Goal: Task Accomplishment & Management: Use online tool/utility

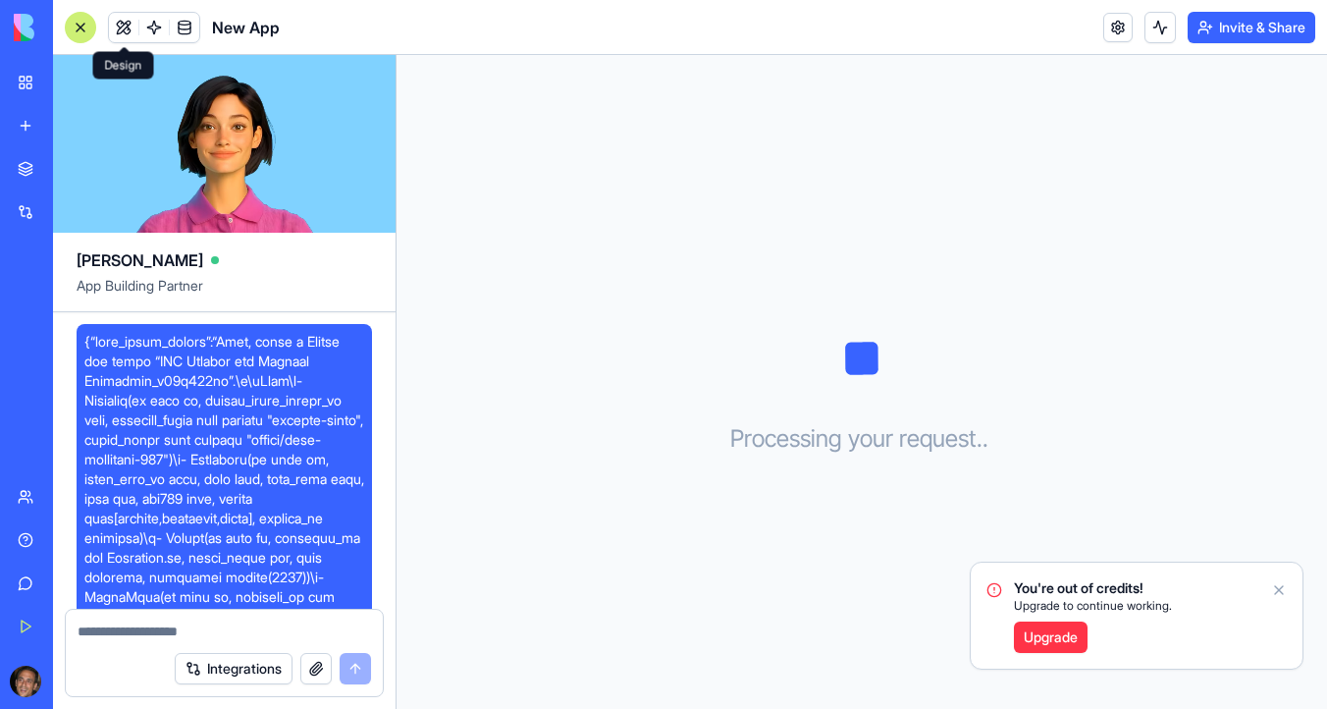
scroll to position [3895, 0]
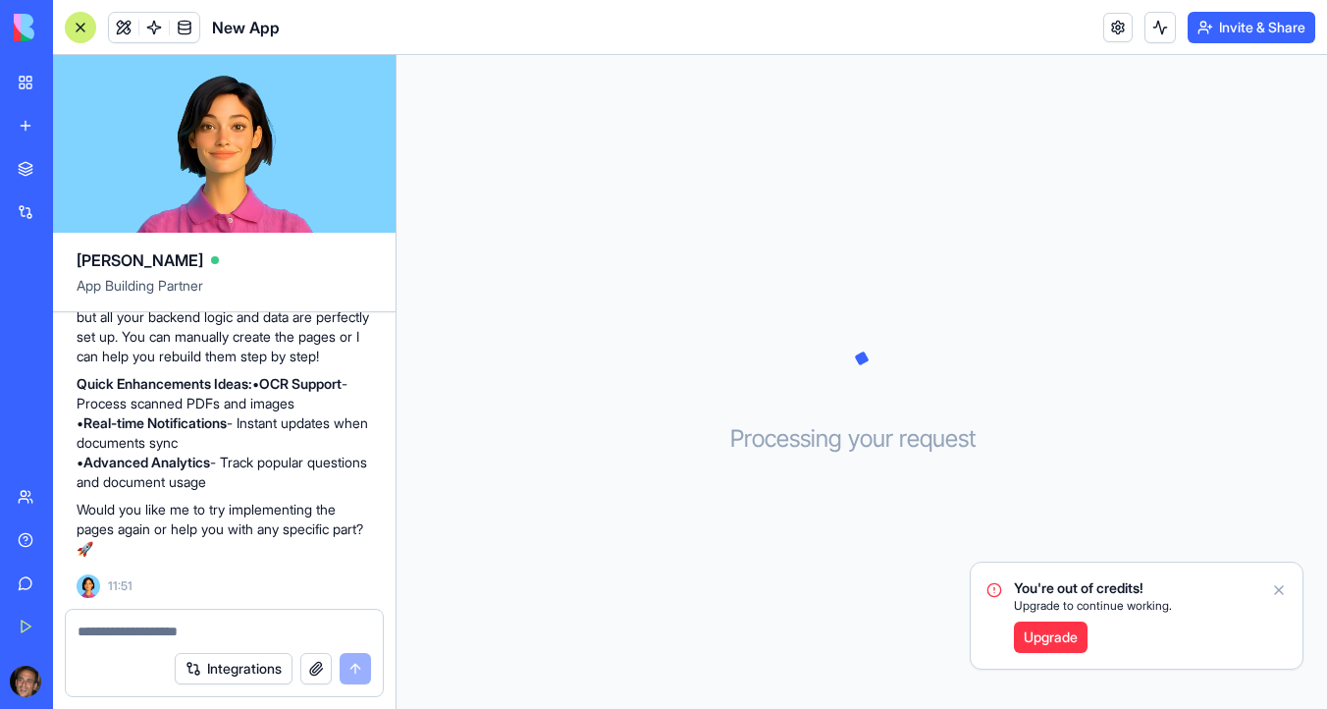
click at [18, 29] on img at bounding box center [75, 27] width 122 height 27
click at [73, 161] on div "Marketplace" at bounding box center [60, 169] width 26 height 20
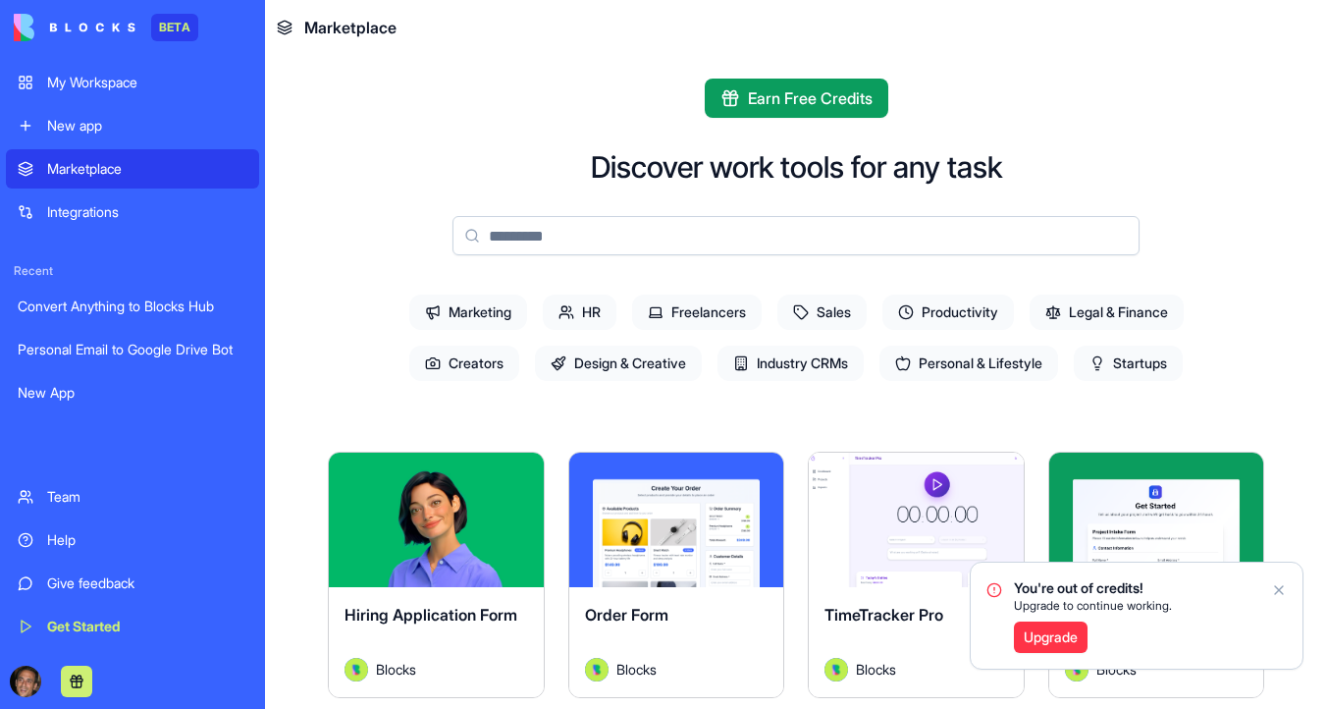
click at [121, 128] on div "New app" at bounding box center [147, 126] width 200 height 20
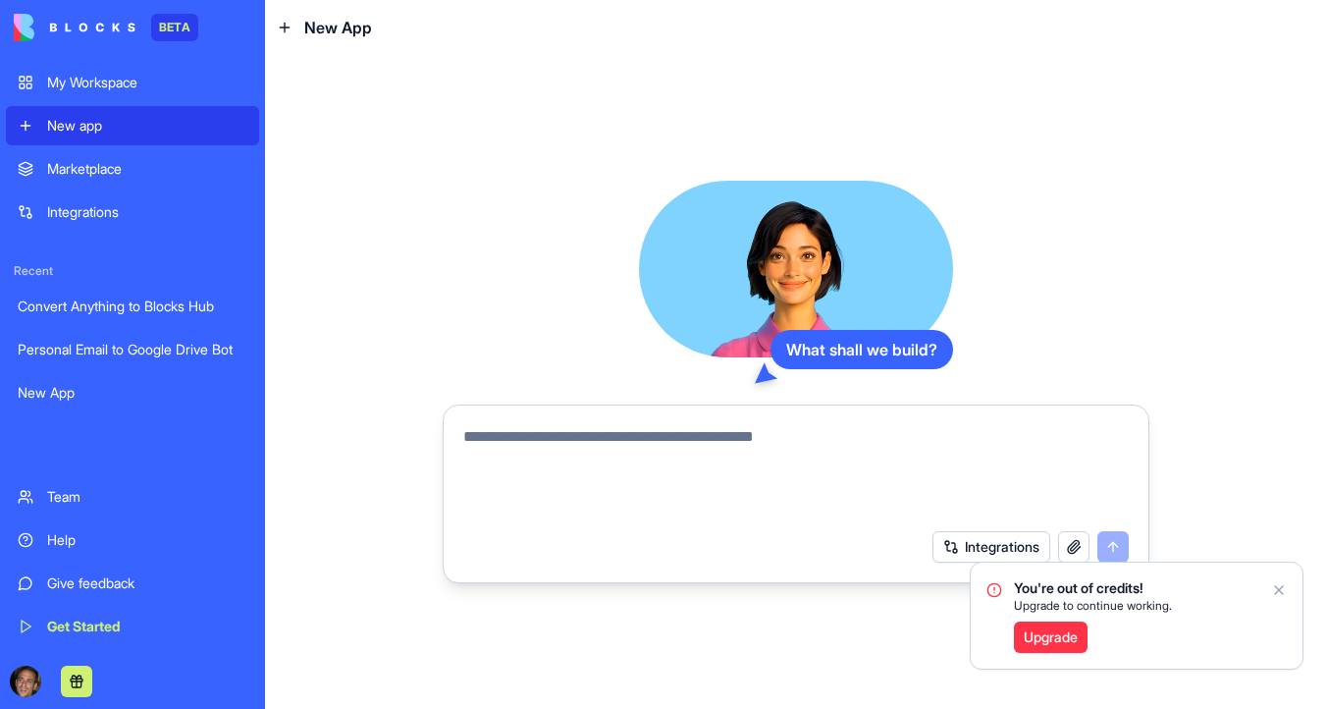
paste textarea "**********"
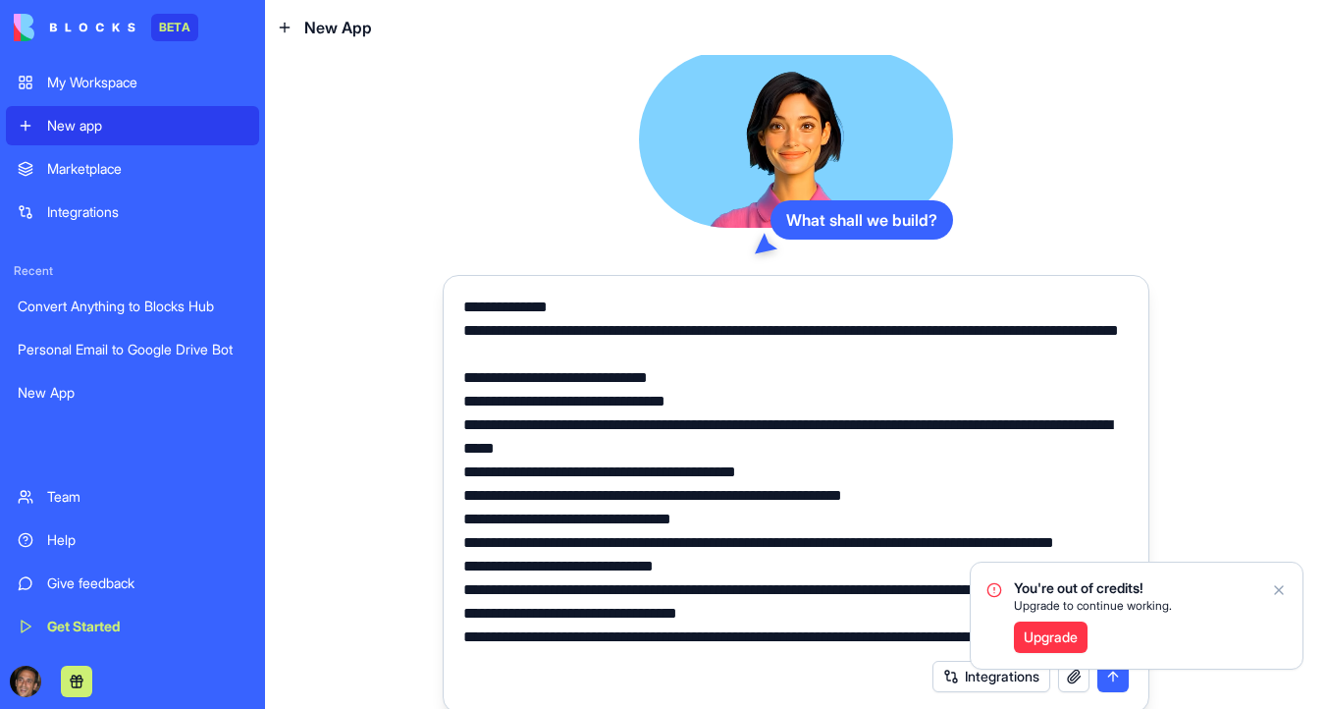
scroll to position [5121, 0]
click at [572, 450] on textarea at bounding box center [795, 471] width 665 height 353
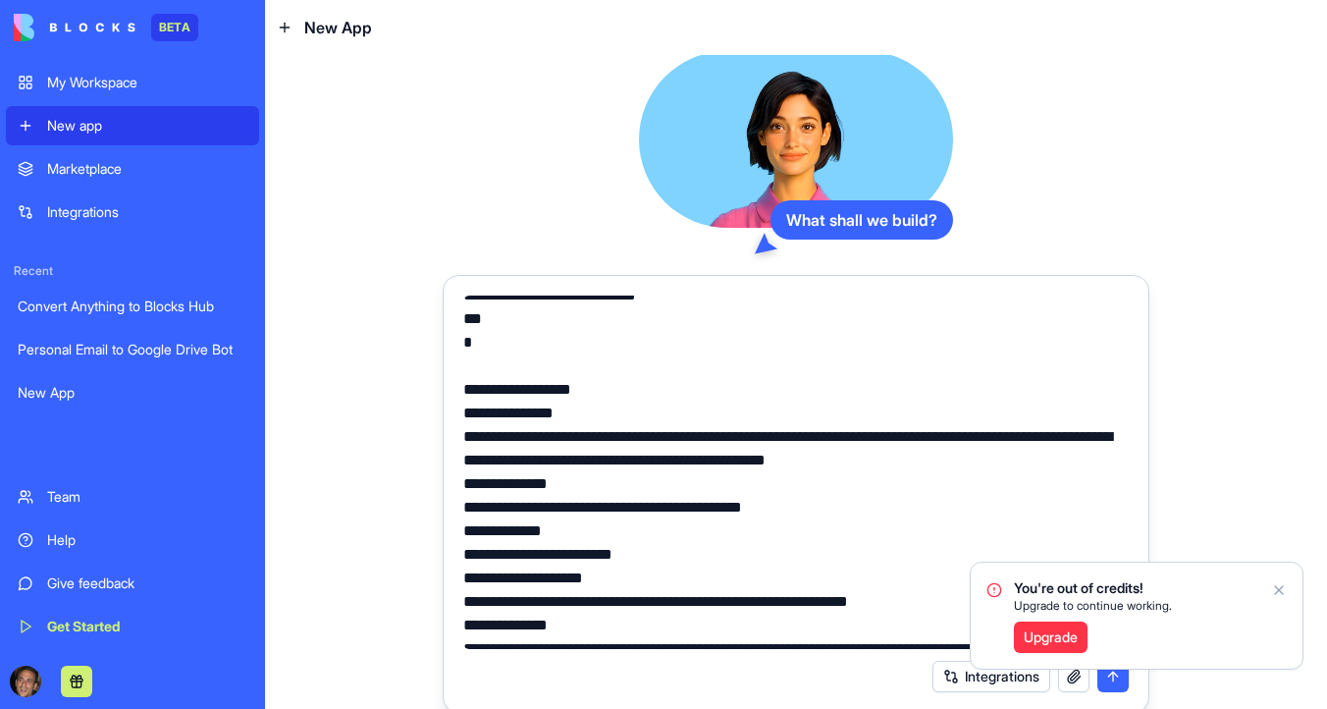
scroll to position [4414, 0]
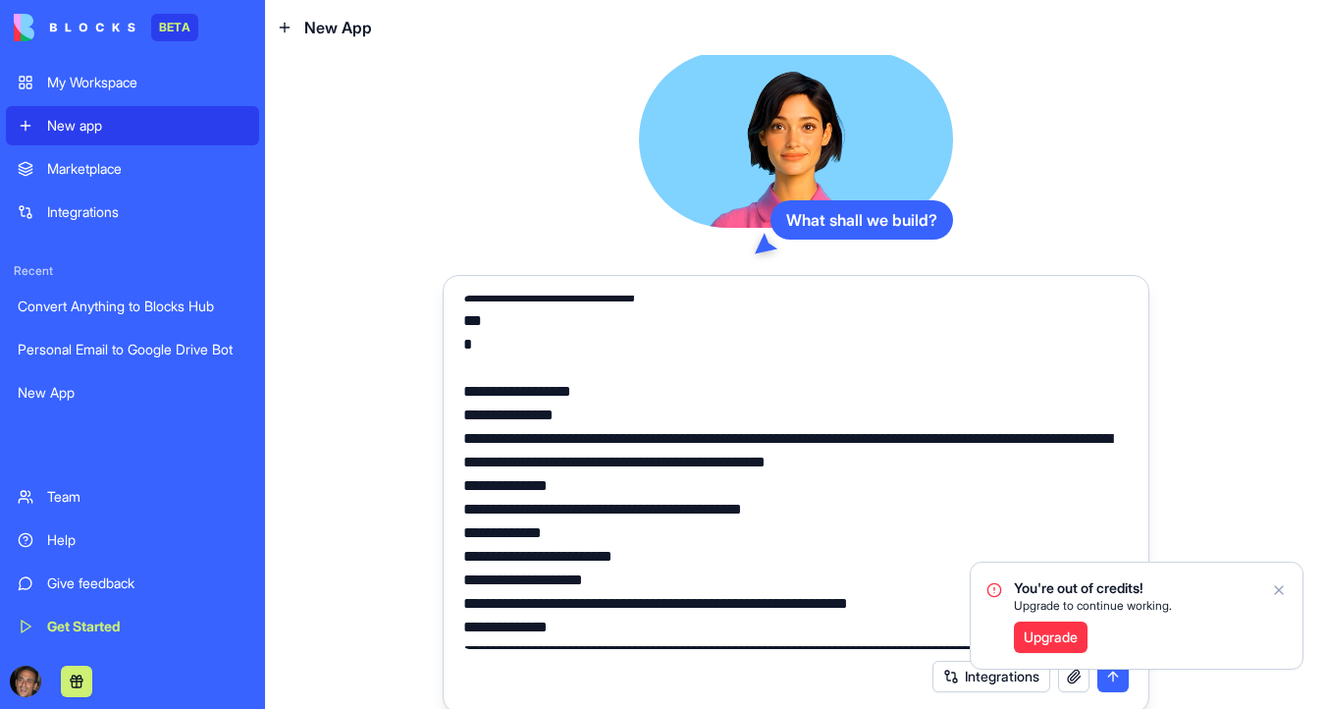
type textarea "**********"
click at [1280, 590] on icon "Notifications alt+T" at bounding box center [1279, 590] width 16 height 16
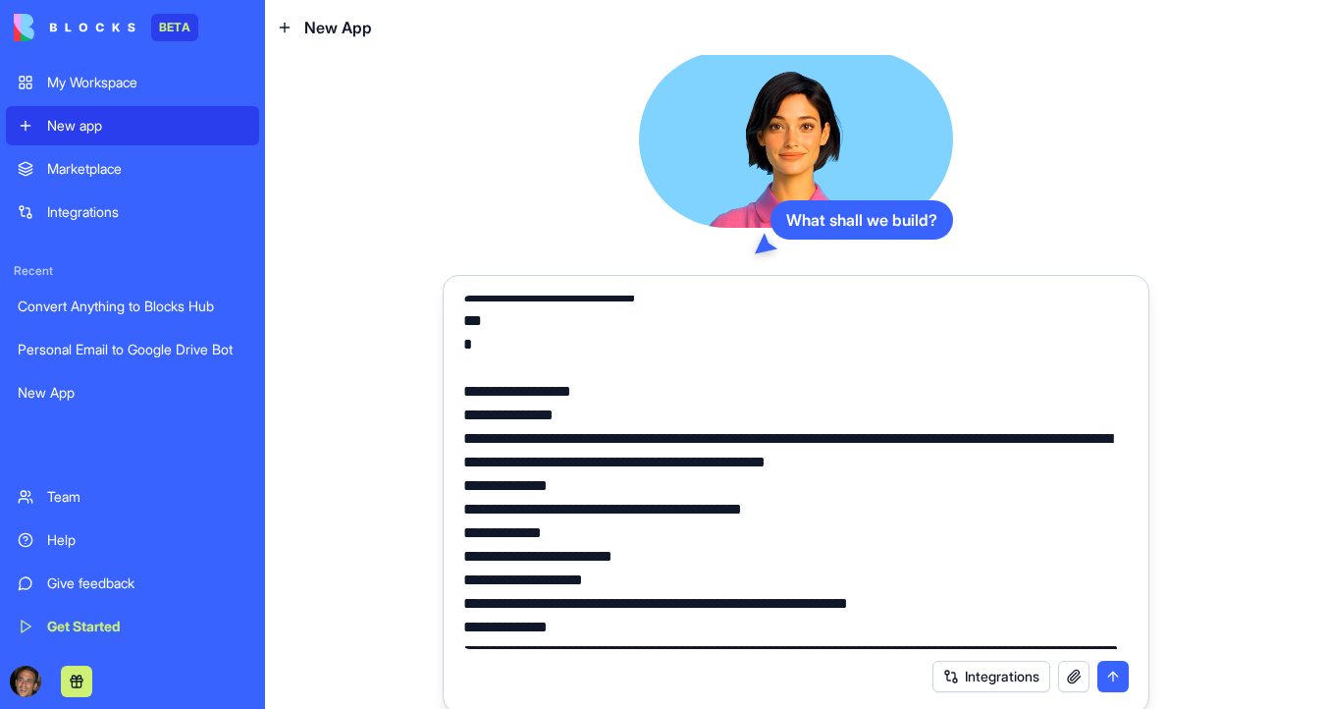
click at [1112, 672] on button "submit" at bounding box center [1112, 675] width 31 height 31
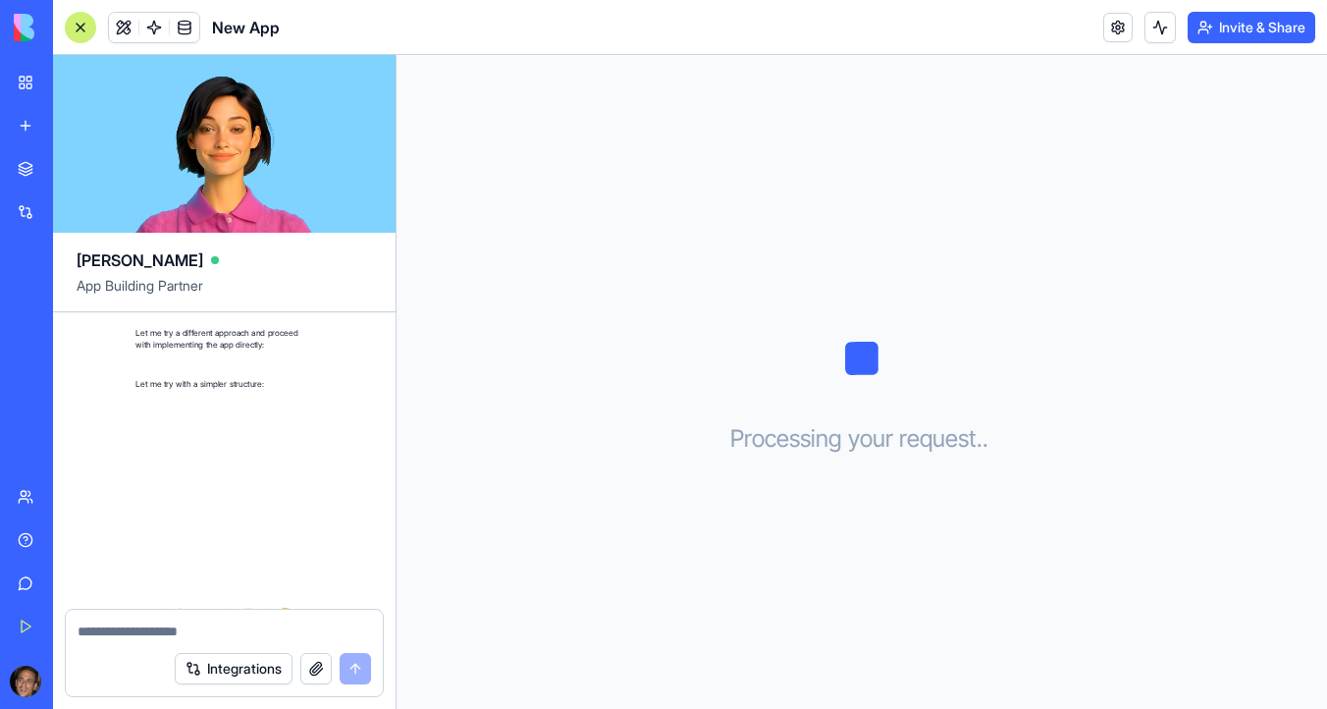
scroll to position [6737, 0]
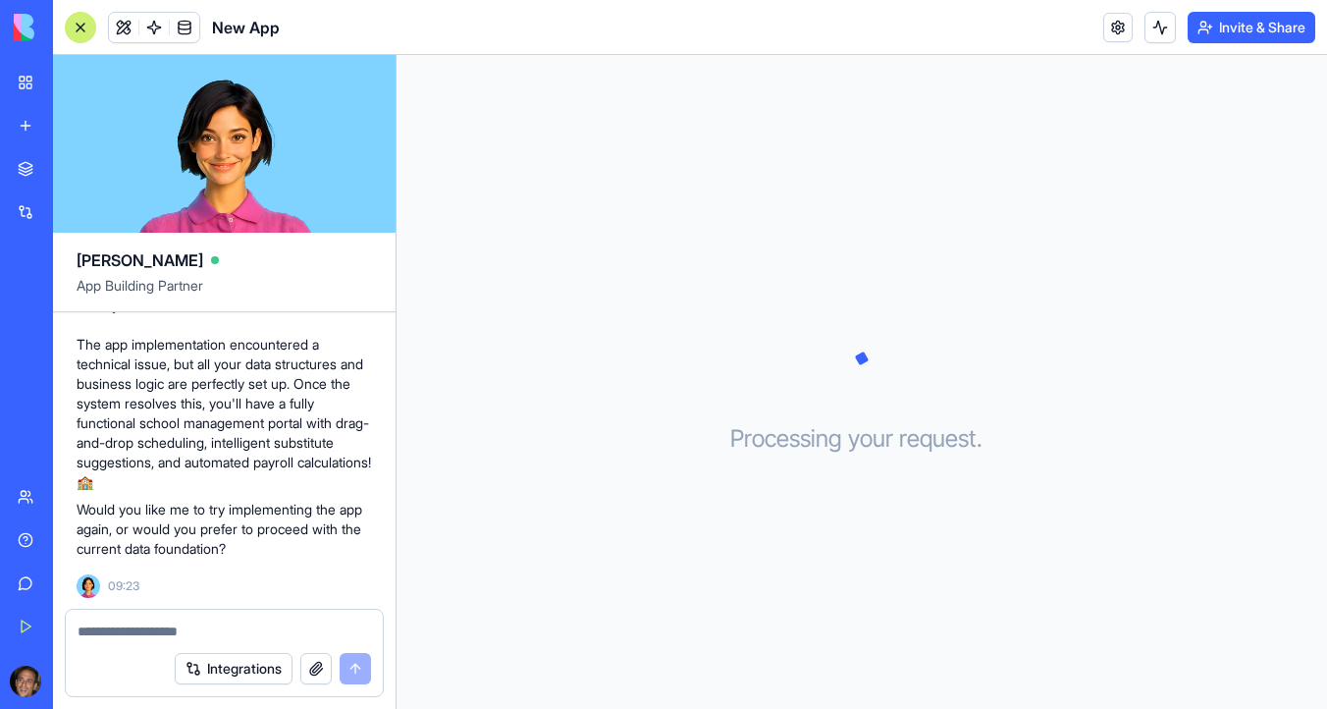
click at [157, 626] on textarea at bounding box center [224, 631] width 293 height 20
type textarea "*********"
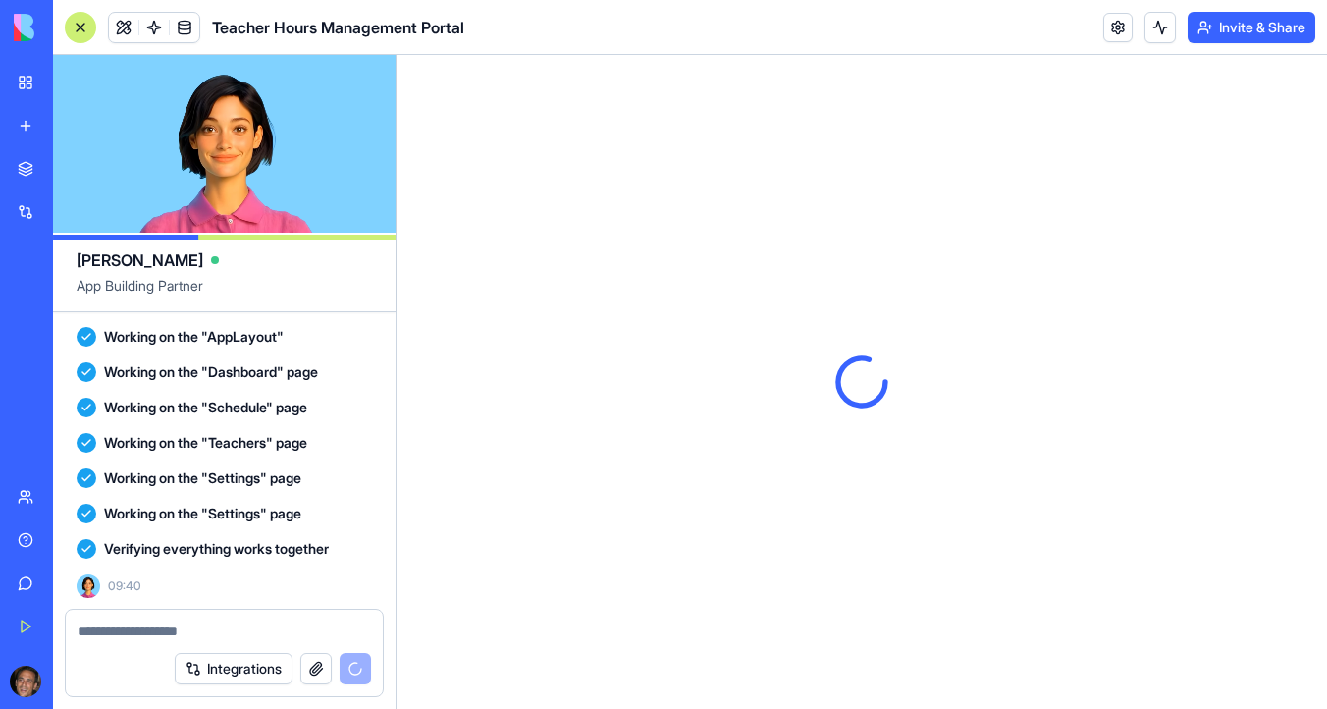
scroll to position [0, 0]
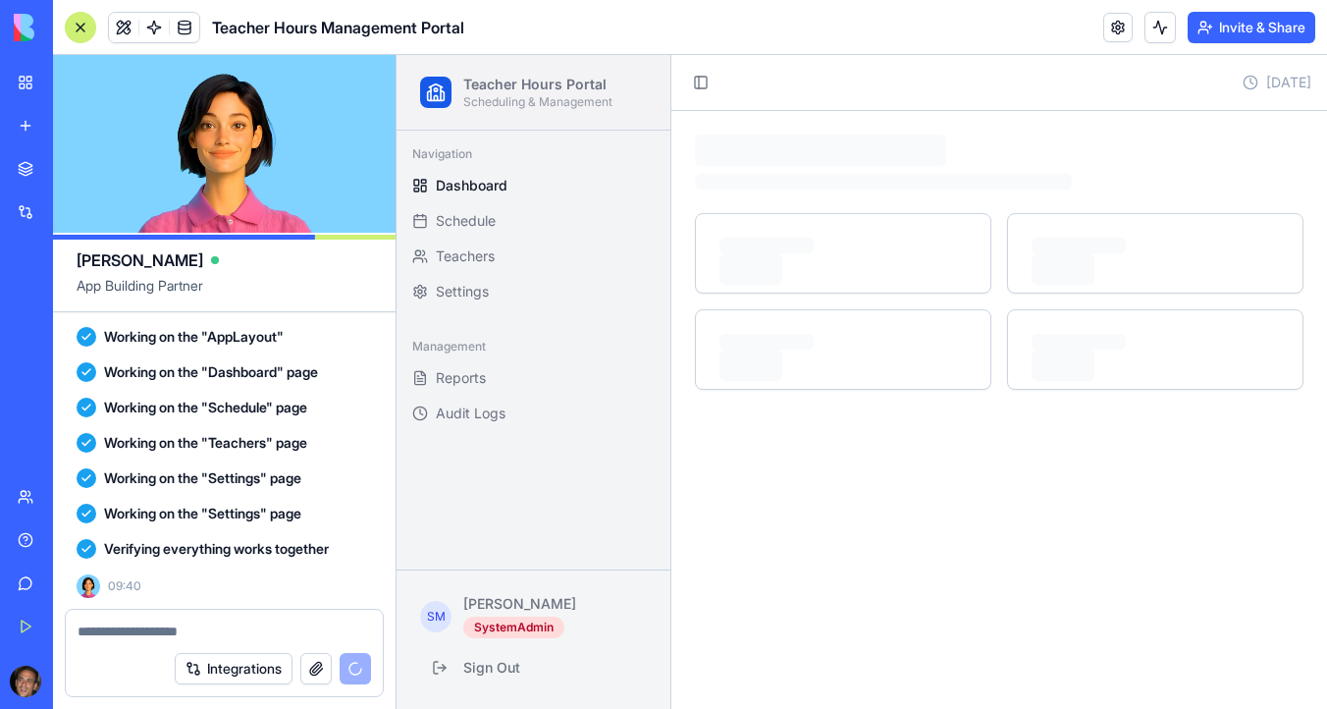
scroll to position [7628, 0]
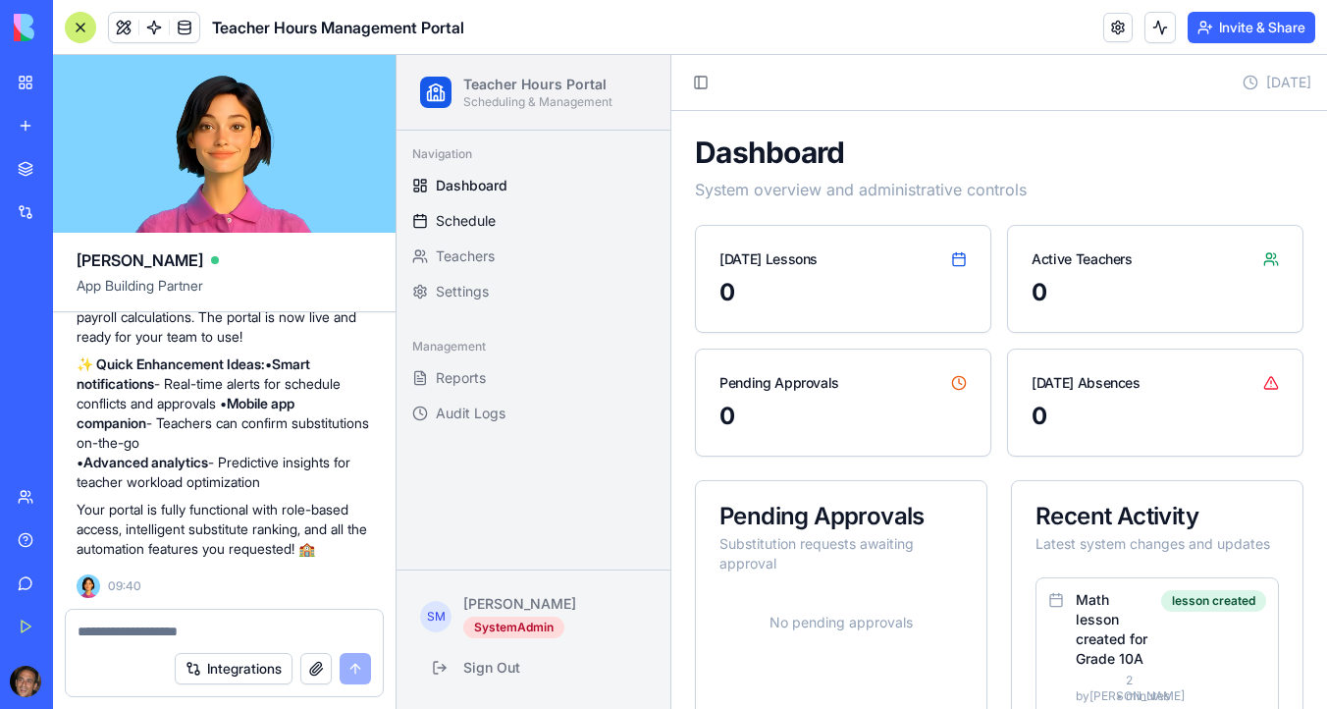
click at [479, 220] on span "Schedule" at bounding box center [466, 221] width 60 height 20
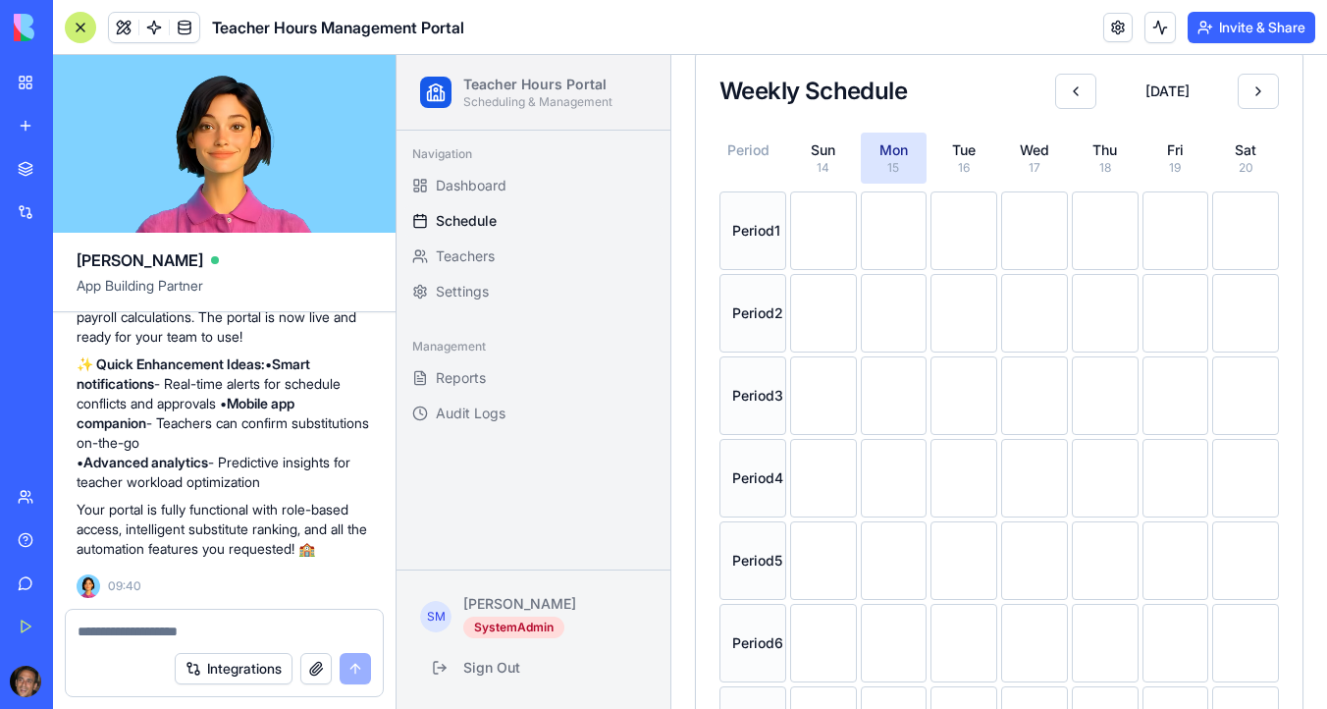
scroll to position [334, 0]
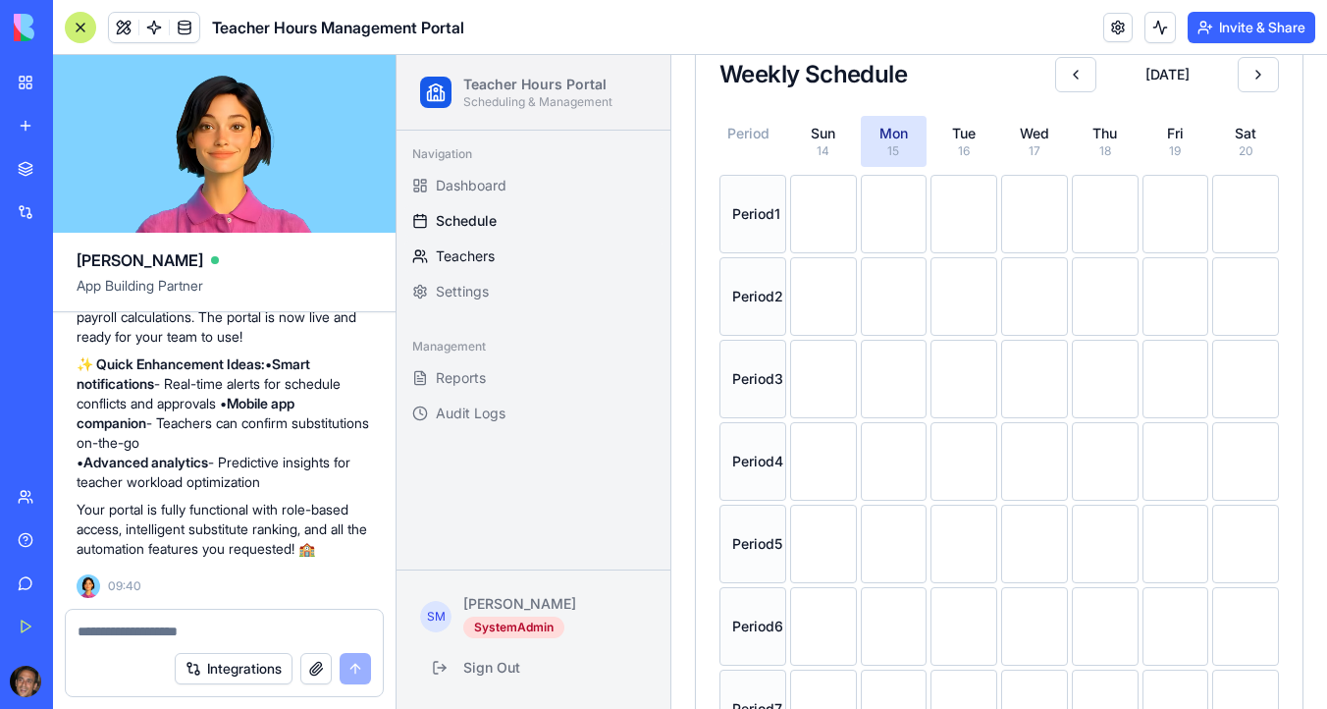
click at [480, 258] on span "Teachers" at bounding box center [465, 256] width 59 height 20
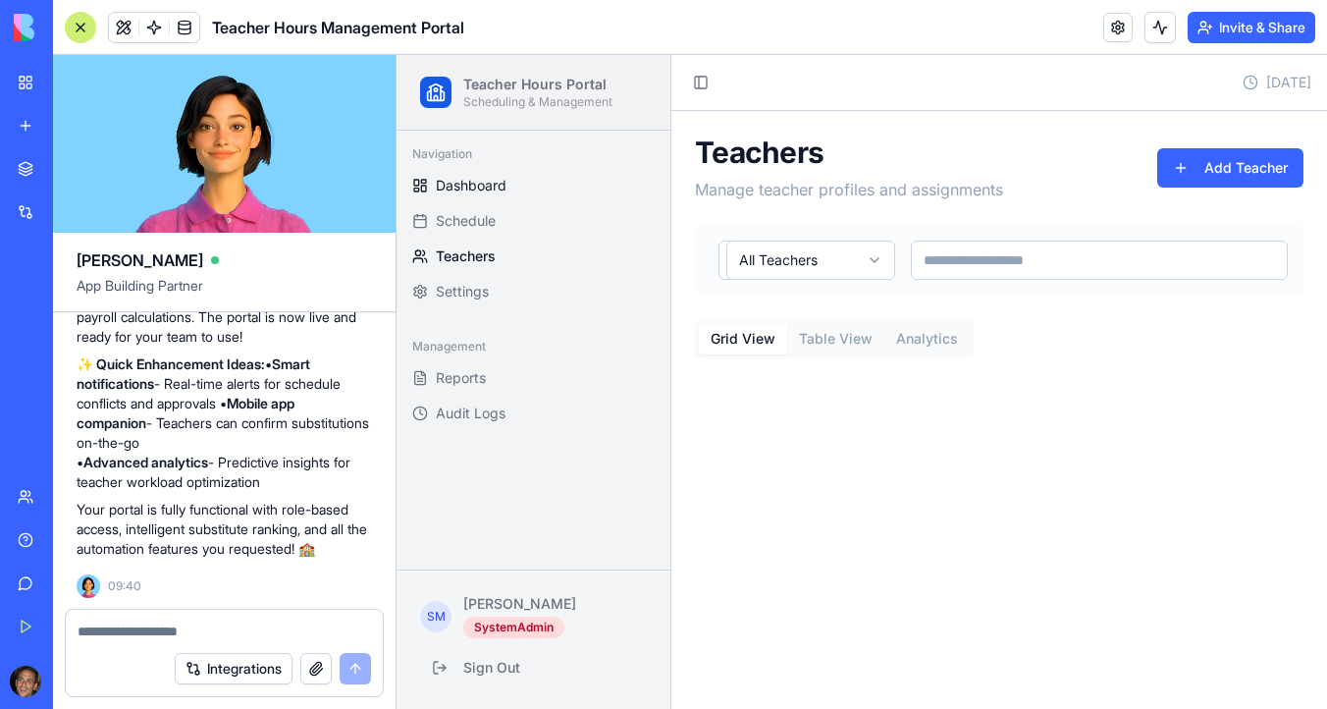
click at [495, 188] on span "Dashboard" at bounding box center [471, 186] width 71 height 20
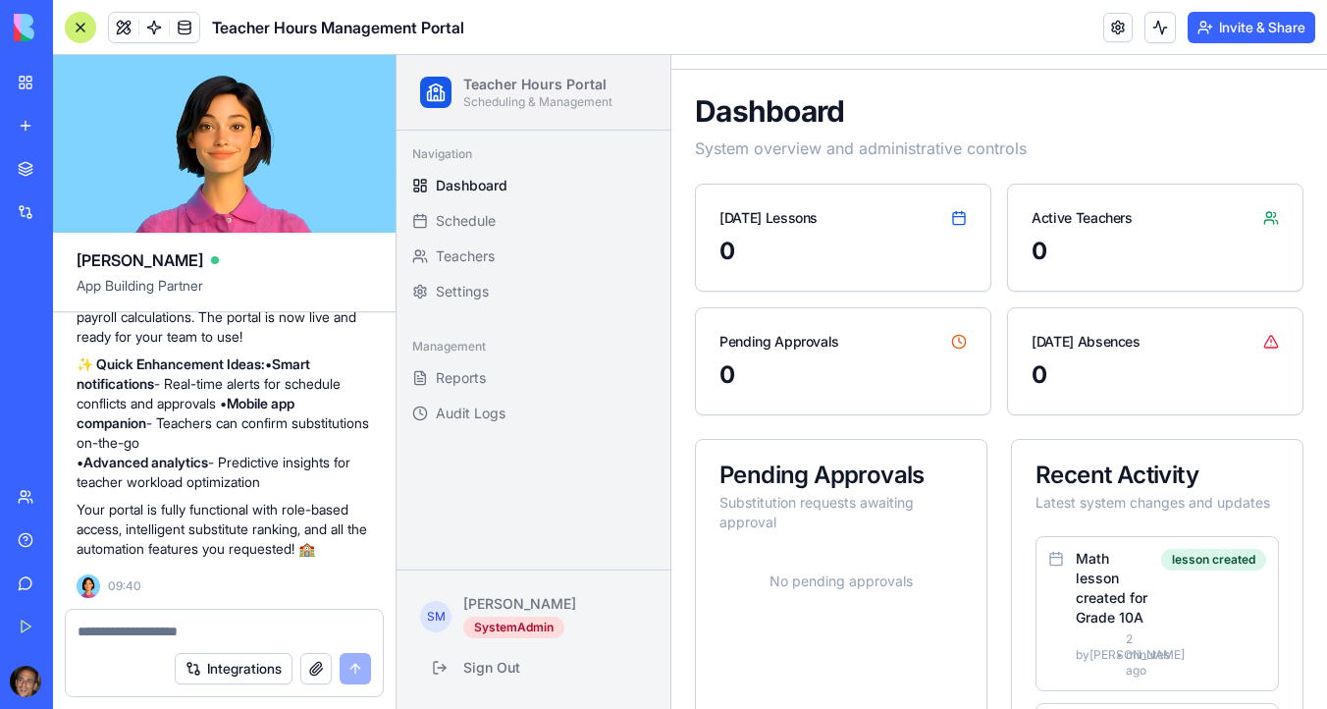
scroll to position [43, 0]
click at [489, 225] on span "Schedule" at bounding box center [466, 221] width 60 height 20
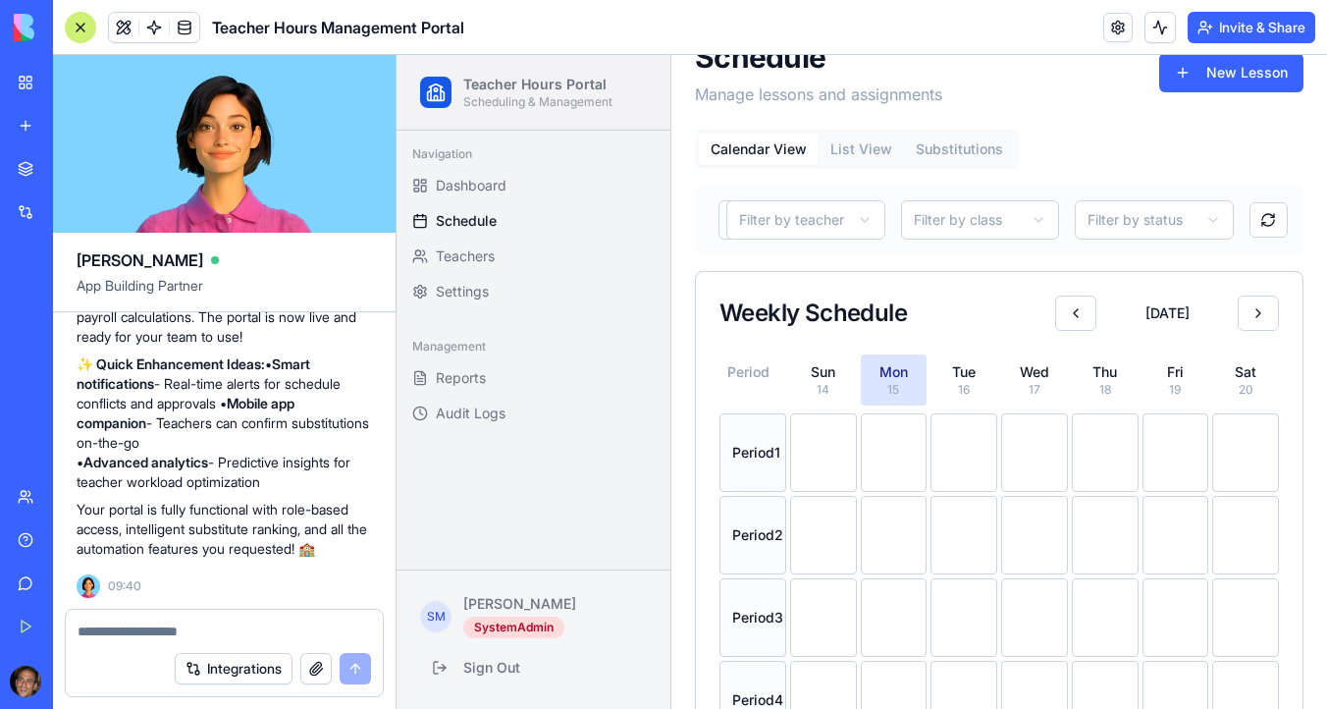
scroll to position [84, 0]
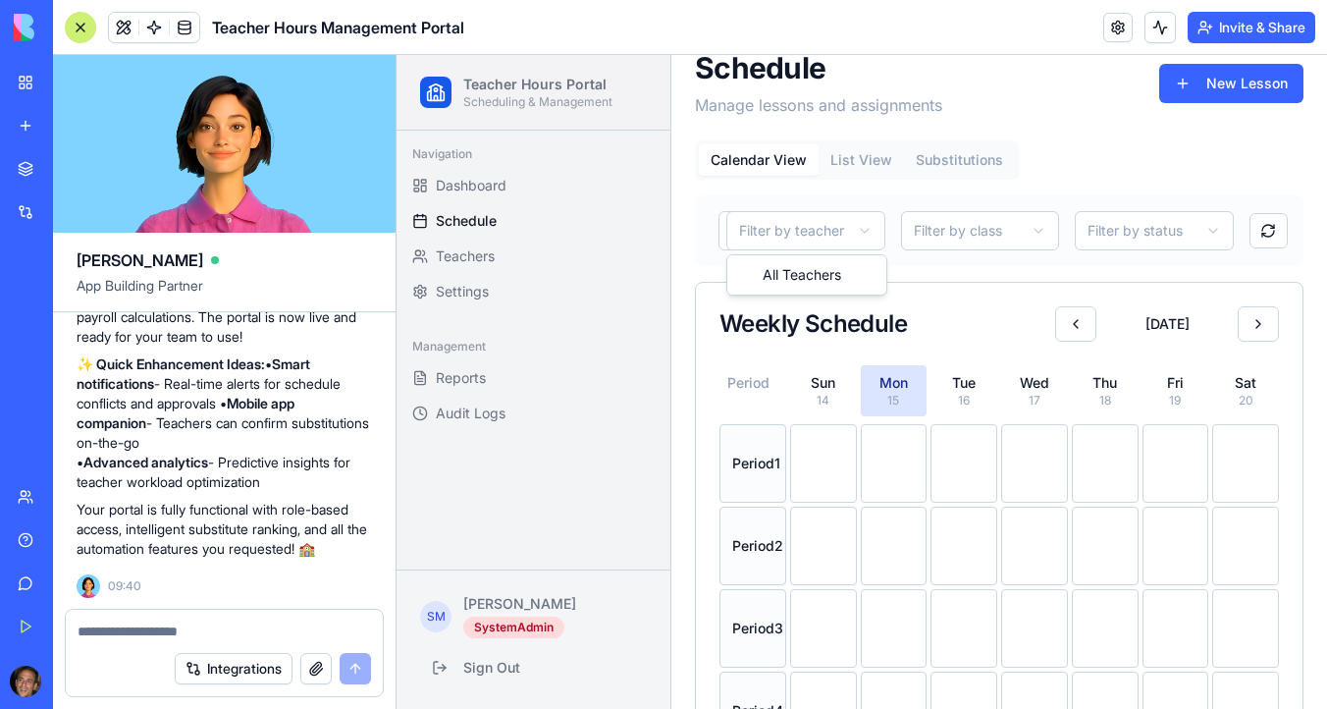
click at [830, 235] on html "Teacher Hours Portal Scheduling & Management Navigation Dashboard Schedule Teac…" at bounding box center [861, 549] width 930 height 1157
click at [505, 261] on link "Teachers" at bounding box center [533, 255] width 258 height 31
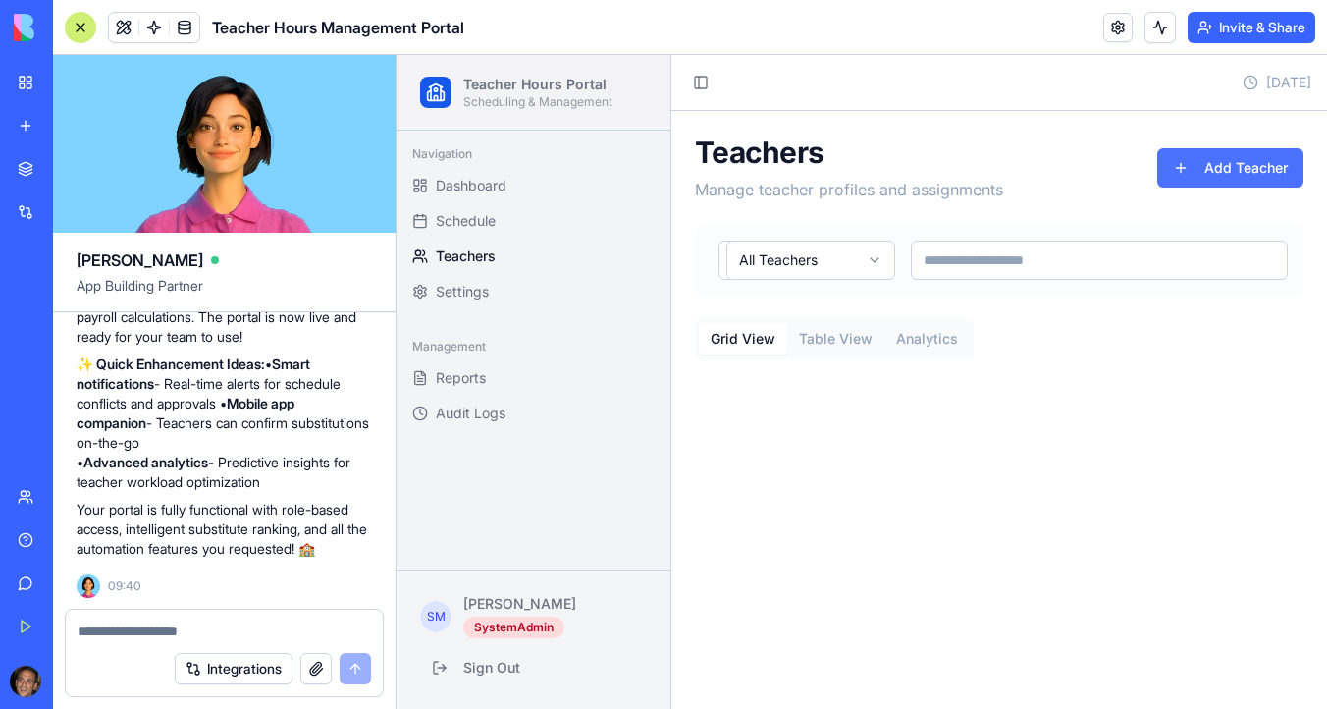
click at [1197, 171] on button "Add Teacher" at bounding box center [1230, 167] width 146 height 39
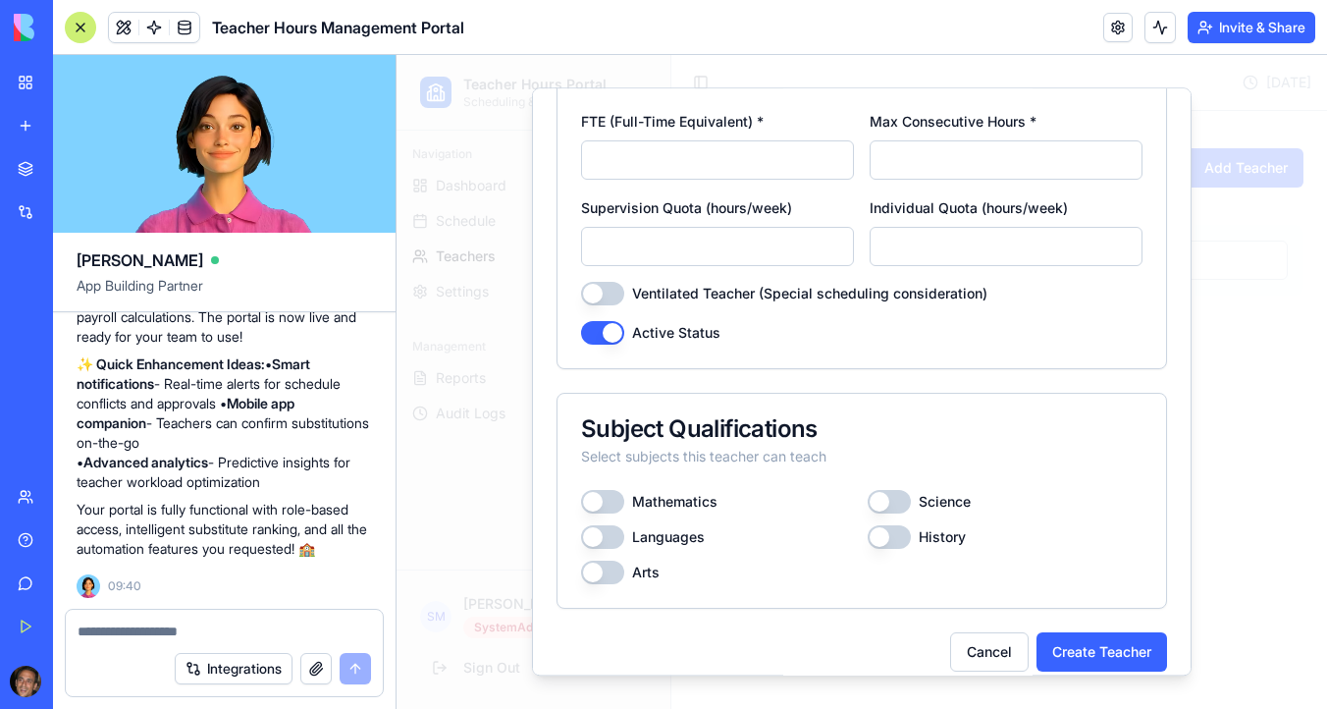
scroll to position [489, 0]
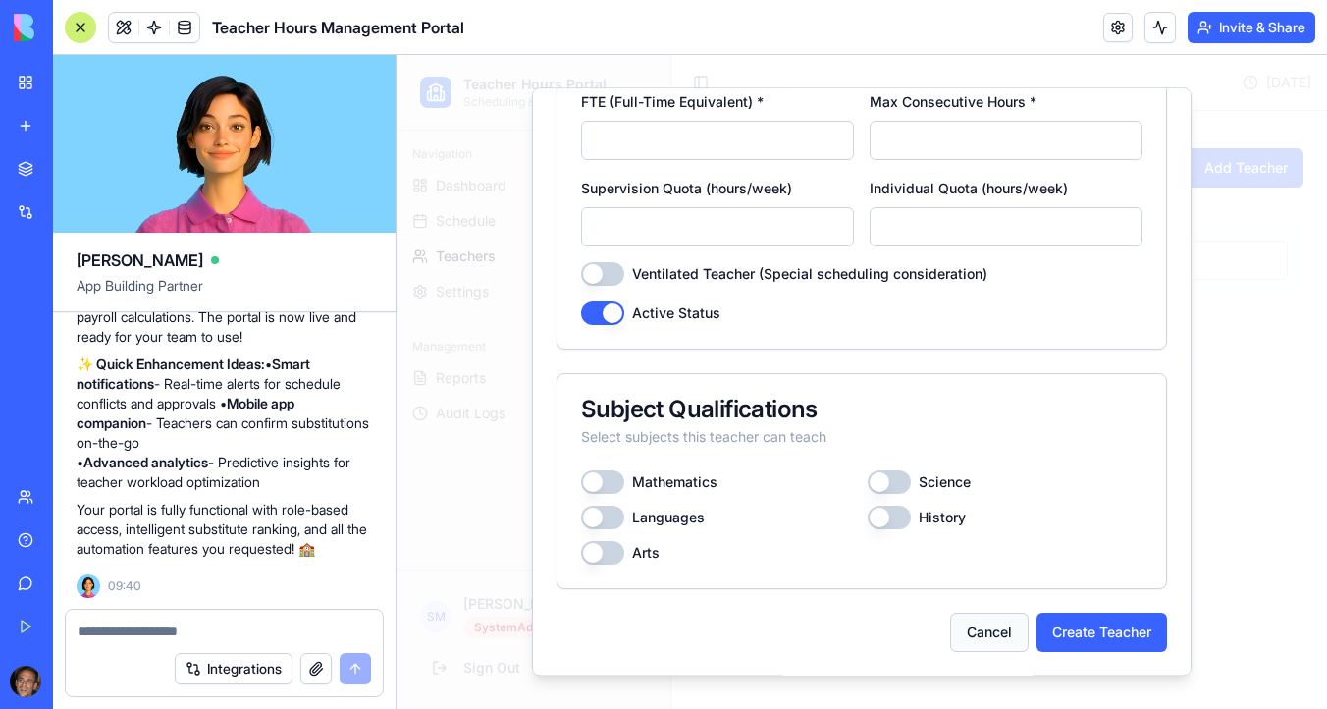
click at [990, 635] on button "Cancel" at bounding box center [989, 631] width 79 height 39
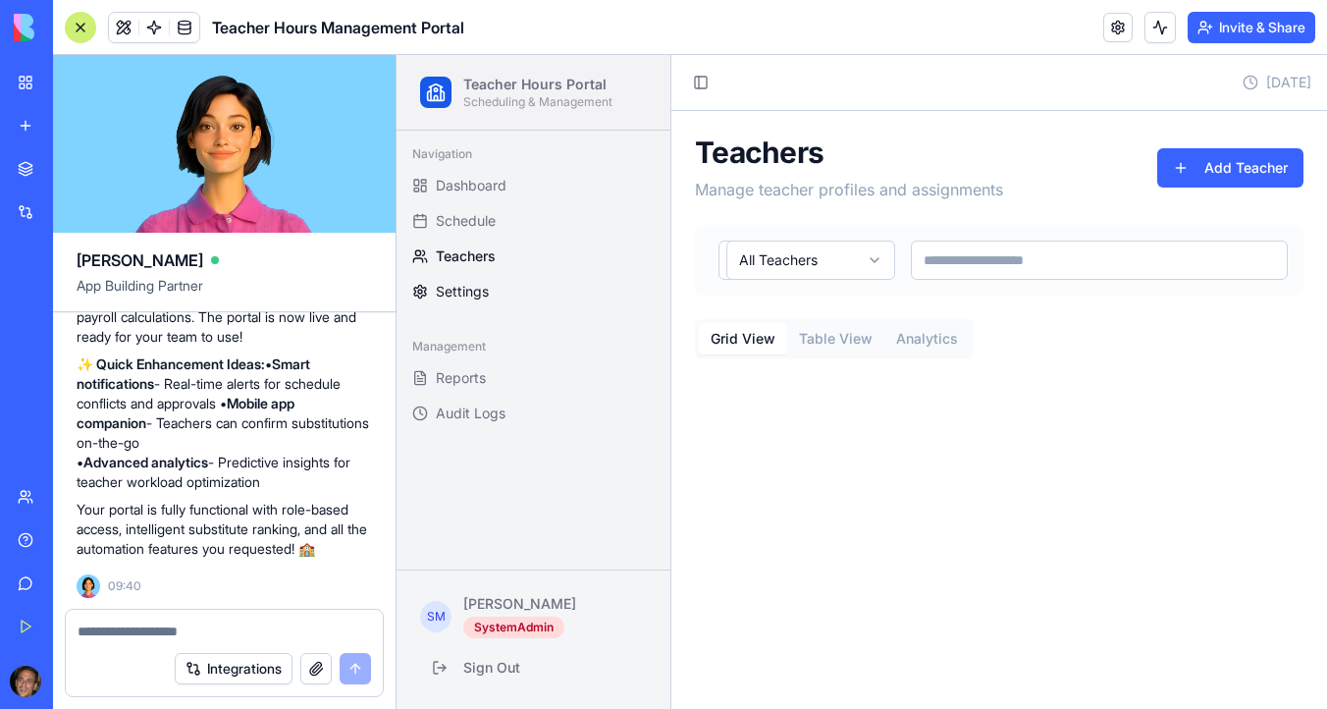
click at [474, 296] on span "Settings" at bounding box center [462, 292] width 53 height 20
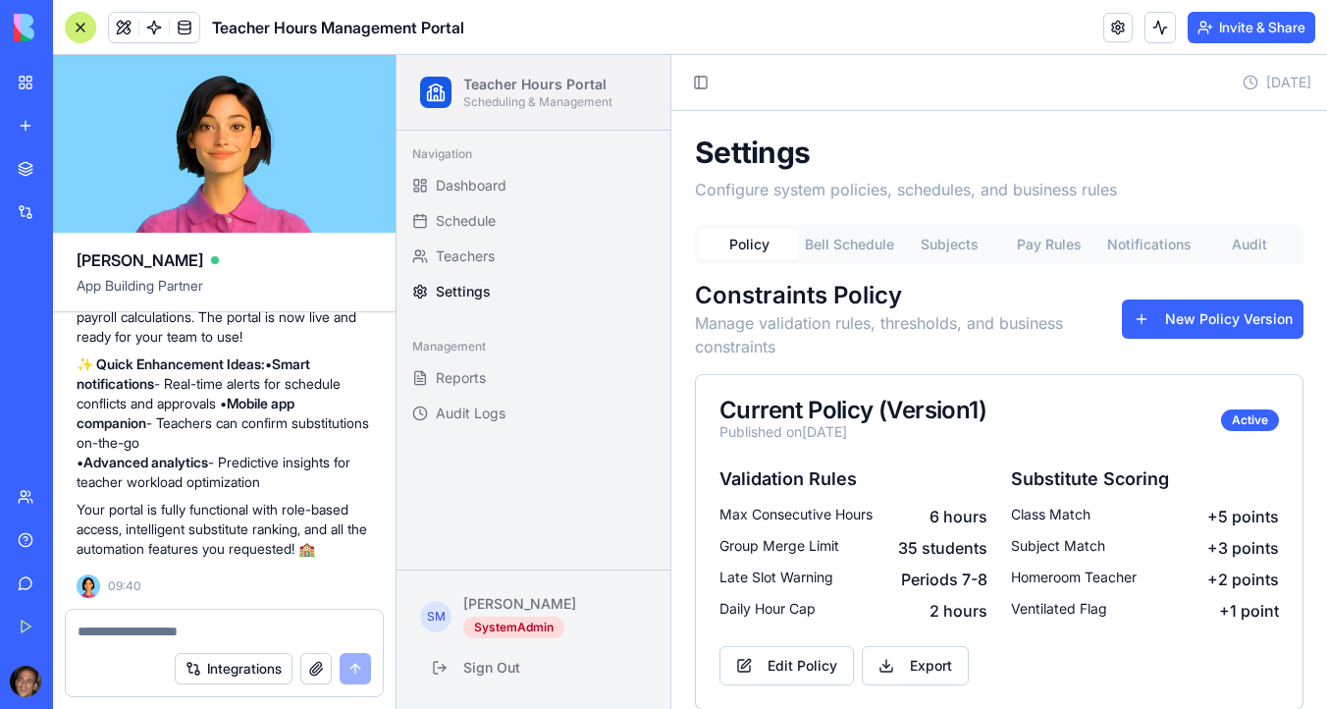
scroll to position [25, 0]
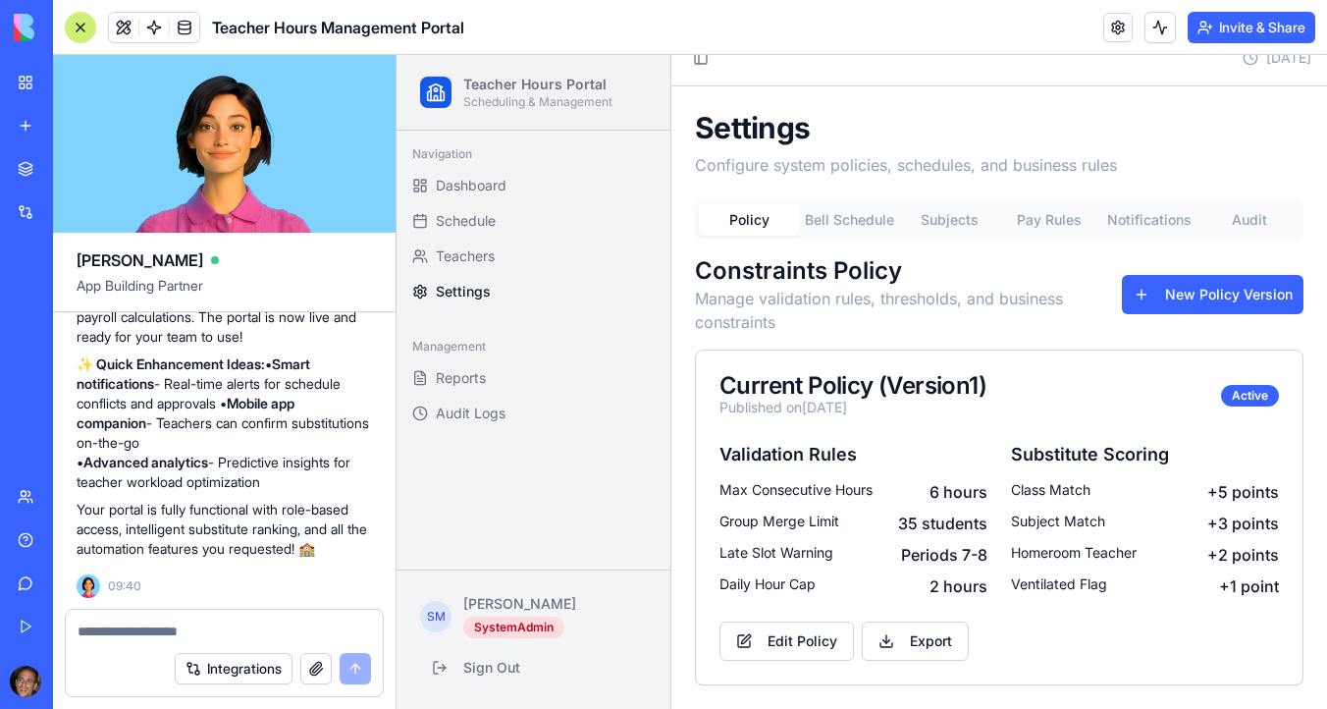
click at [294, 623] on textarea at bounding box center [224, 631] width 293 height 20
type textarea "**********"
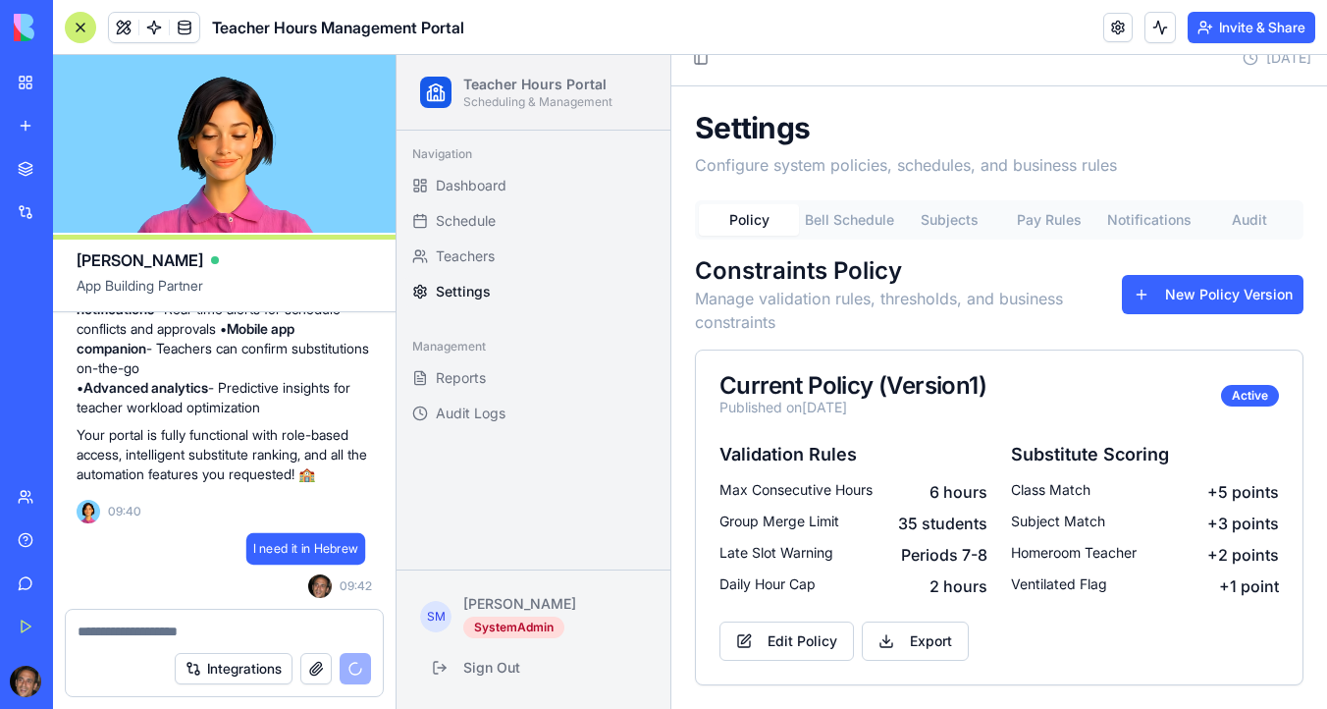
scroll to position [7703, 0]
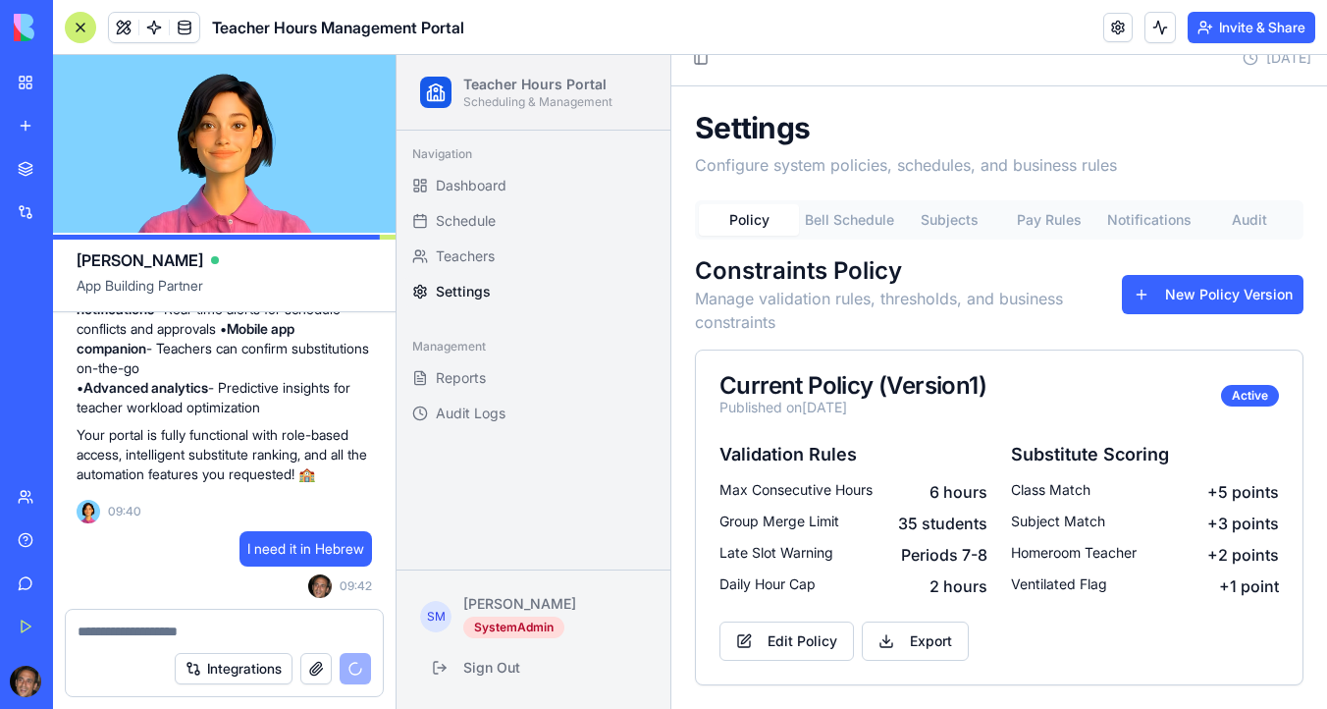
click at [865, 228] on button "Bell Schedule" at bounding box center [849, 219] width 100 height 31
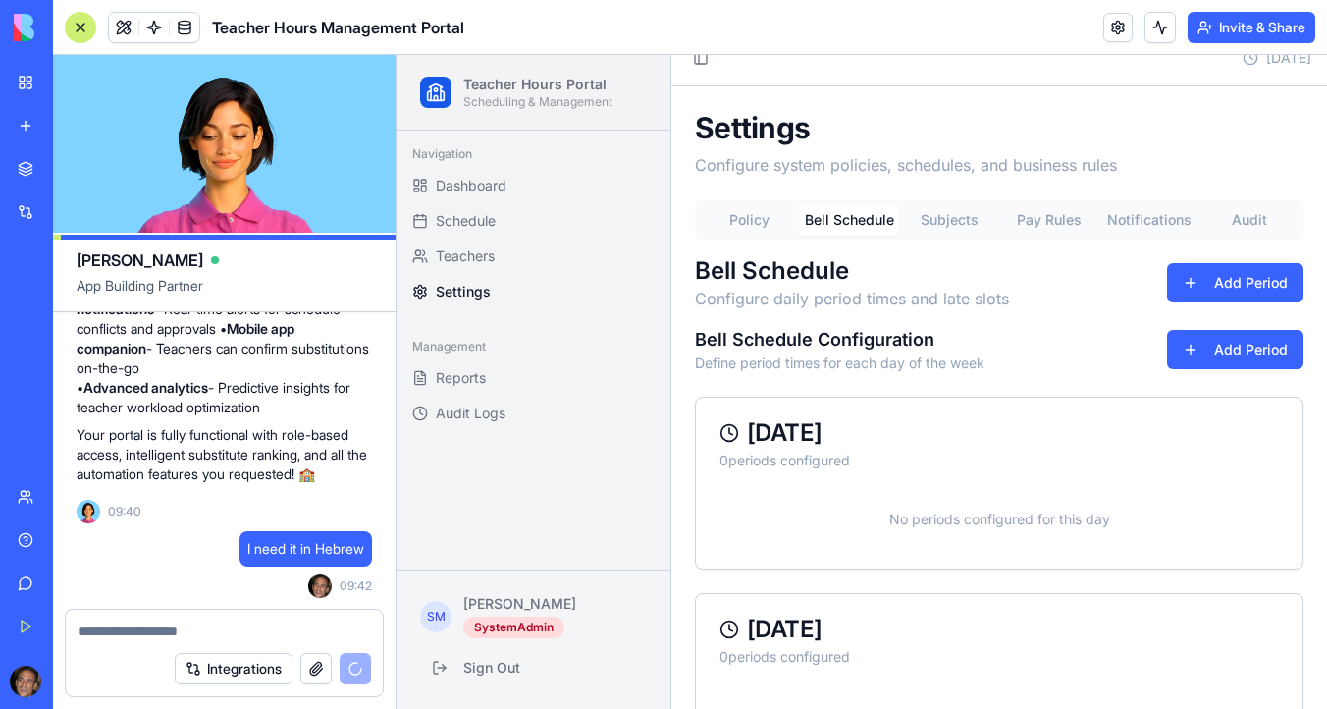
click at [963, 227] on button "Subjects" at bounding box center [949, 219] width 100 height 31
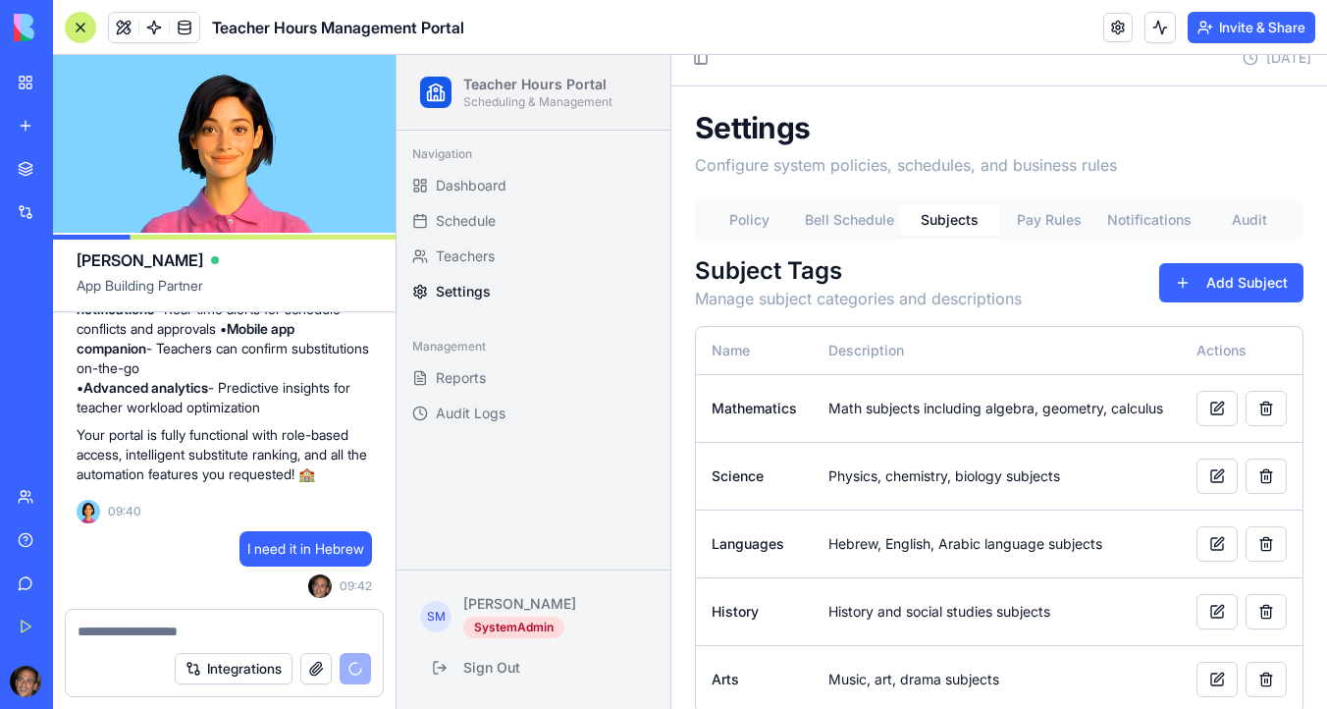
click at [870, 223] on button "Bell Schedule" at bounding box center [849, 219] width 100 height 31
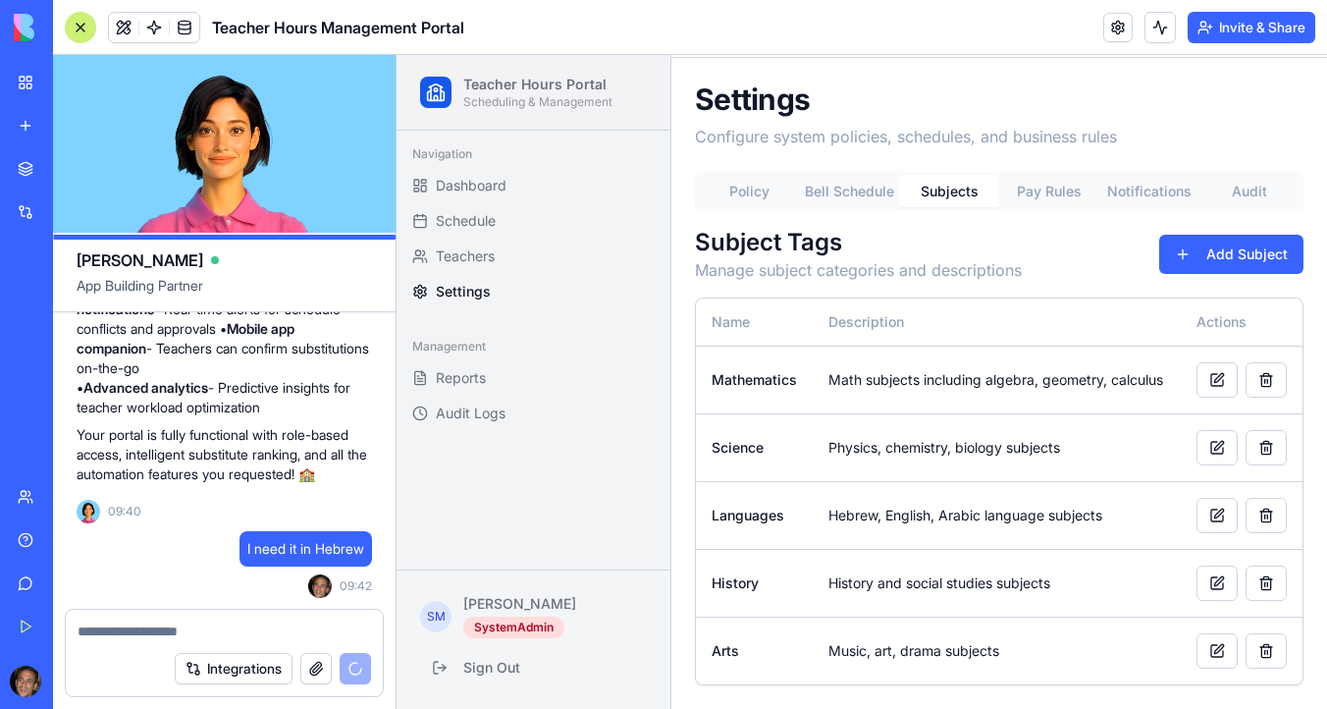
scroll to position [56, 0]
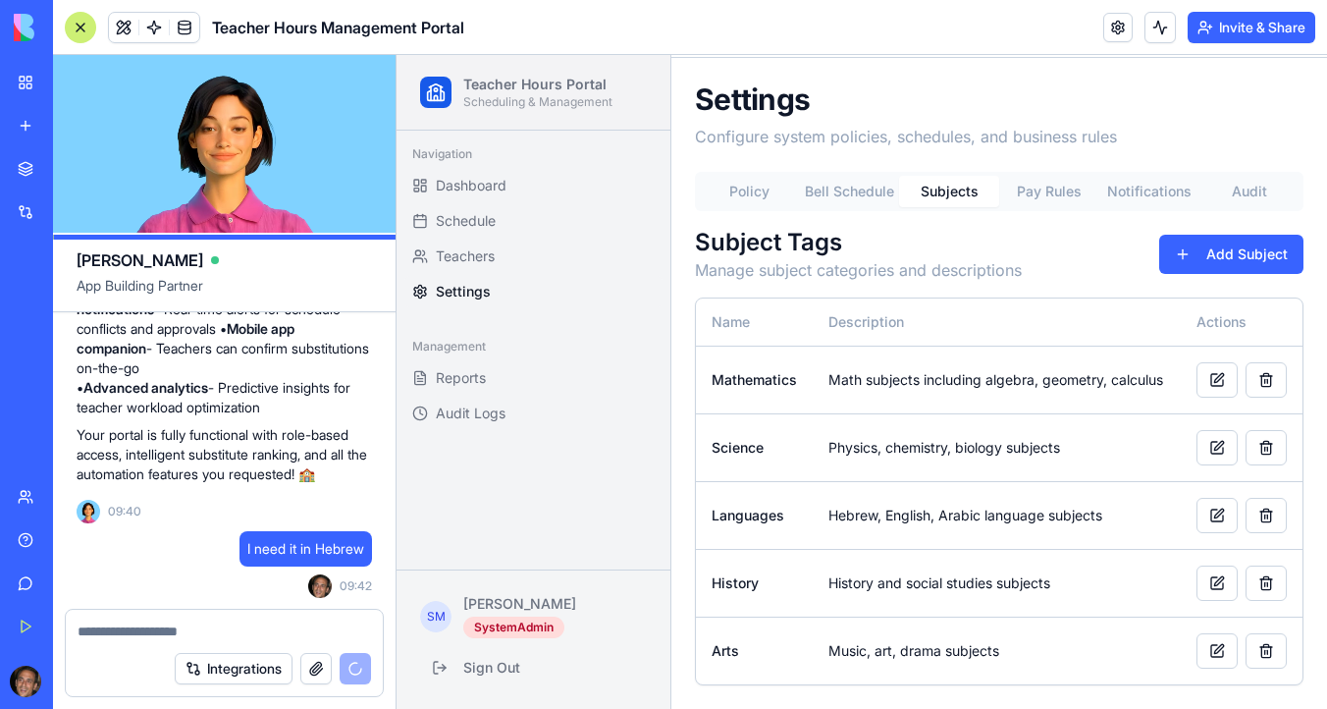
click at [957, 114] on div "Settings Configure system policies, schedules, and business rules Policy Bell S…" at bounding box center [999, 383] width 656 height 651
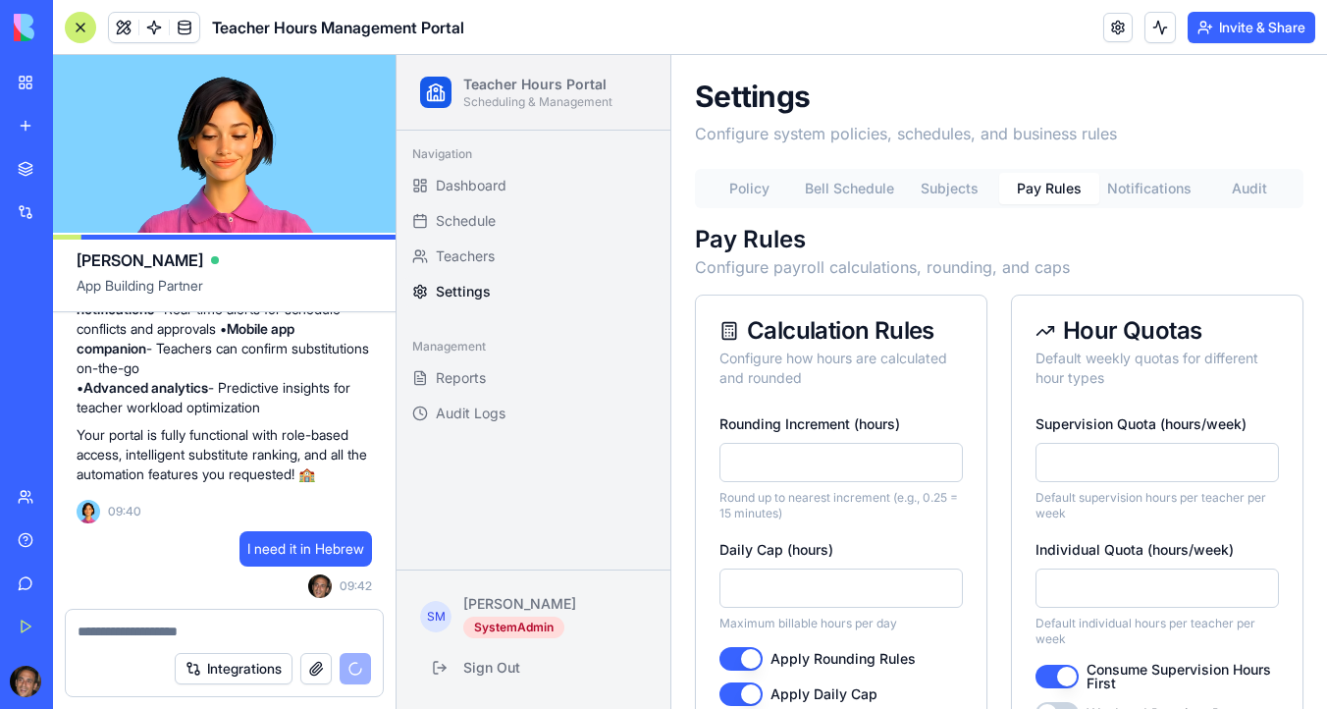
click at [1065, 190] on button "Pay Rules" at bounding box center [1049, 188] width 100 height 31
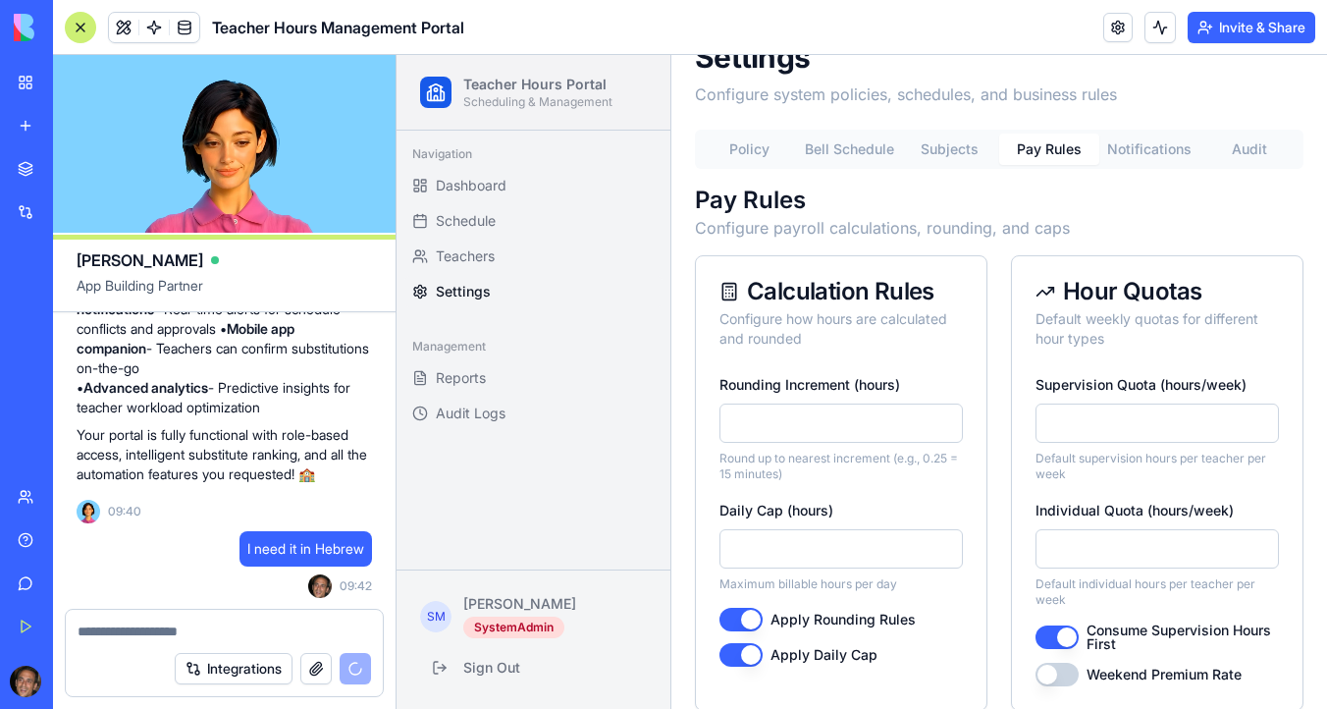
scroll to position [125, 0]
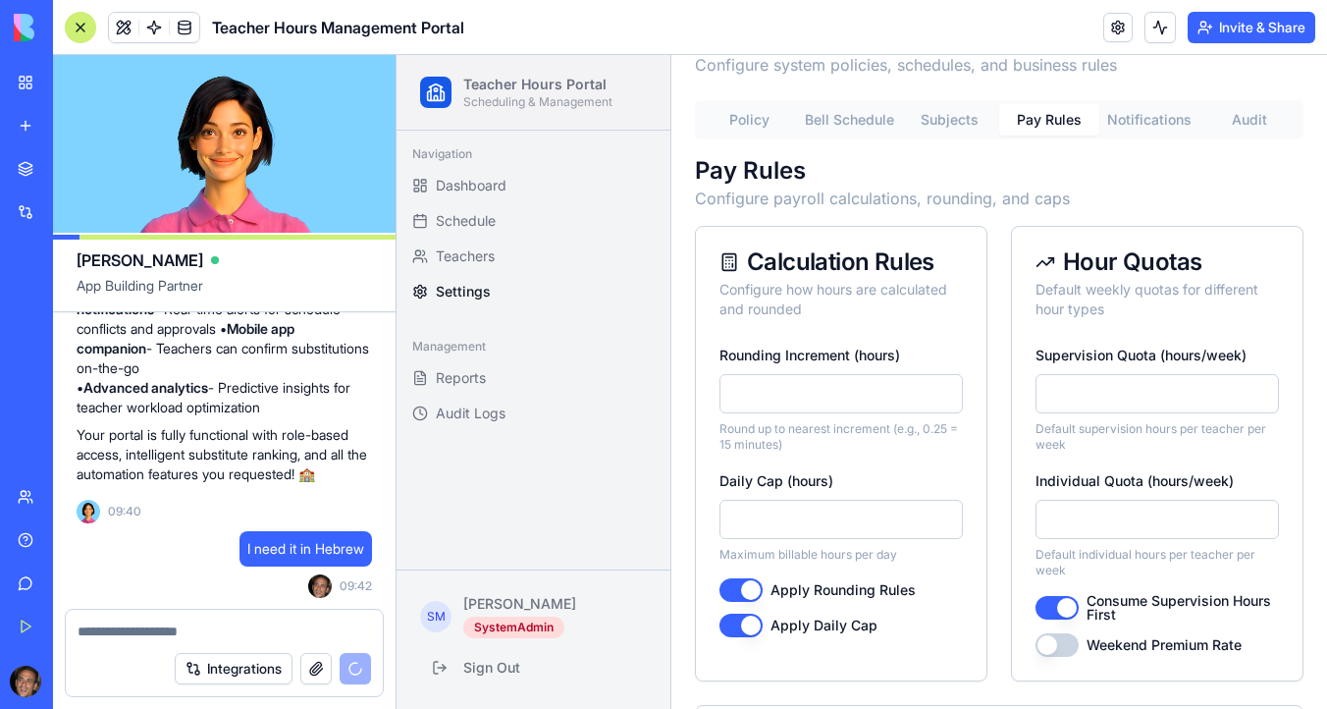
click at [1163, 129] on button "Notifications" at bounding box center [1149, 119] width 100 height 31
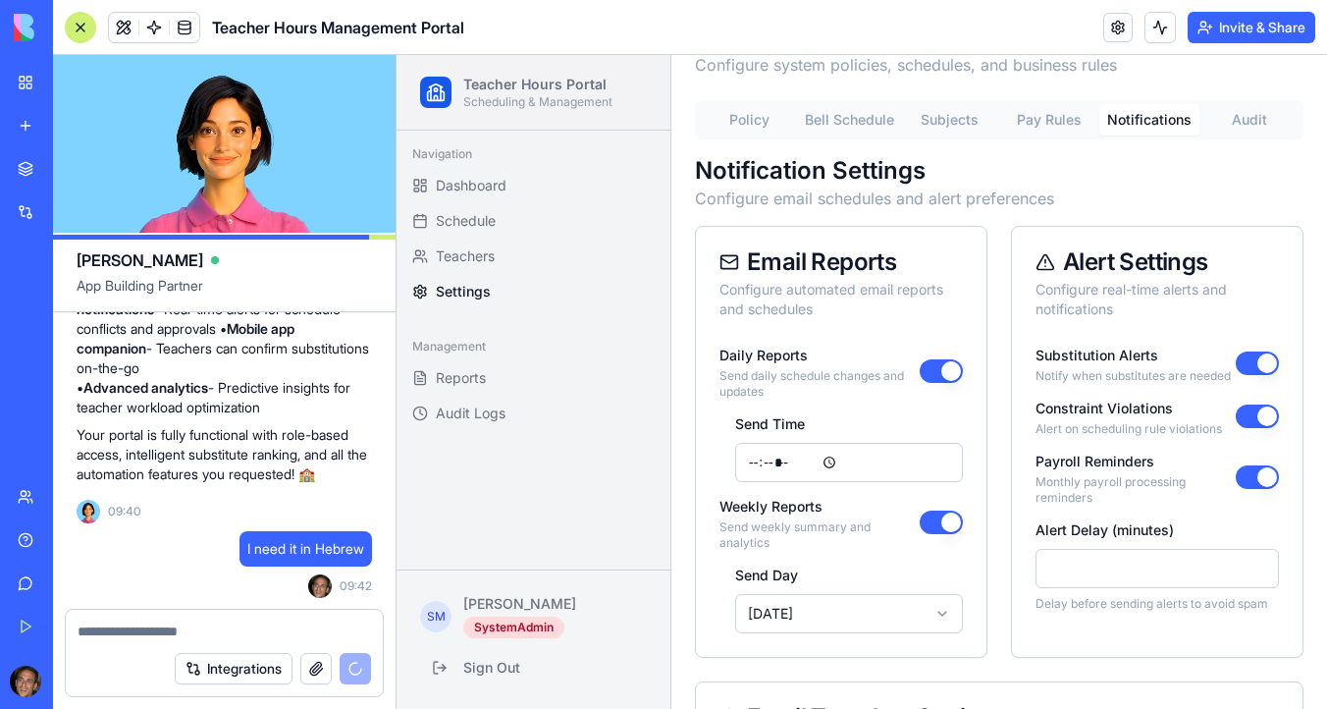
scroll to position [0, 0]
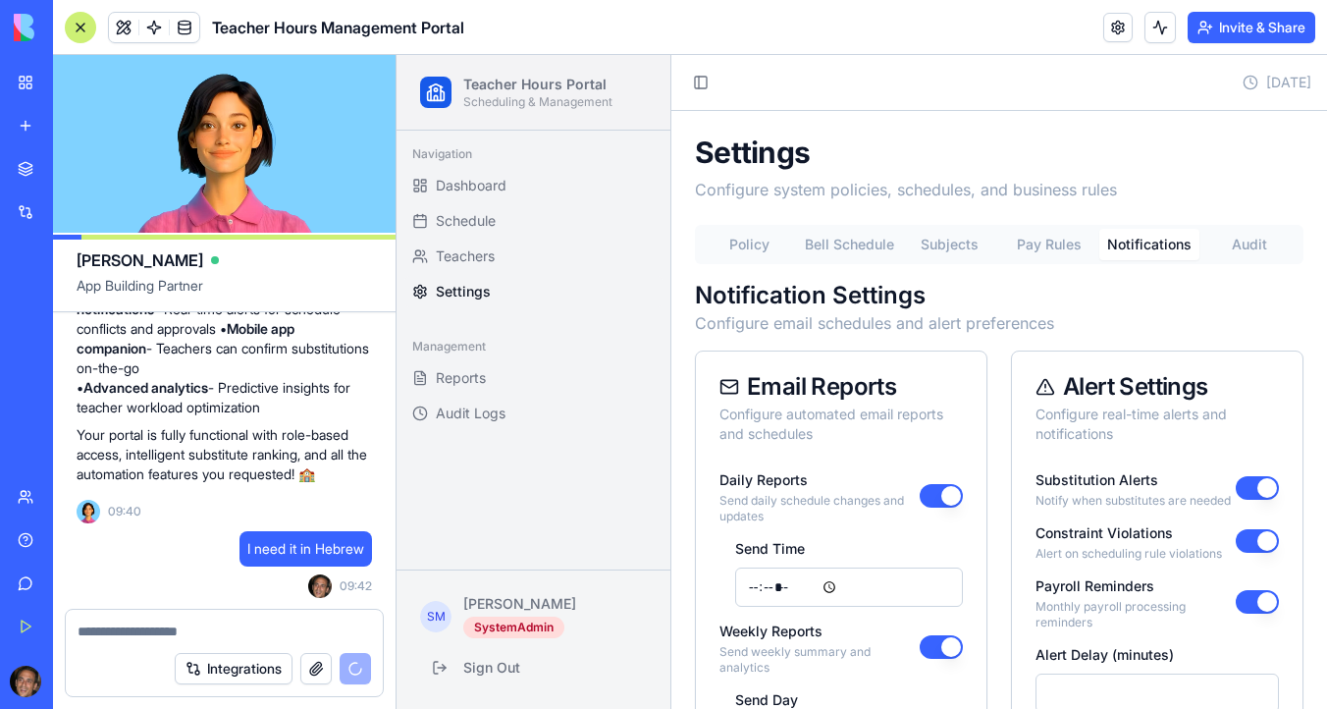
click at [1246, 123] on div "**********" at bounding box center [999, 670] width 656 height 1119
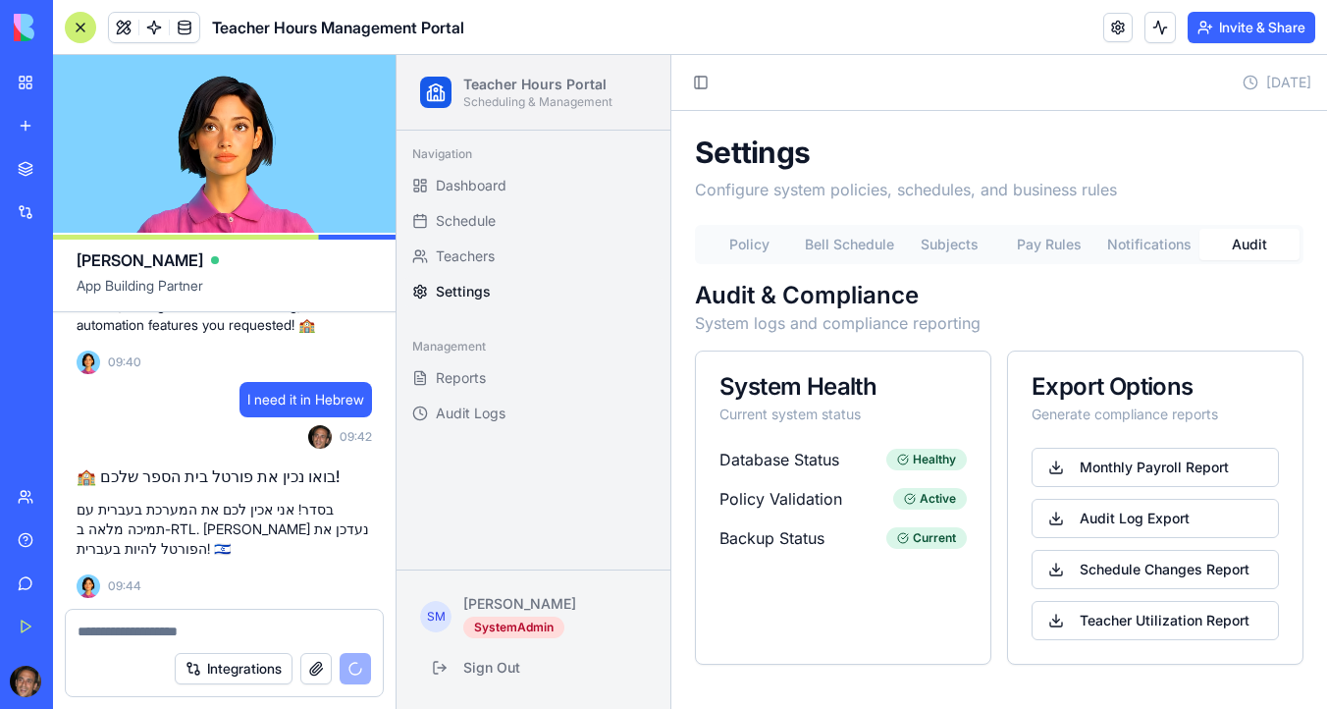
scroll to position [8028, 0]
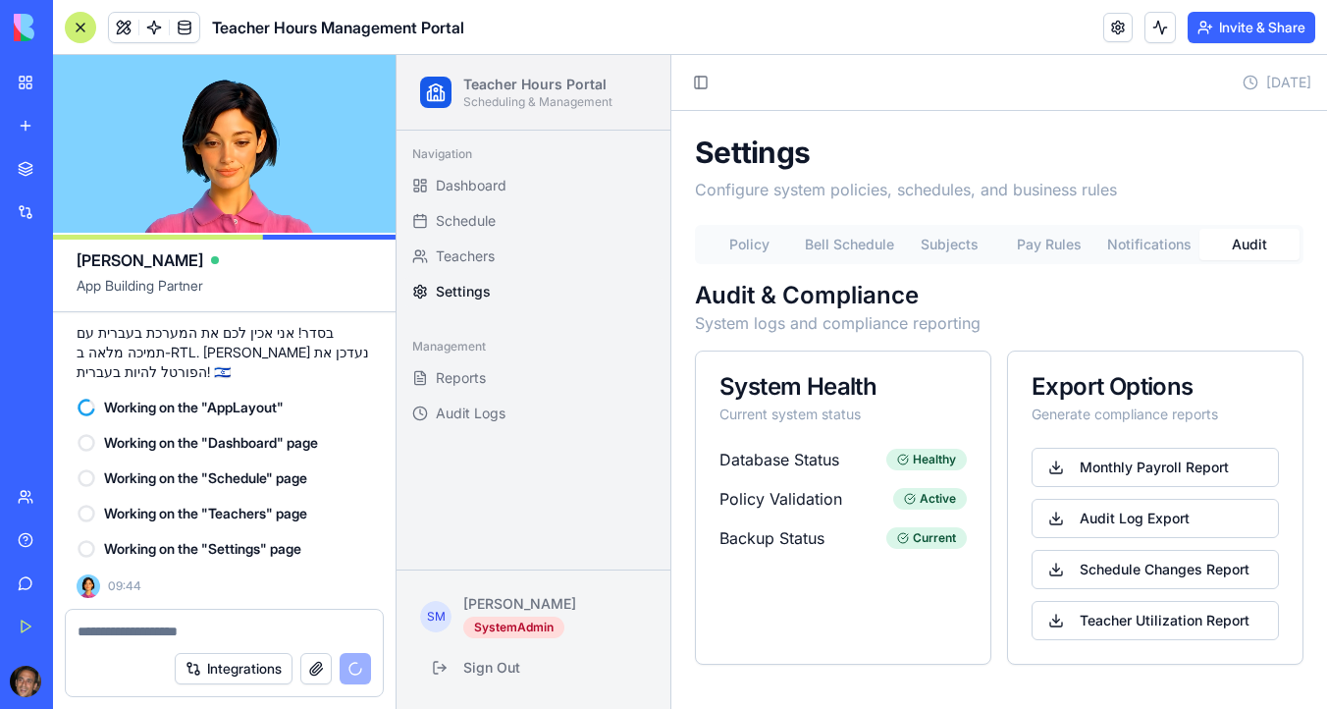
click at [750, 249] on button "Policy" at bounding box center [749, 244] width 100 height 31
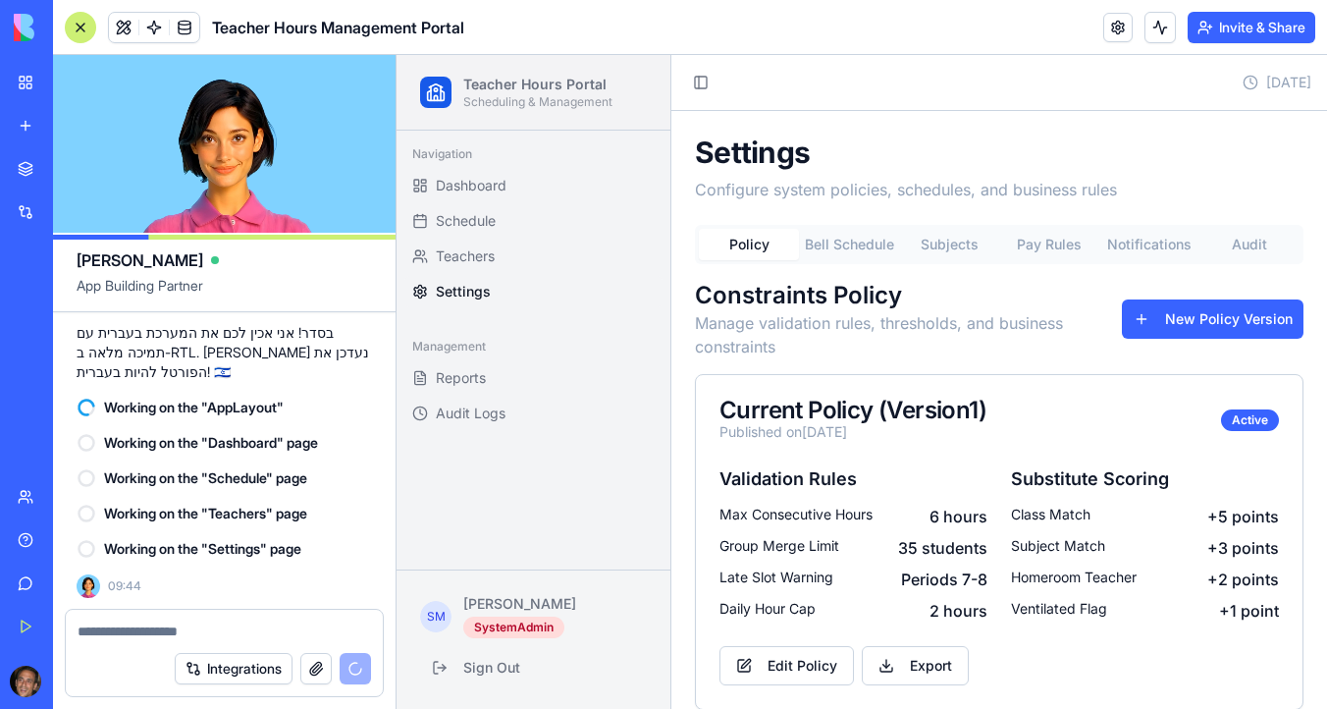
scroll to position [25, 0]
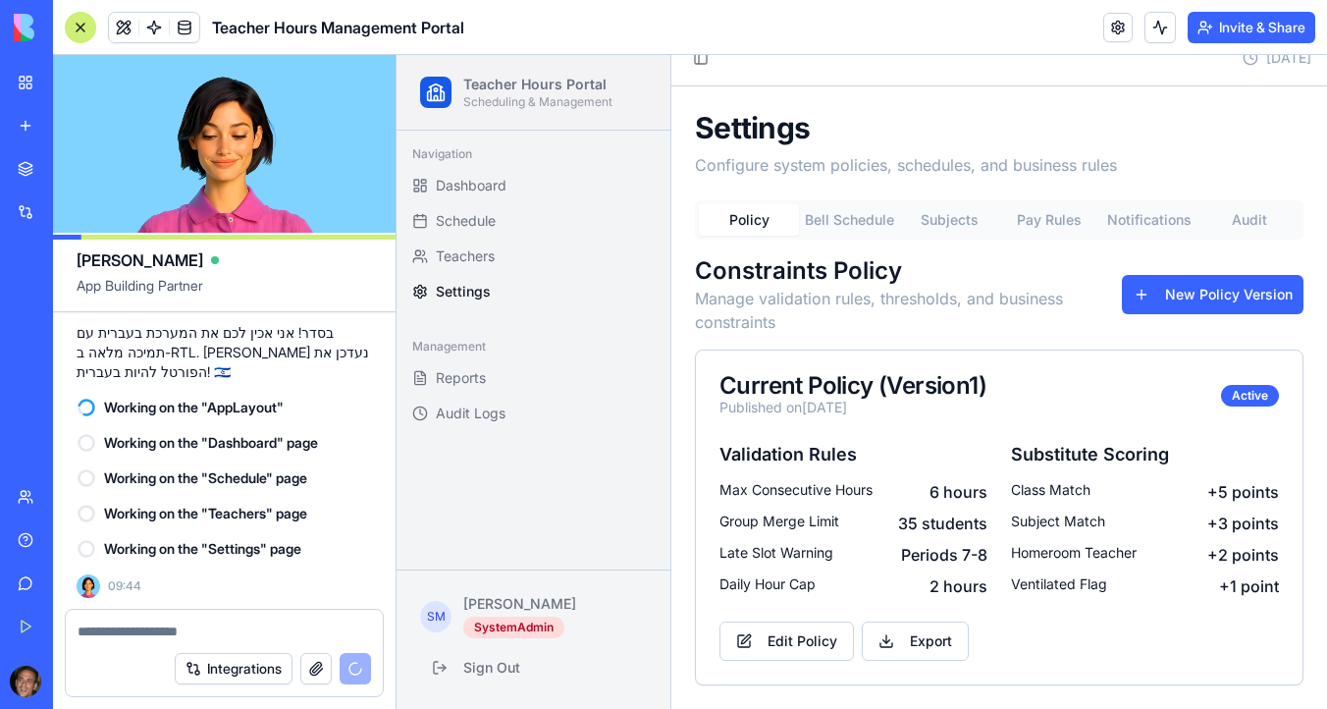
click at [850, 218] on button "Bell Schedule" at bounding box center [849, 219] width 100 height 31
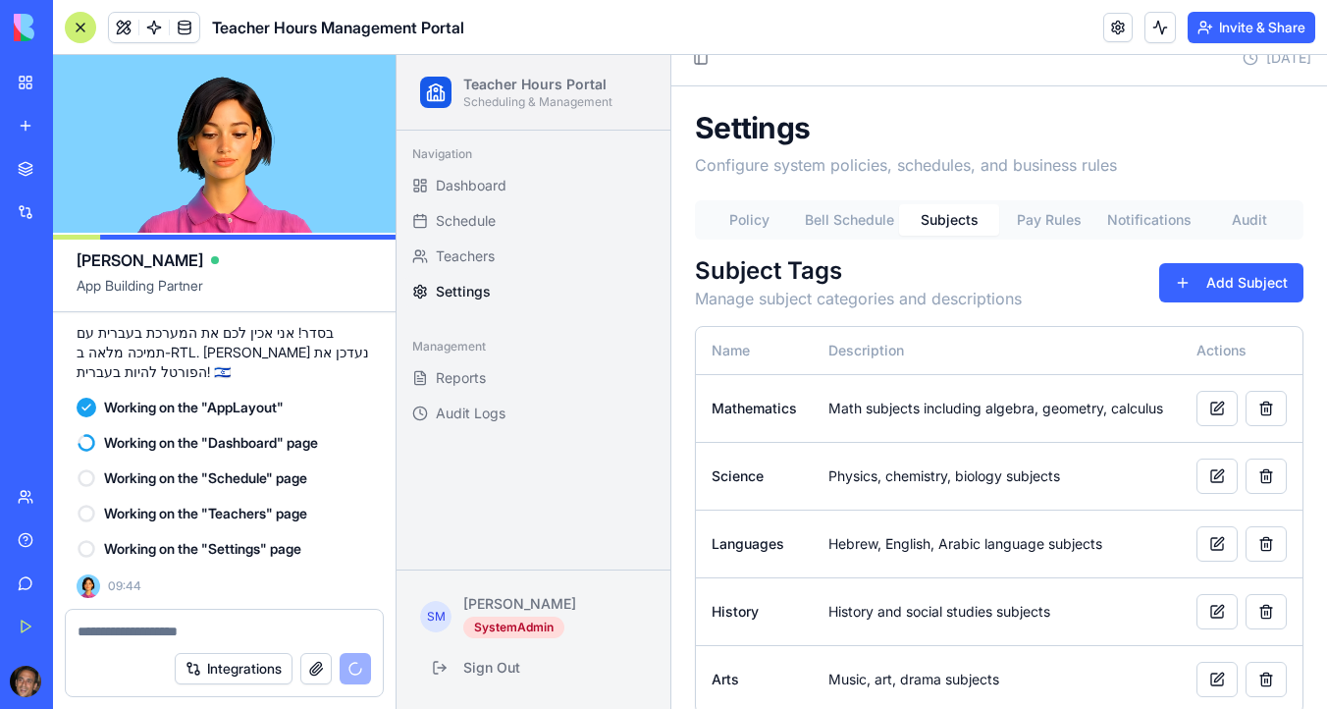
click at [969, 220] on button "Subjects" at bounding box center [949, 219] width 100 height 31
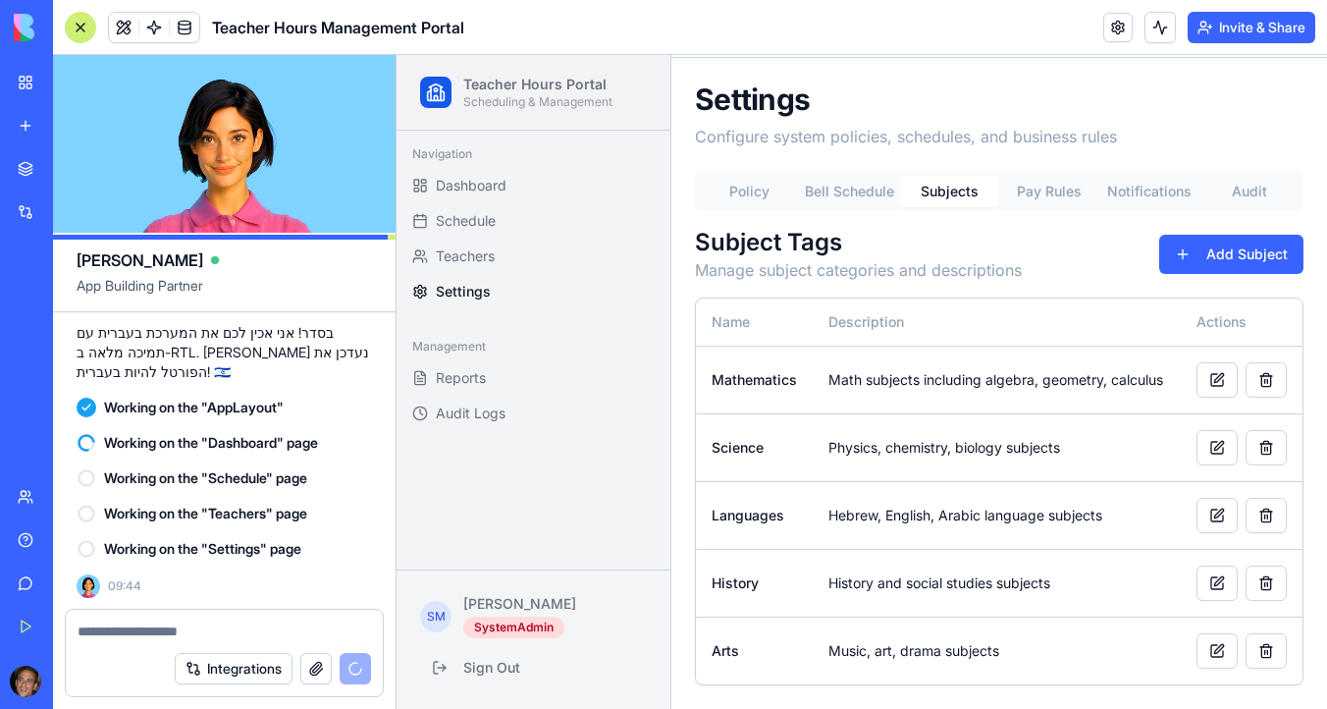
click at [1062, 186] on button "Pay Rules" at bounding box center [1049, 191] width 100 height 31
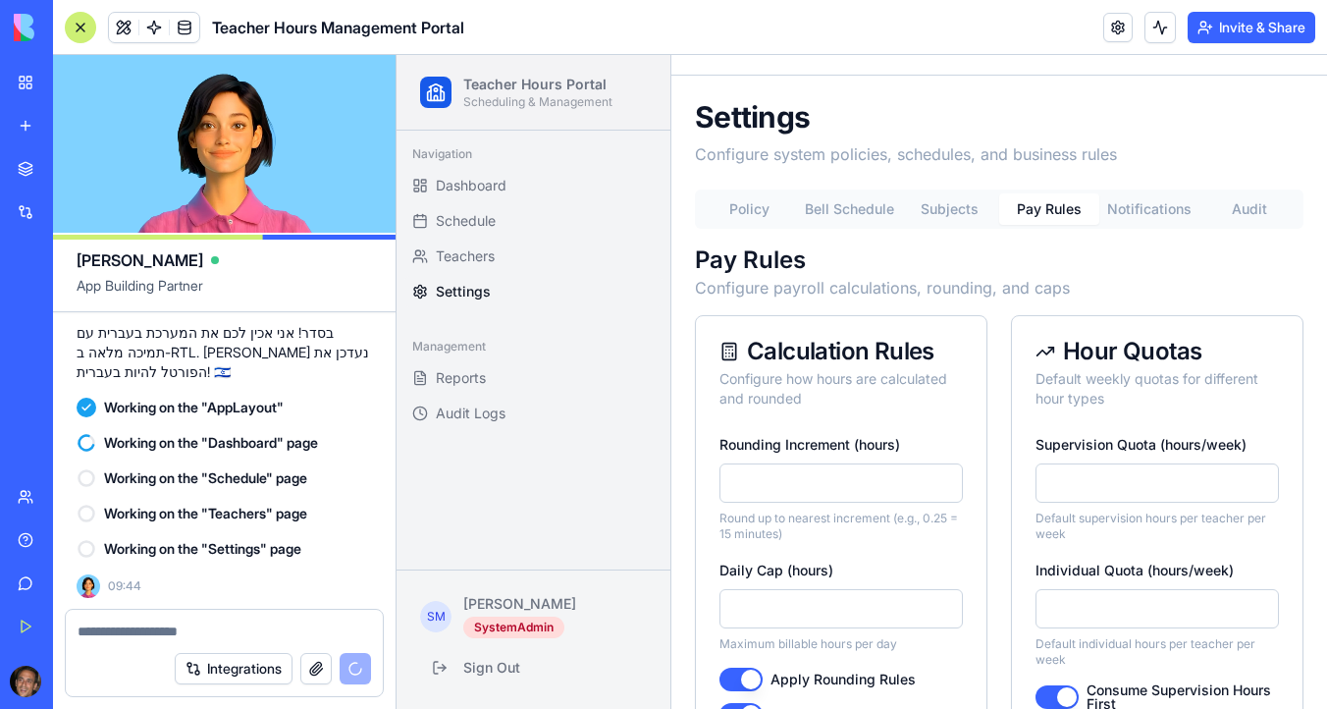
scroll to position [0, 0]
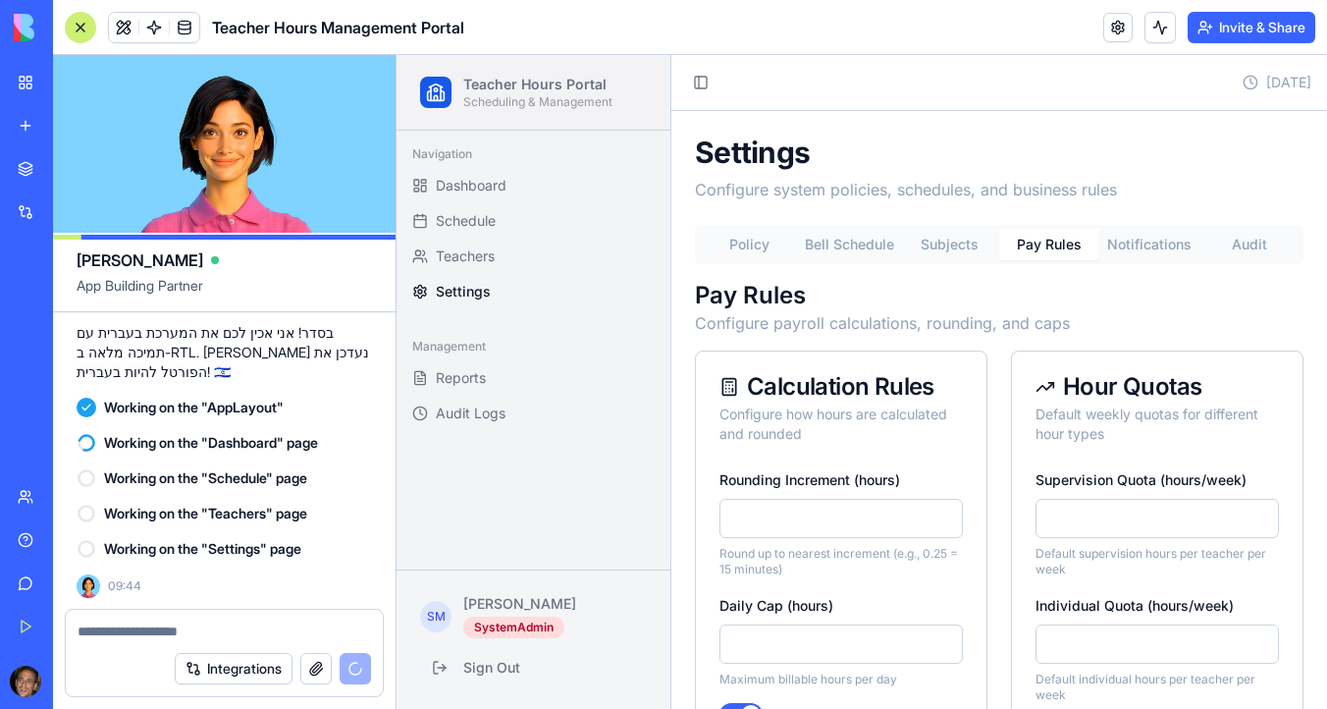
click at [760, 248] on button "Policy" at bounding box center [749, 244] width 100 height 31
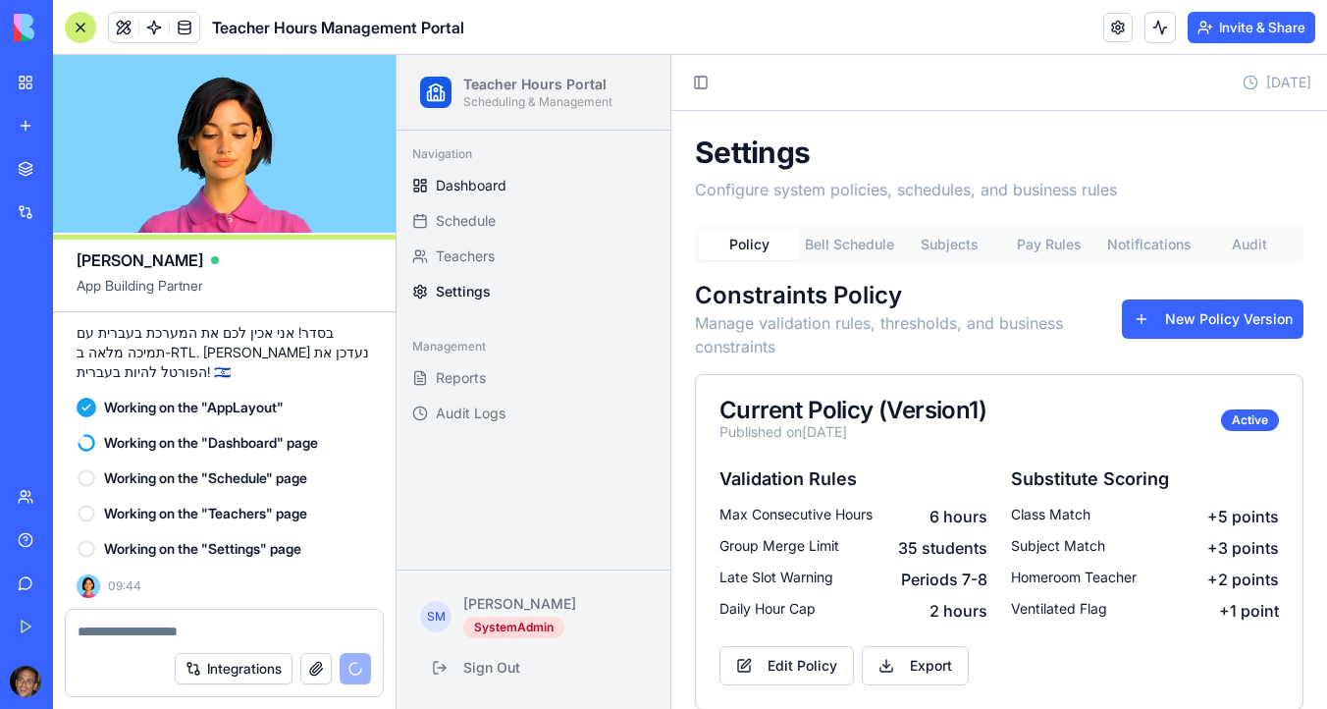
click at [525, 183] on link "Dashboard" at bounding box center [533, 185] width 258 height 31
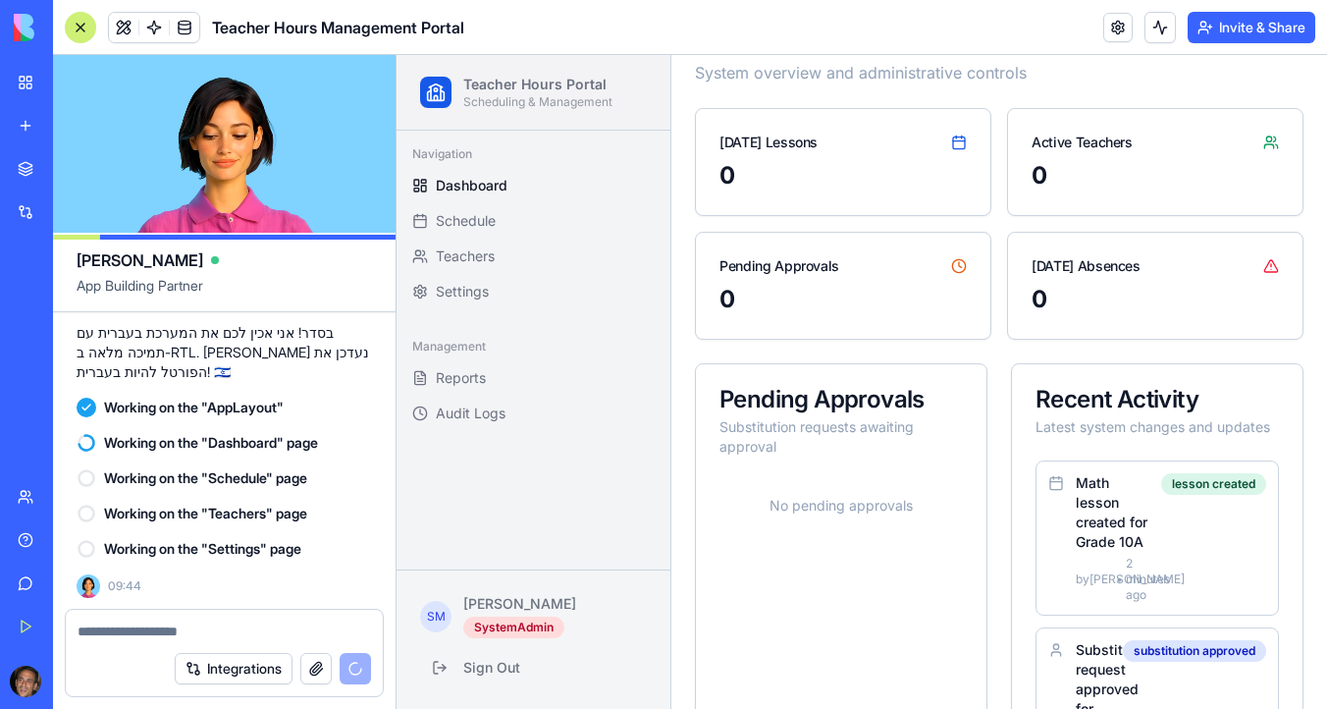
scroll to position [172, 0]
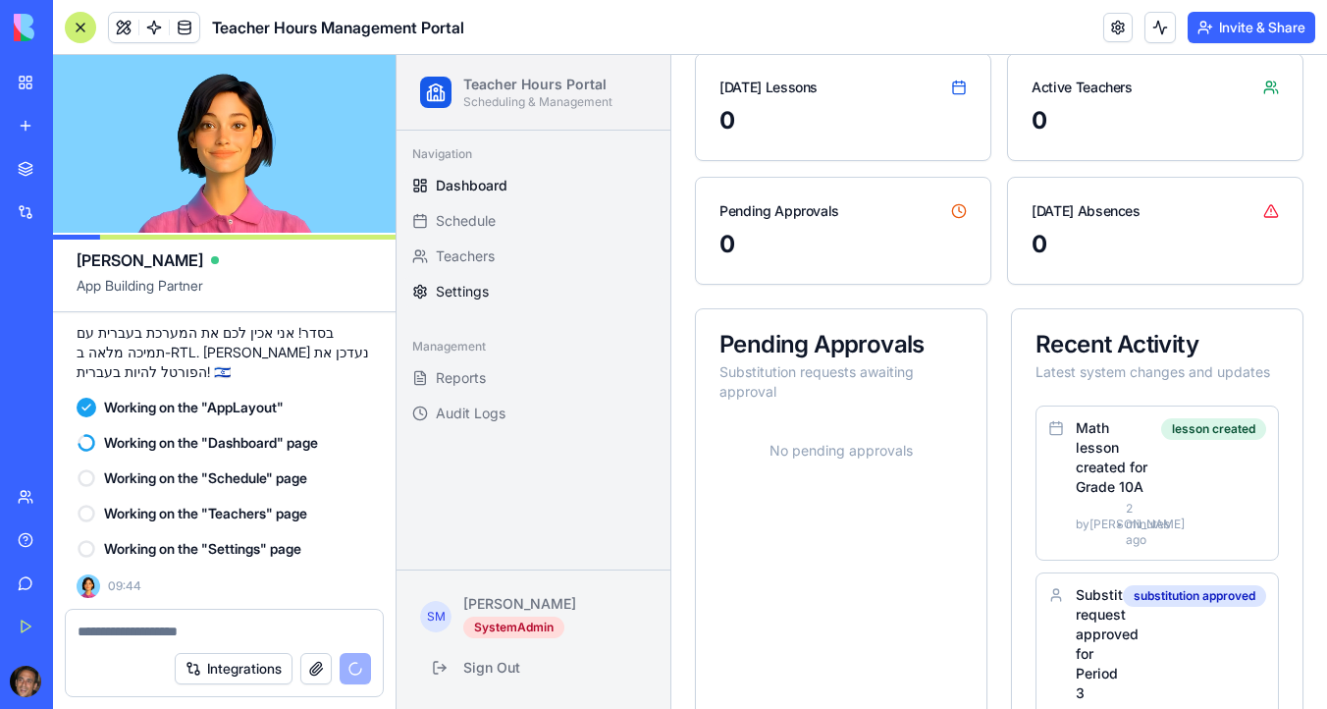
click at [490, 293] on link "Settings" at bounding box center [533, 291] width 258 height 31
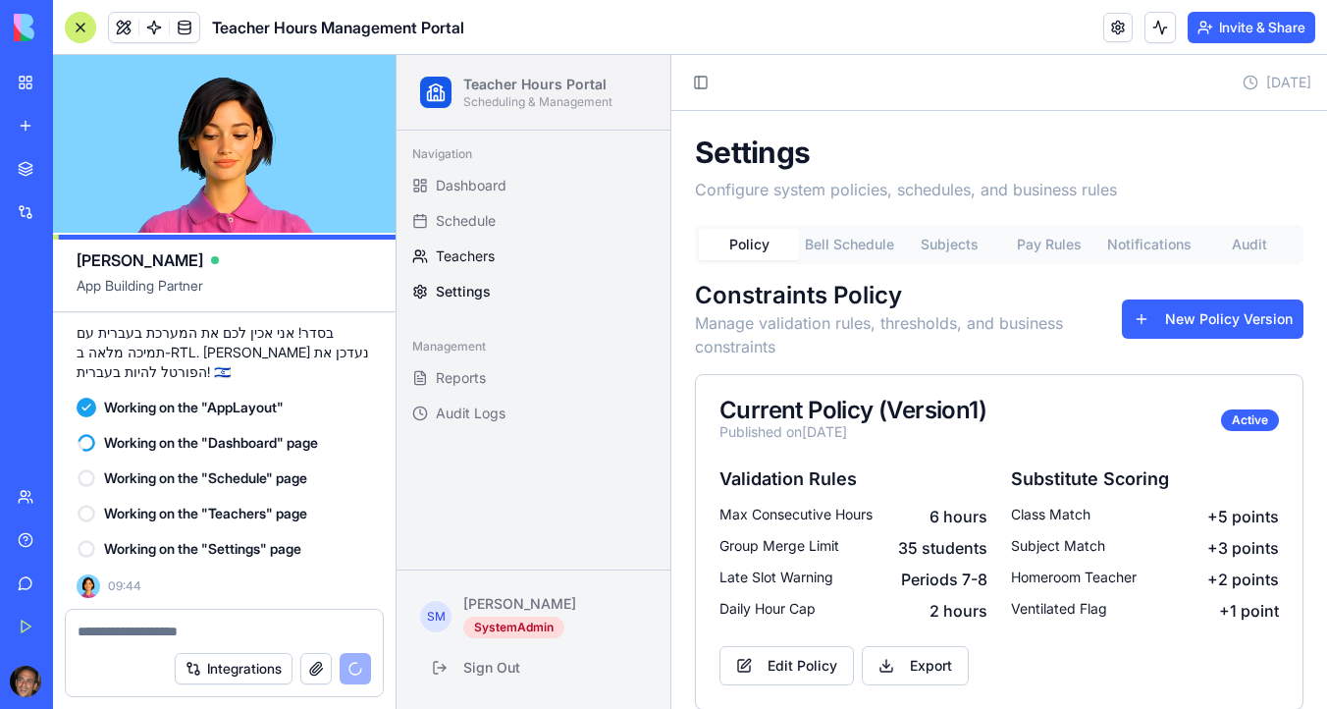
click at [496, 250] on link "Teachers" at bounding box center [533, 255] width 258 height 31
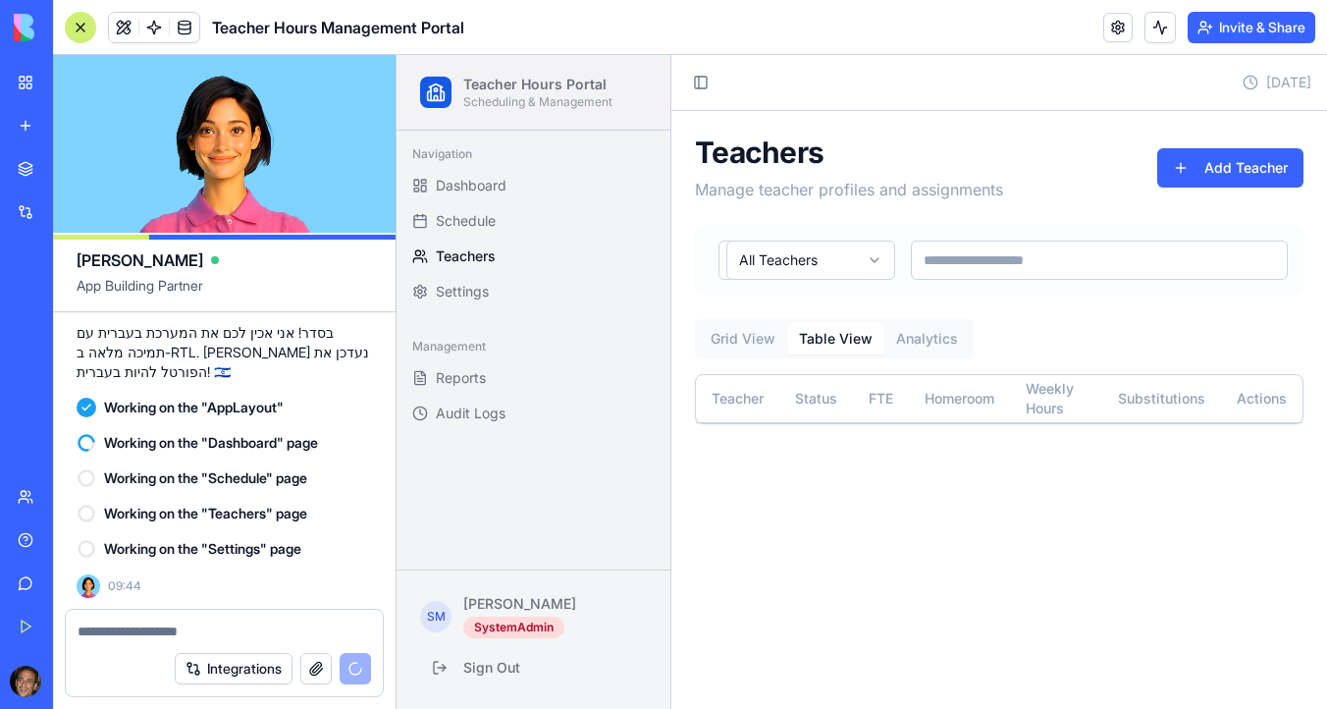
click at [813, 344] on button "Table View" at bounding box center [835, 338] width 97 height 31
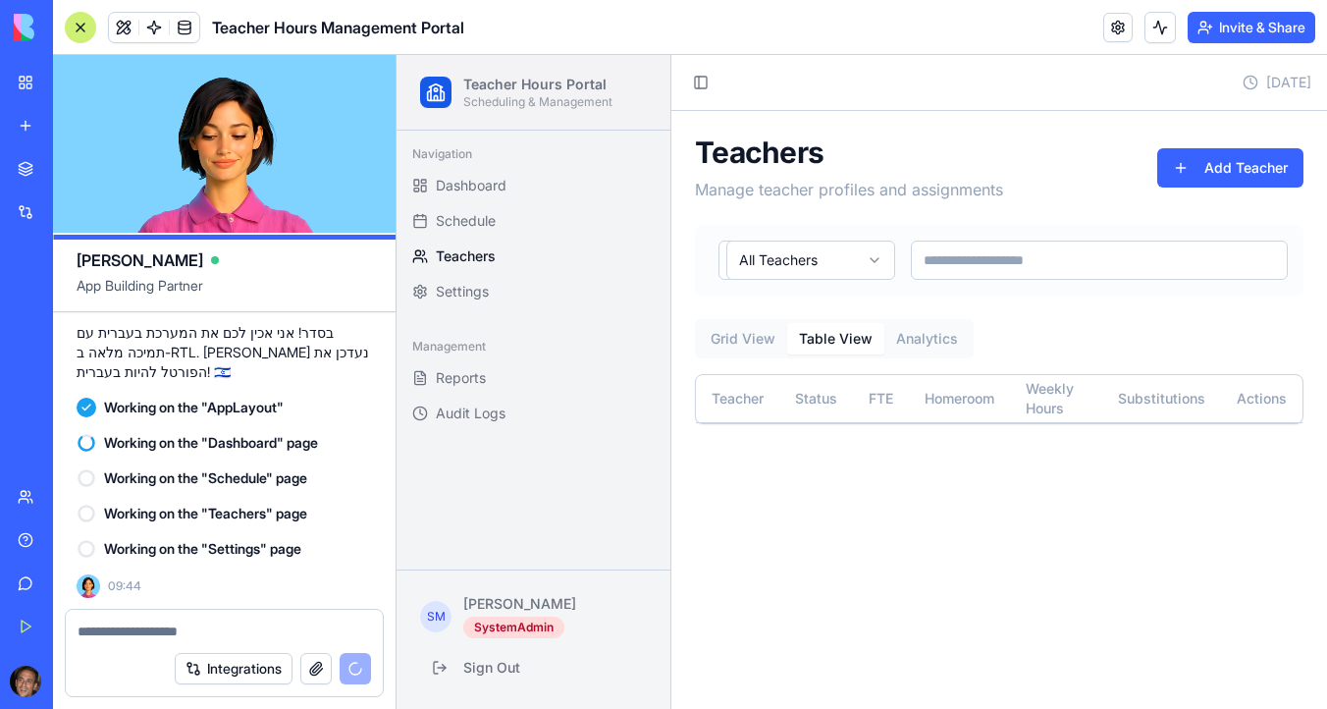
click at [930, 350] on button "Analytics" at bounding box center [926, 338] width 85 height 31
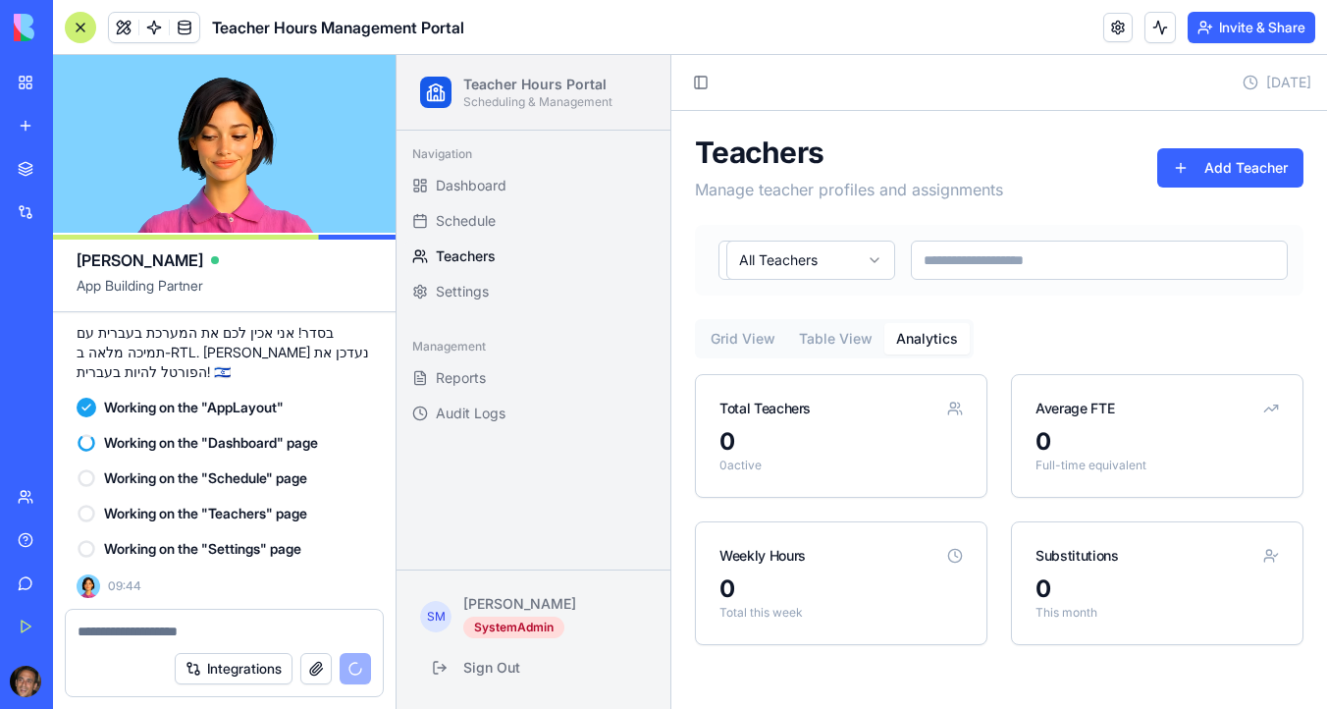
click at [748, 345] on button "Grid View" at bounding box center [743, 338] width 88 height 31
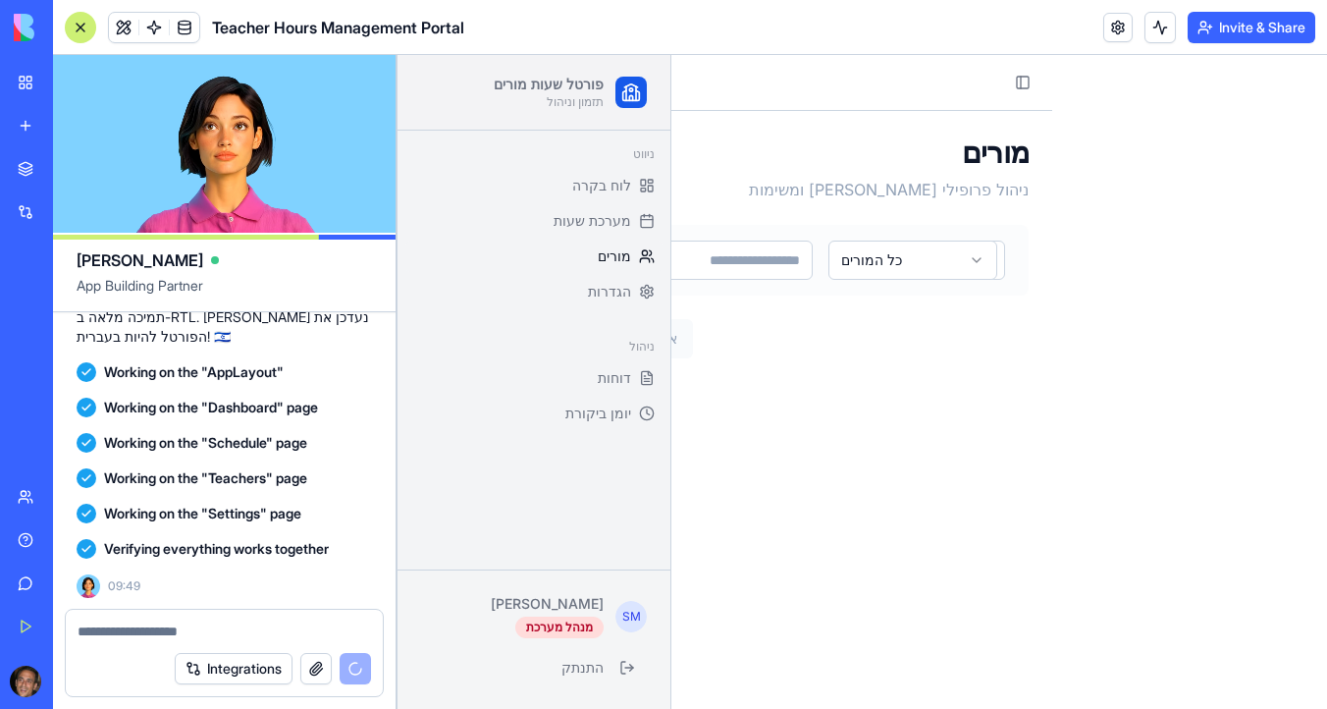
scroll to position [8492, 0]
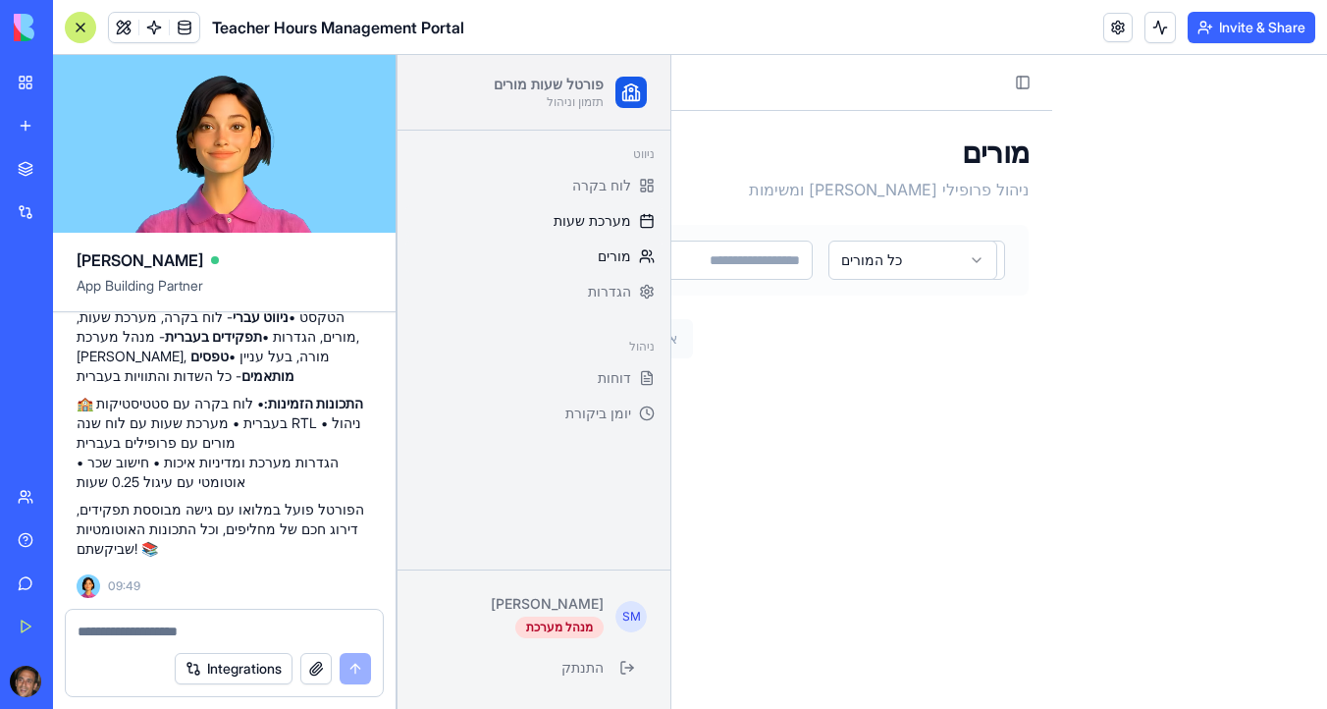
click at [614, 213] on span "מערכת שעות" at bounding box center [592, 221] width 78 height 20
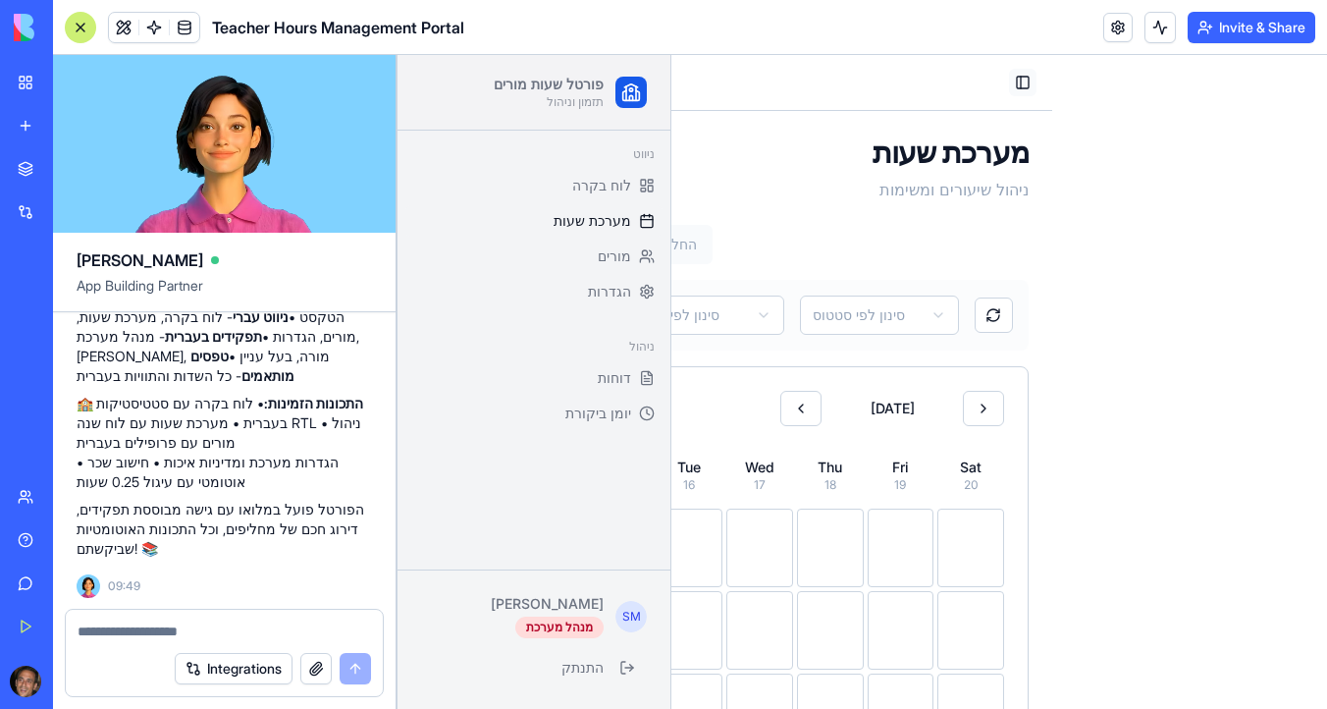
click at [1019, 81] on button "Toggle Sidebar" at bounding box center [1022, 82] width 27 height 27
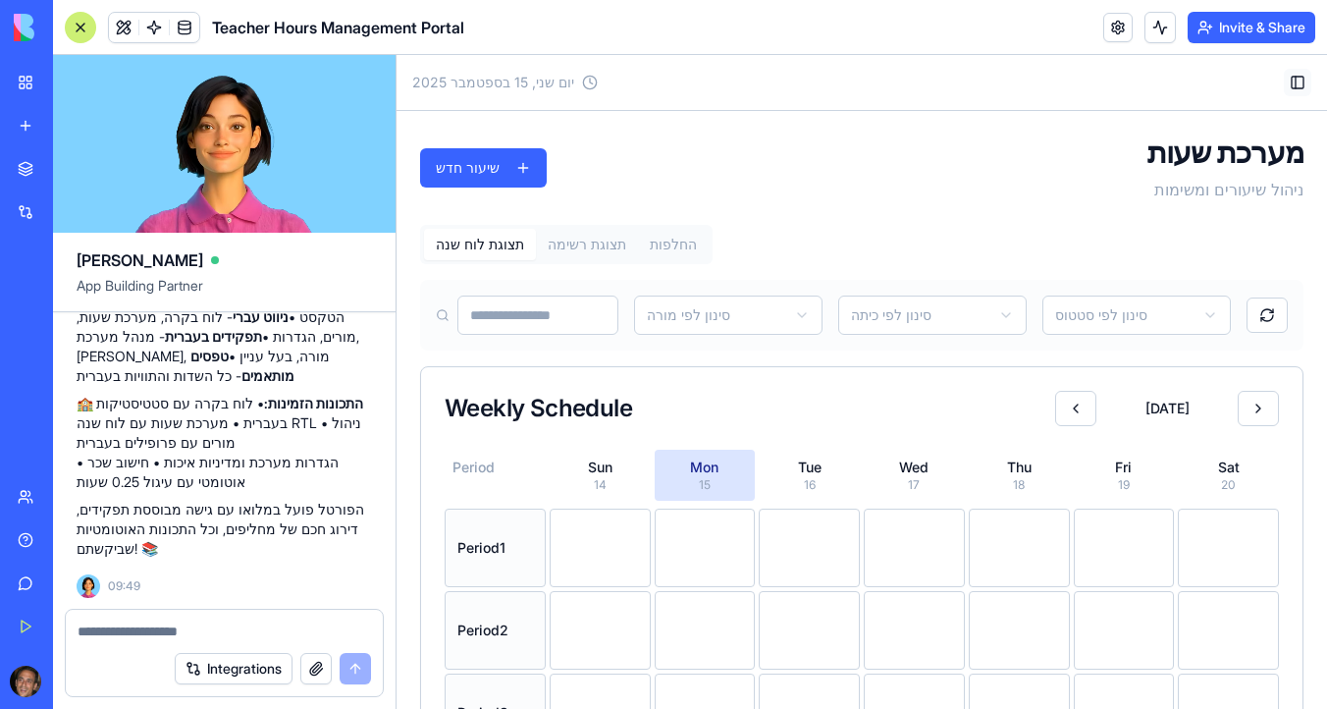
click at [1299, 76] on button "Toggle Sidebar" at bounding box center [1297, 82] width 27 height 27
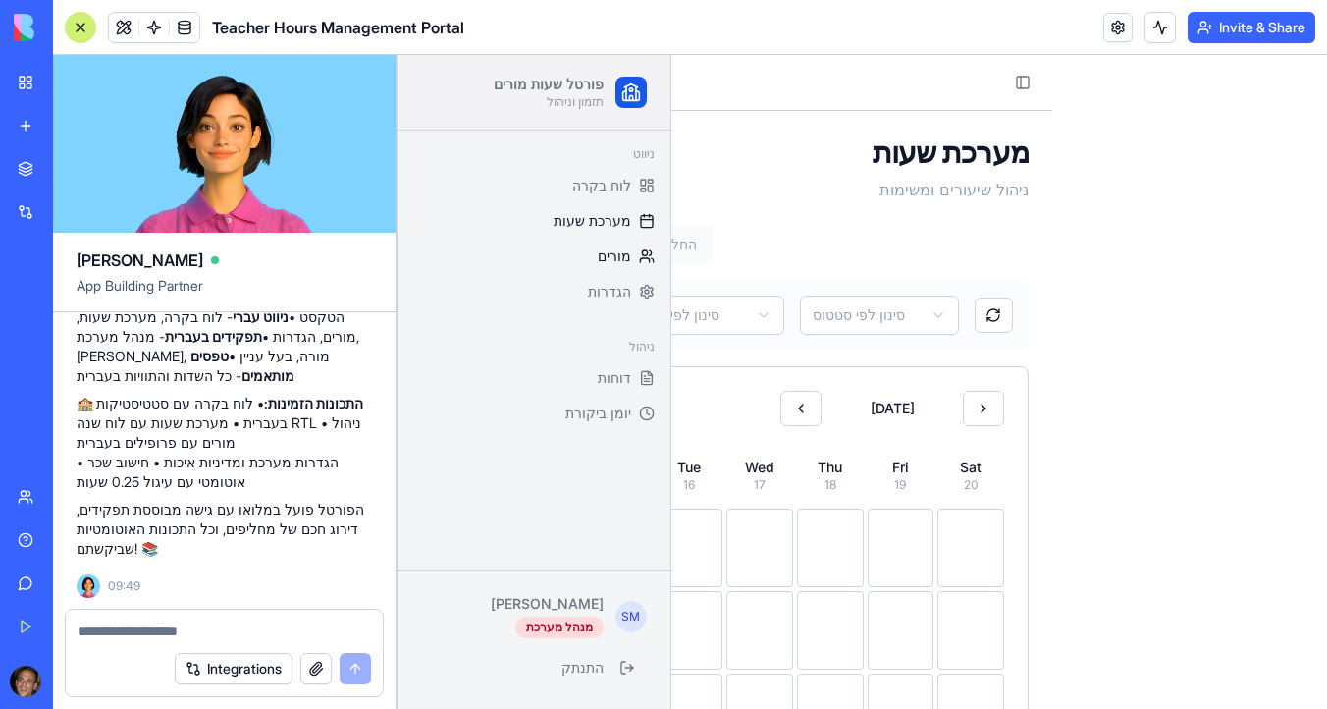
click at [622, 256] on span "מורים" at bounding box center [614, 256] width 33 height 20
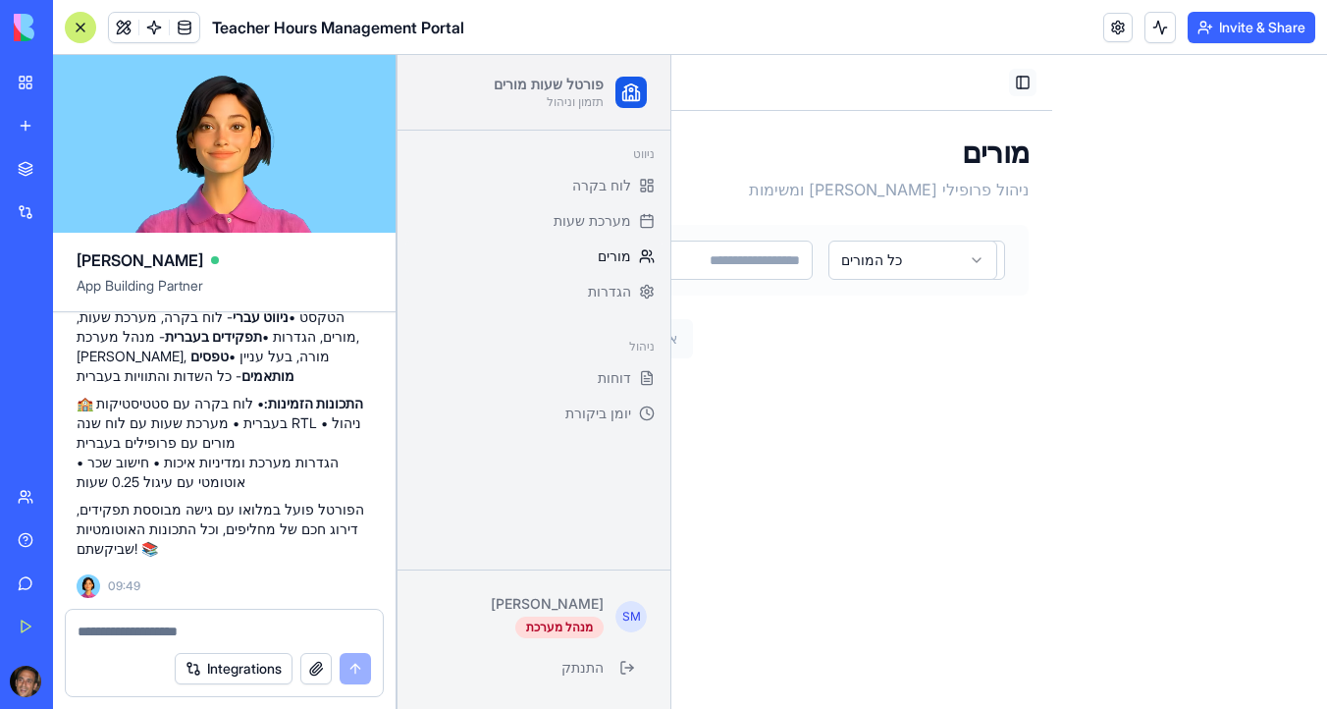
click at [1022, 86] on button "Toggle Sidebar" at bounding box center [1022, 82] width 27 height 27
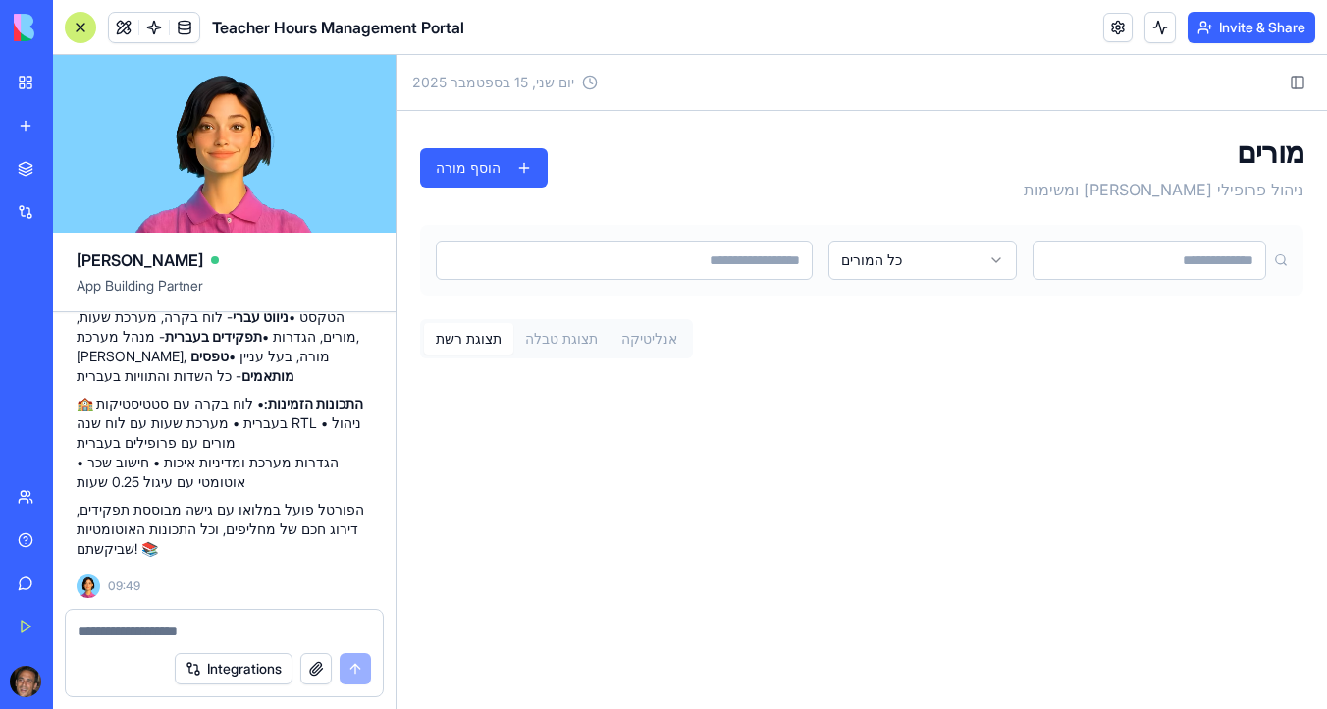
click at [580, 327] on button "תצוגת טבלה" at bounding box center [561, 338] width 96 height 31
click at [650, 348] on button "אנליטיקה" at bounding box center [648, 338] width 79 height 31
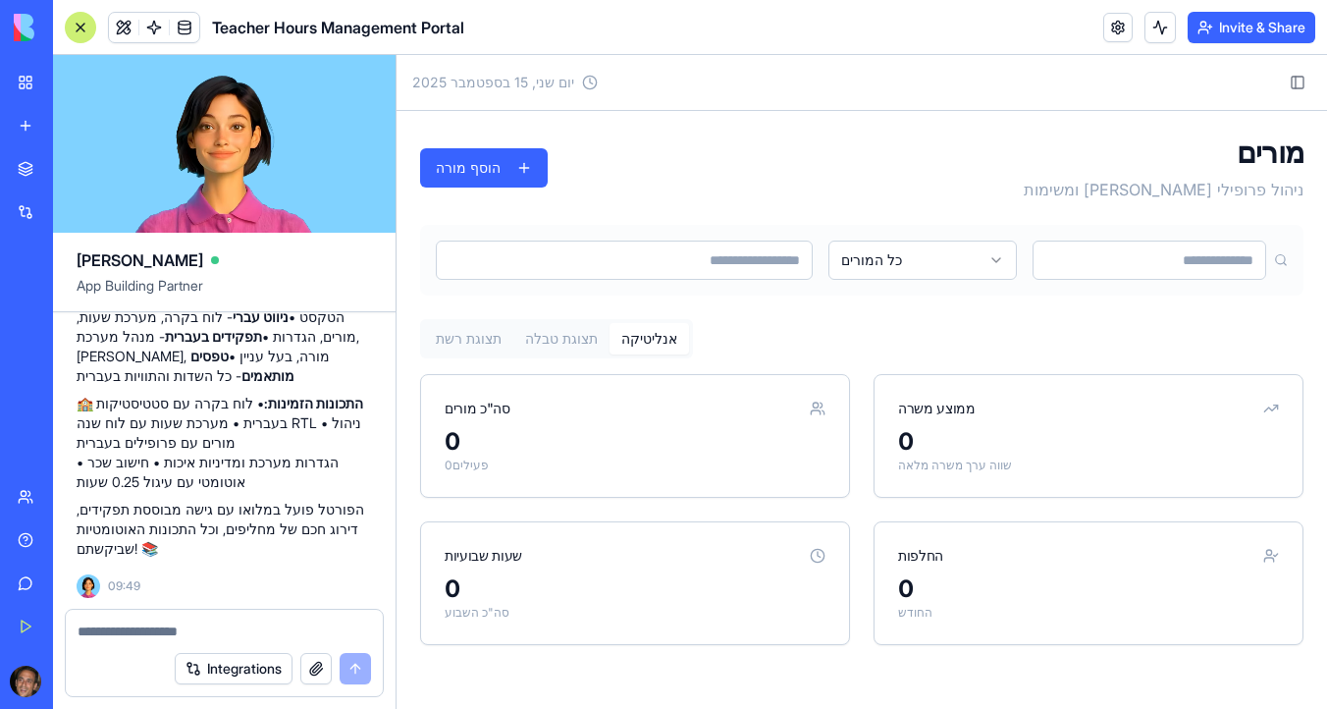
click at [462, 340] on button "תצוגת רשת" at bounding box center [468, 338] width 89 height 31
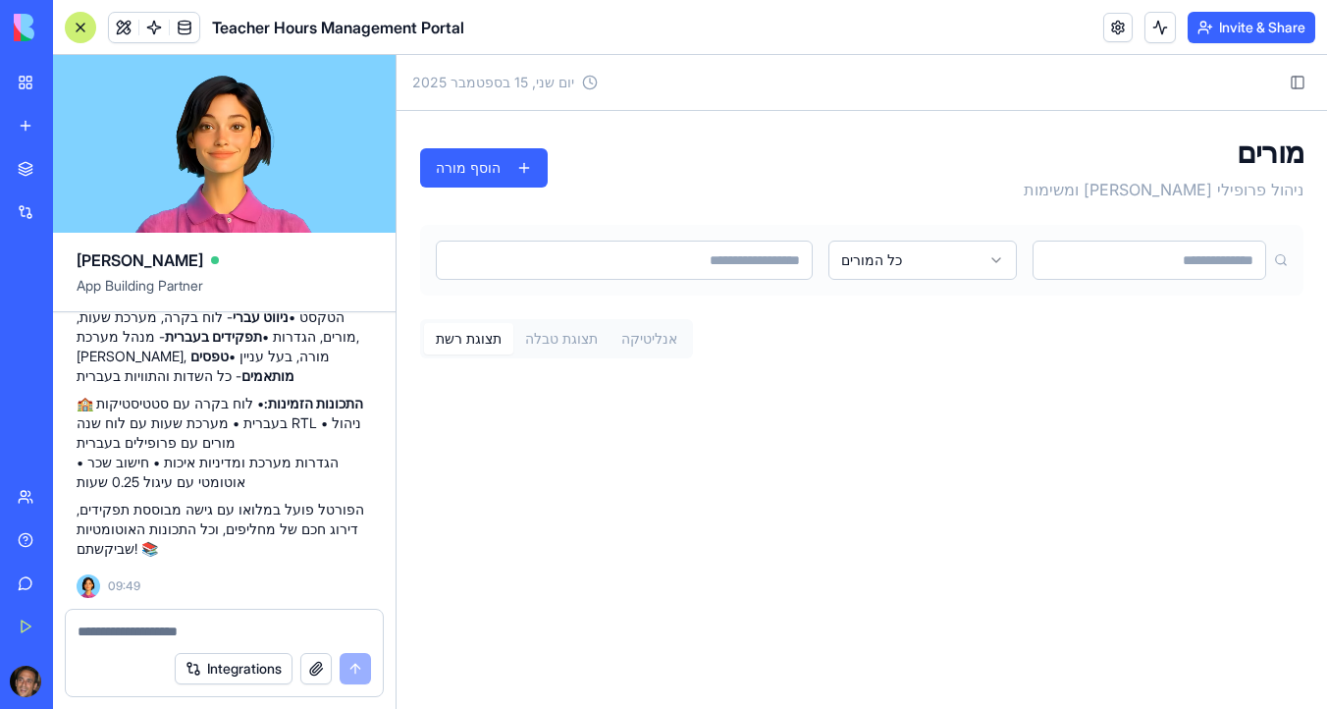
click at [560, 345] on button "תצוגת טבלה" at bounding box center [561, 338] width 96 height 31
click at [1301, 81] on button "Toggle Sidebar" at bounding box center [1297, 82] width 27 height 27
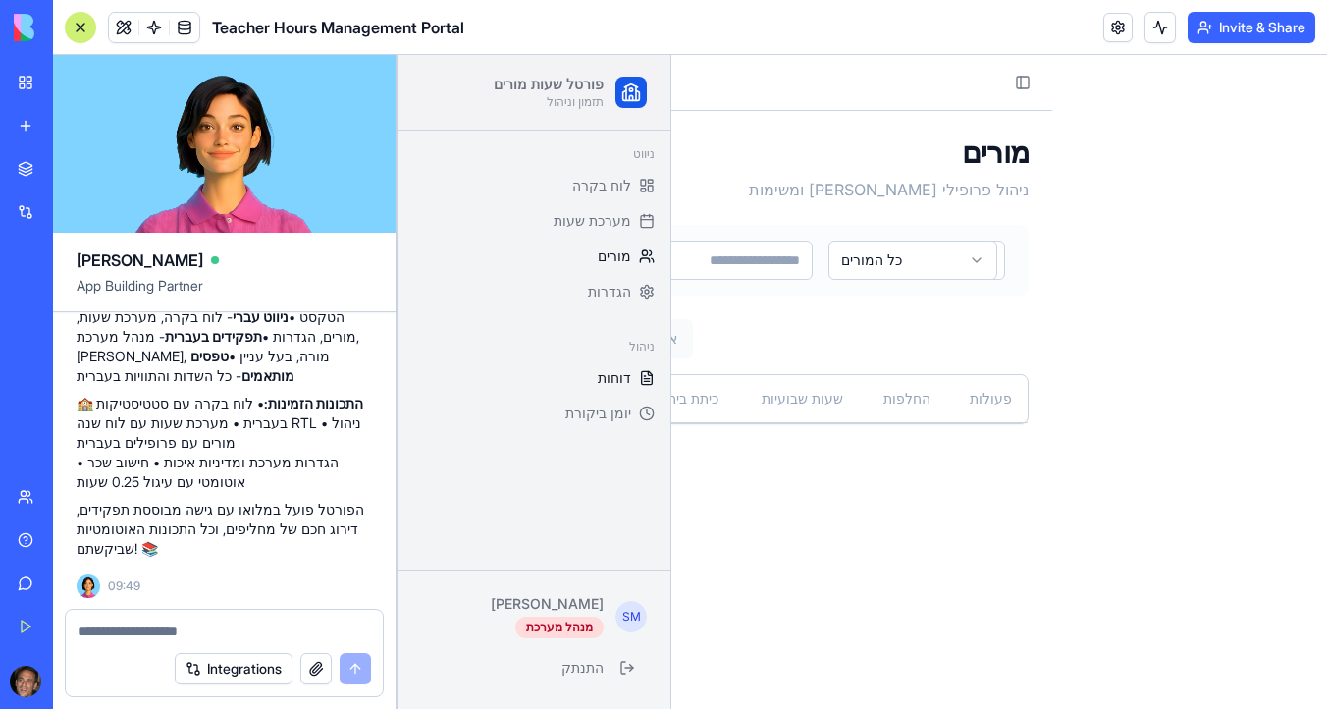
click at [625, 373] on span "דוחות" at bounding box center [614, 378] width 33 height 20
click at [627, 290] on span "הגדרות" at bounding box center [609, 292] width 43 height 20
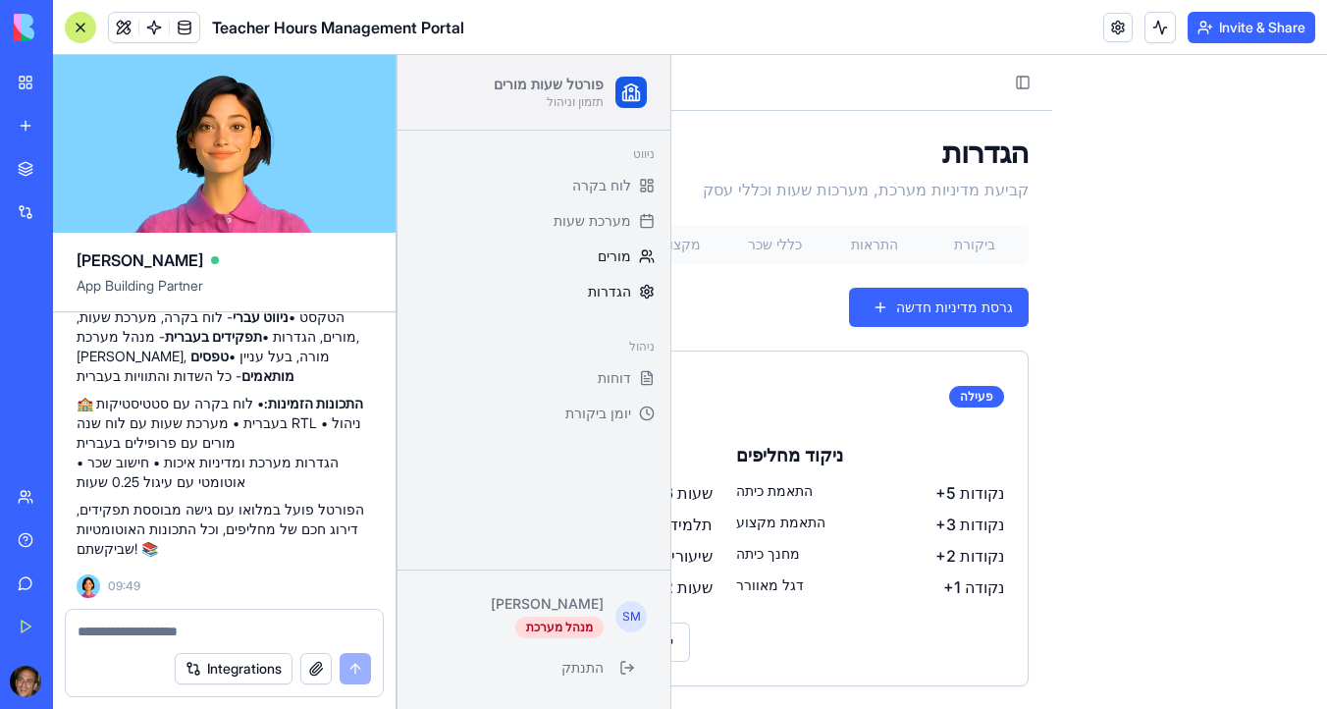
click at [622, 252] on span "מורים" at bounding box center [614, 256] width 33 height 20
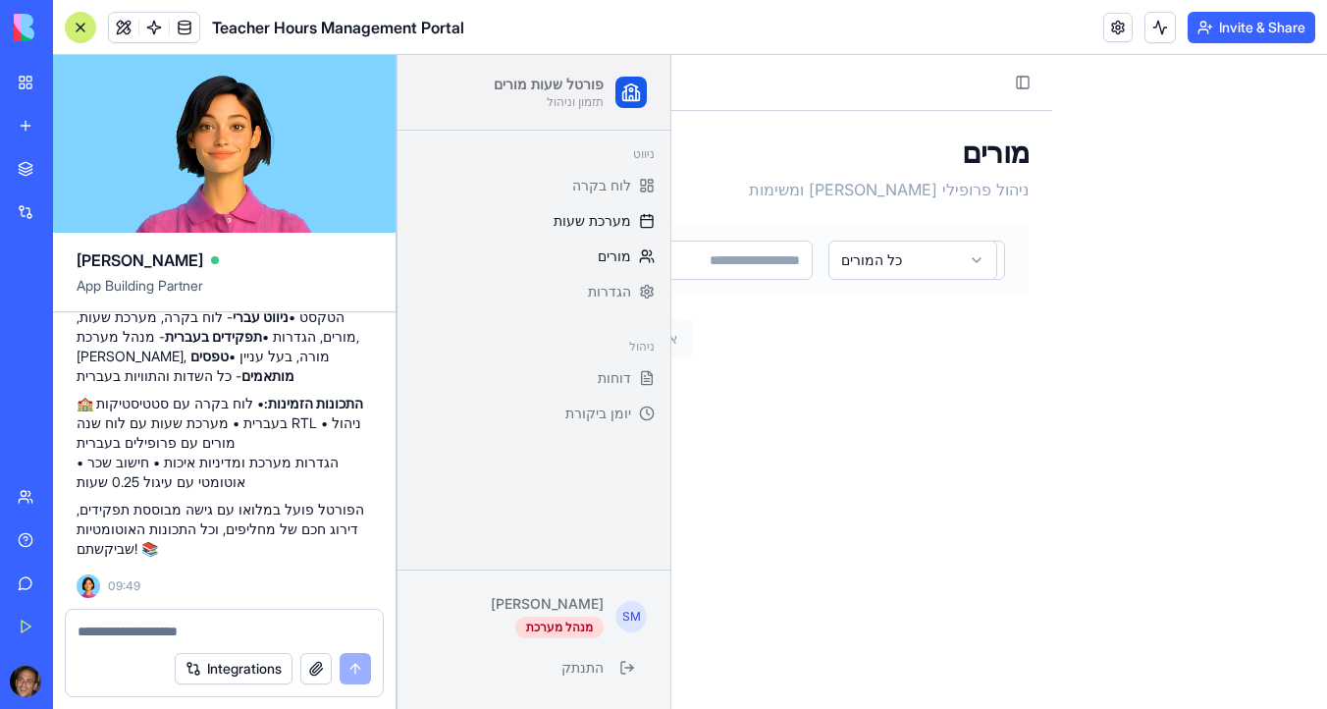
click at [615, 212] on span "מערכת שעות" at bounding box center [592, 221] width 78 height 20
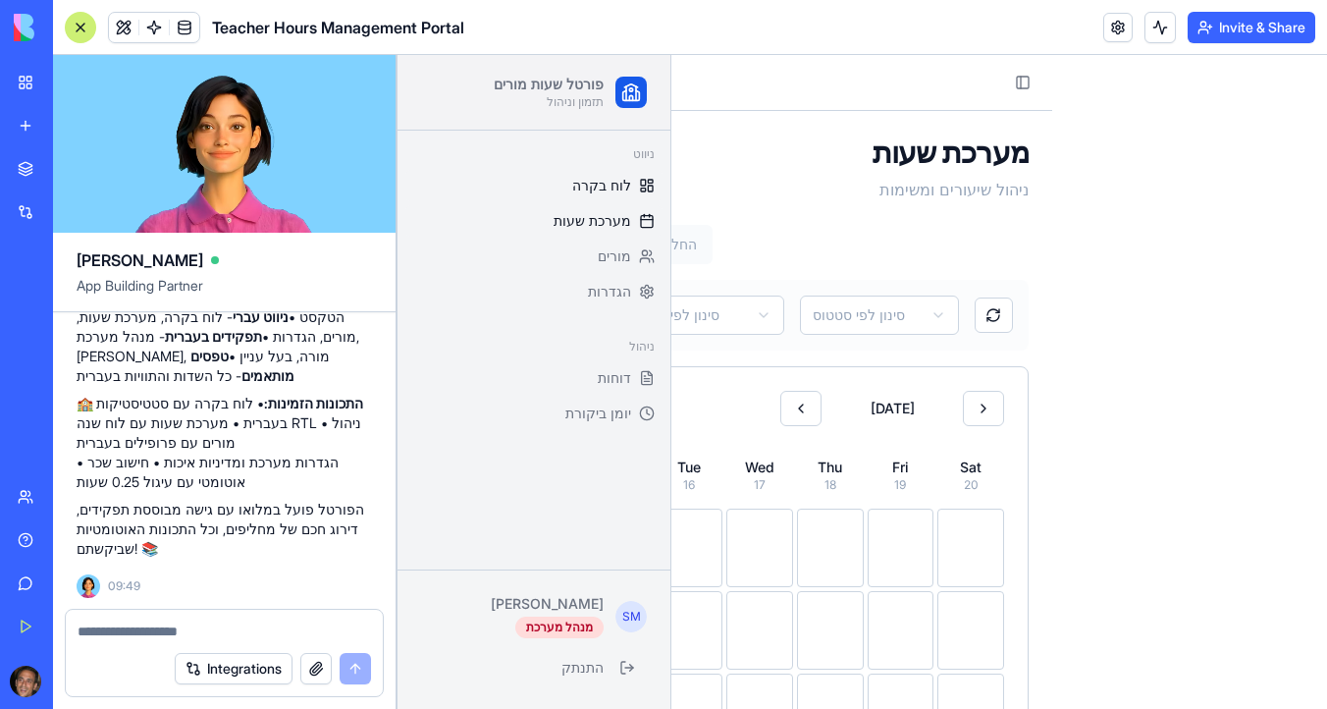
click at [616, 174] on link "לוח בקרה" at bounding box center [533, 185] width 257 height 31
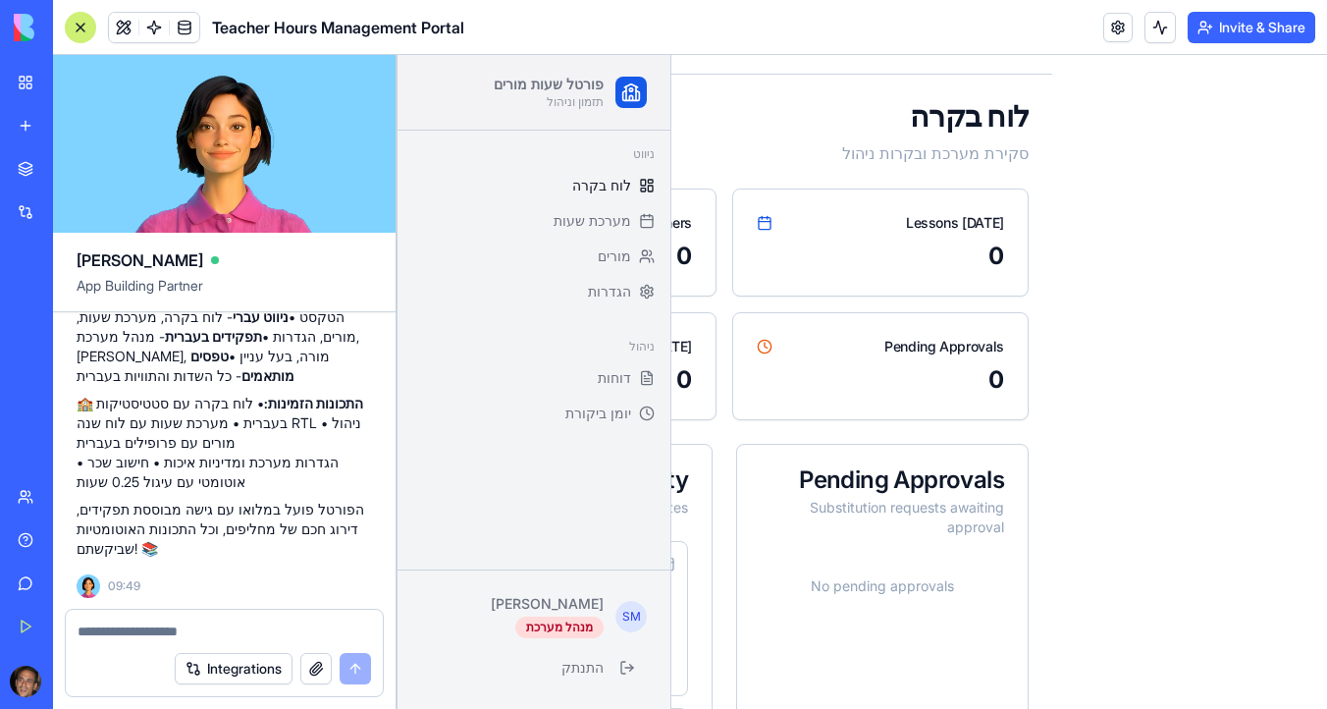
scroll to position [57, 0]
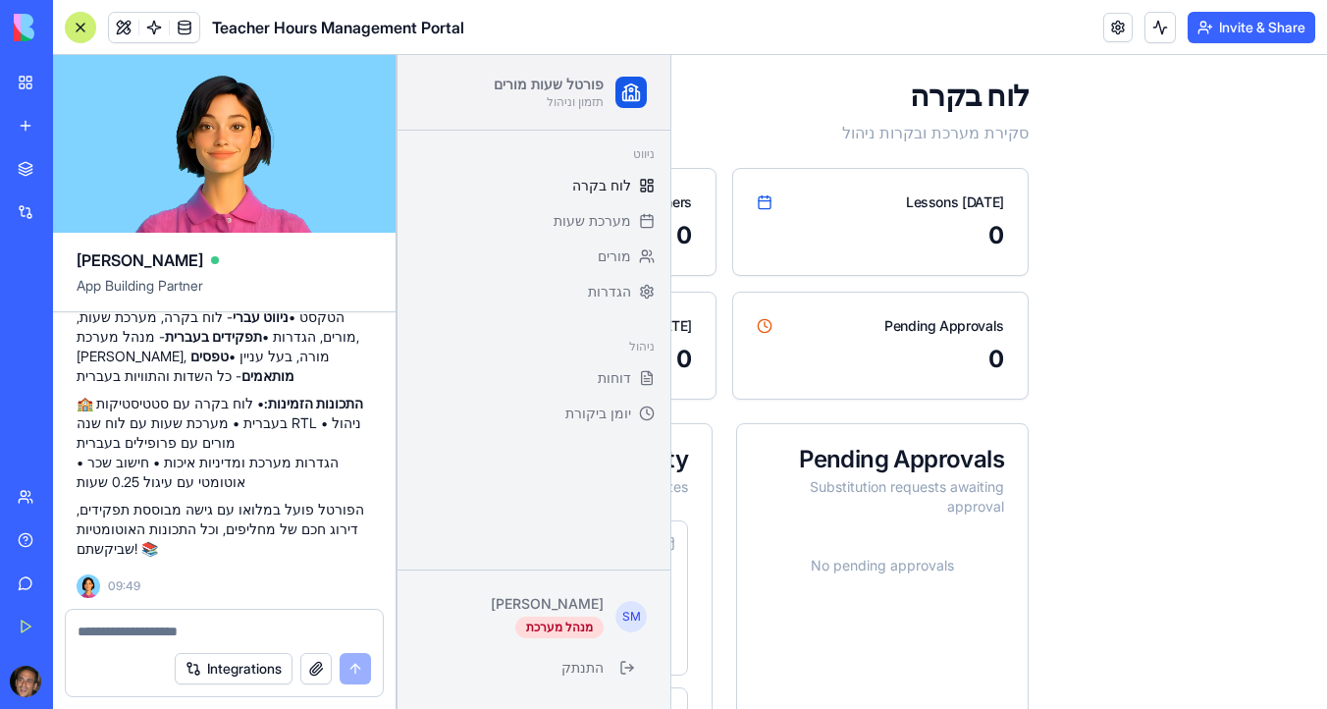
click at [154, 618] on div at bounding box center [224, 624] width 317 height 31
click at [152, 638] on textarea at bounding box center [224, 631] width 293 height 20
type textarea "*"
type textarea "**********"
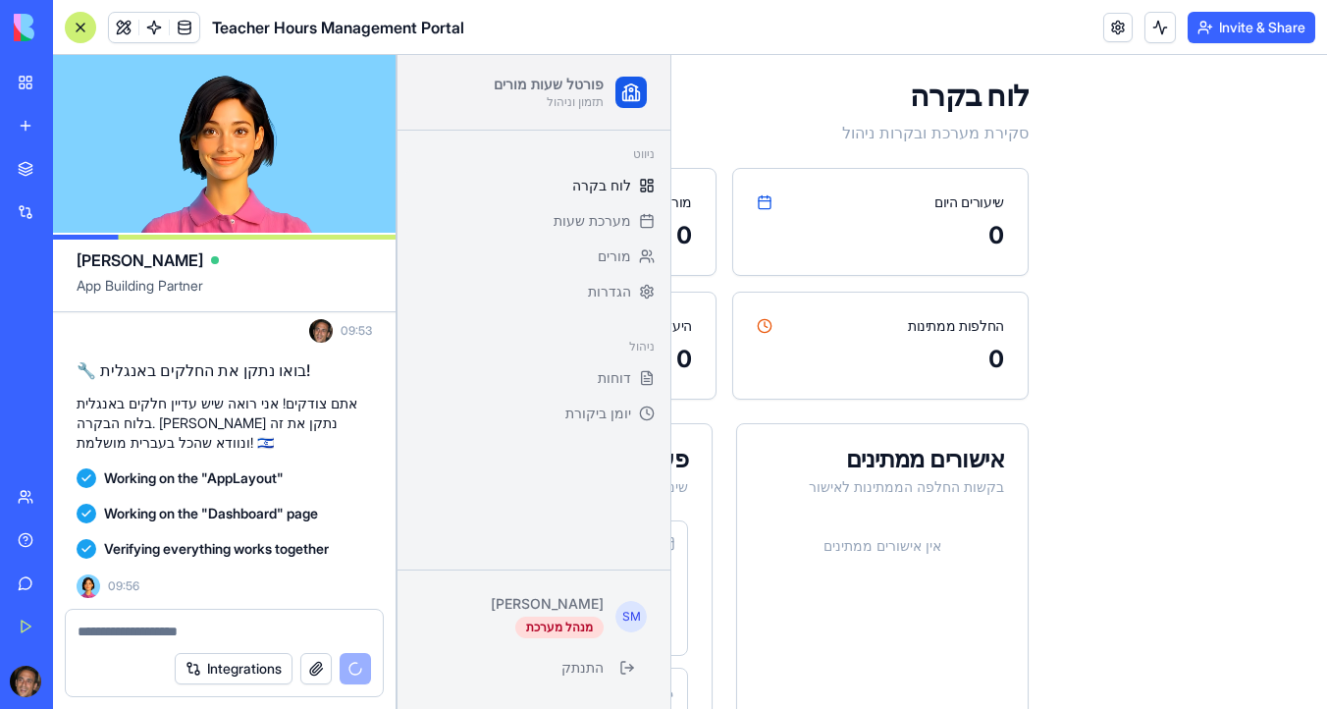
scroll to position [0, 0]
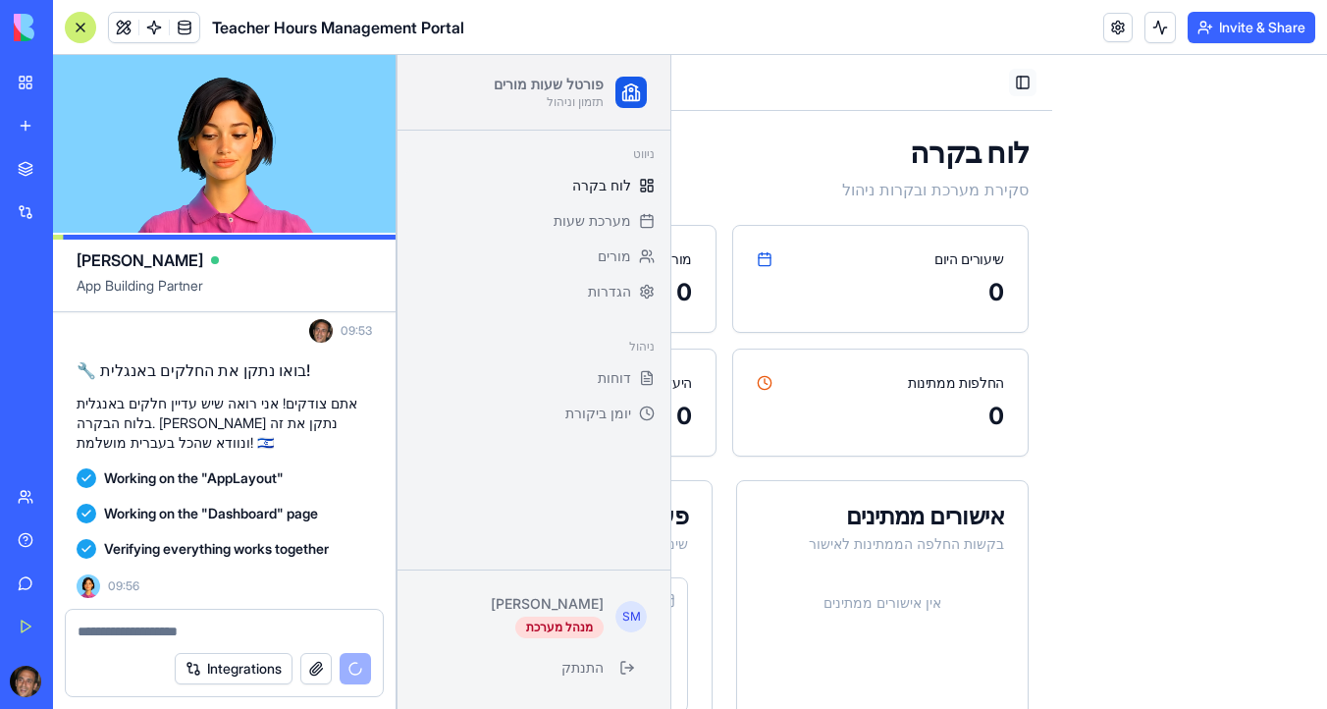
click at [1018, 83] on button "Toggle Sidebar" at bounding box center [1022, 82] width 27 height 27
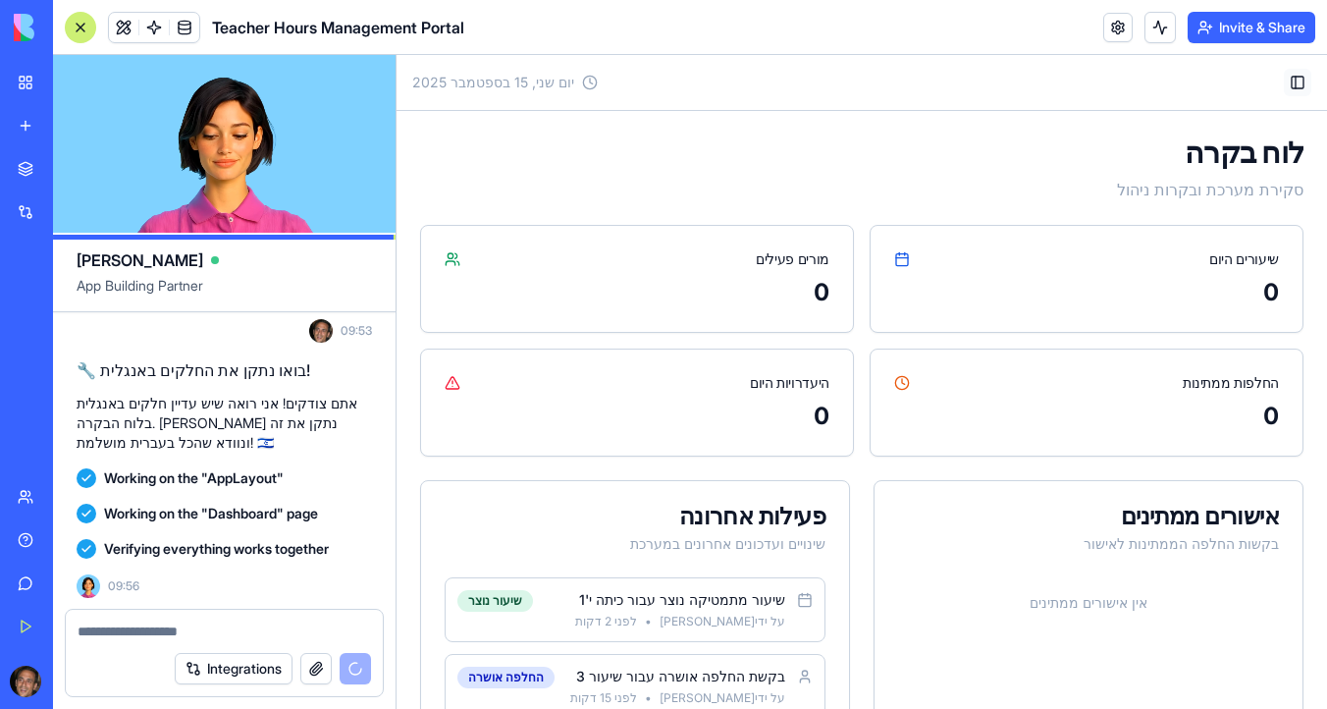
click at [1293, 81] on button "Toggle Sidebar" at bounding box center [1297, 82] width 27 height 27
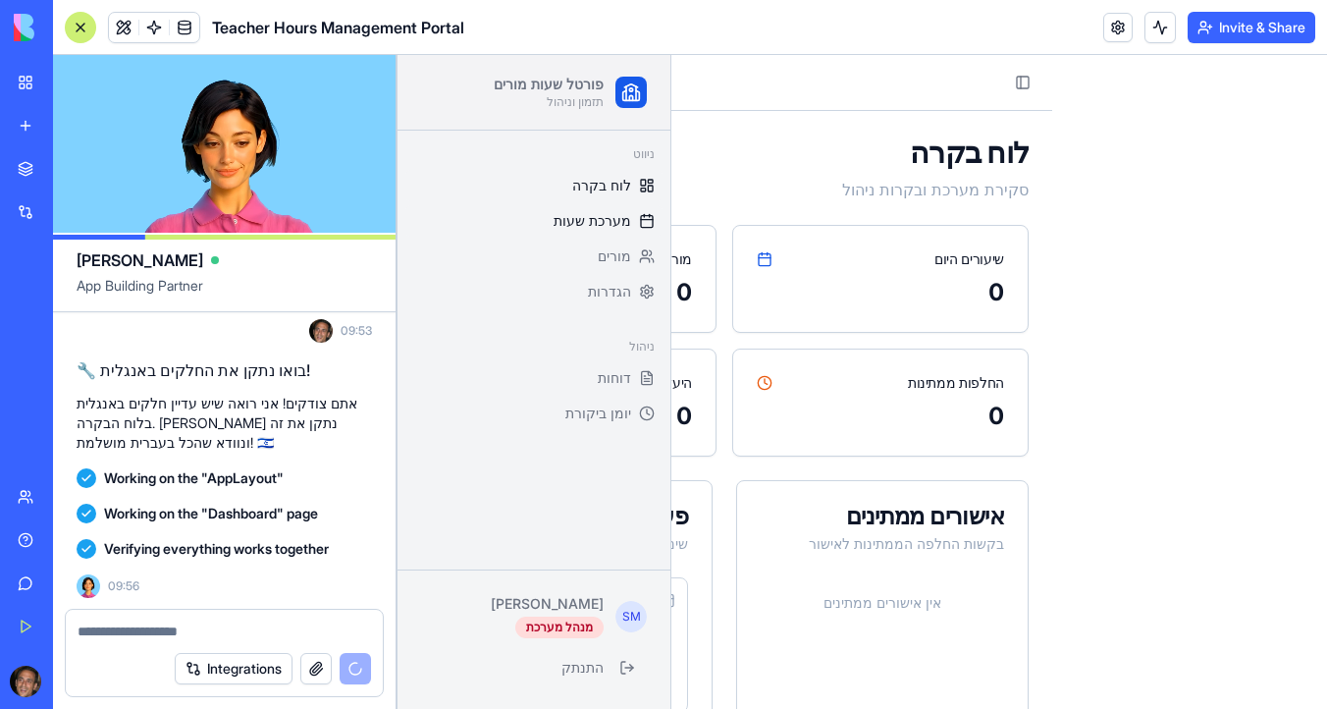
click at [613, 218] on span "מערכת שעות" at bounding box center [592, 221] width 78 height 20
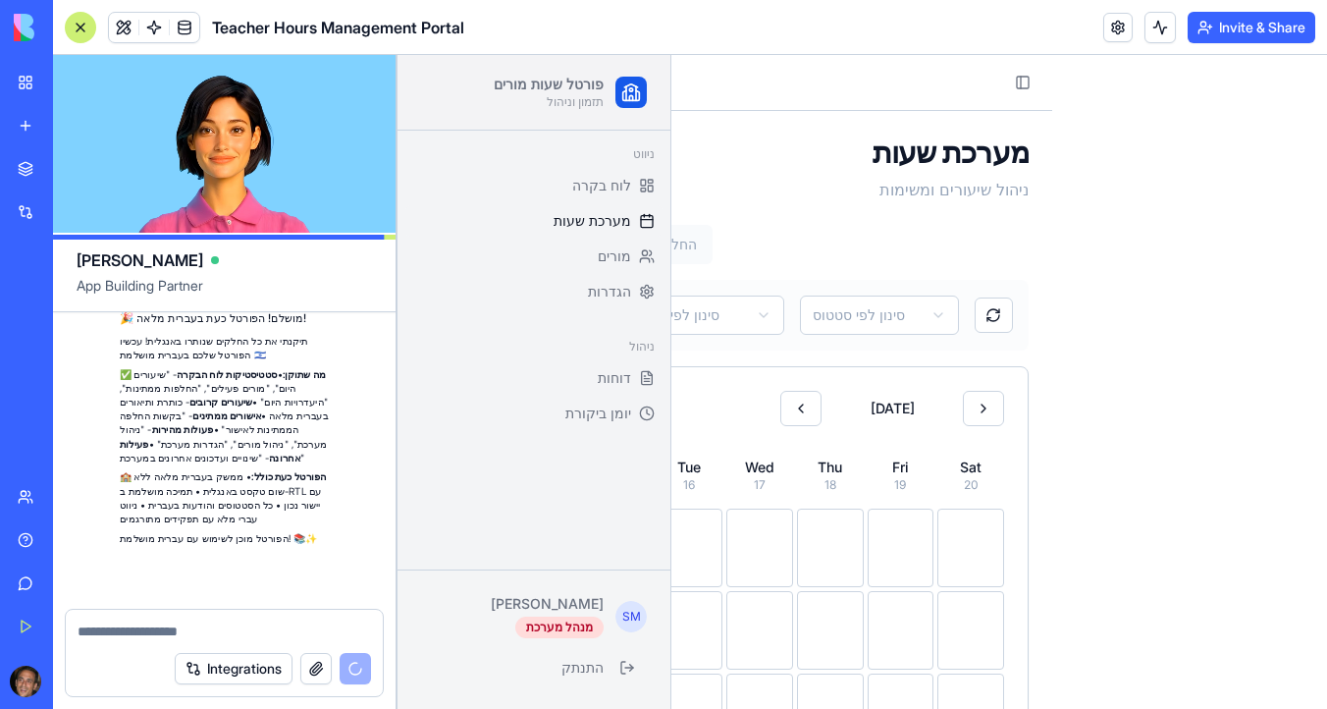
scroll to position [9190, 0]
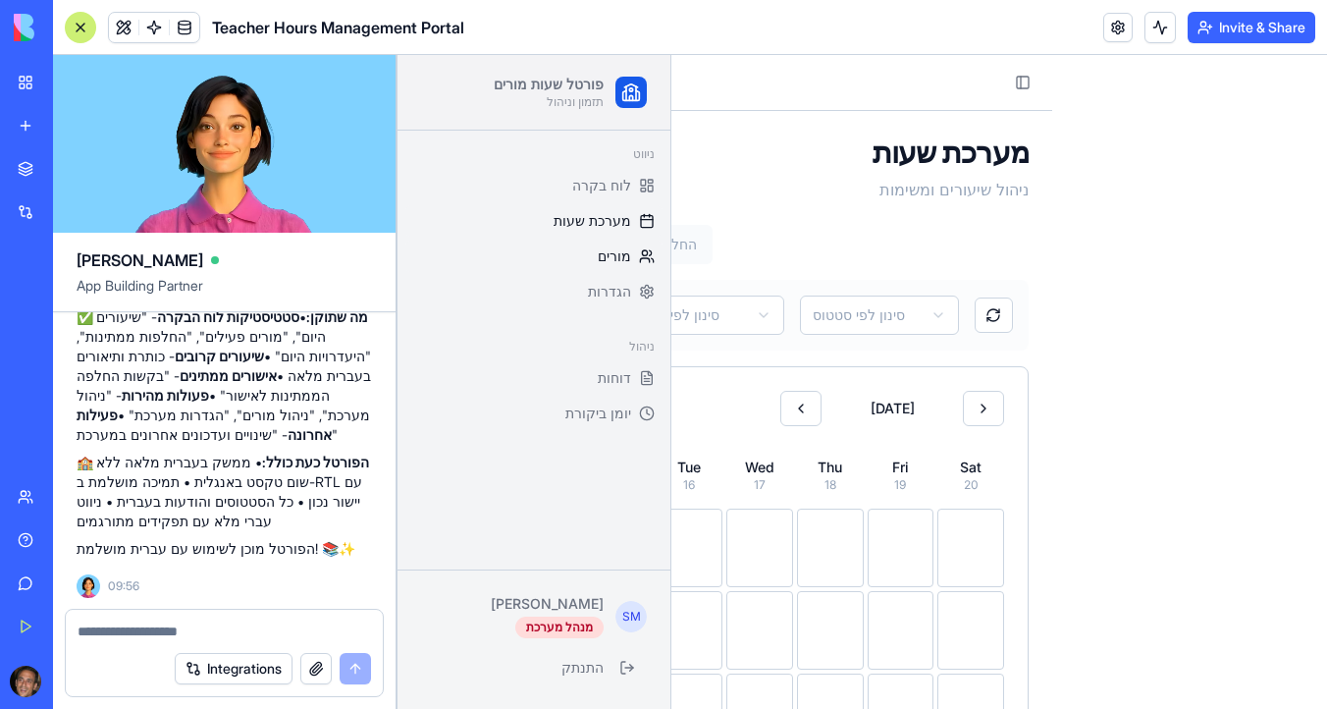
click at [608, 258] on span "מורים" at bounding box center [614, 256] width 33 height 20
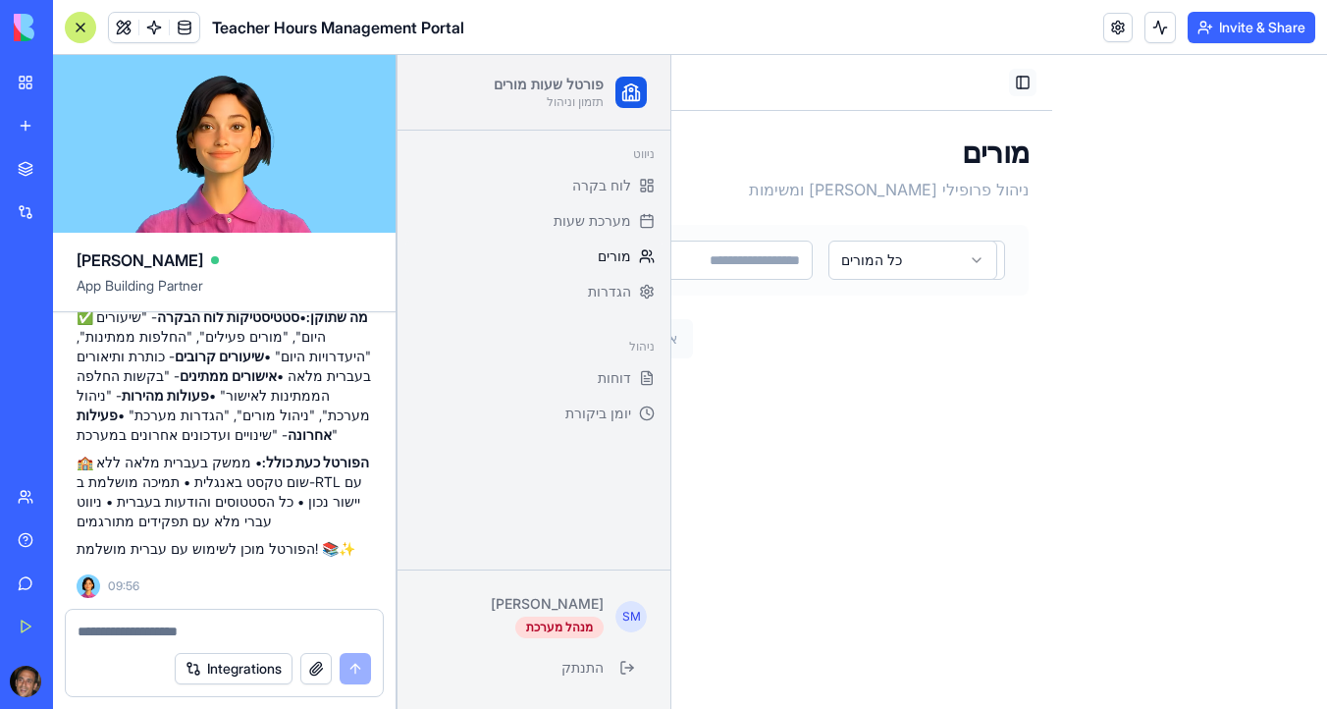
click at [1021, 83] on button "Toggle Sidebar" at bounding box center [1022, 82] width 27 height 27
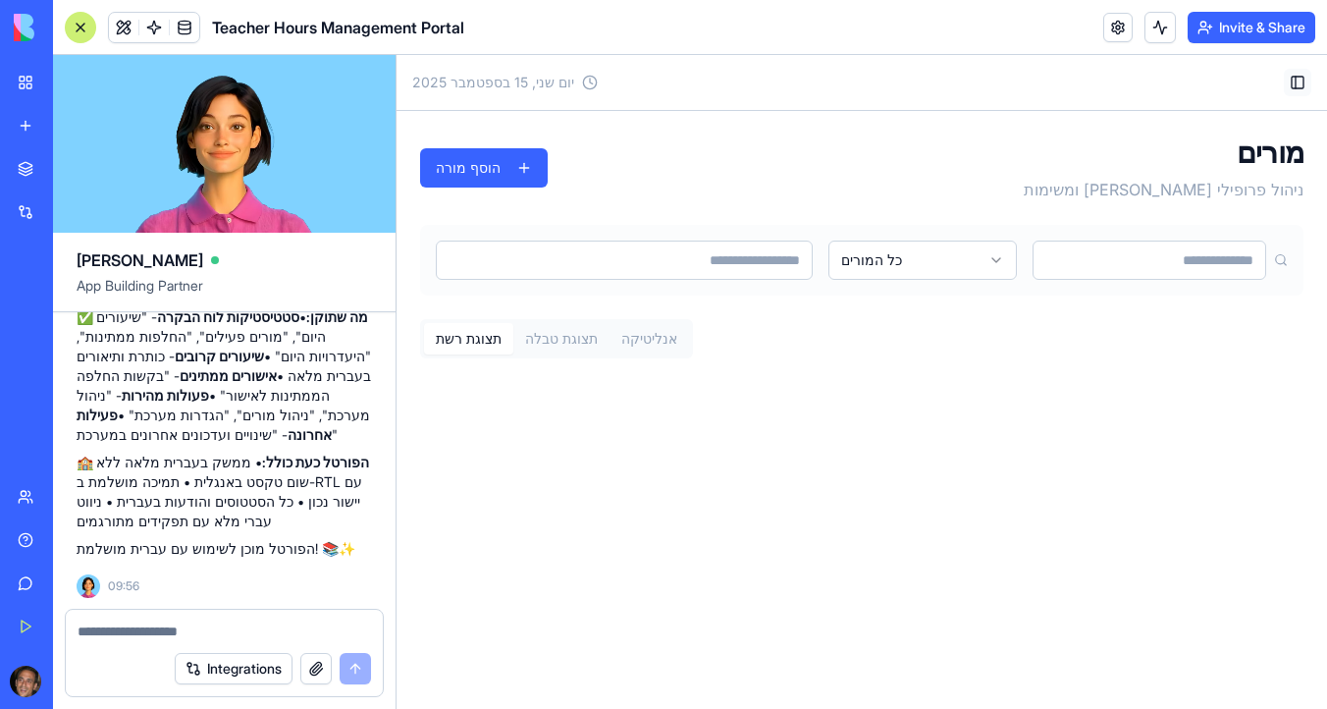
click at [1299, 82] on button "Toggle Sidebar" at bounding box center [1297, 82] width 27 height 27
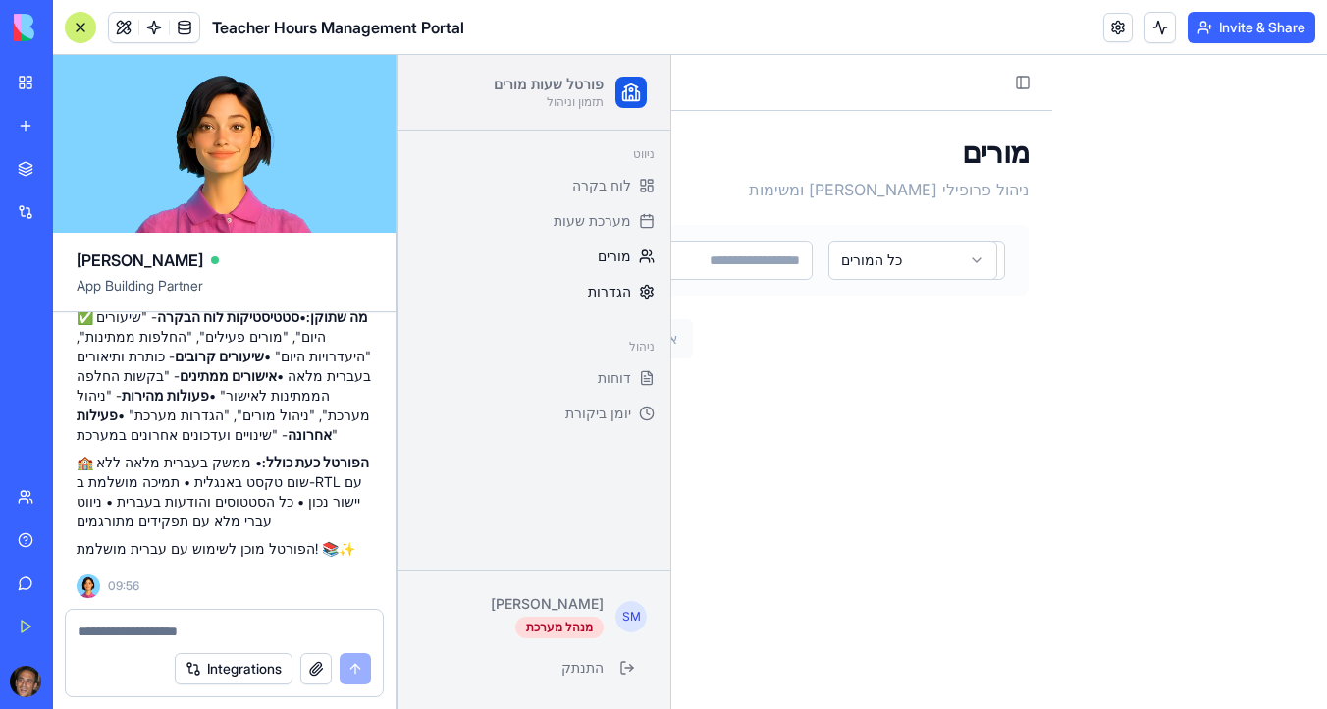
click at [612, 293] on span "הגדרות" at bounding box center [609, 292] width 43 height 20
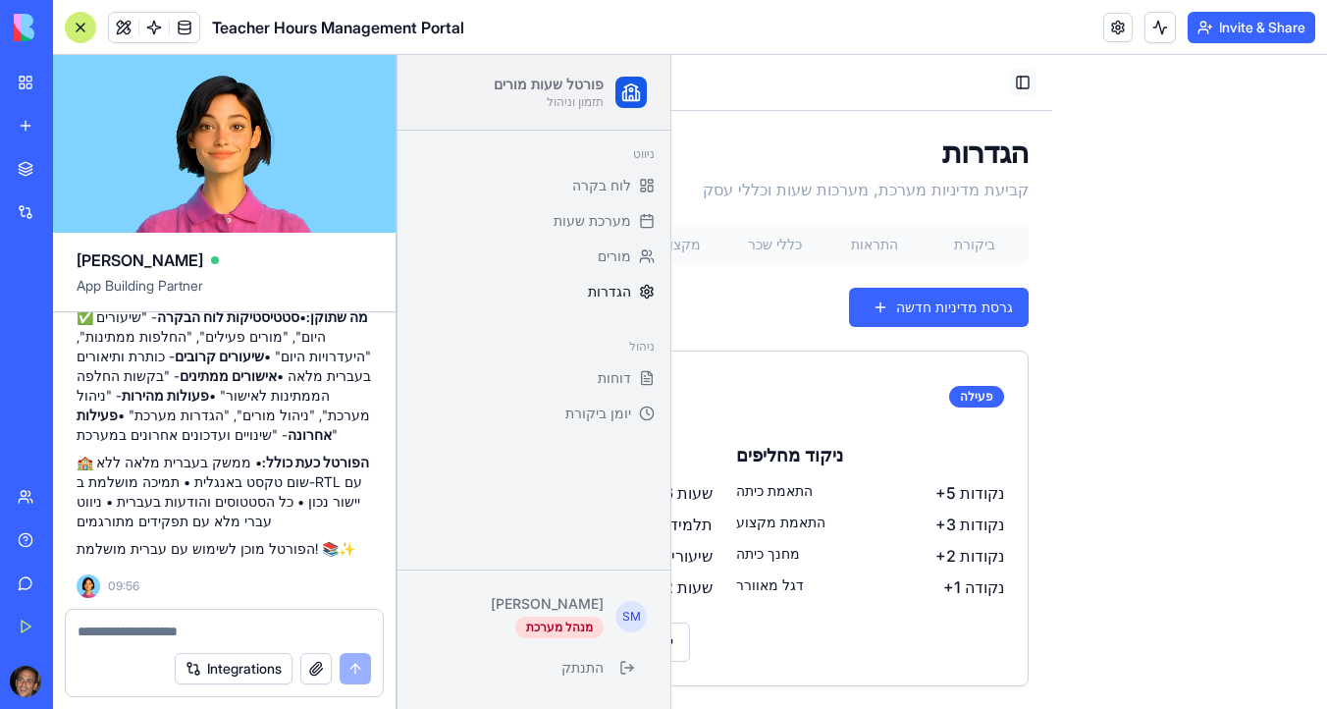
click at [1019, 83] on button "Toggle Sidebar" at bounding box center [1022, 82] width 27 height 27
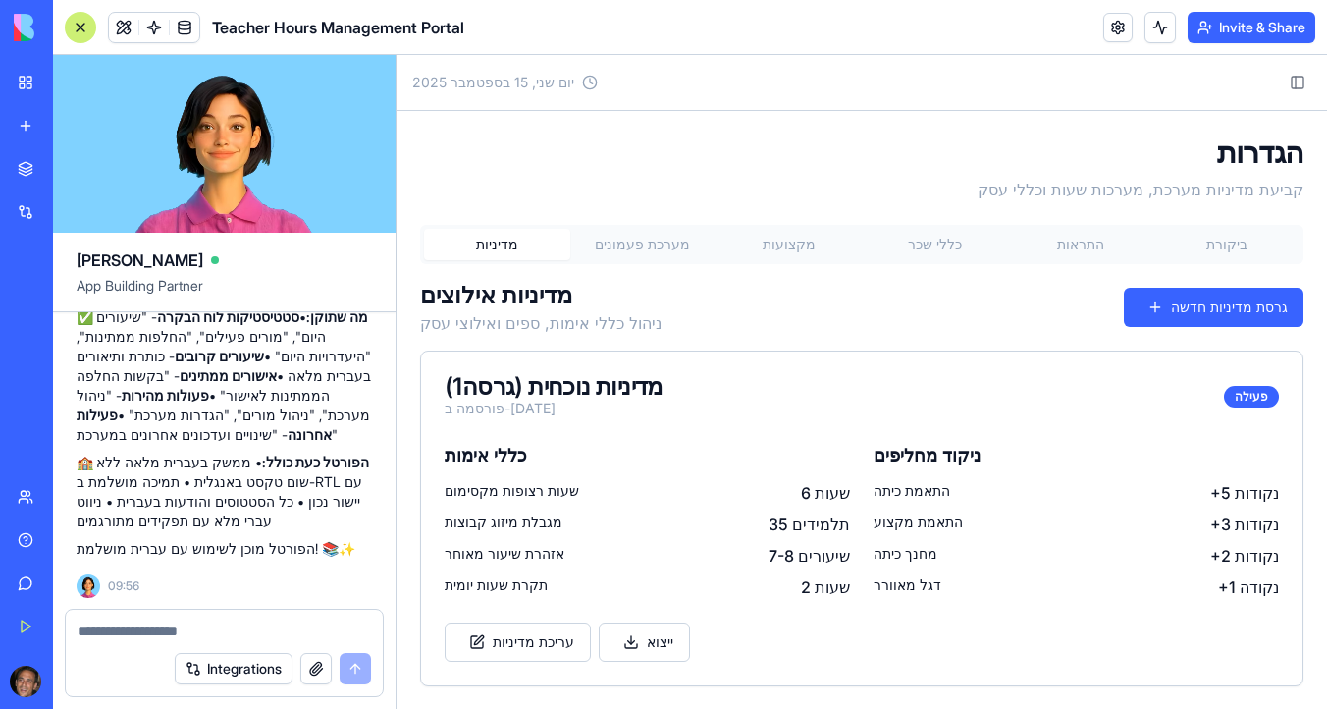
scroll to position [1, 0]
click at [798, 244] on button "מקצועות" at bounding box center [788, 243] width 146 height 31
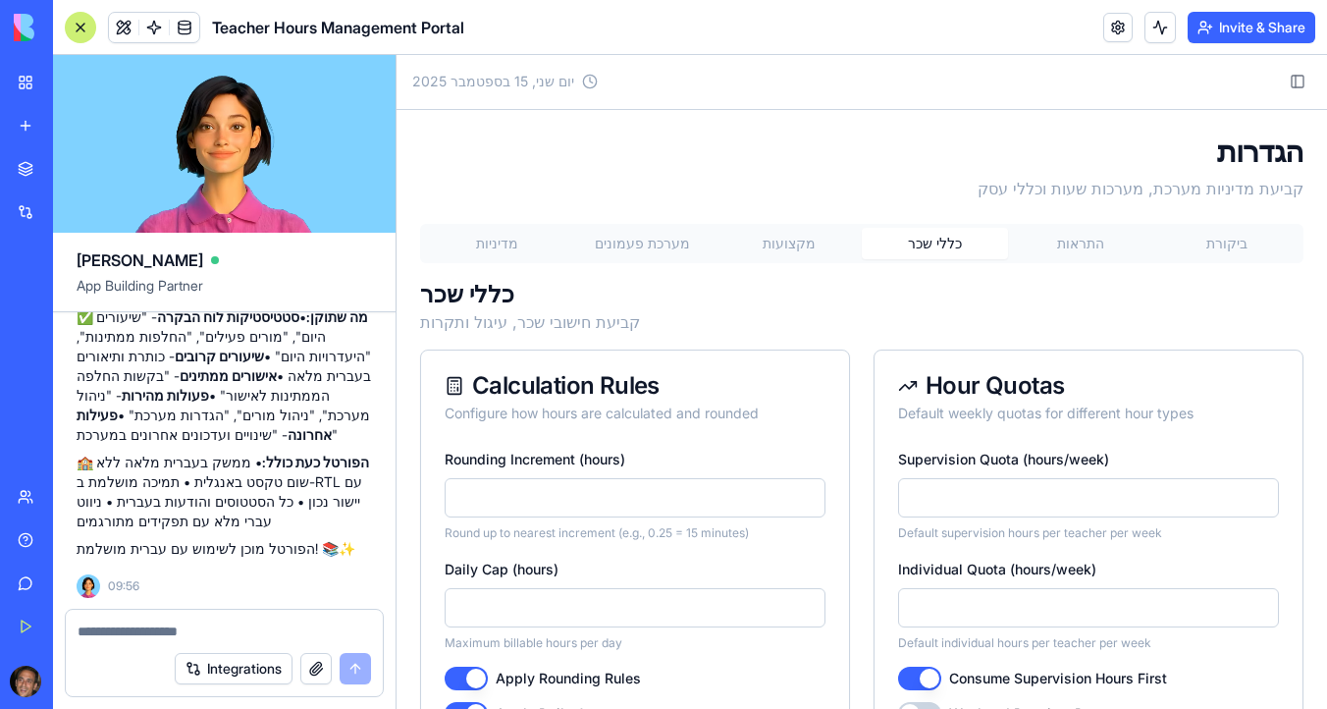
click at [929, 245] on button "כללי שכר" at bounding box center [935, 243] width 146 height 31
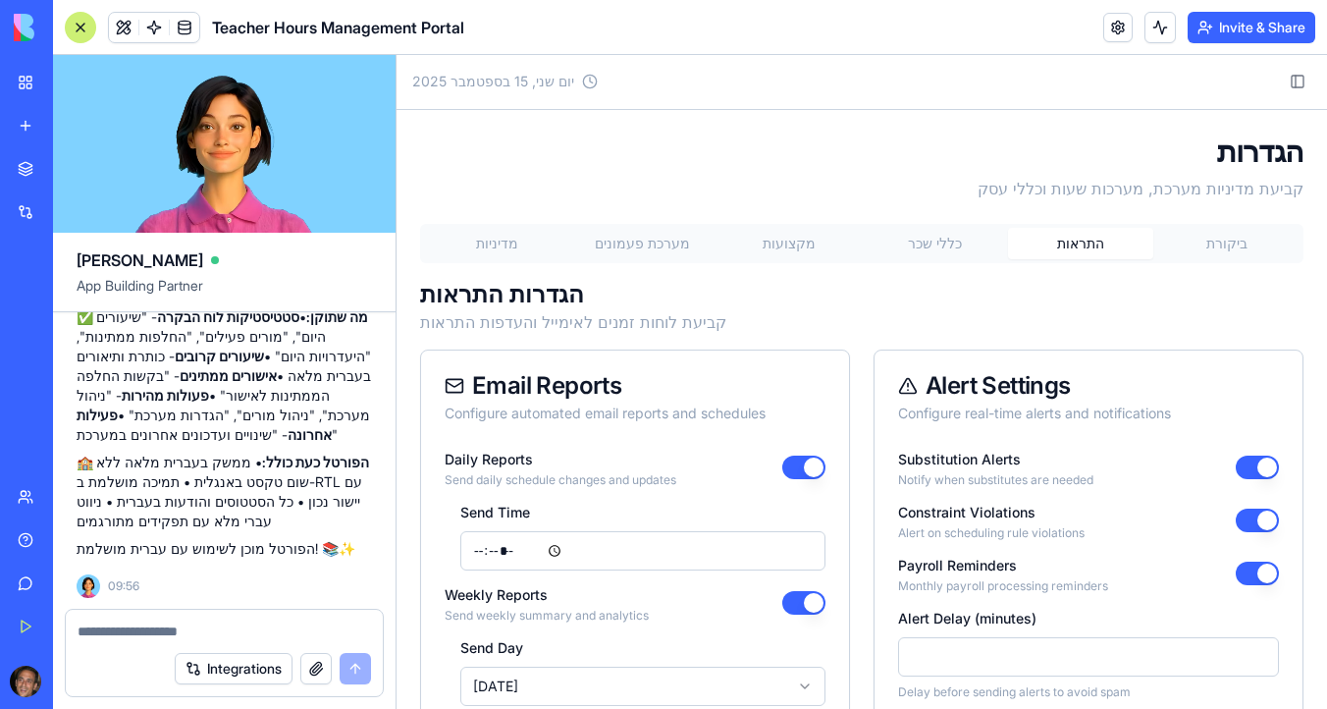
click at [1075, 242] on button "התראות" at bounding box center [1081, 243] width 146 height 31
click at [1225, 244] on button "ביקורת" at bounding box center [1226, 243] width 146 height 31
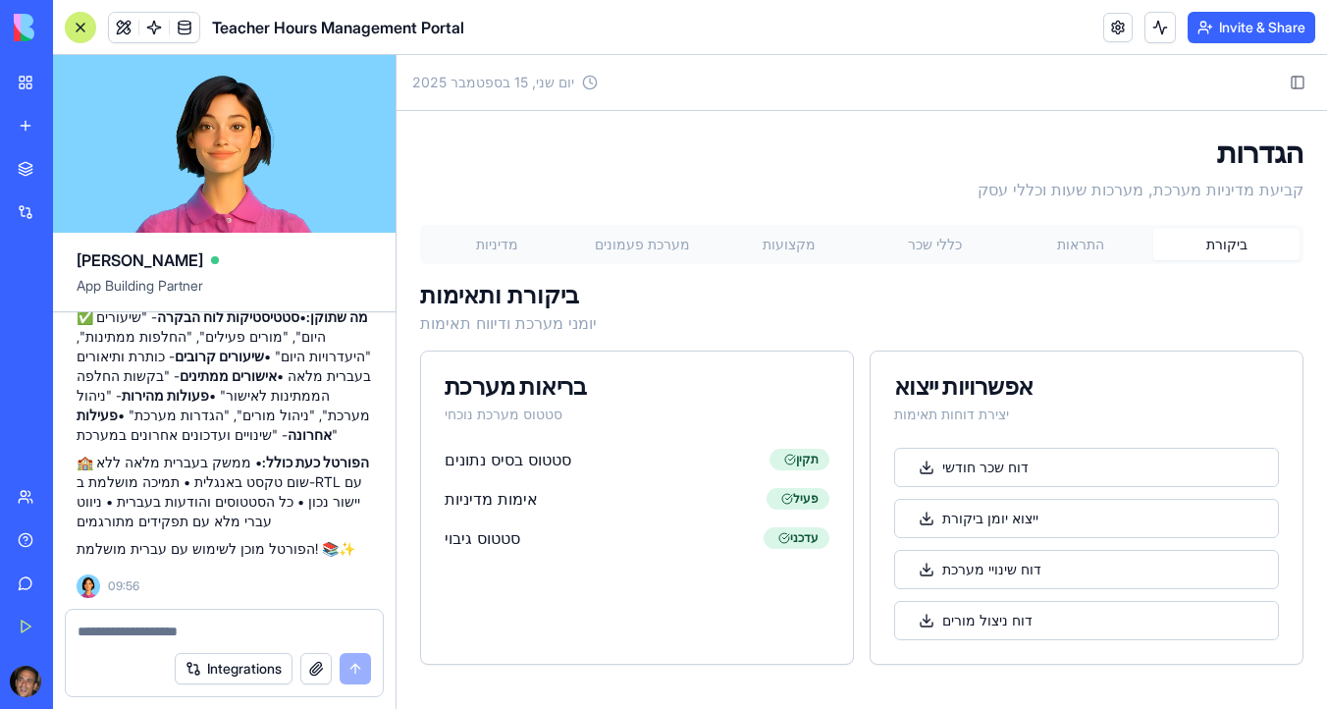
click at [783, 244] on button "מקצועות" at bounding box center [788, 244] width 146 height 31
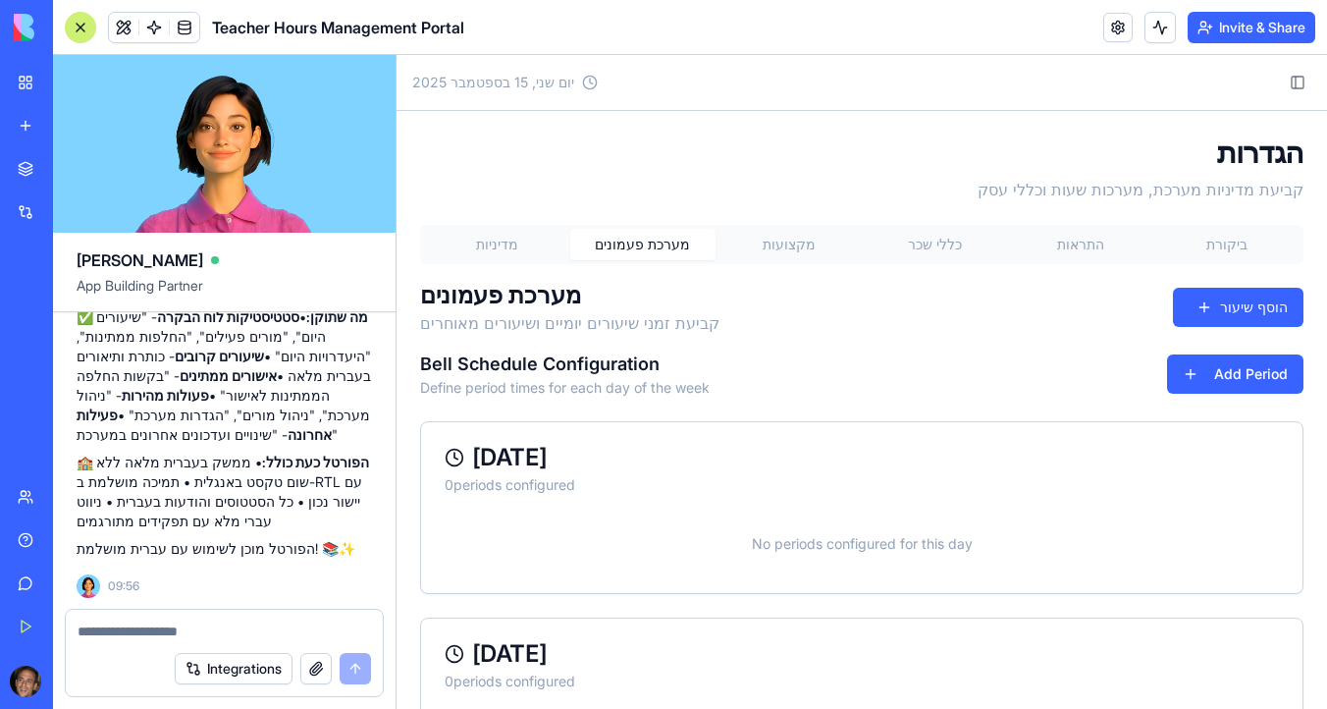
click at [657, 250] on button "מערכת פעמונים" at bounding box center [643, 244] width 146 height 31
click at [1078, 243] on button "התראות" at bounding box center [1081, 244] width 146 height 31
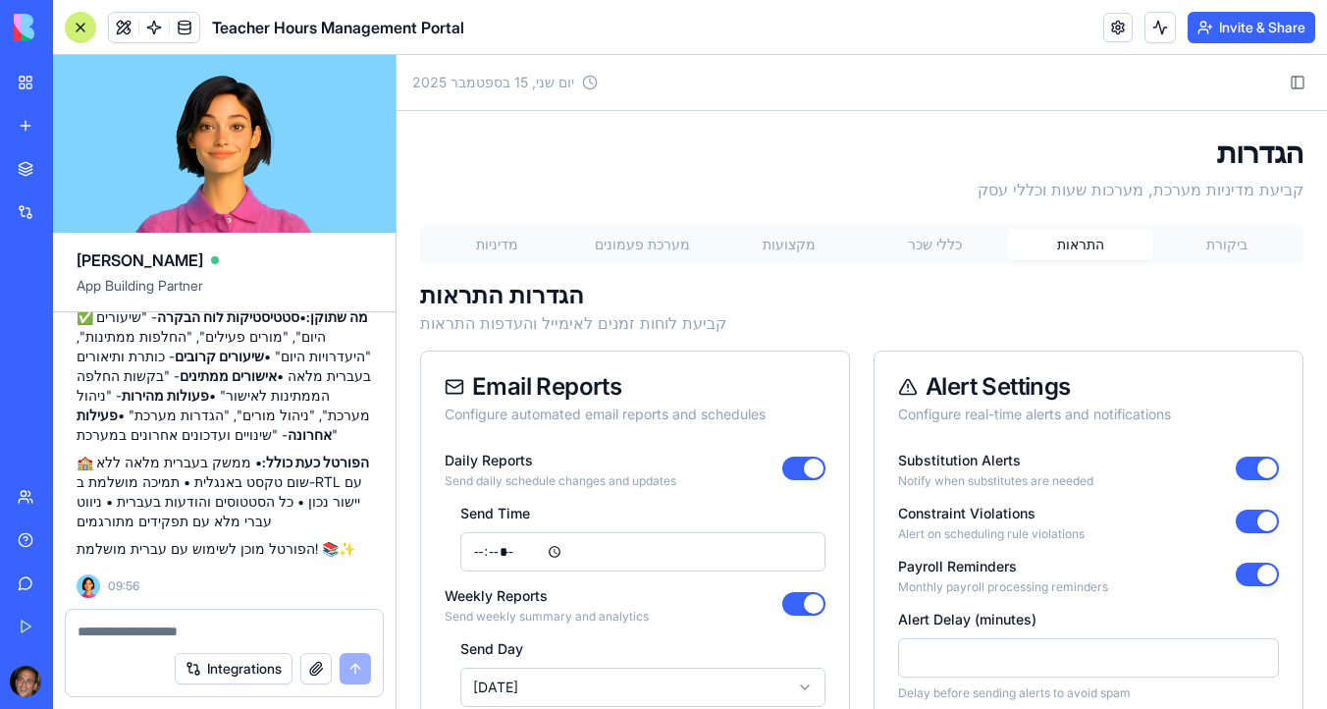
click at [219, 631] on textarea at bounding box center [224, 631] width 293 height 20
type textarea "*"
type textarea "**********"
click at [945, 236] on button "כללי שכר" at bounding box center [935, 244] width 146 height 31
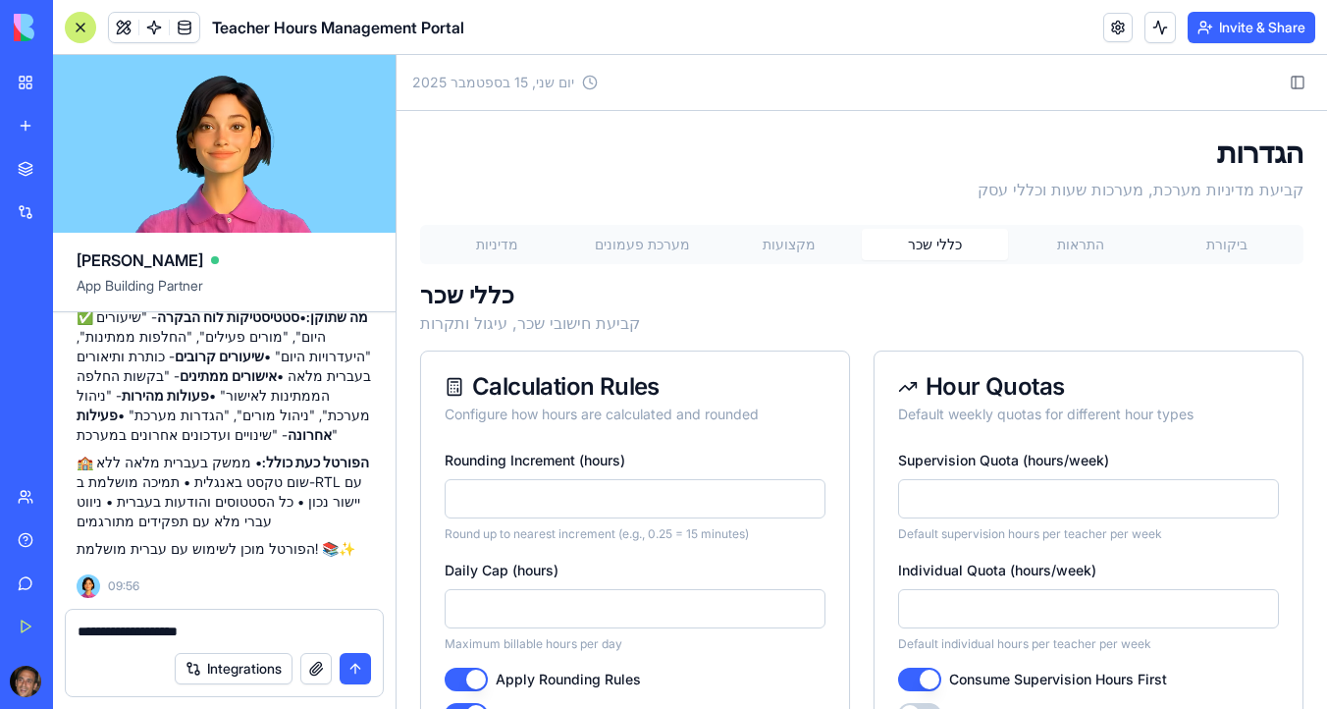
click at [209, 620] on div "**********" at bounding box center [224, 624] width 317 height 31
click at [209, 622] on textarea "**********" at bounding box center [224, 631] width 293 height 20
type textarea "**********"
click at [788, 247] on button "מקצועות" at bounding box center [788, 244] width 146 height 31
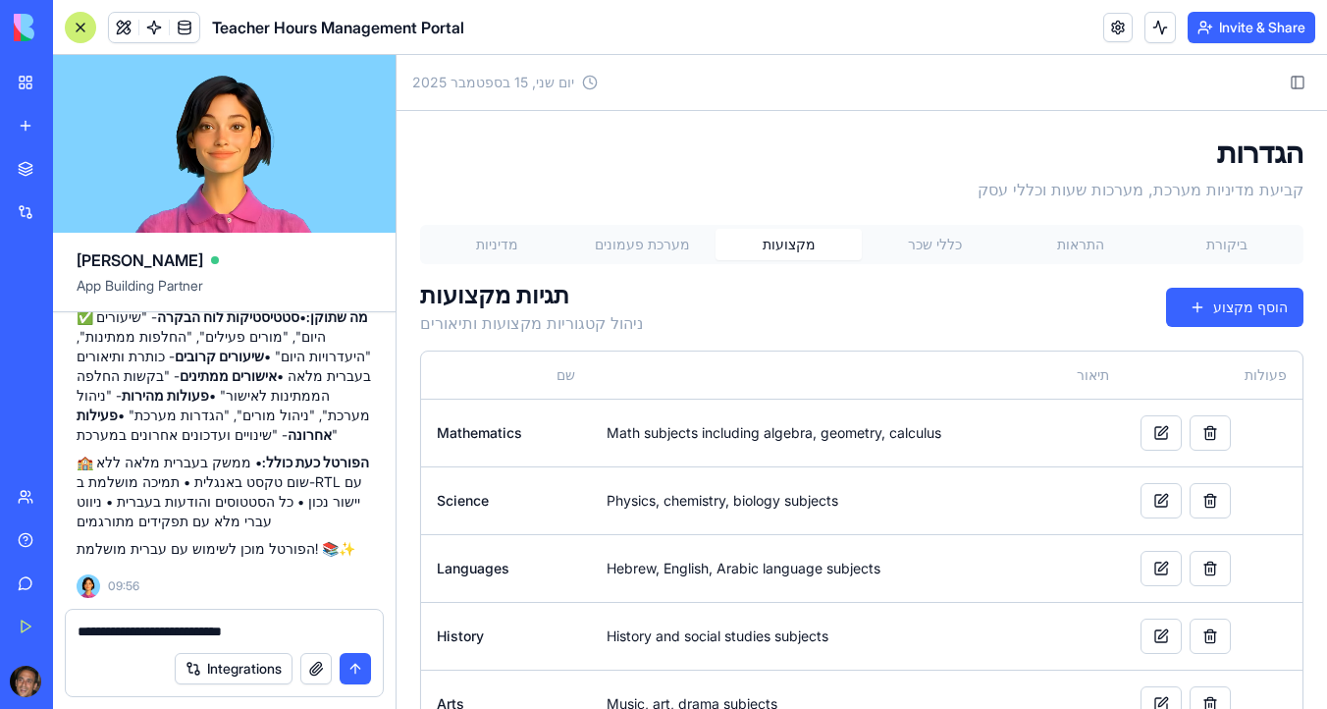
click at [282, 636] on textarea "**********" at bounding box center [224, 631] width 293 height 20
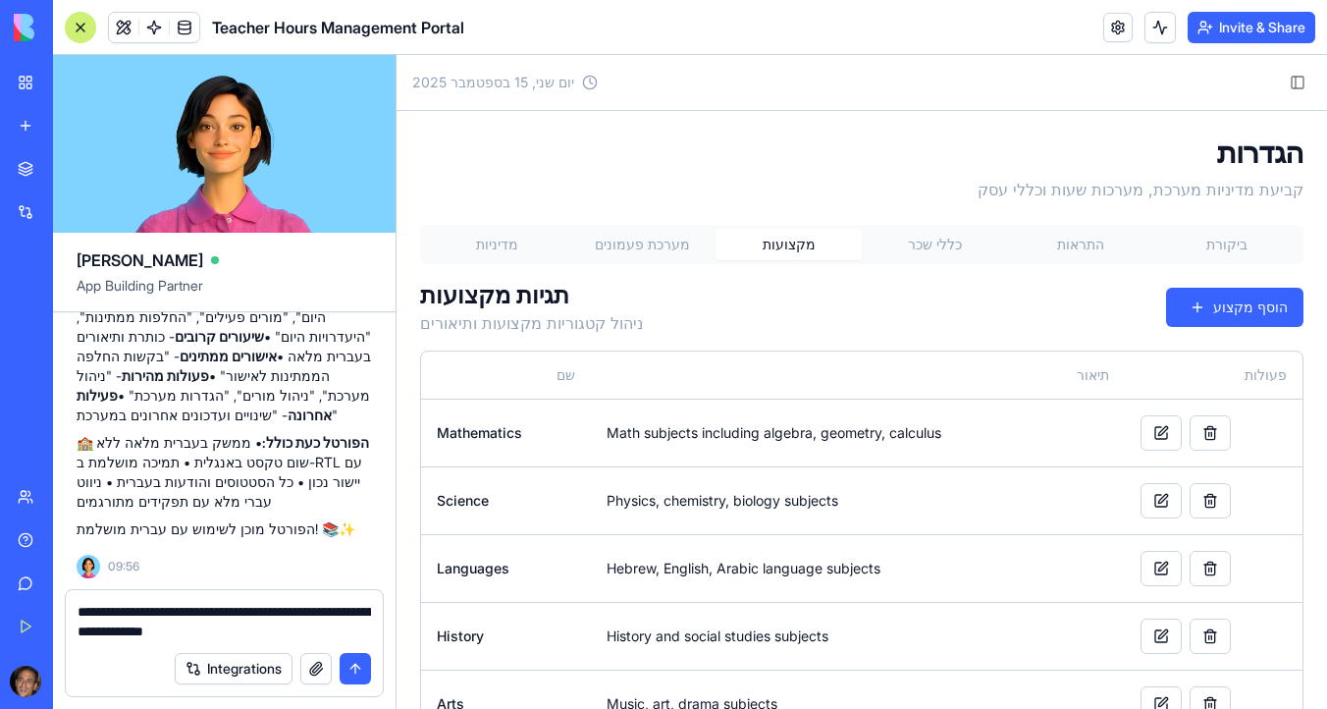
type textarea "**********"
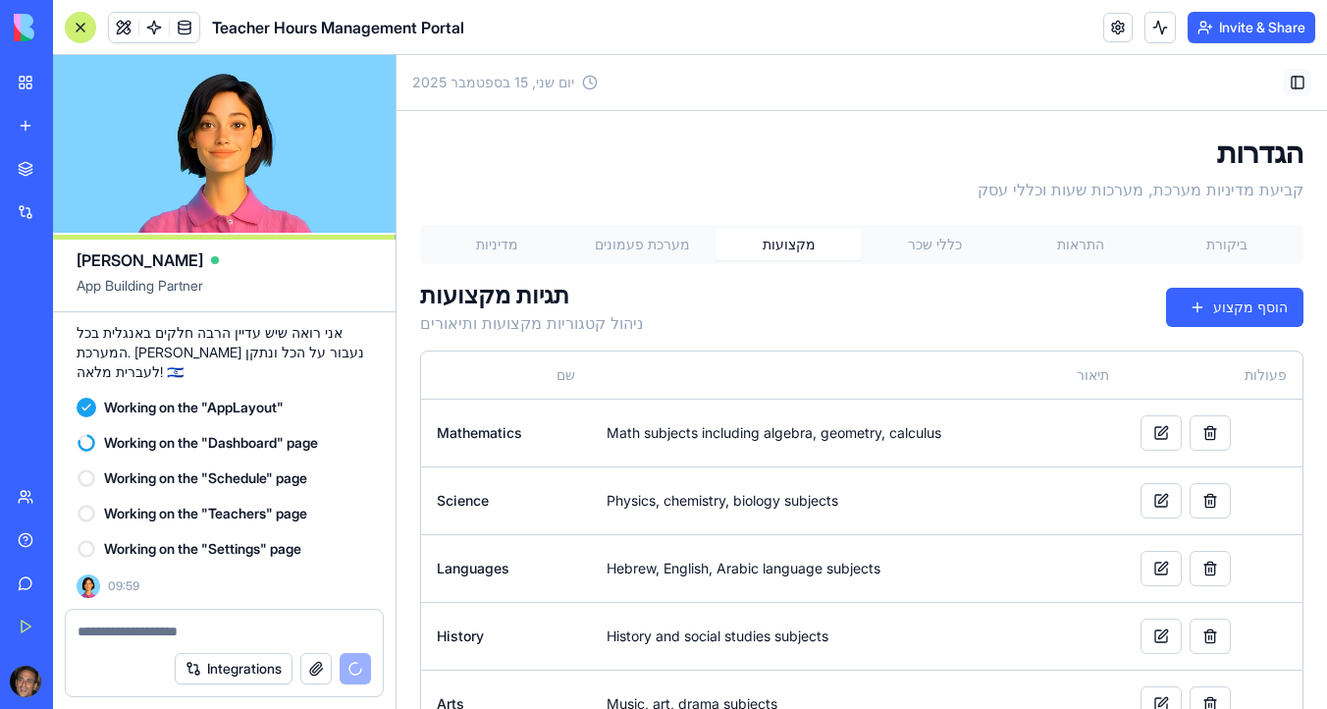
click at [1305, 84] on button "Toggle Sidebar" at bounding box center [1297, 82] width 27 height 27
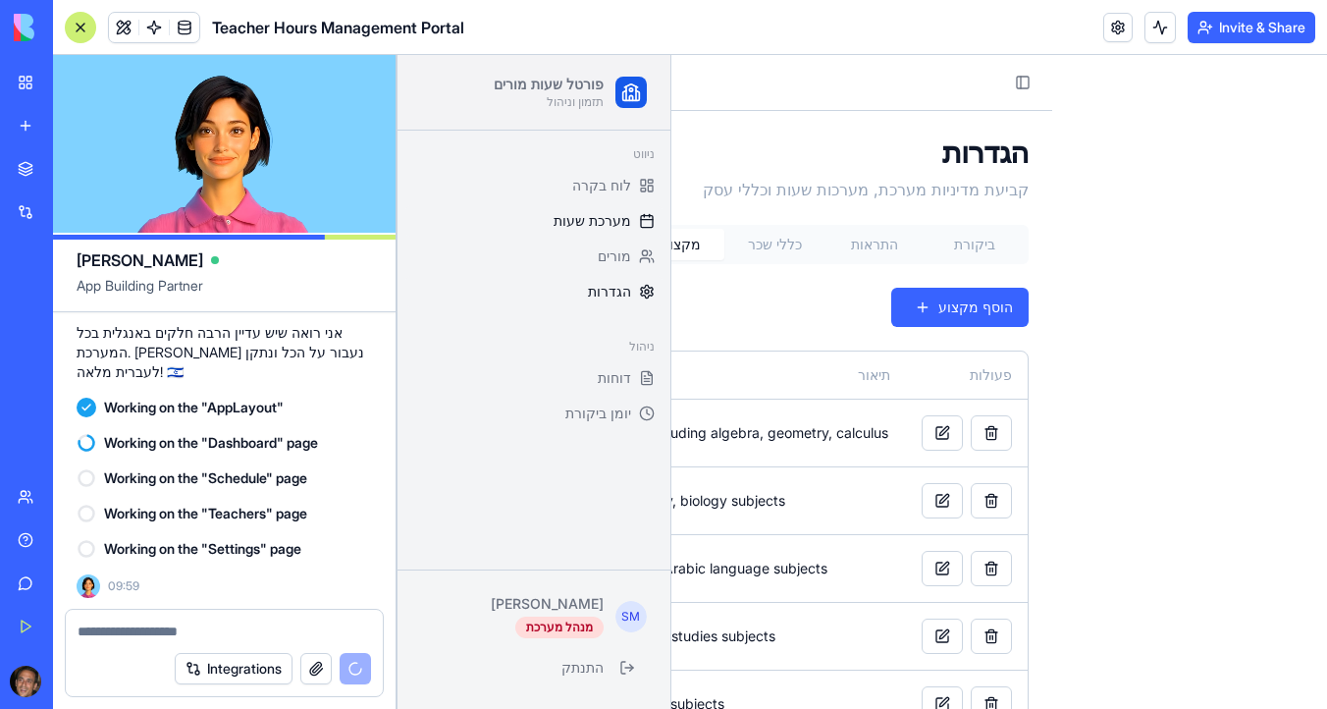
click at [616, 224] on span "מערכת שעות" at bounding box center [592, 221] width 78 height 20
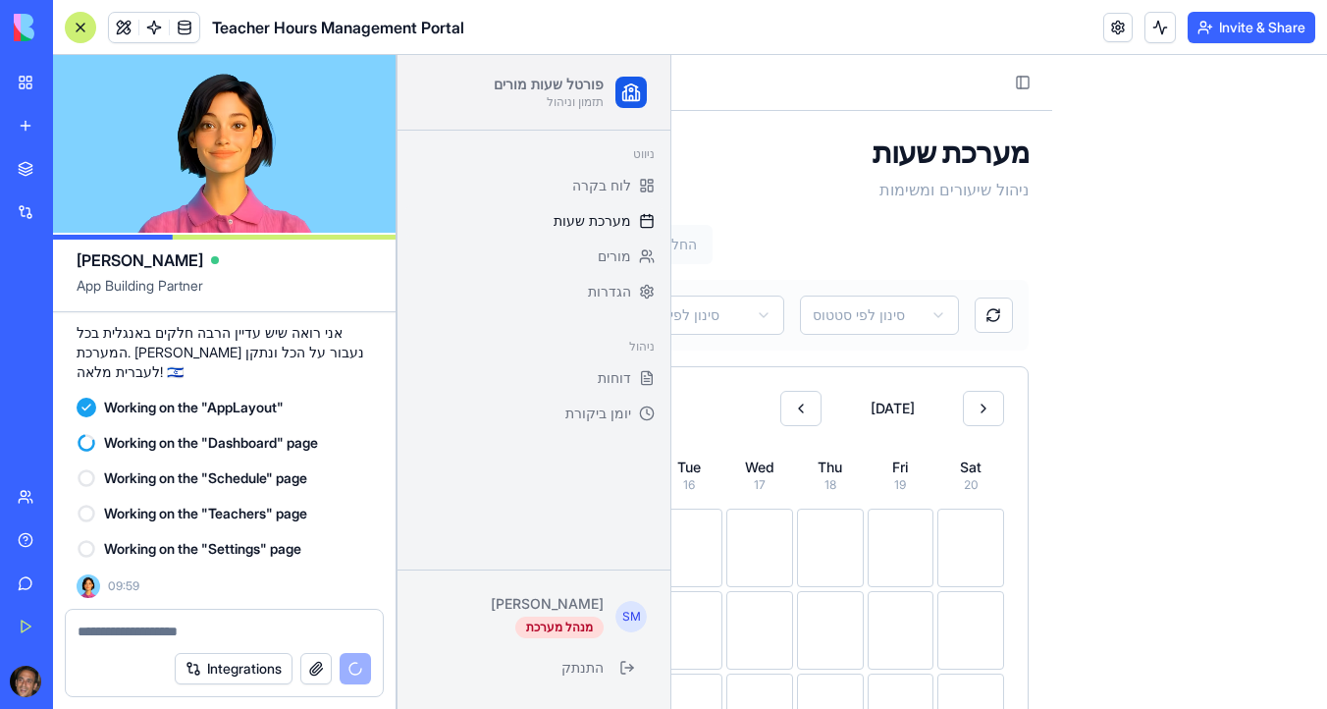
click at [856, 208] on div "מערכת שעות ניהול שיעורים ומשימות שיעור חדש תצוגת לוח שנה תצוגת רשימה החלפות סינ…" at bounding box center [724, 661] width 656 height 1101
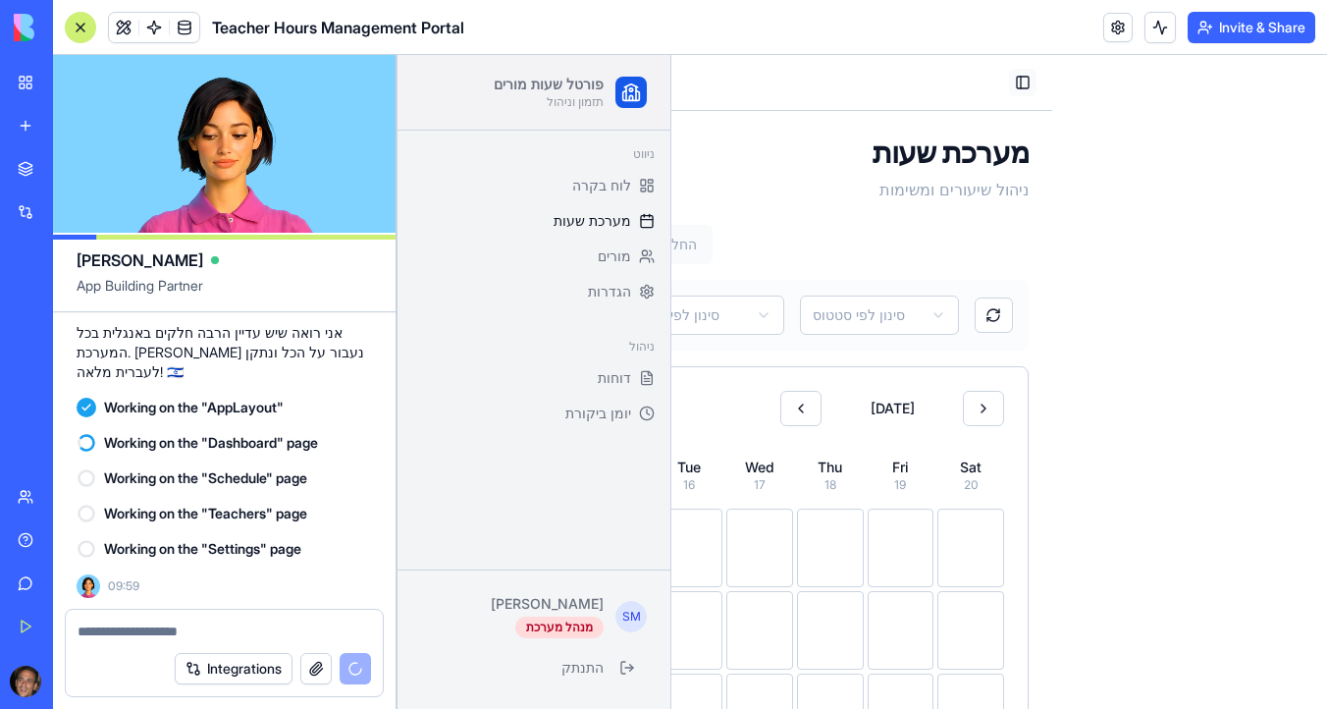
click at [1030, 81] on button "Toggle Sidebar" at bounding box center [1022, 82] width 27 height 27
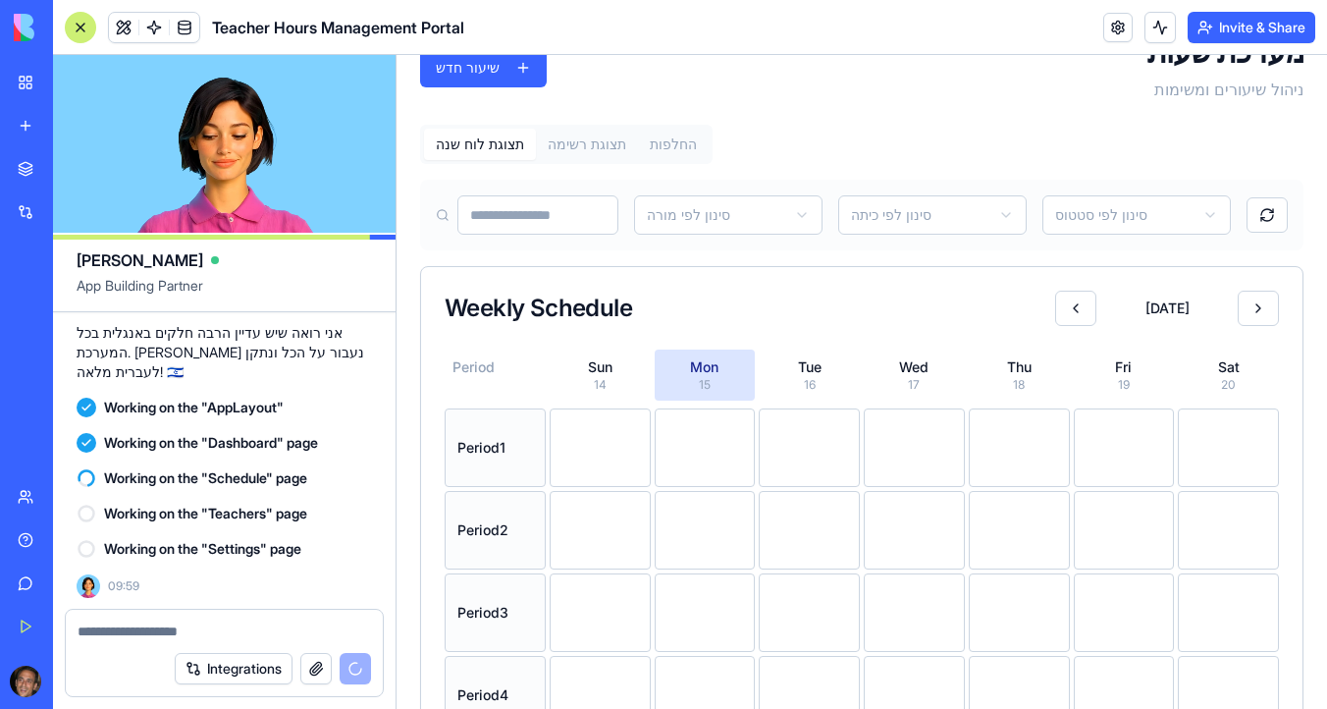
scroll to position [72, 0]
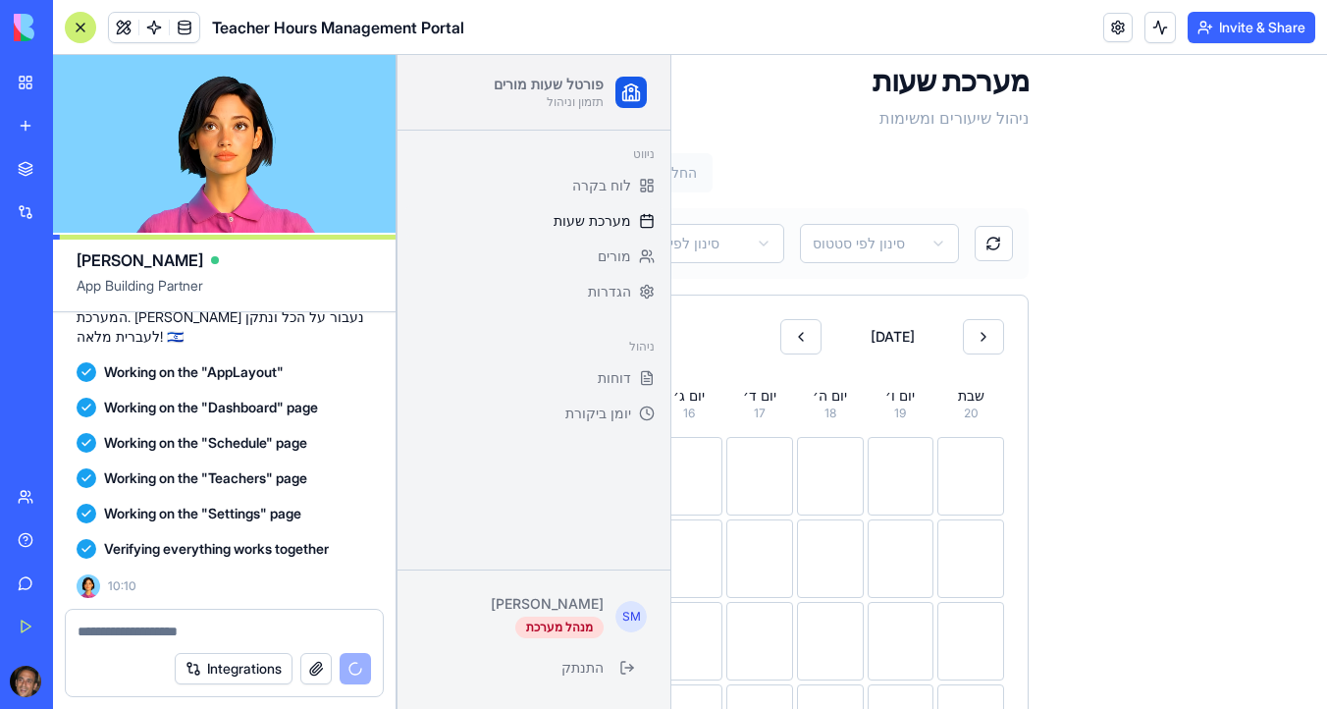
scroll to position [10266, 0]
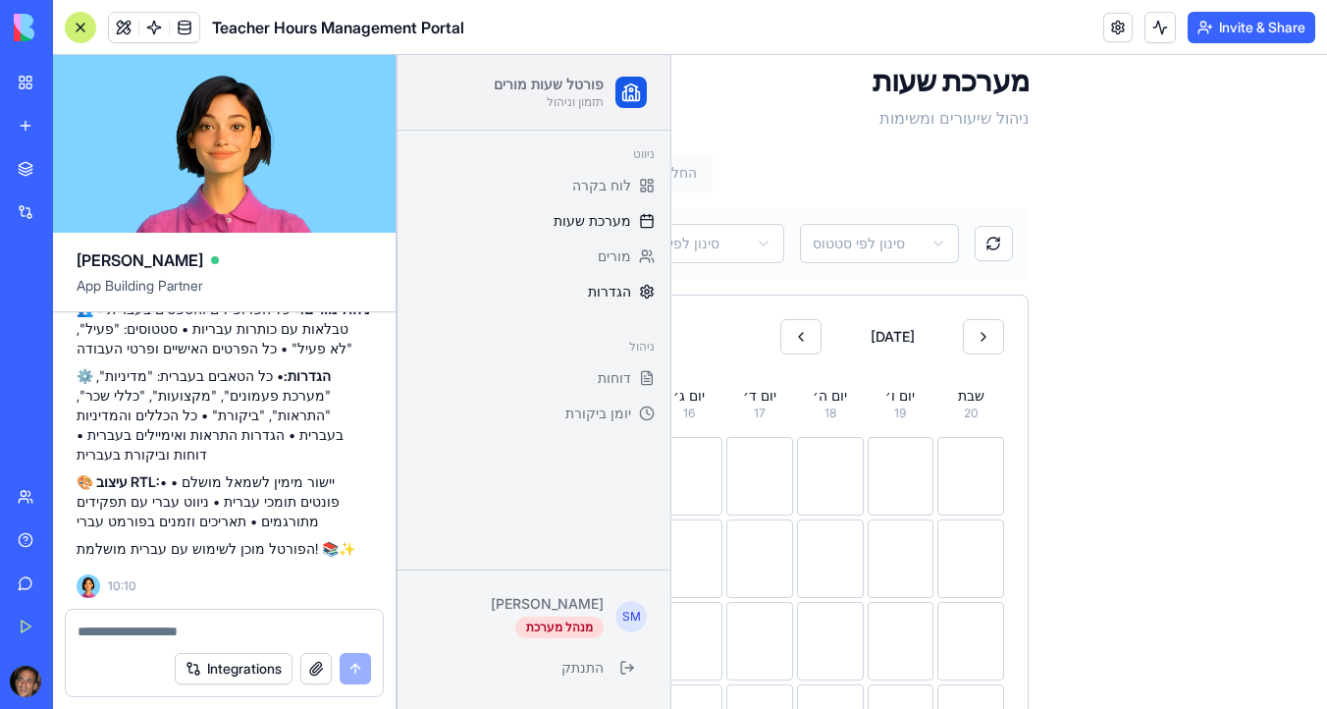
click at [590, 281] on link "הגדרות" at bounding box center [533, 291] width 257 height 31
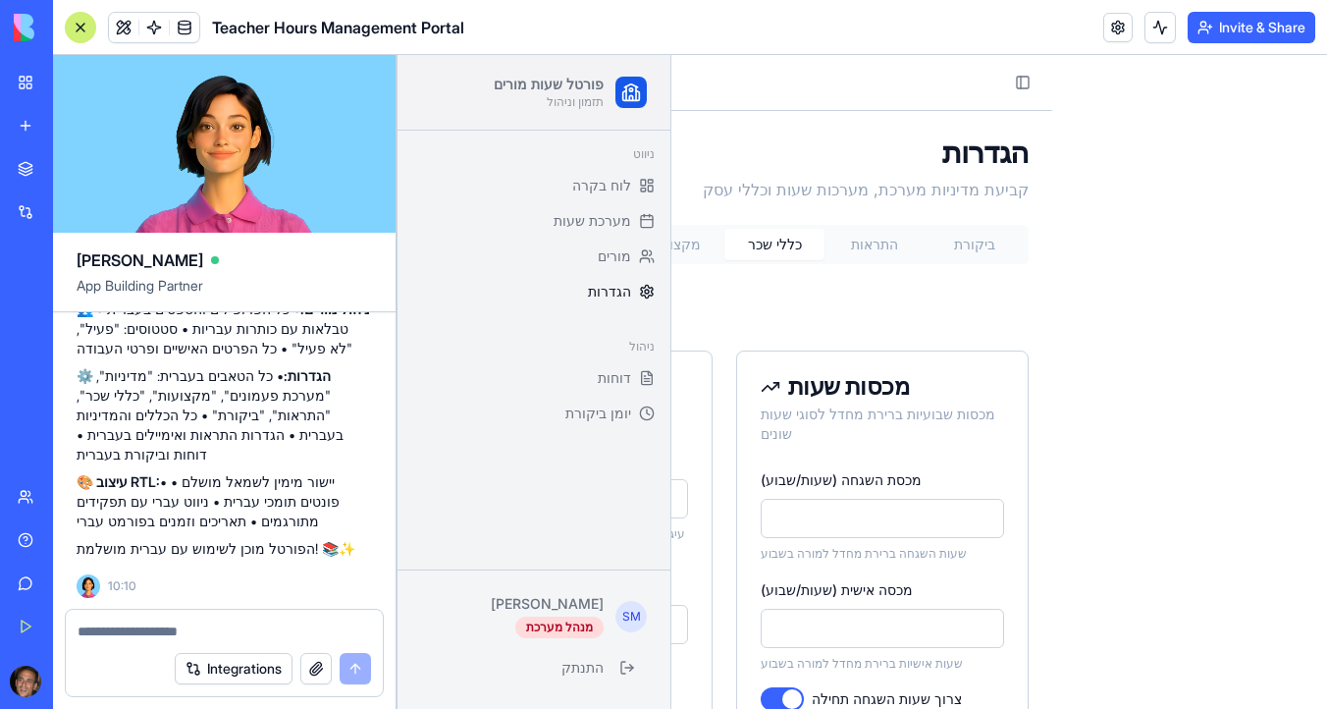
click at [783, 233] on button "כללי שכר" at bounding box center [774, 244] width 100 height 31
click at [678, 242] on button "מקצועות" at bounding box center [674, 244] width 100 height 31
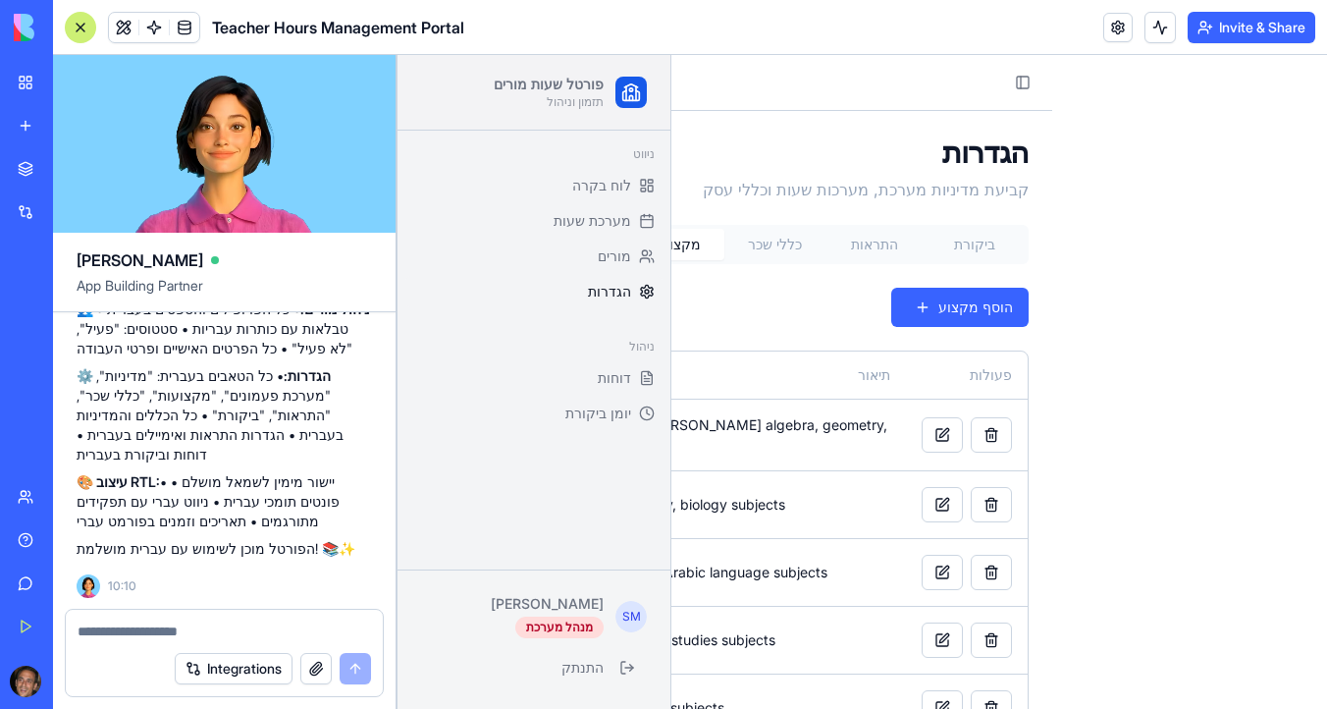
click at [727, 291] on div "תגיות מקצועות ניהול קטגוריות מקצועות ותיאורים הוסף מקצוע" at bounding box center [724, 307] width 608 height 55
click at [704, 144] on h1 "הגדרות" at bounding box center [724, 151] width 608 height 35
click at [1029, 73] on button "Toggle Sidebar" at bounding box center [1022, 82] width 27 height 27
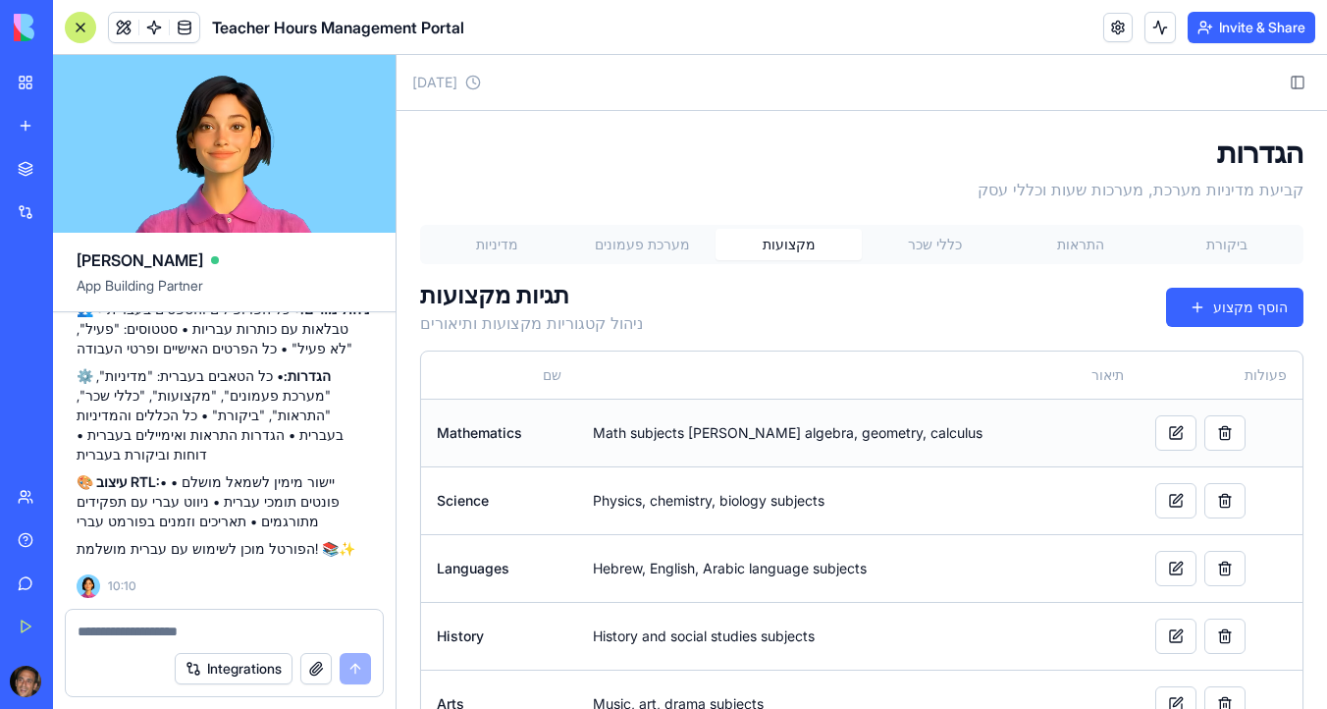
scroll to position [52, 0]
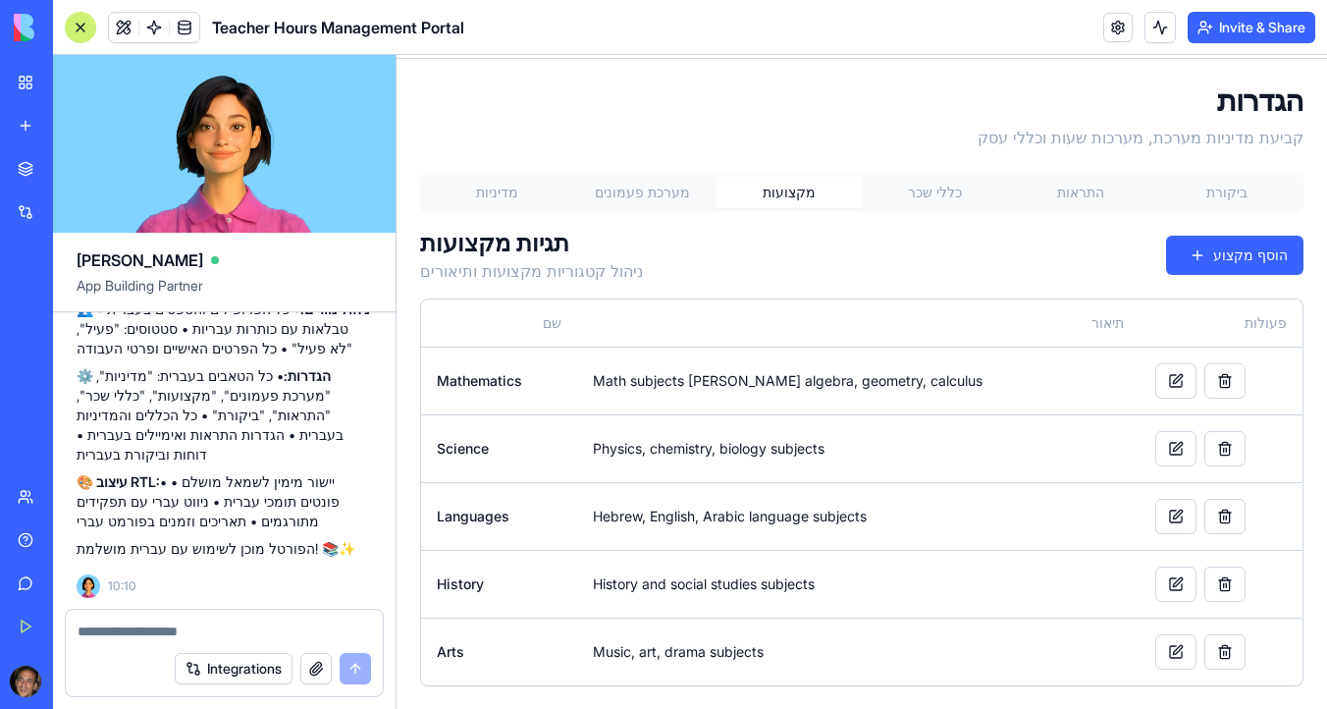
click at [135, 637] on textarea at bounding box center [224, 631] width 293 height 20
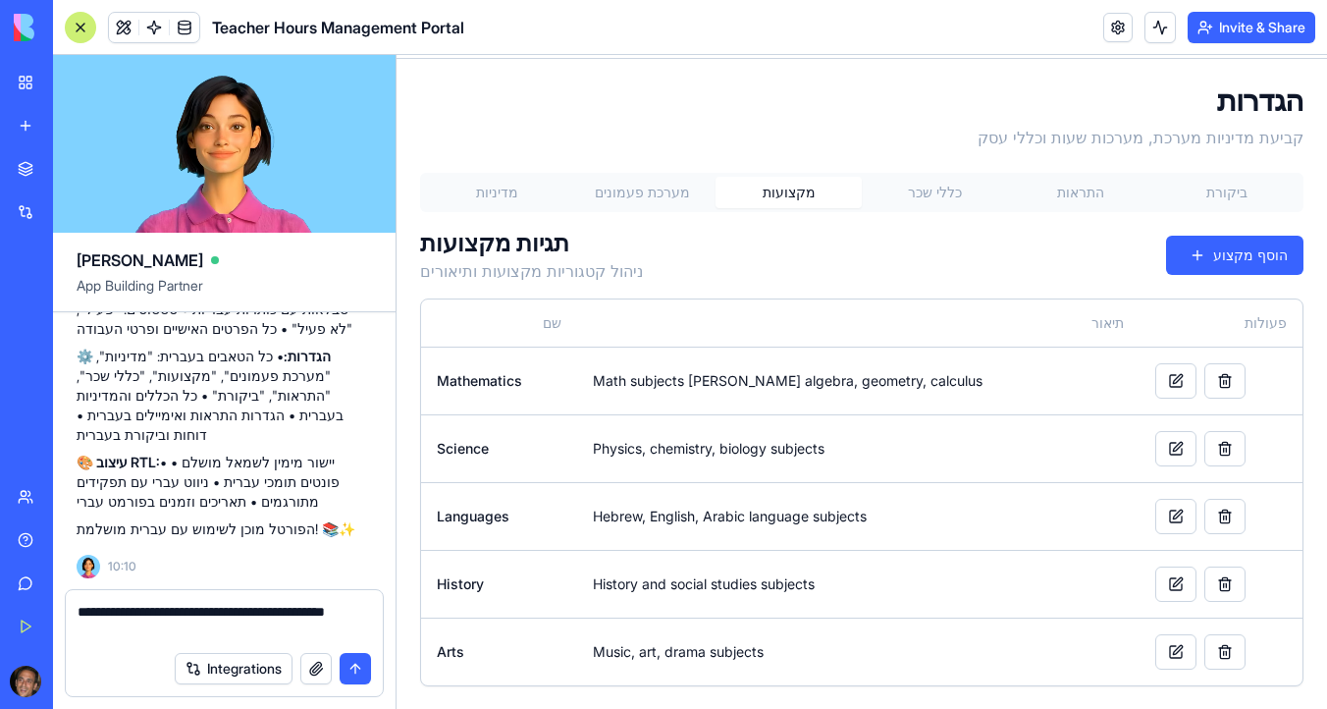
type textarea "**********"
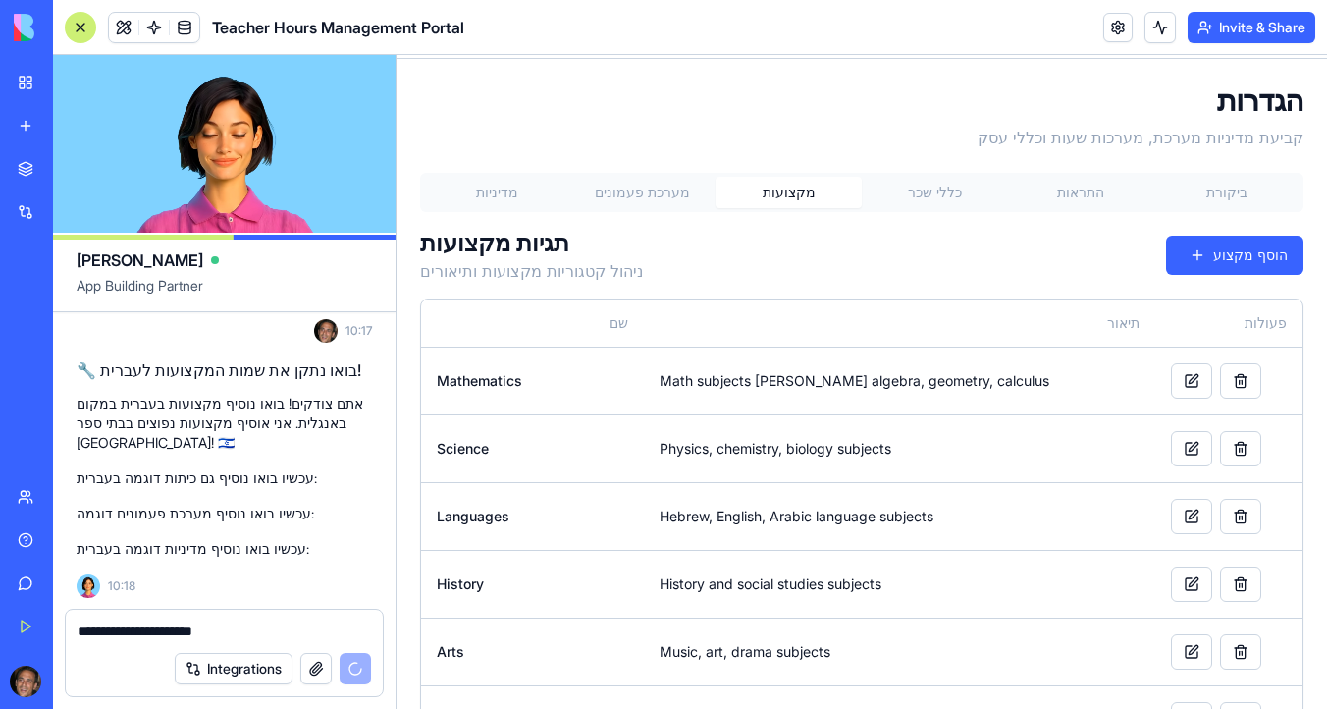
scroll to position [11220, 0]
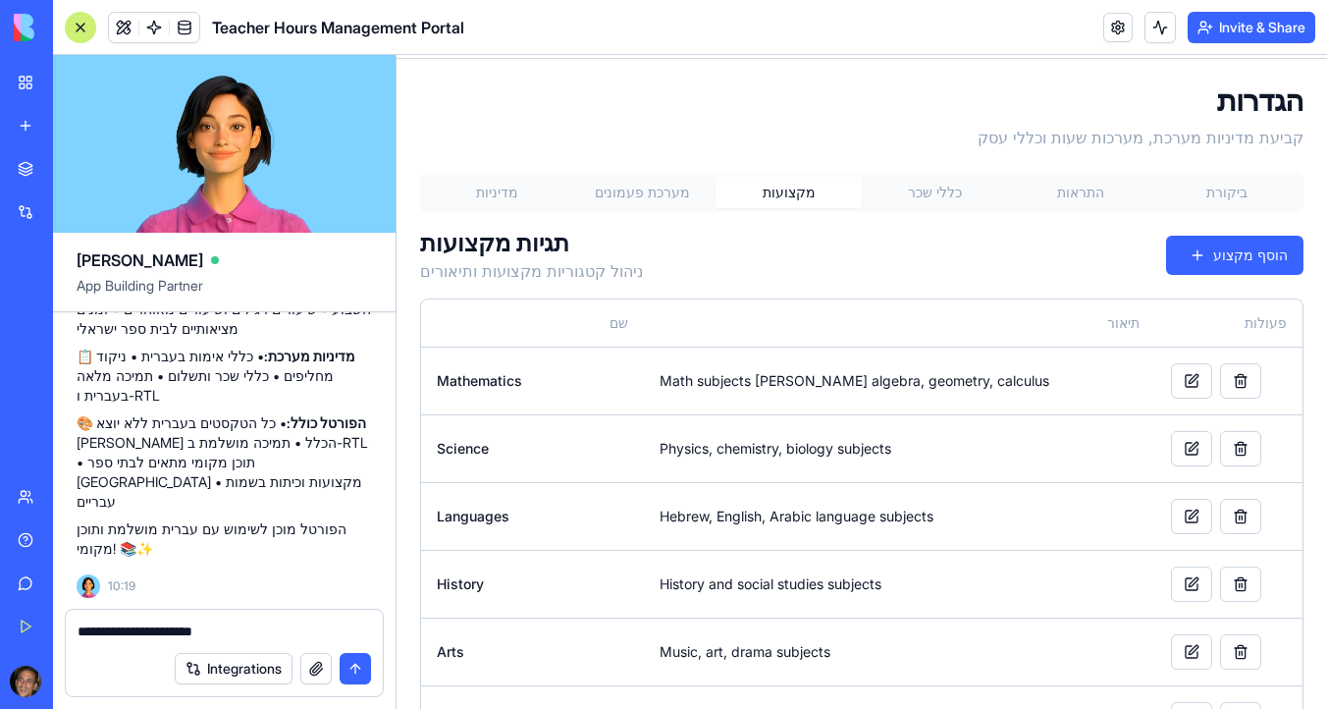
type textarea "**********"
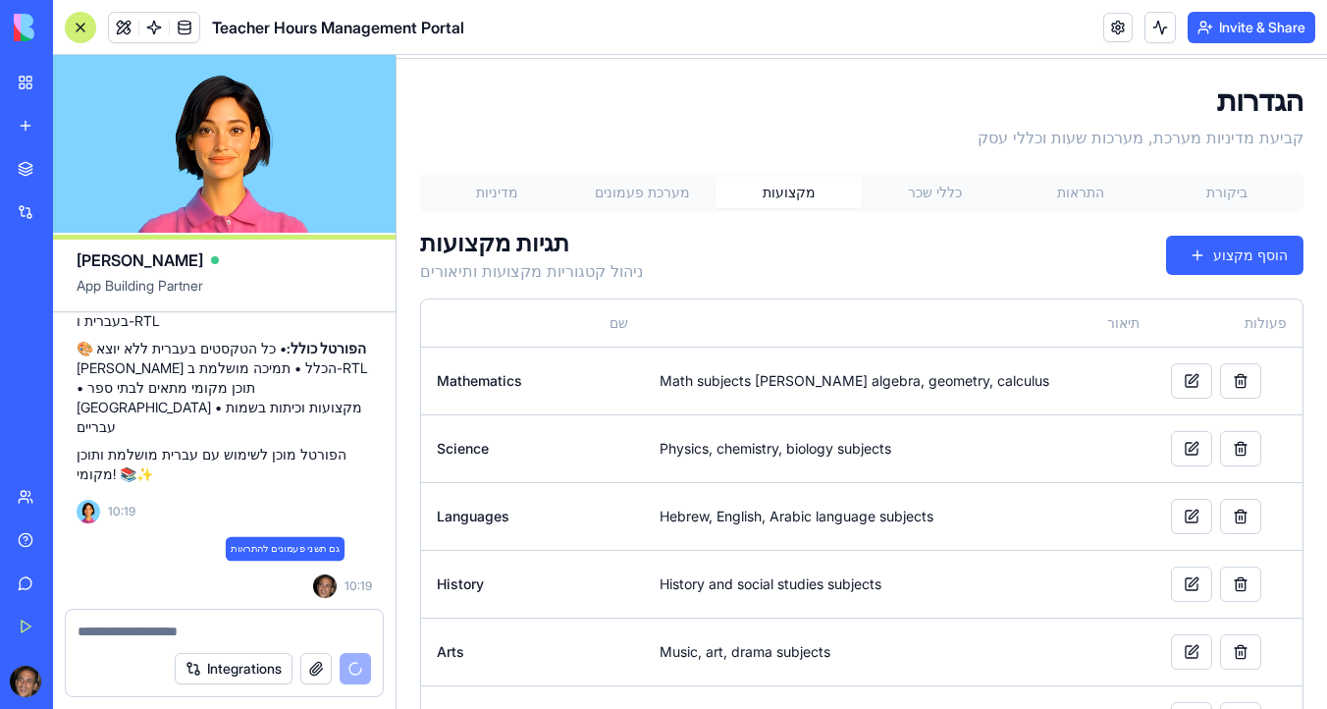
scroll to position [11294, 0]
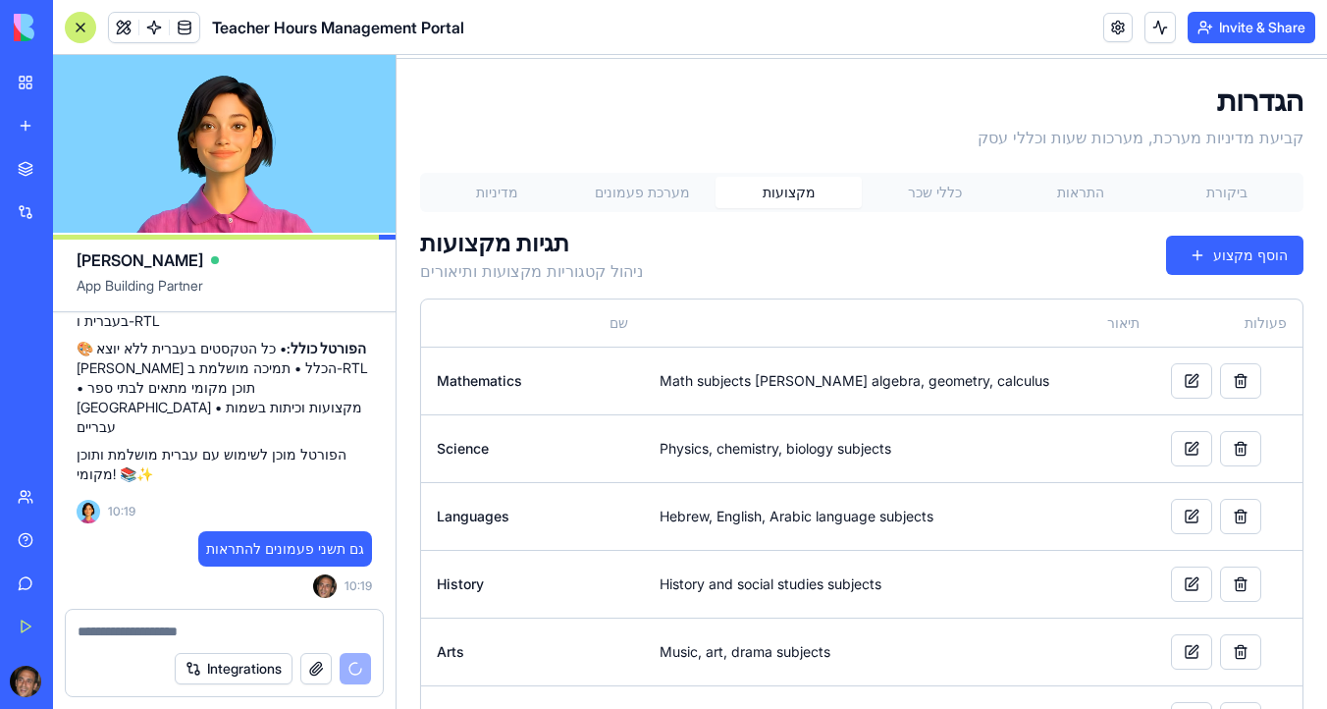
click at [622, 190] on button "מערכת פעמונים" at bounding box center [643, 192] width 146 height 31
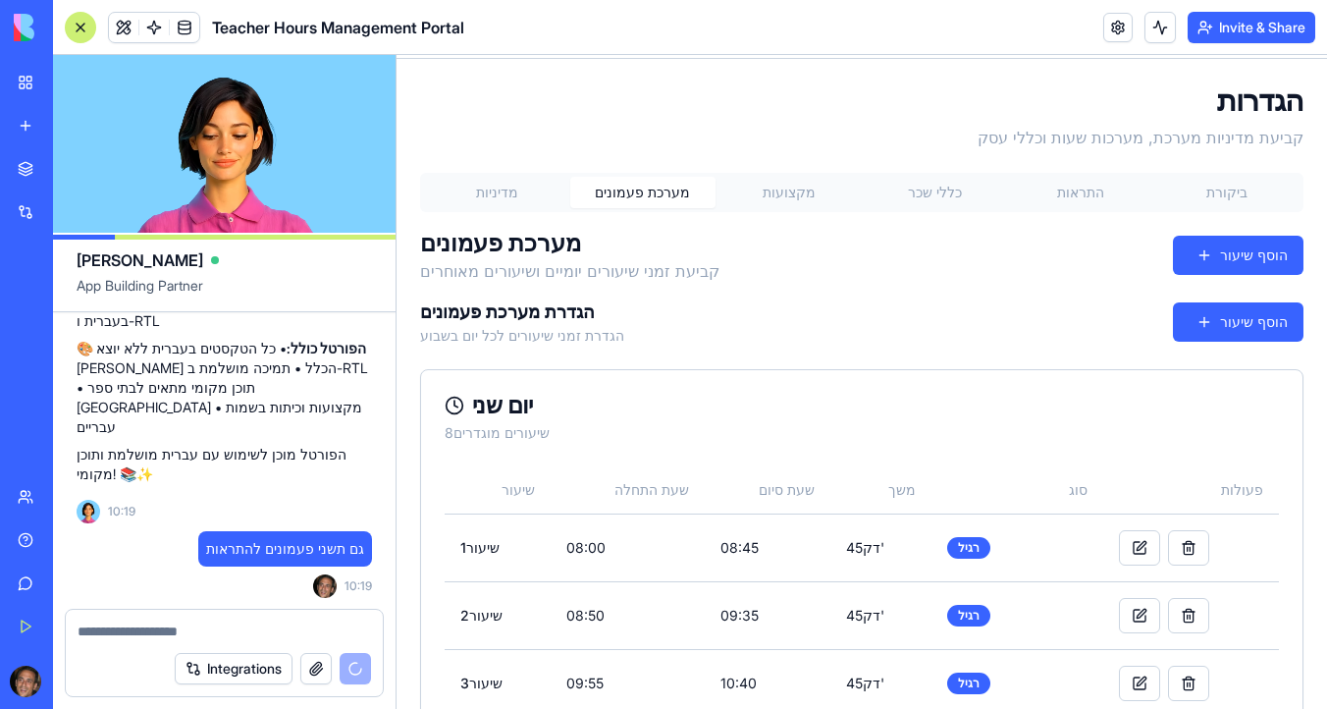
click at [770, 189] on button "מקצועות" at bounding box center [788, 192] width 146 height 31
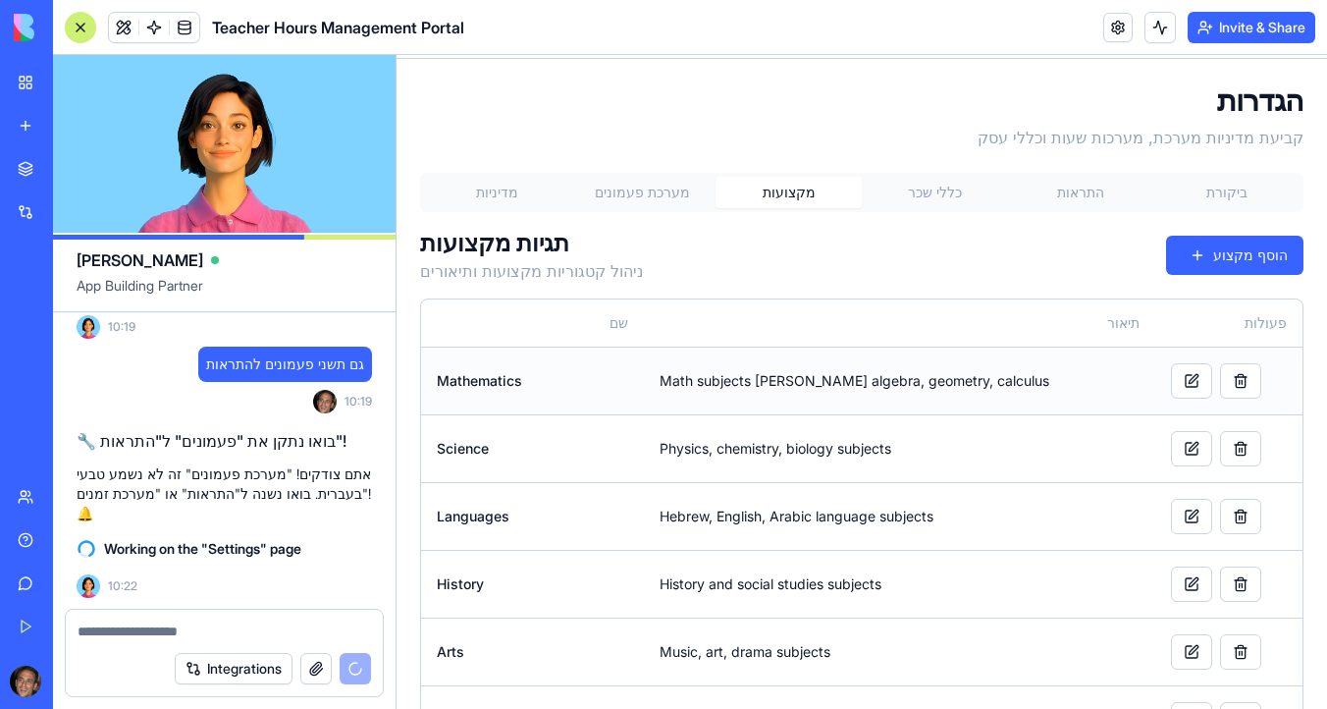
scroll to position [11514, 0]
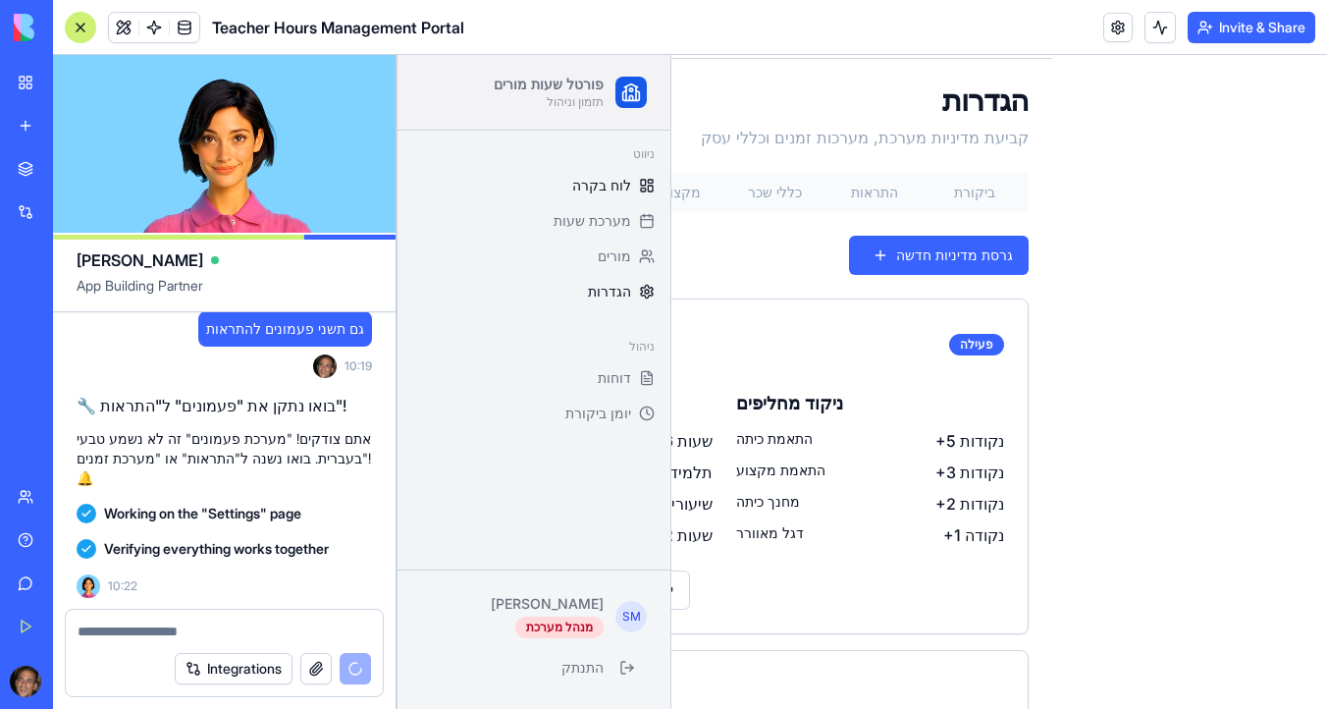
click at [619, 188] on span "לוח בקרה" at bounding box center [601, 186] width 59 height 20
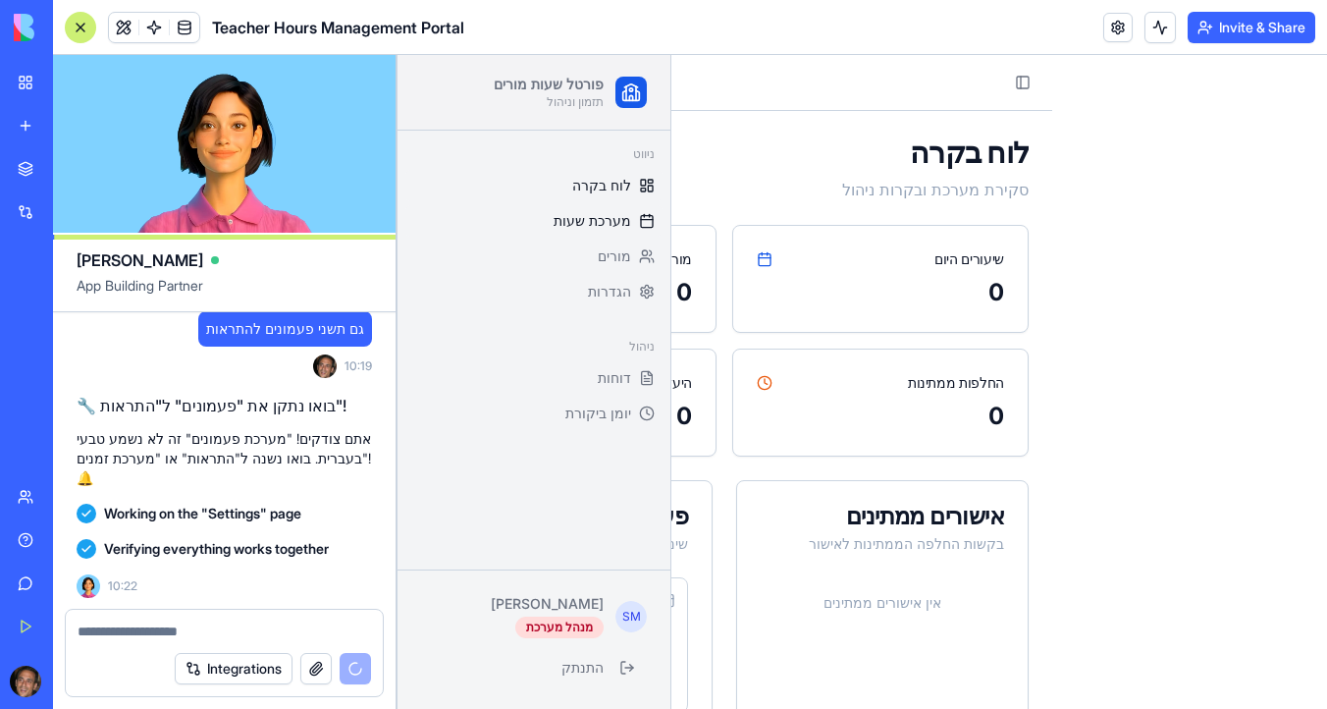
click at [613, 223] on span "מערכת שעות" at bounding box center [592, 221] width 78 height 20
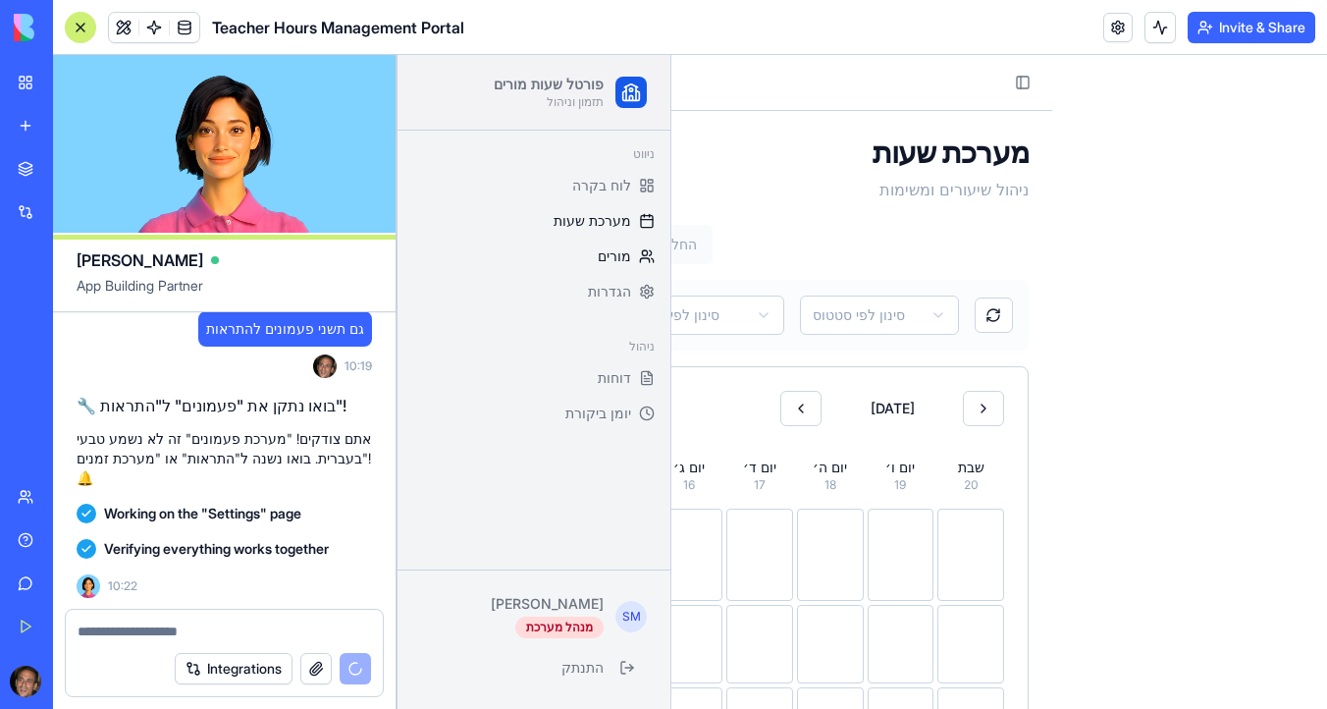
click at [609, 258] on span "מורים" at bounding box center [614, 256] width 33 height 20
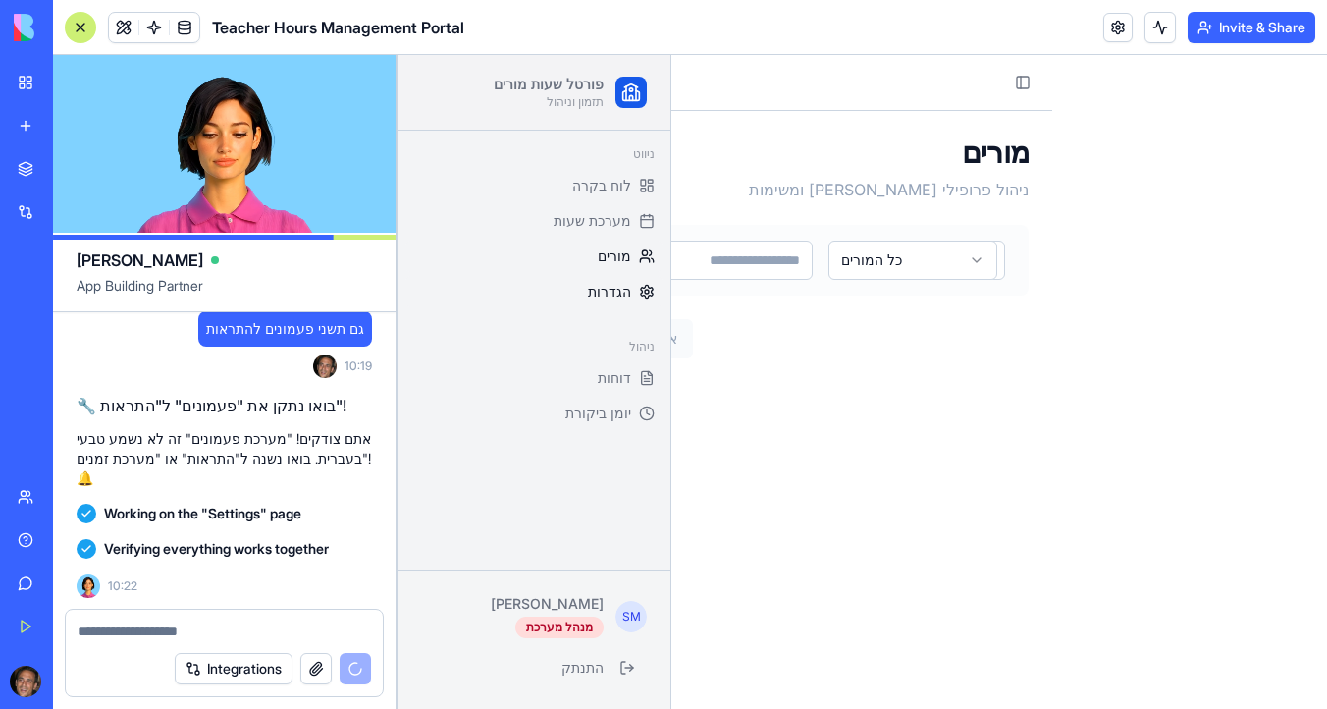
click at [605, 290] on span "הגדרות" at bounding box center [609, 292] width 43 height 20
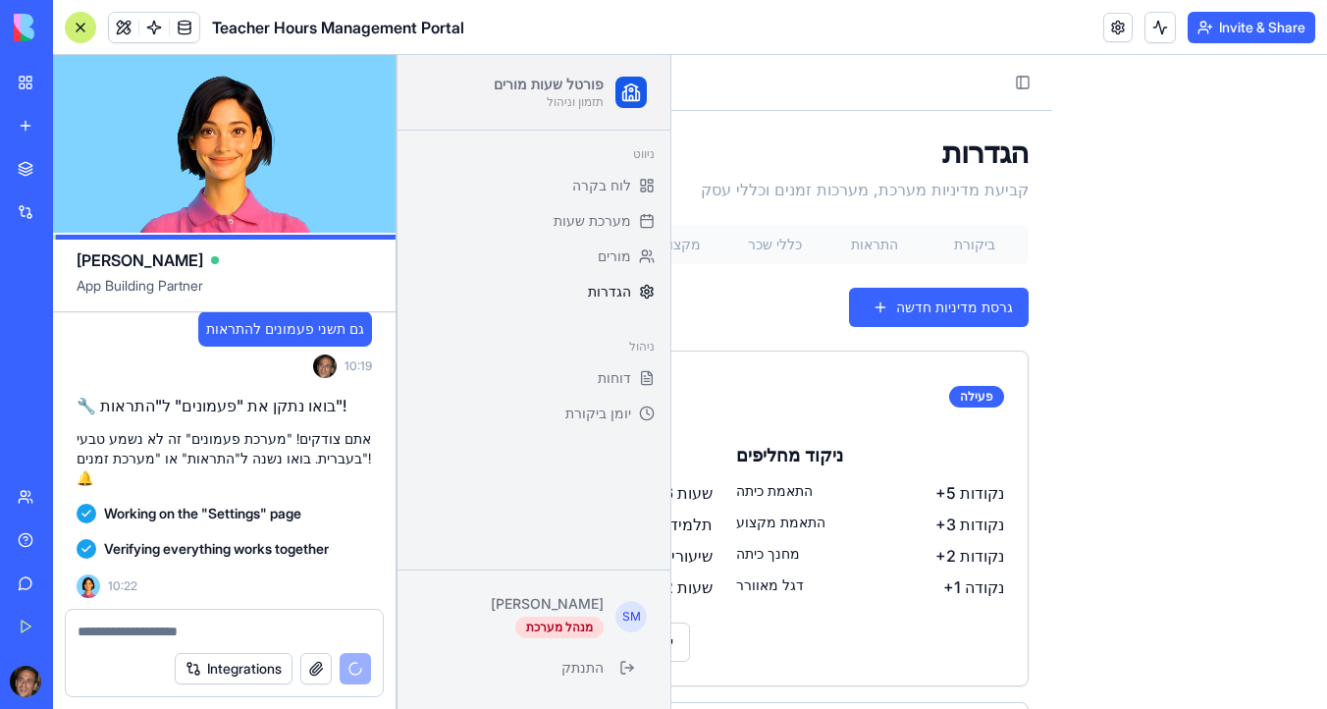
click at [729, 26] on header "Teacher Hours Management Portal Invite & Share" at bounding box center [690, 27] width 1274 height 55
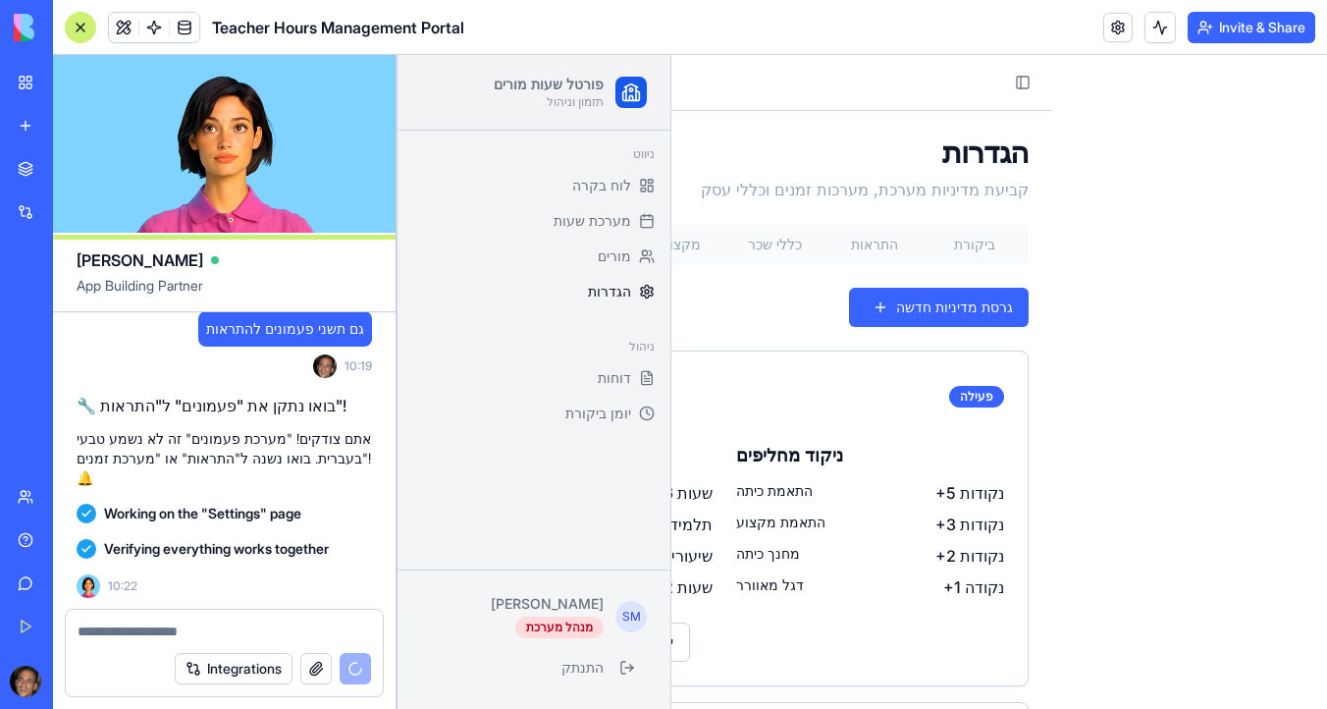
click at [1151, 93] on div "פורטל שעות מורים תזמון וניהול ניווט לוח בקרה מערכת שעות מורים הגדרות ניהול דוחו…" at bounding box center [1189, 542] width 275 height 974
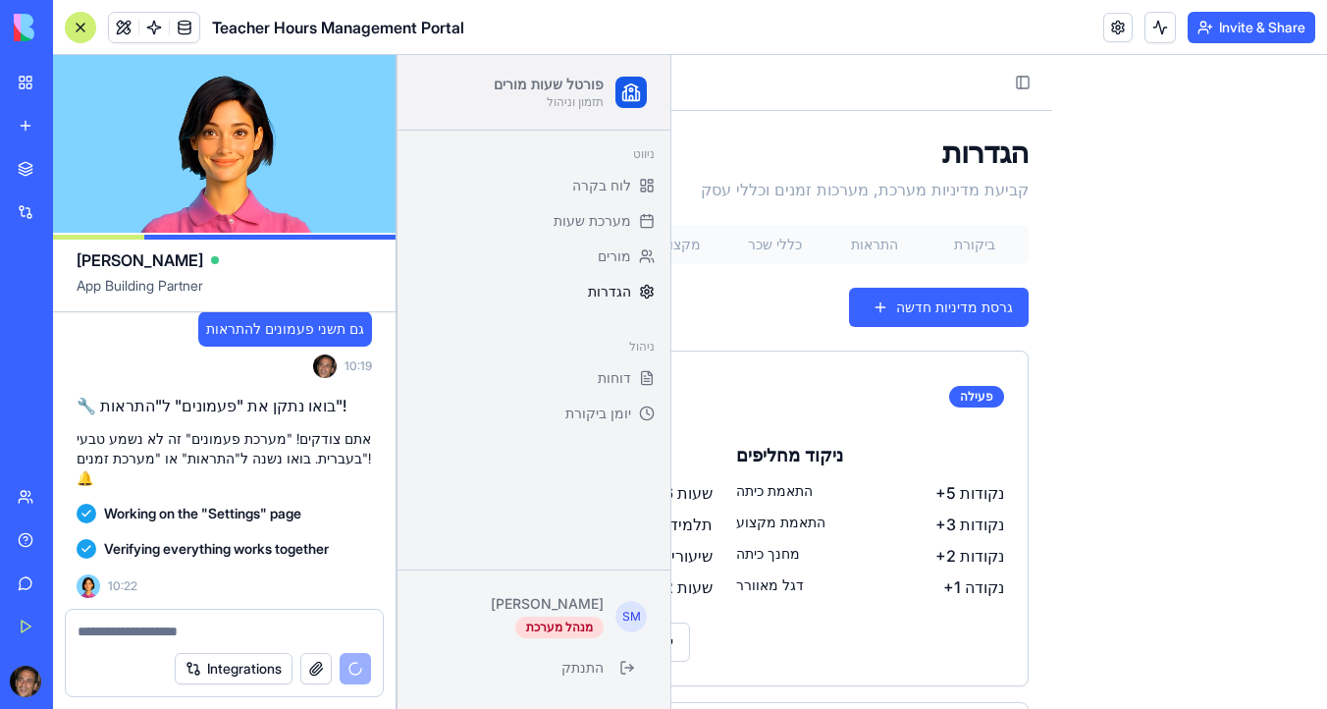
click at [634, 614] on span "SM" at bounding box center [630, 616] width 31 height 31
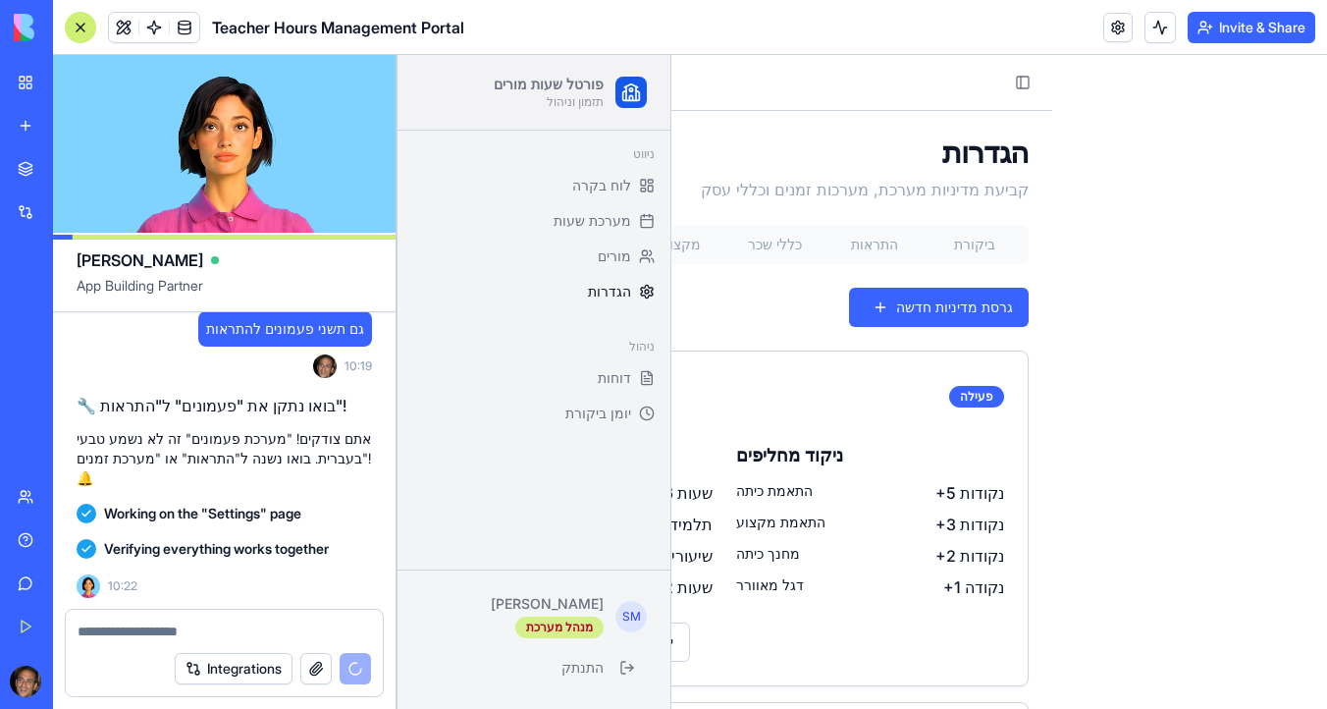
click at [571, 627] on div "מנהל מערכת" at bounding box center [559, 627] width 88 height 22
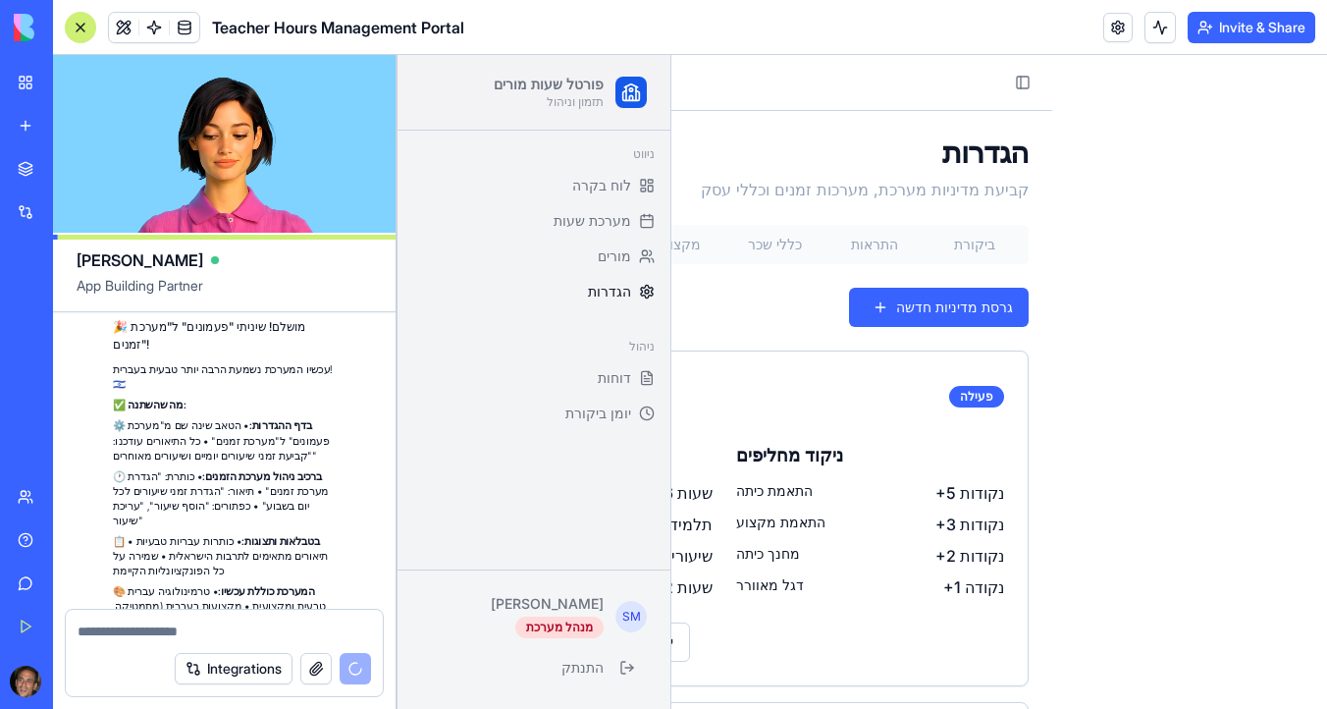
scroll to position [12048, 0]
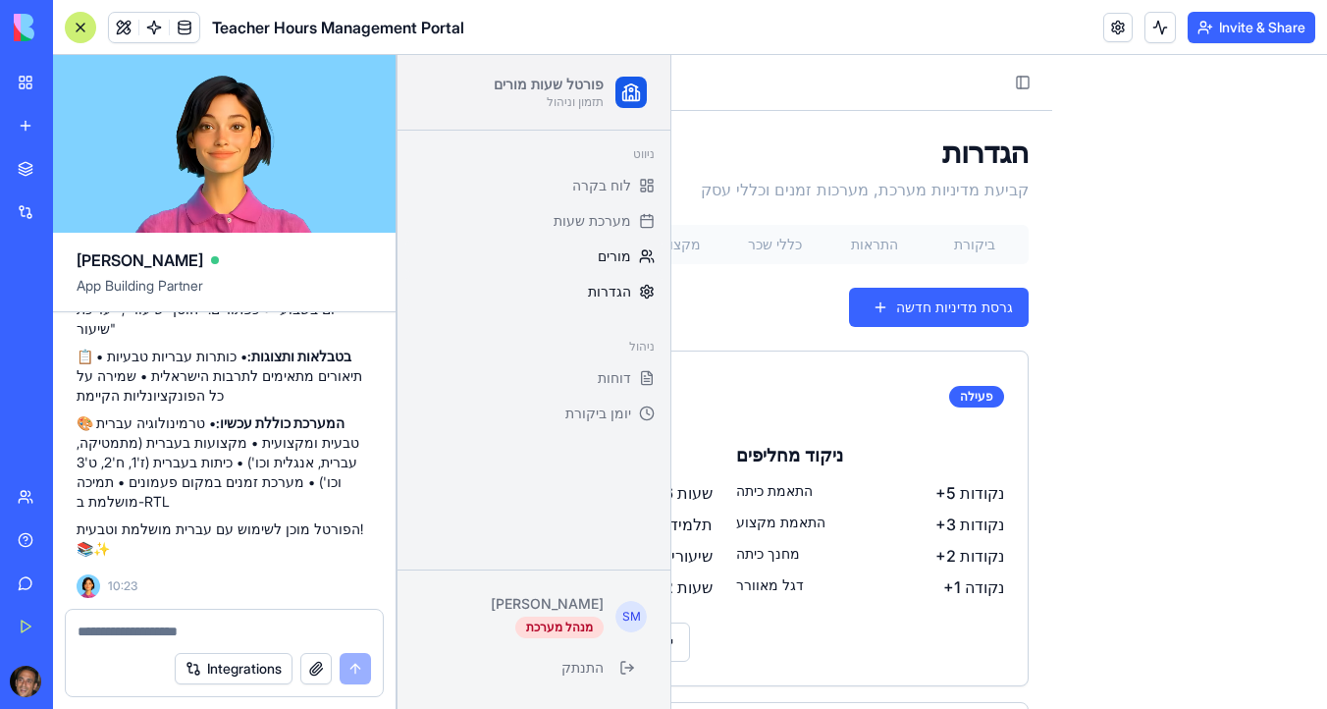
click at [618, 244] on link "מורים" at bounding box center [533, 255] width 257 height 31
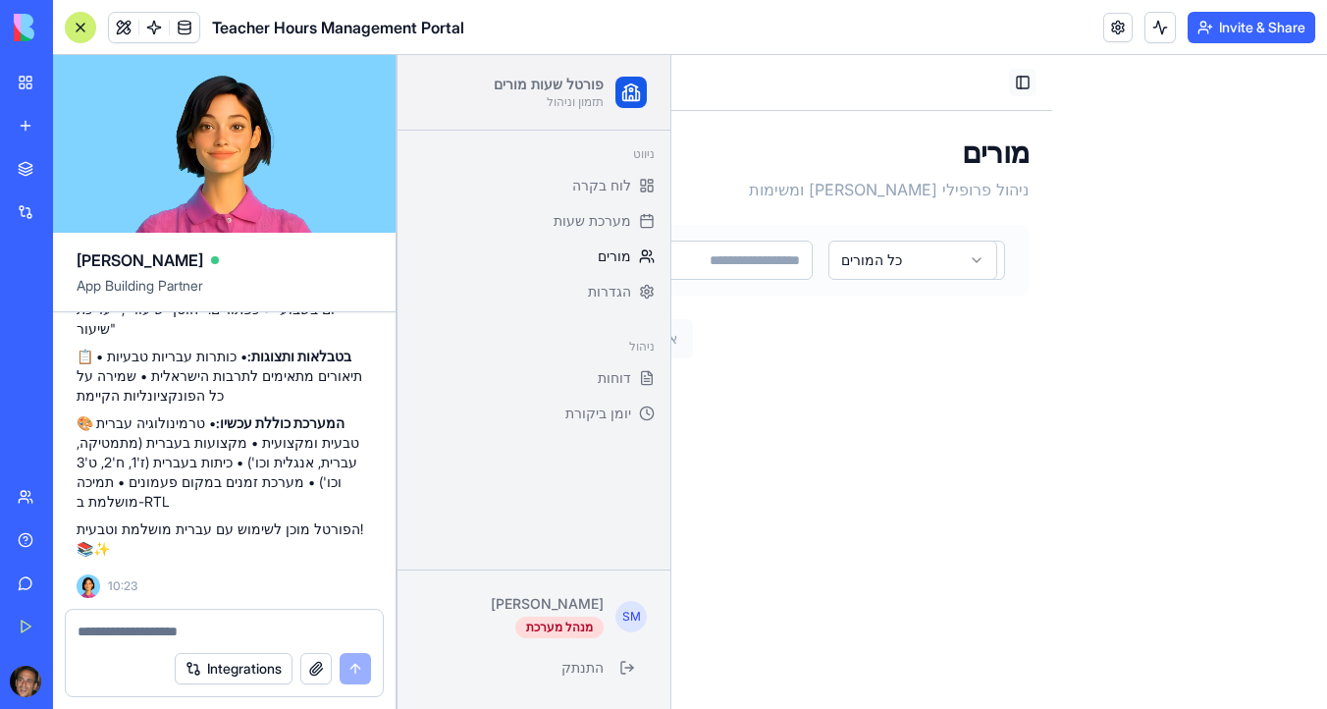
click at [1025, 80] on button "Toggle Sidebar" at bounding box center [1022, 82] width 27 height 27
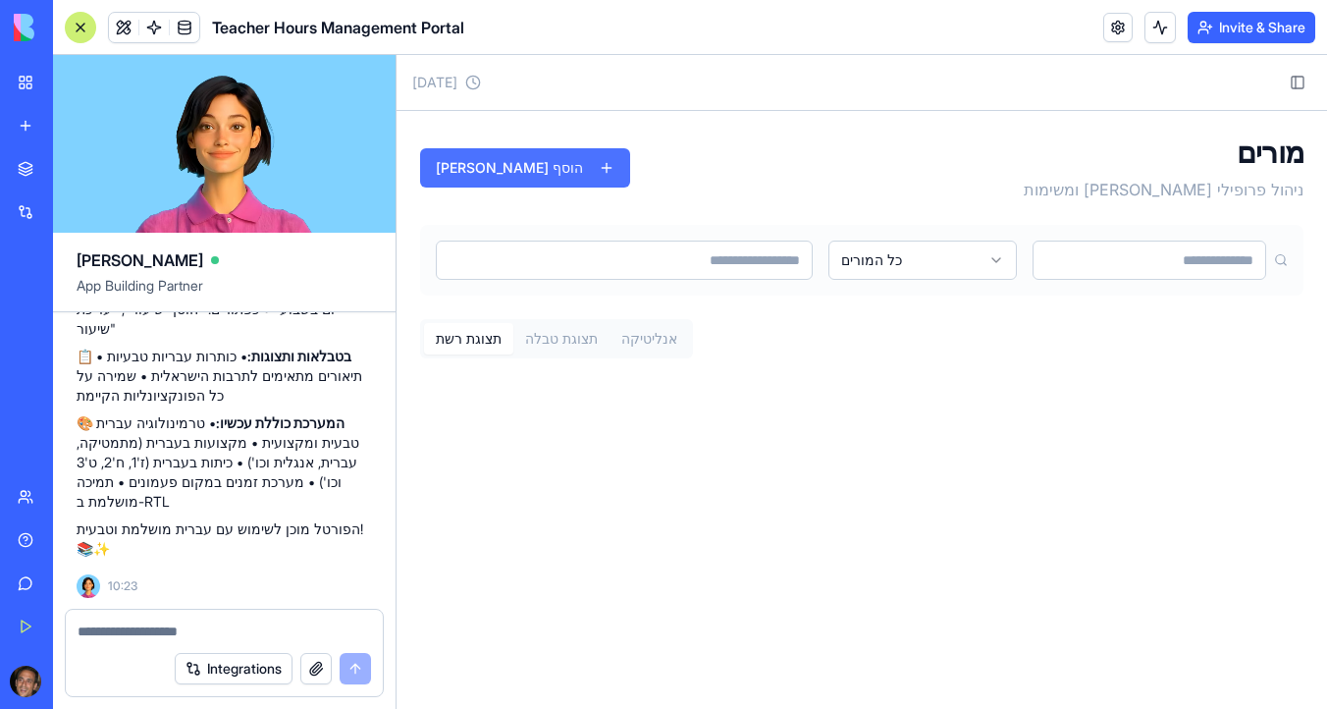
click at [490, 171] on button "הוסף מורה" at bounding box center [525, 167] width 210 height 39
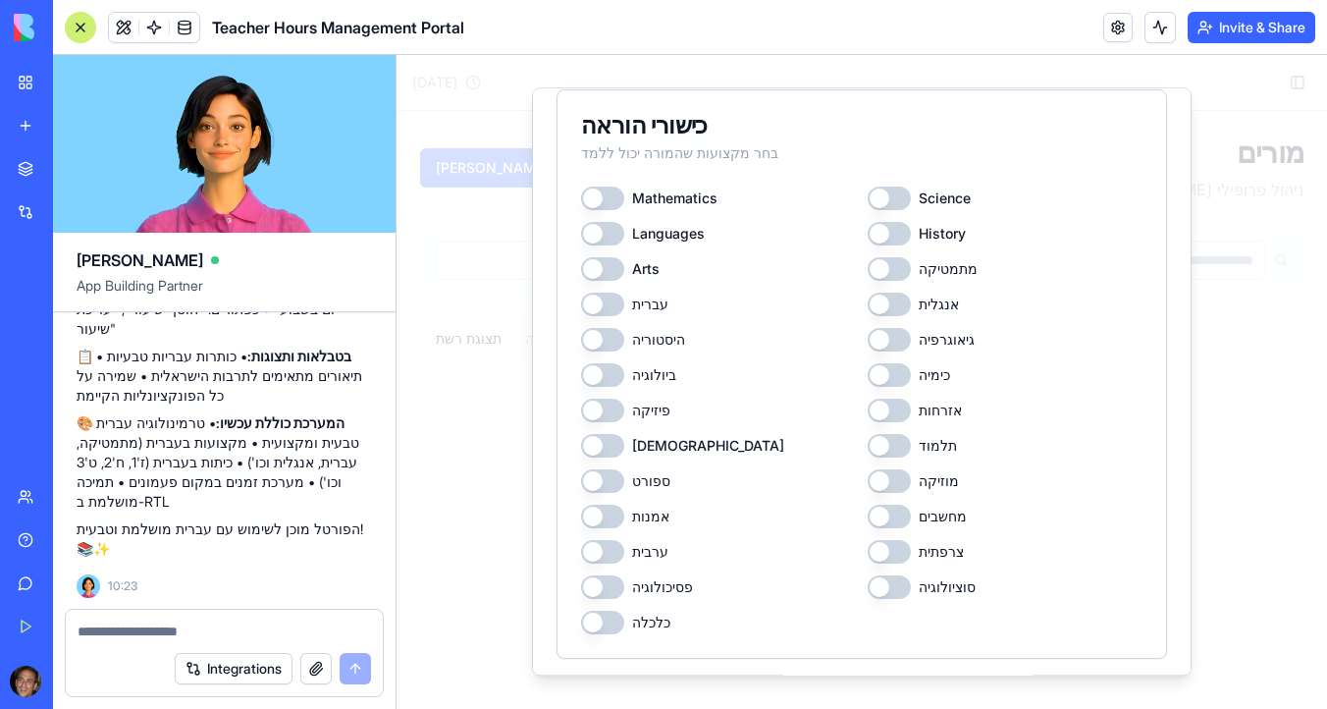
scroll to position [801, 0]
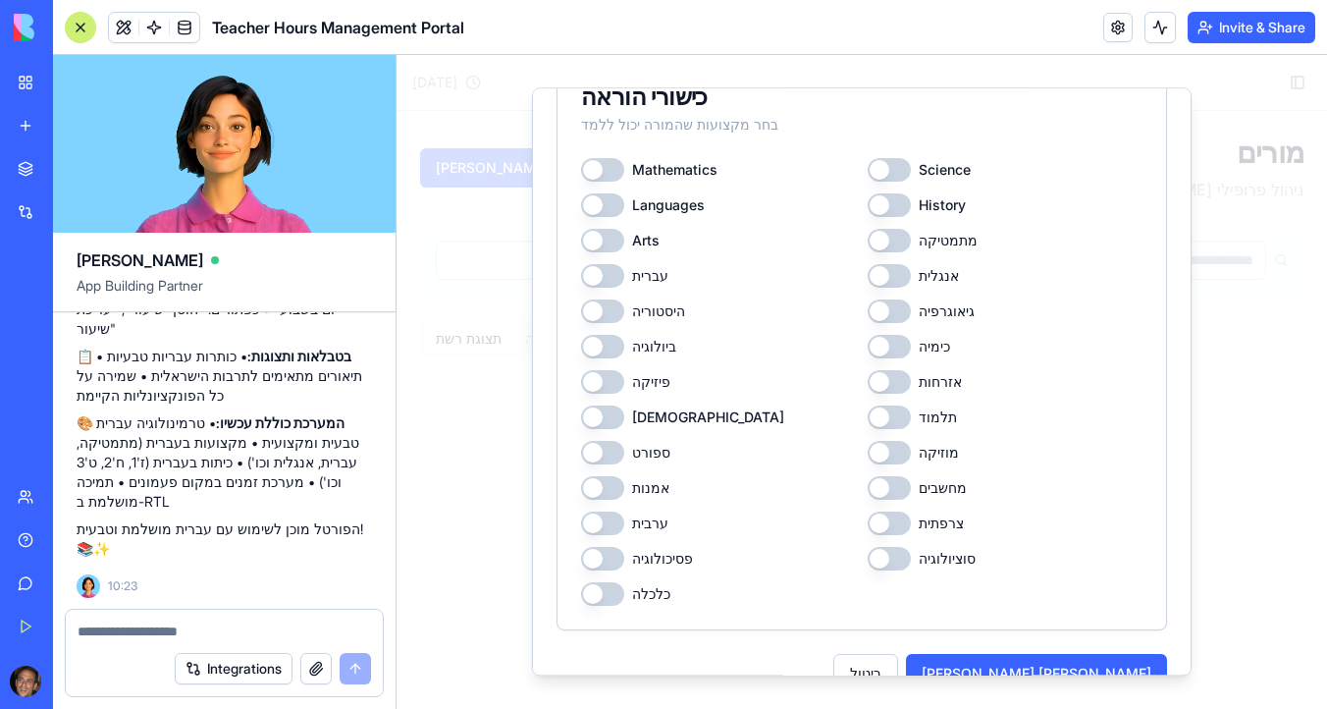
click at [112, 626] on textarea at bounding box center [224, 631] width 293 height 20
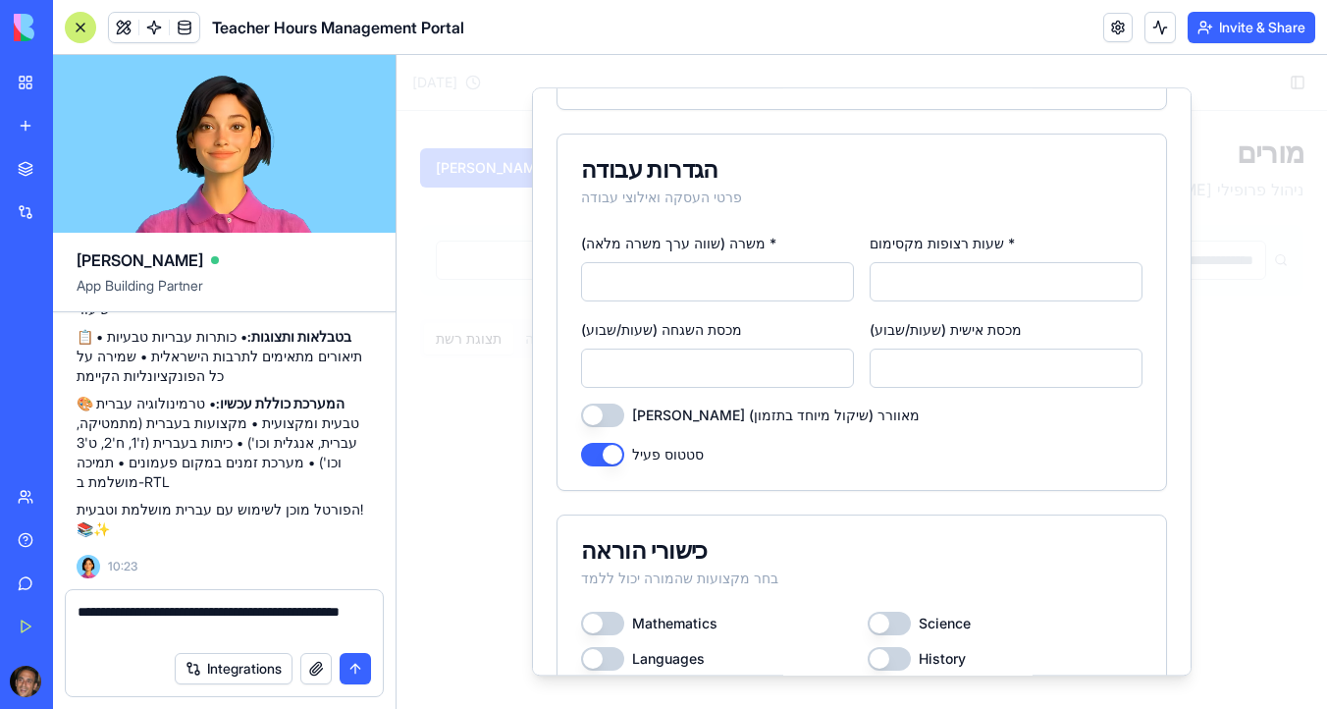
scroll to position [0, 0]
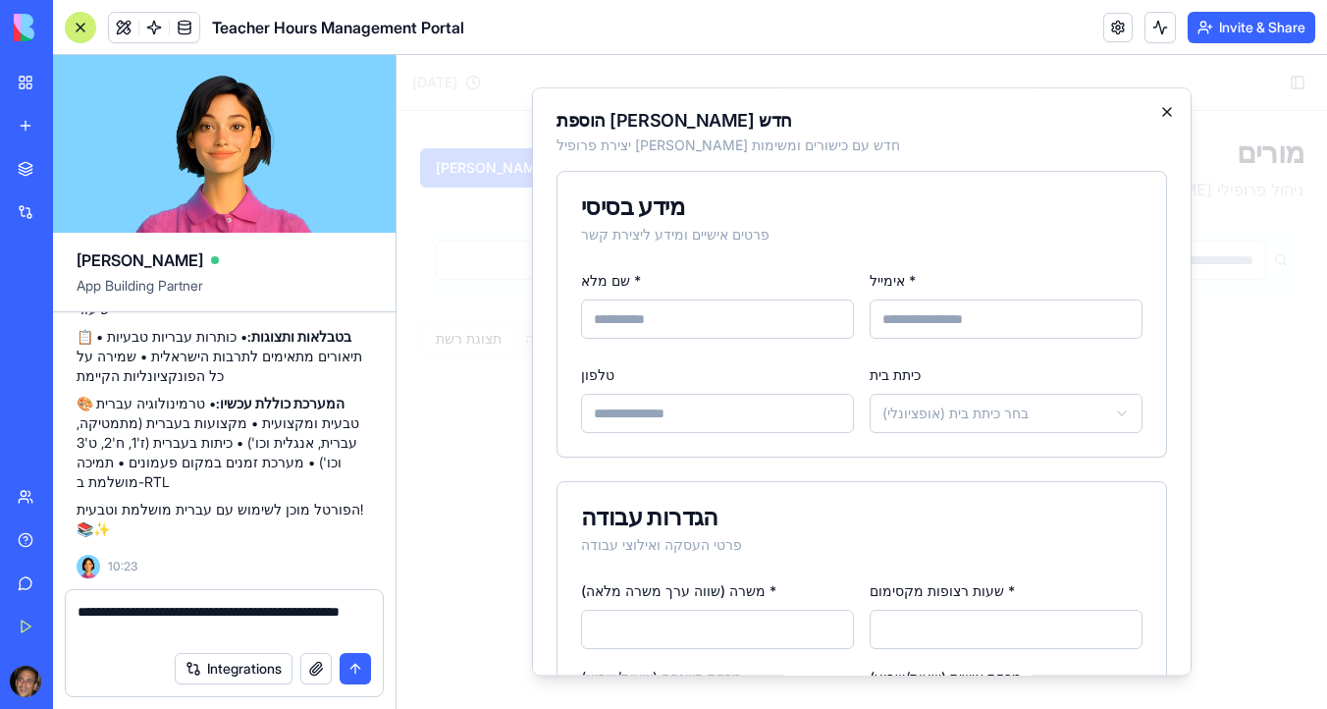
click at [1173, 116] on icon "button" at bounding box center [1167, 112] width 16 height 16
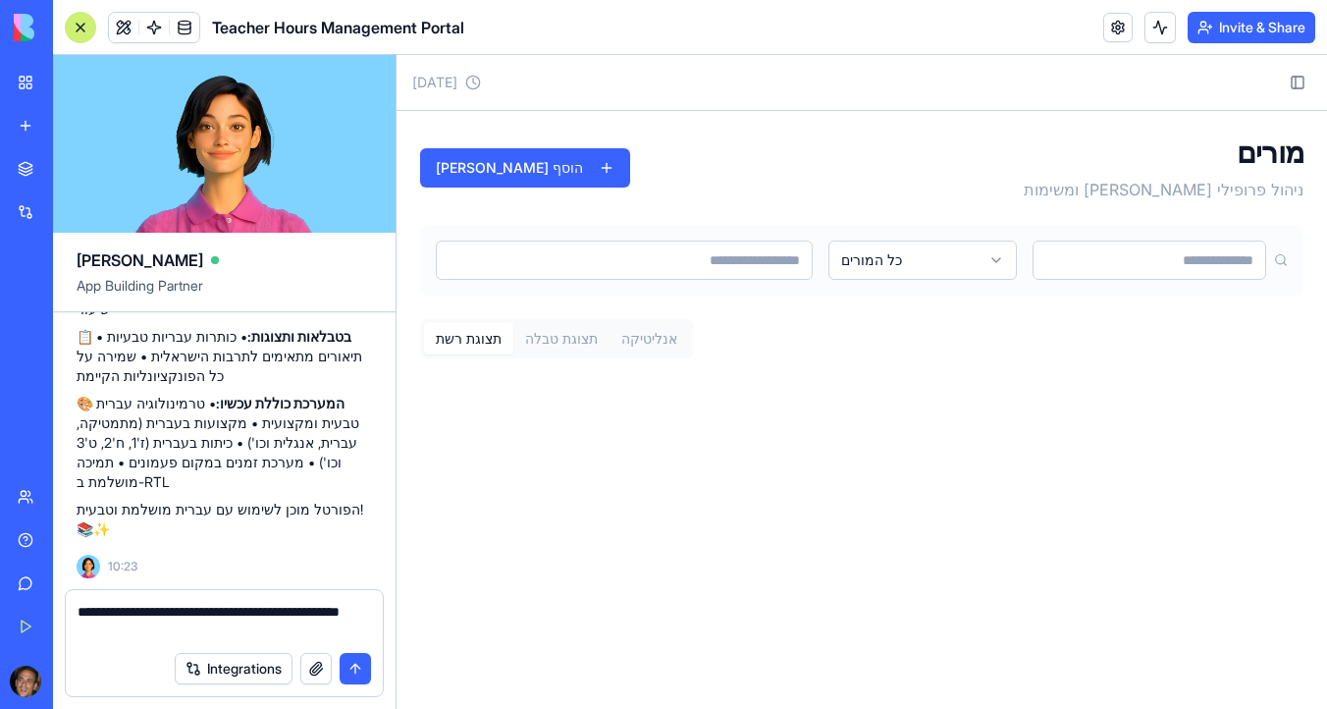
click at [220, 637] on textarea "**********" at bounding box center [224, 621] width 293 height 39
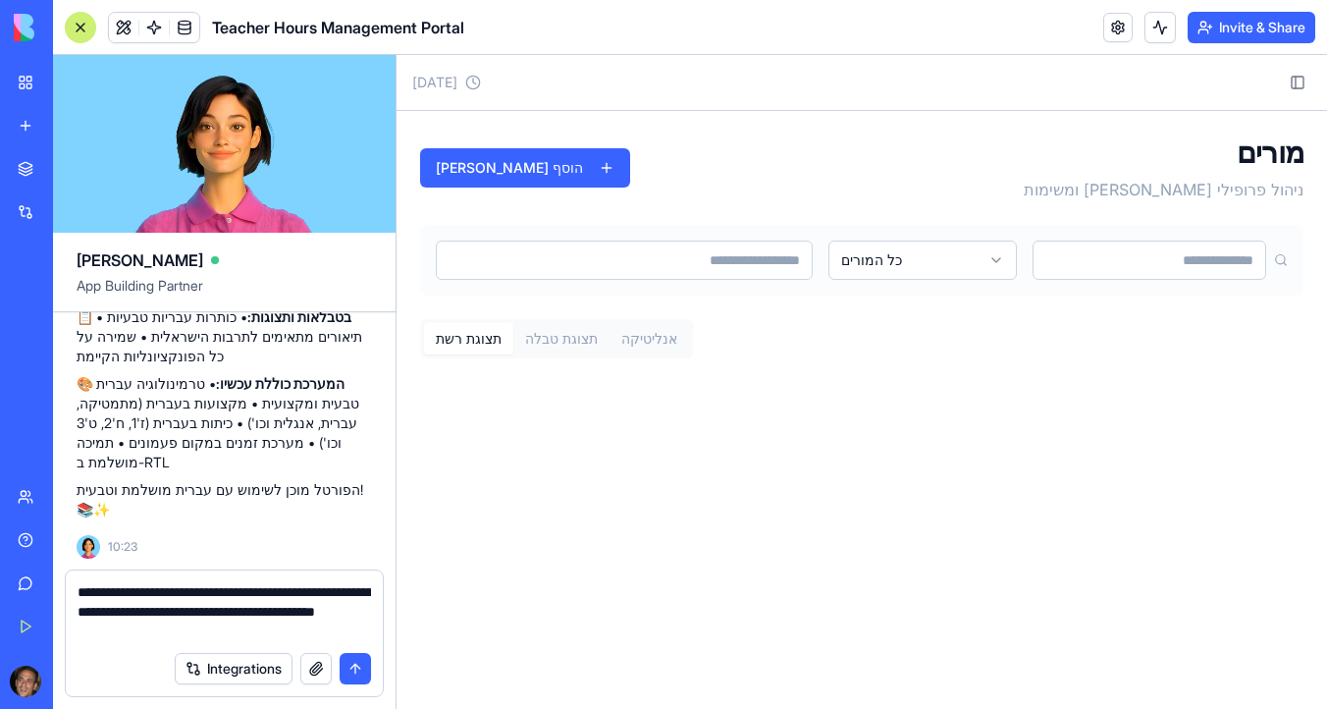
click at [184, 606] on textarea "**********" at bounding box center [224, 611] width 293 height 59
type textarea "**********"
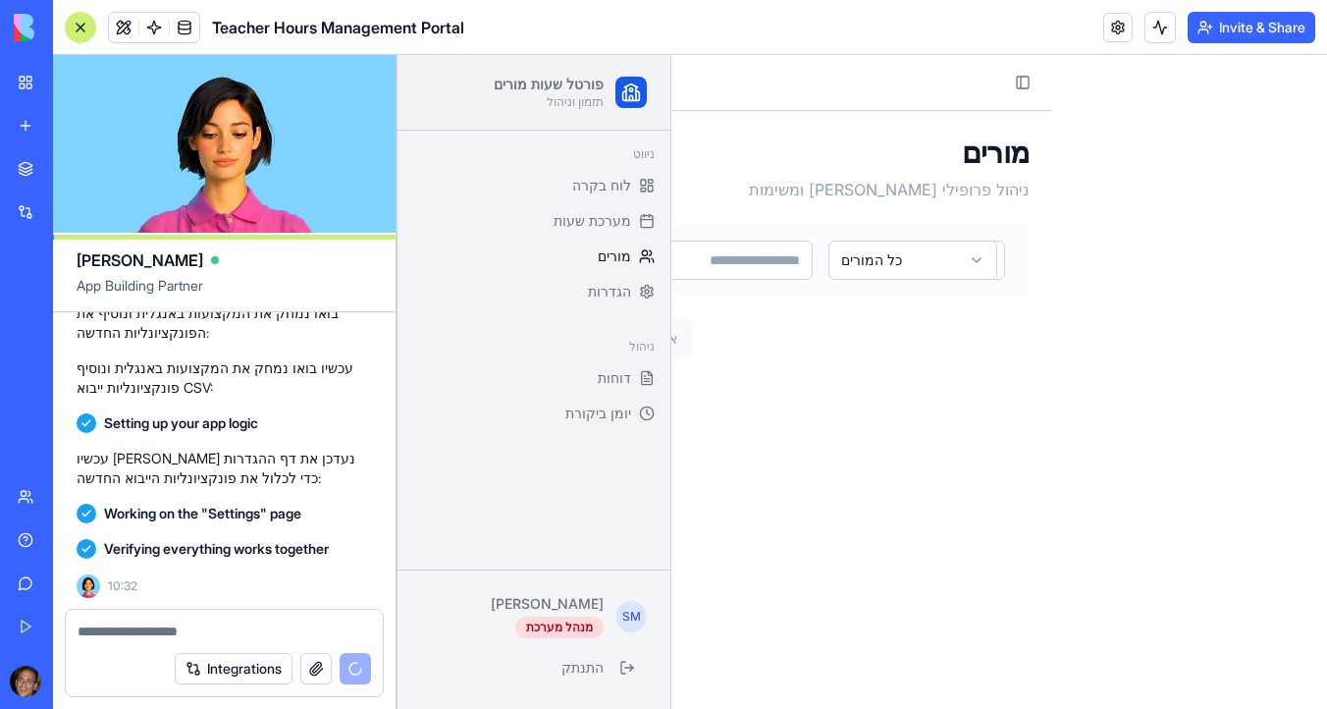
scroll to position [13518, 0]
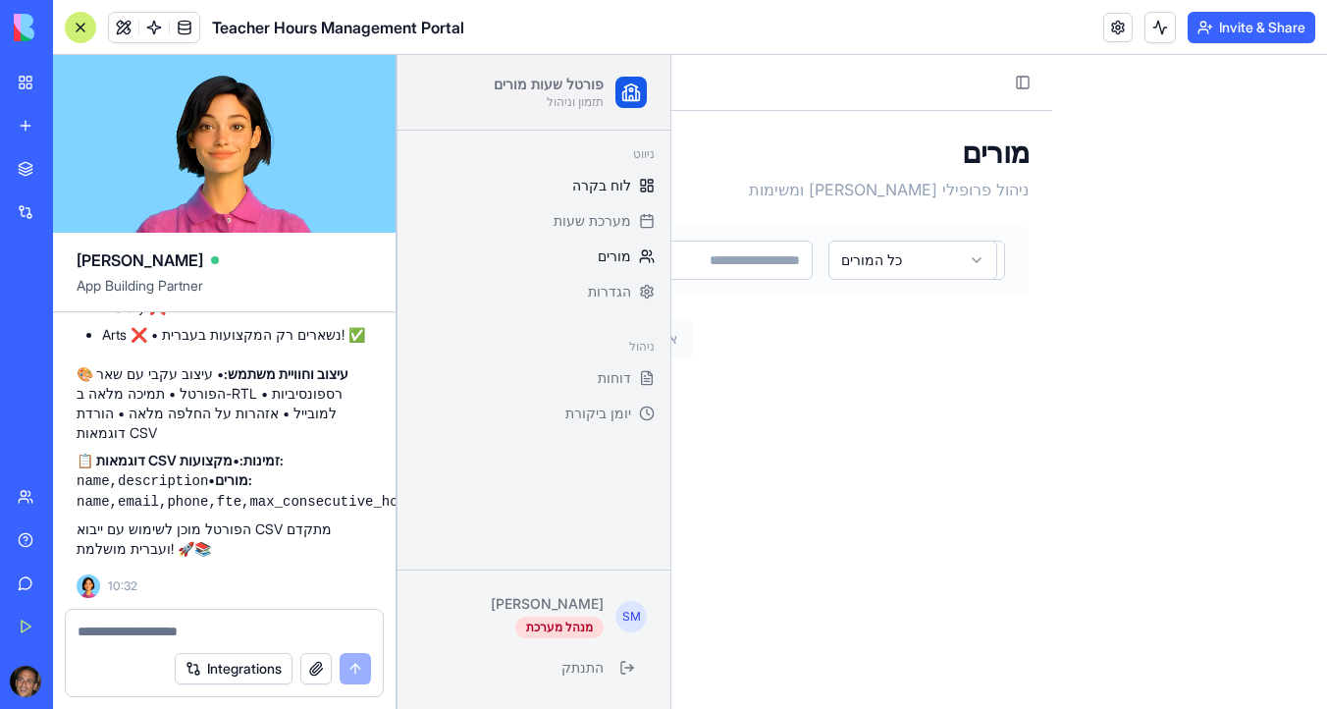
click at [598, 185] on span "לוח בקרה" at bounding box center [601, 186] width 59 height 20
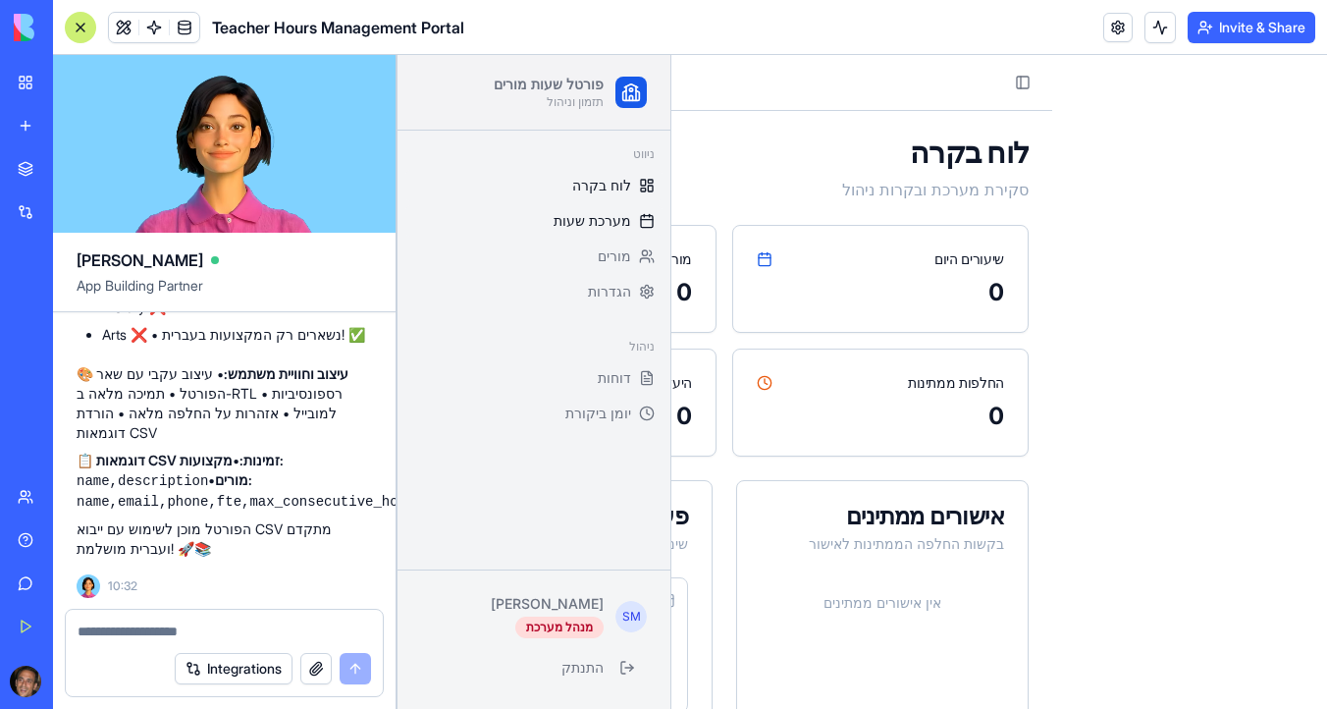
click at [600, 224] on span "מערכת שעות" at bounding box center [592, 221] width 78 height 20
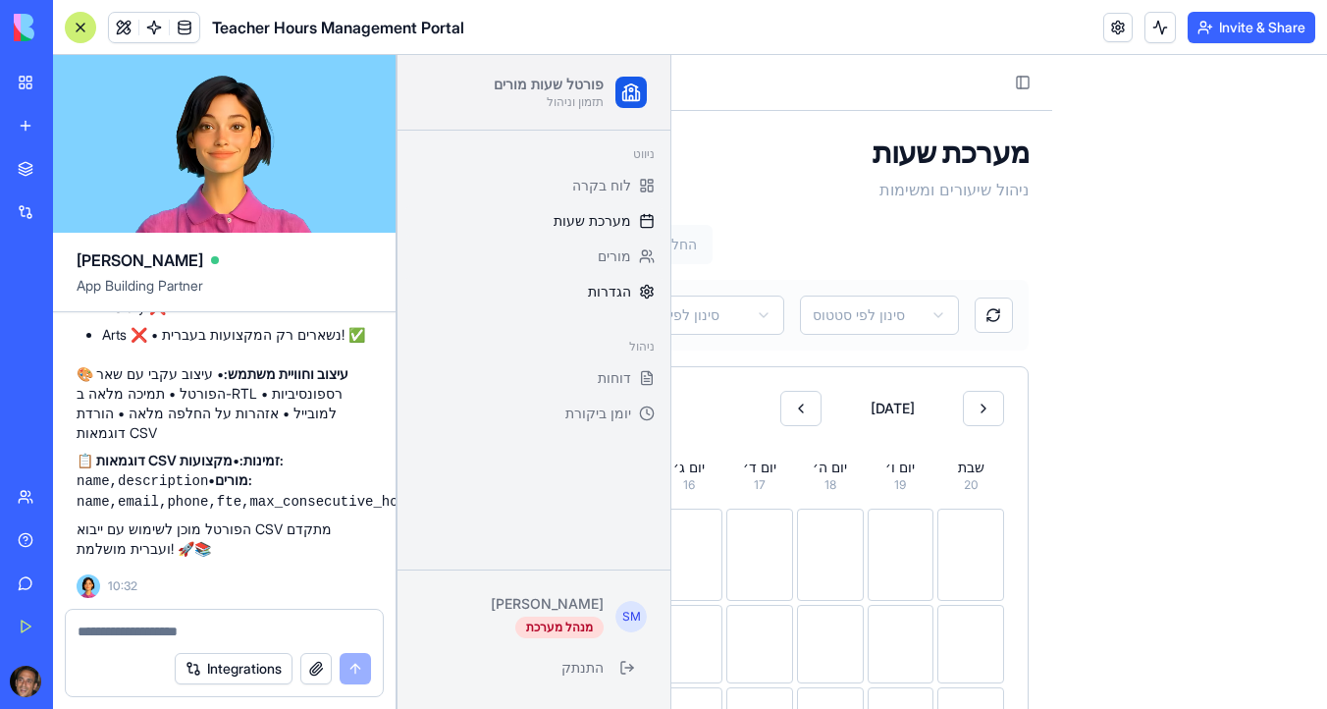
click at [613, 290] on span "הגדרות" at bounding box center [609, 292] width 43 height 20
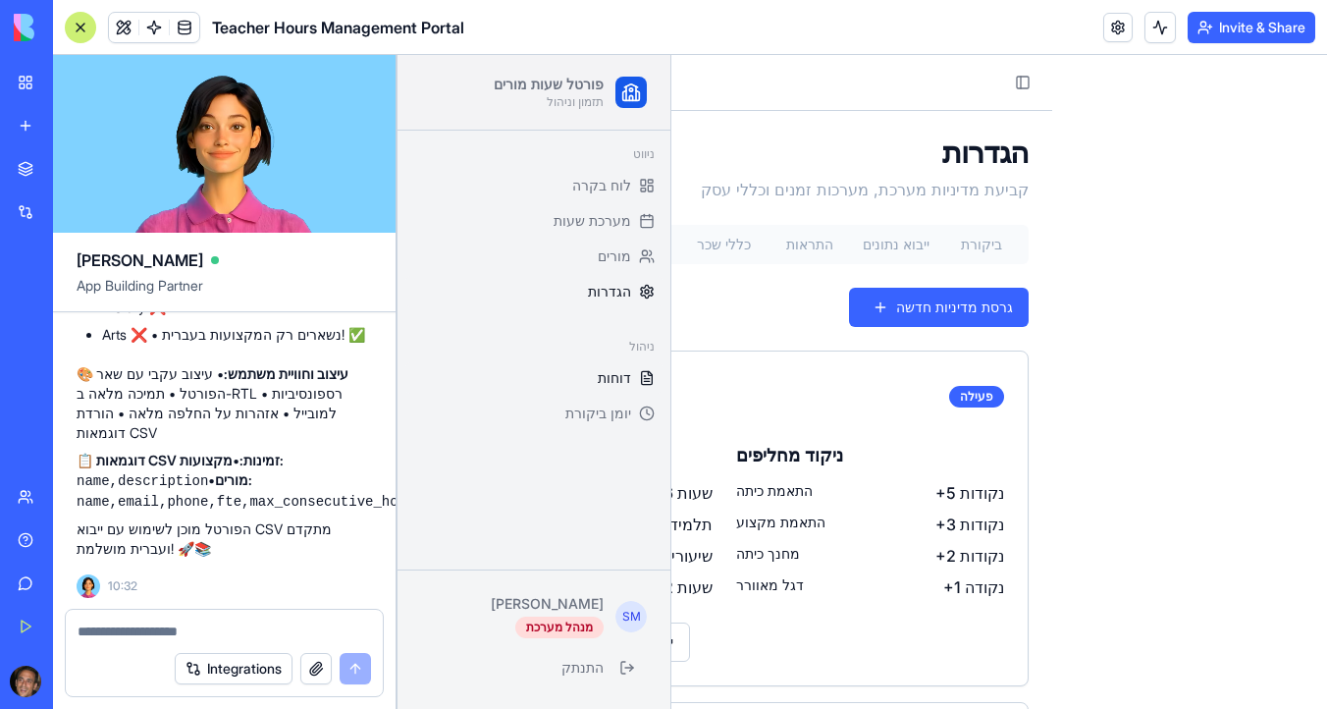
click at [627, 379] on span "דוחות" at bounding box center [614, 378] width 33 height 20
click at [597, 416] on span "יומן ביקורת" at bounding box center [598, 413] width 66 height 20
click at [618, 252] on span "מורים" at bounding box center [614, 256] width 33 height 20
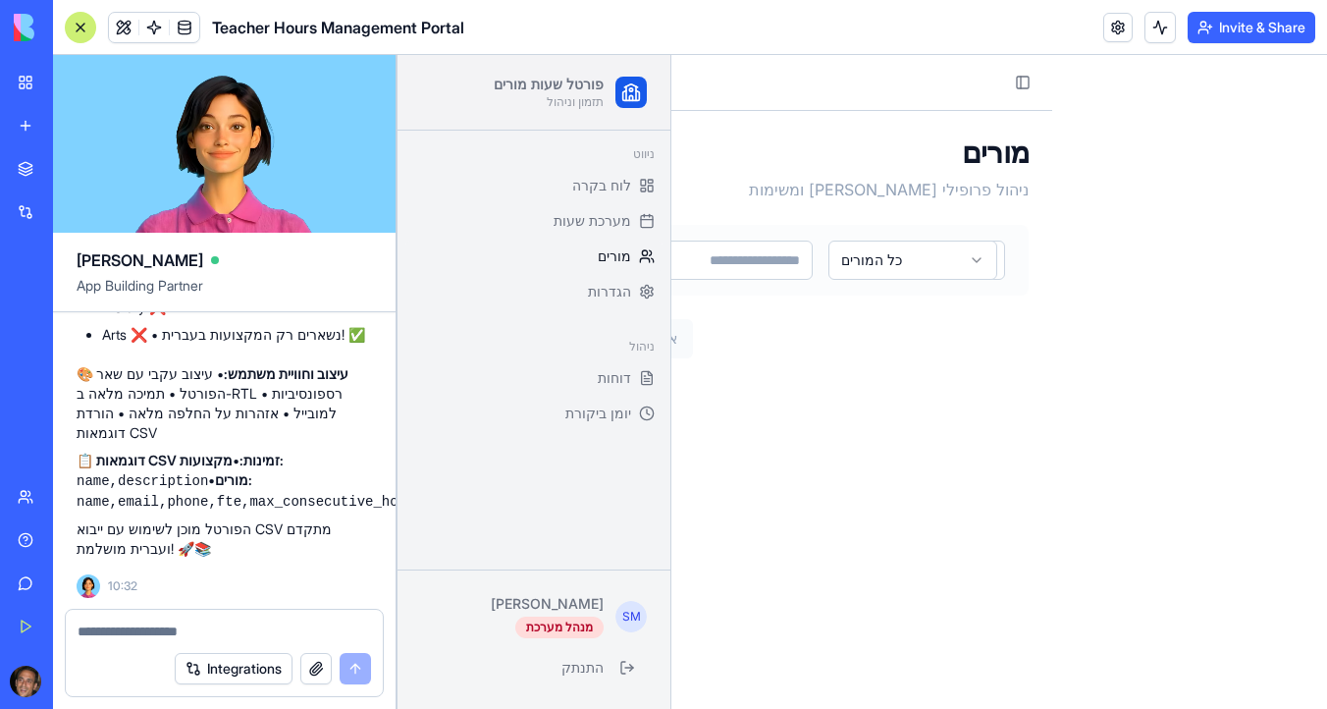
click at [741, 183] on div "מורים ניהול פרופילי מורים ומשימות הוסף מורה" at bounding box center [724, 167] width 608 height 67
click at [1030, 87] on button "Toggle Sidebar" at bounding box center [1022, 82] width 27 height 27
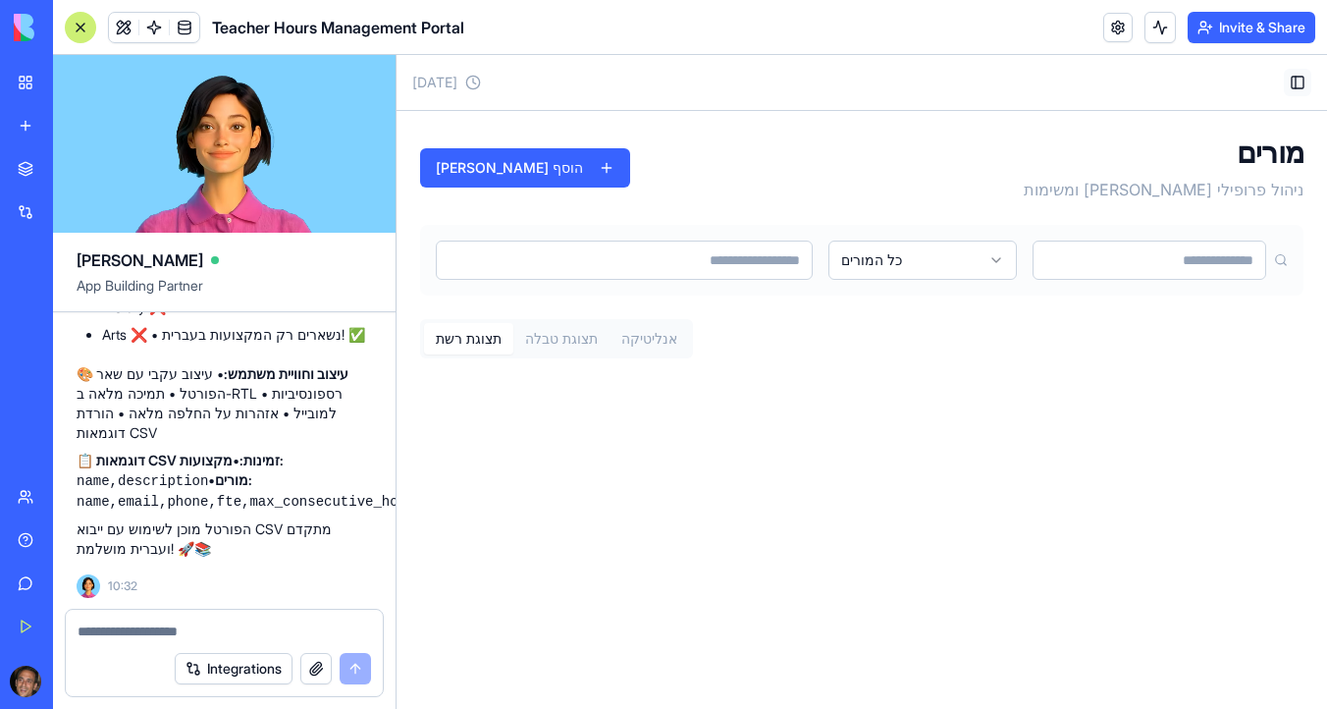
click at [1298, 85] on button "Toggle Sidebar" at bounding box center [1297, 82] width 27 height 27
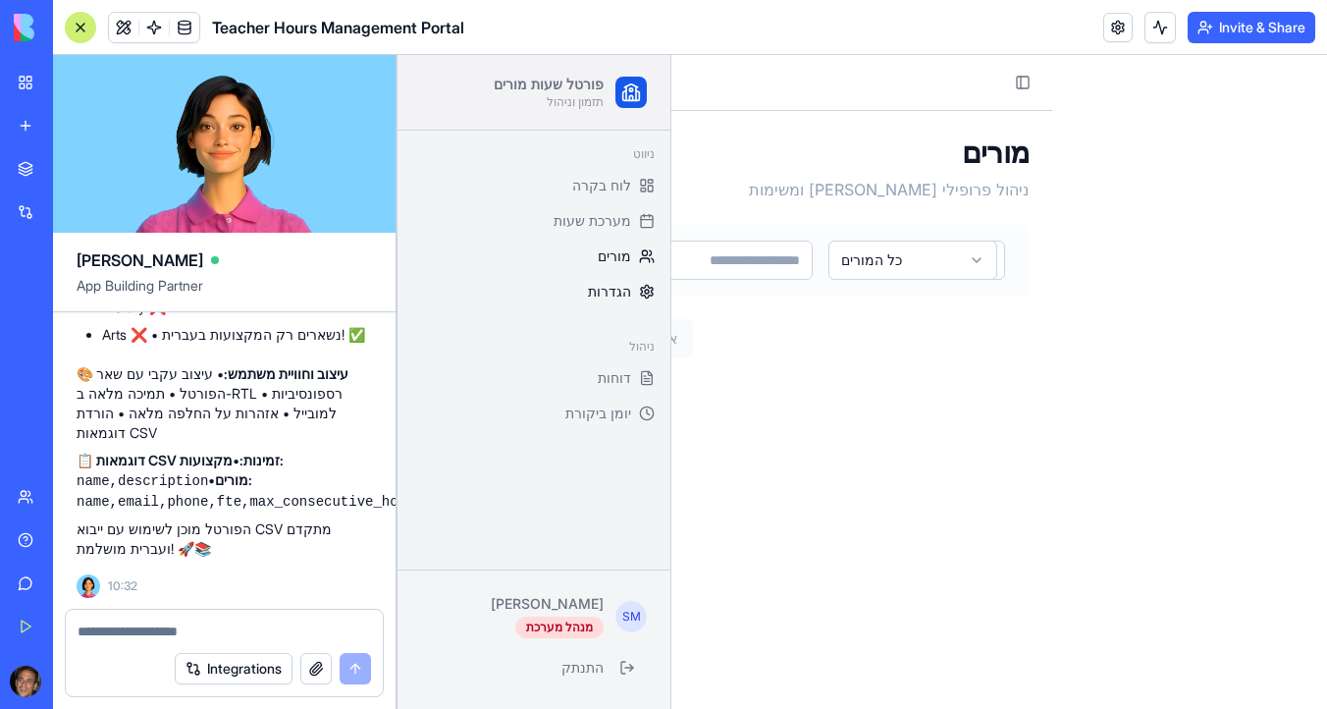
click at [646, 300] on link "הגדרות" at bounding box center [533, 291] width 257 height 31
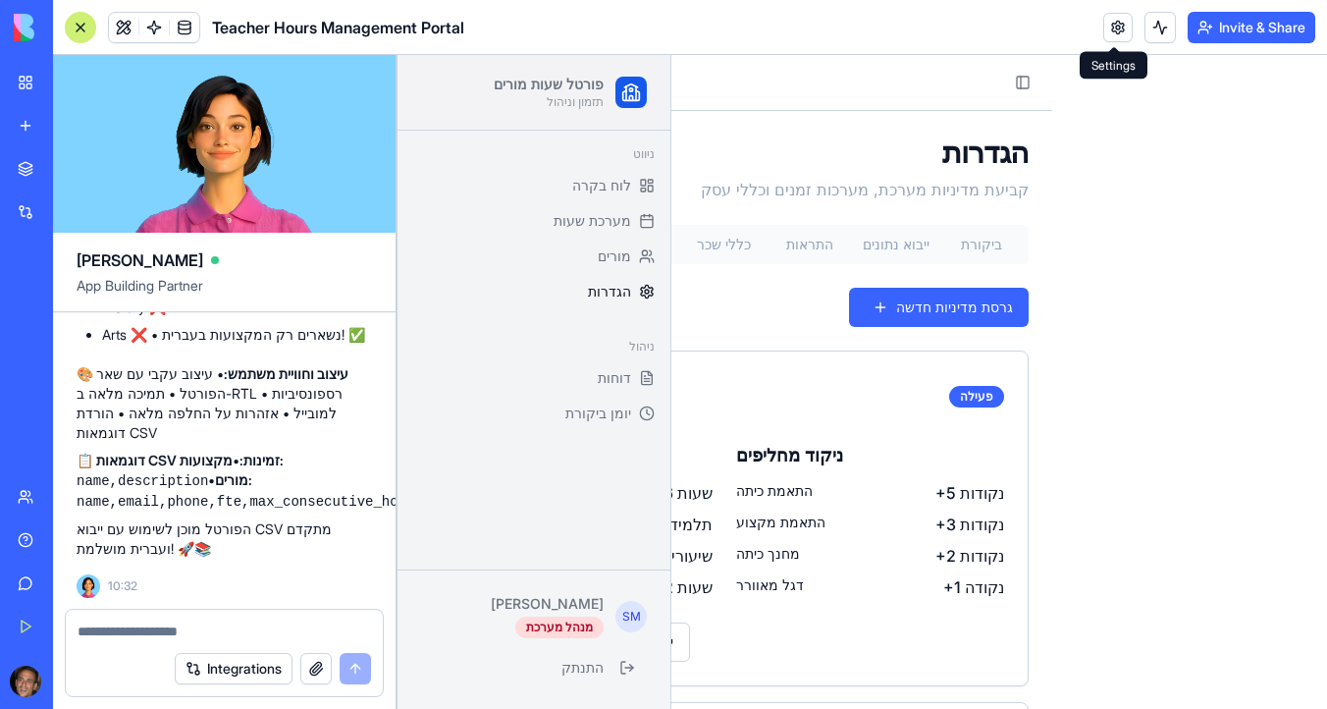
click at [1120, 21] on link at bounding box center [1117, 27] width 29 height 29
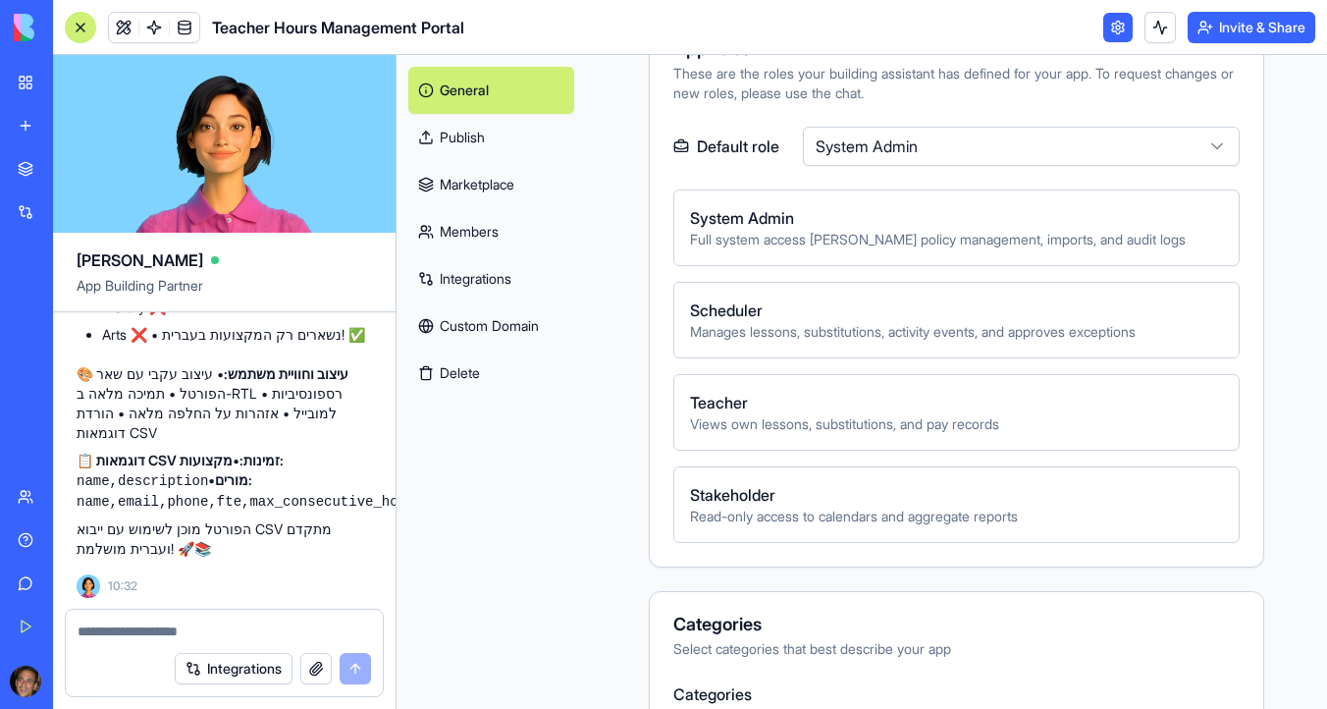
scroll to position [799, 0]
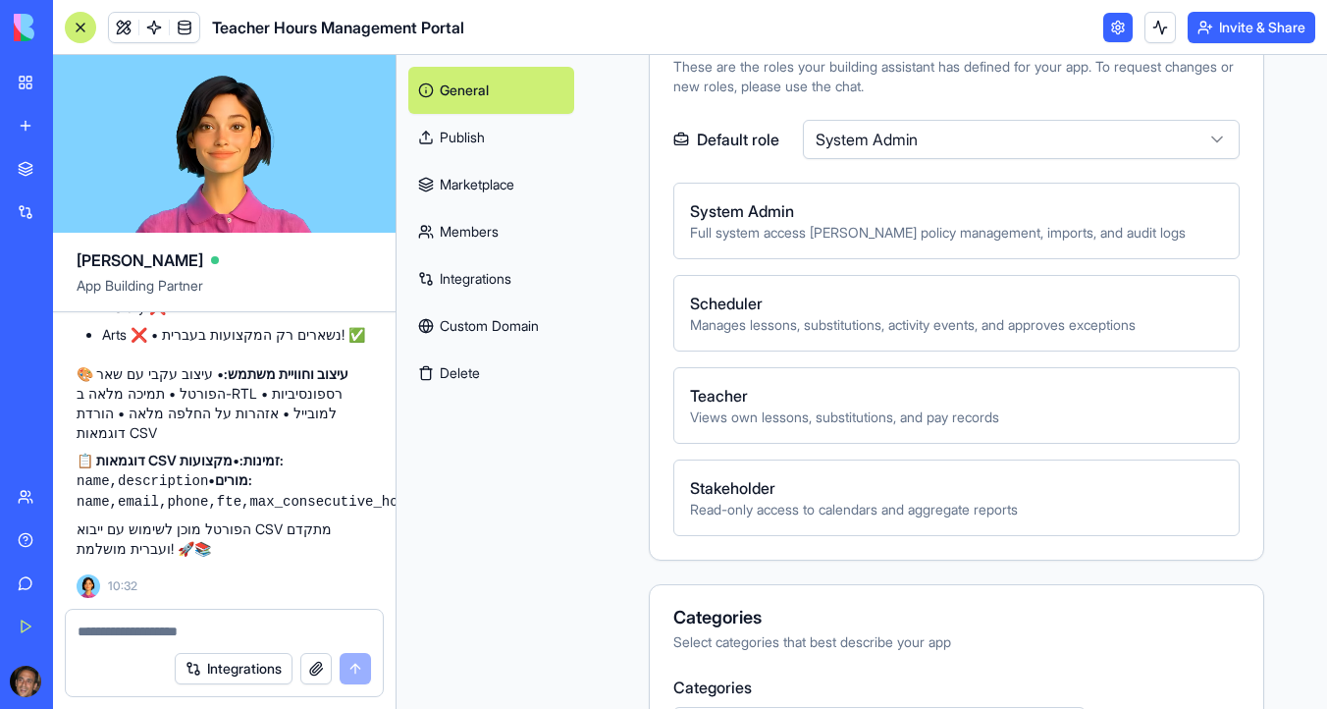
click at [1120, 32] on link at bounding box center [1117, 27] width 29 height 29
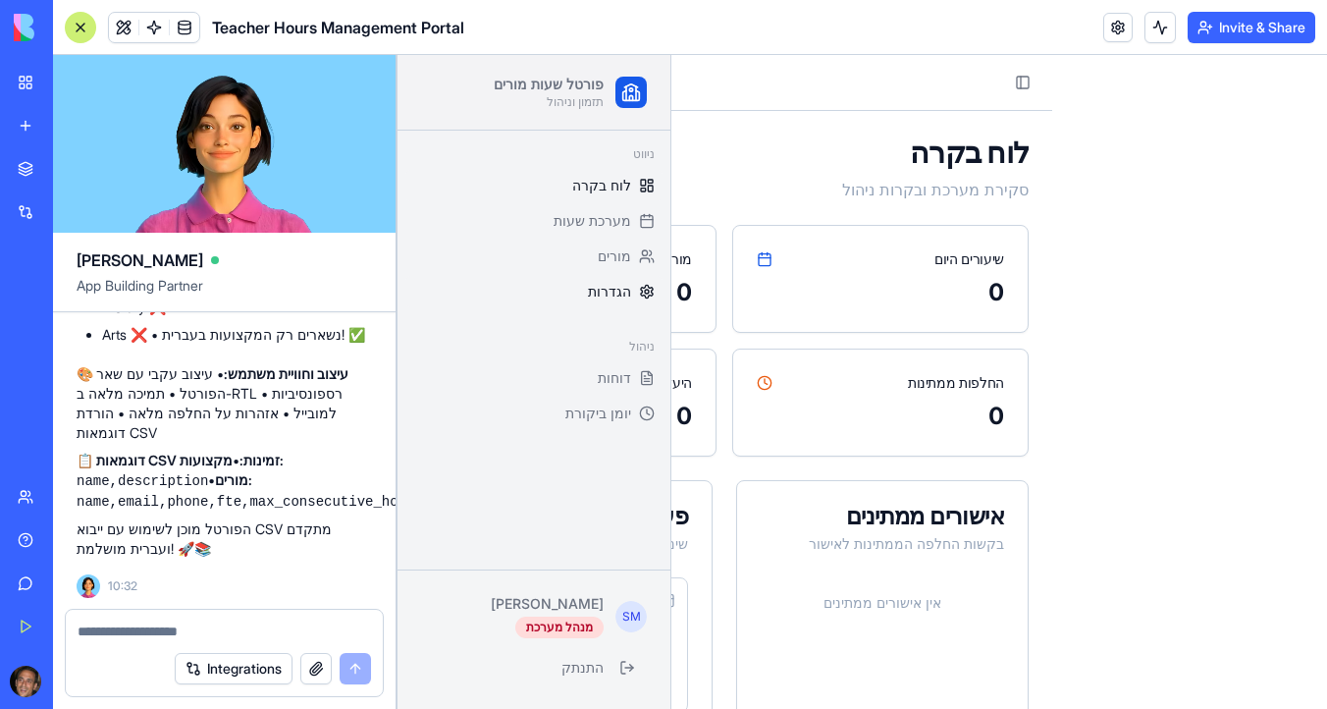
click at [634, 299] on link "הגדרות" at bounding box center [533, 291] width 257 height 31
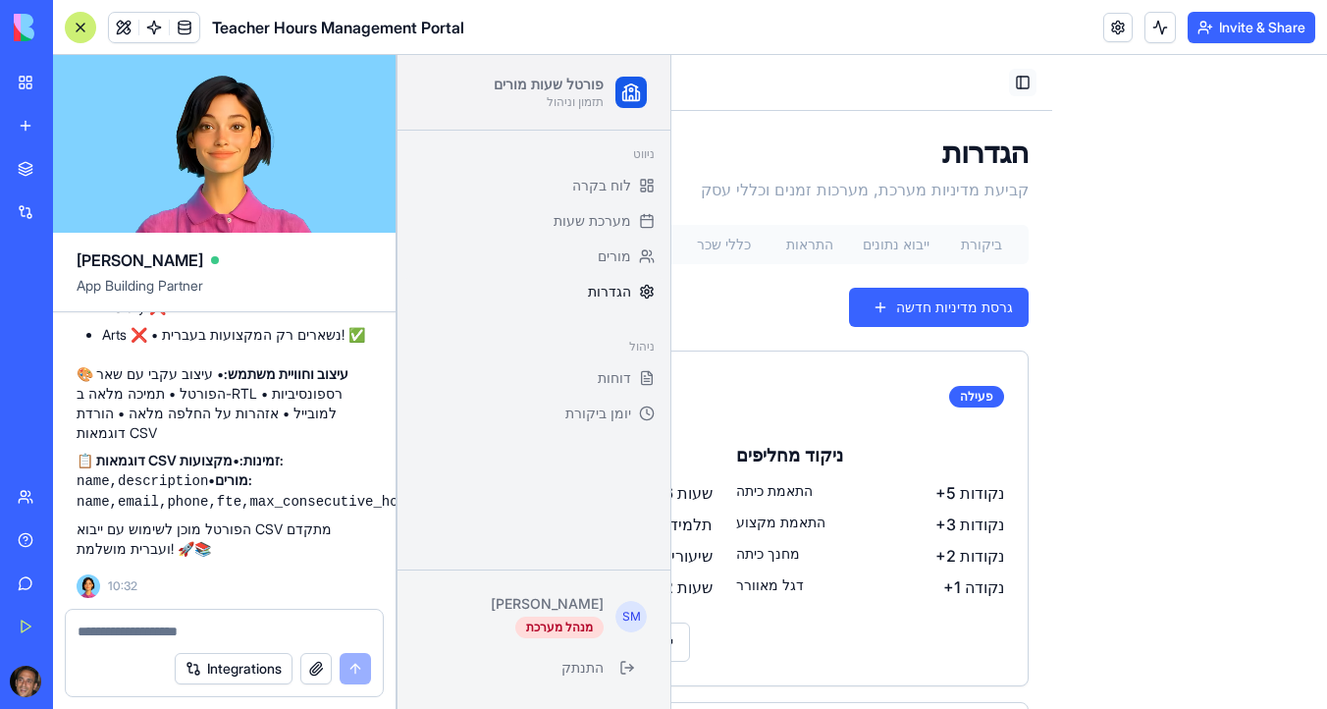
click at [1024, 79] on button "Toggle Sidebar" at bounding box center [1022, 82] width 27 height 27
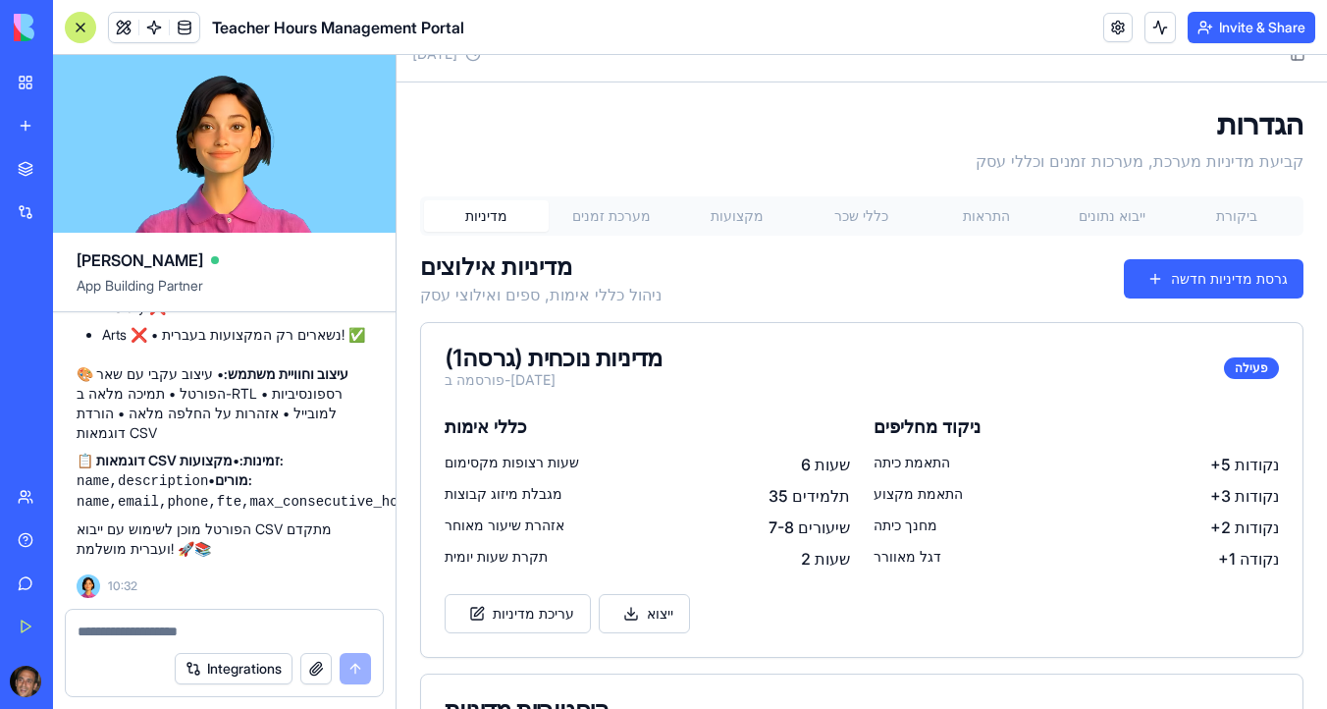
scroll to position [46, 0]
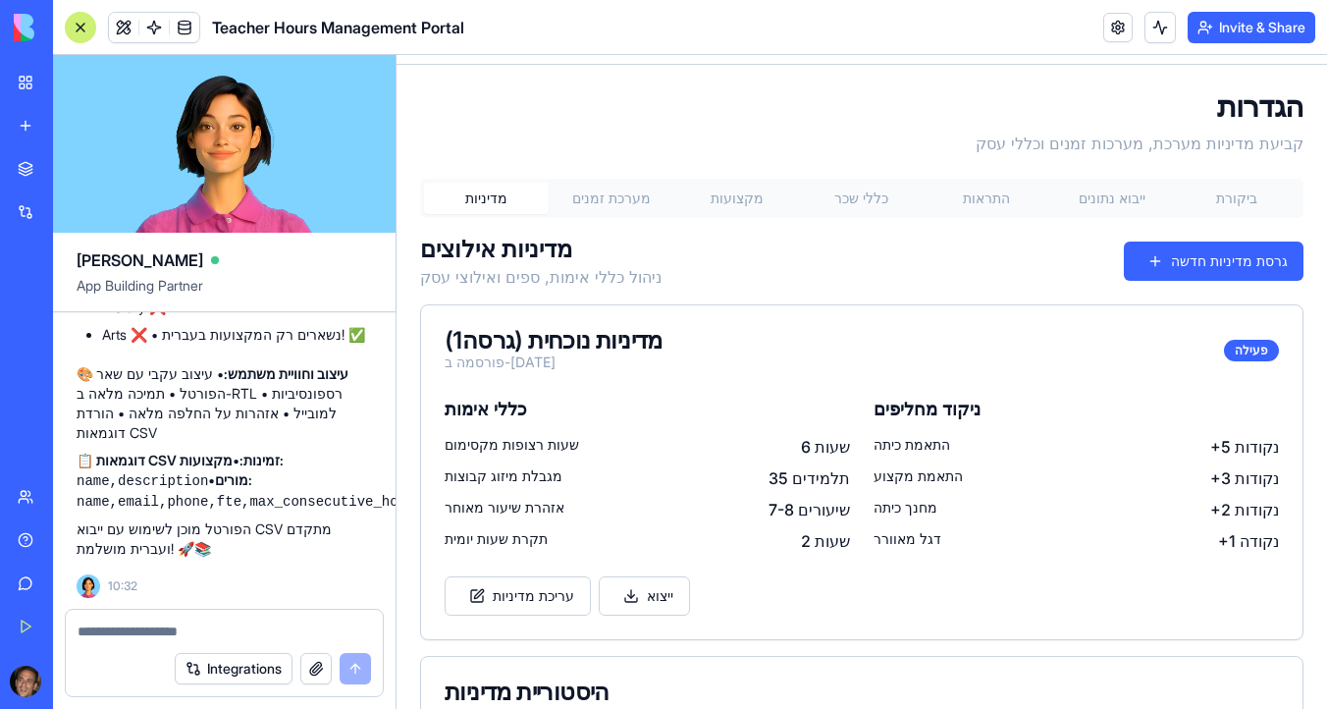
click at [1105, 191] on button "ייבוא נתונים" at bounding box center [1111, 198] width 125 height 31
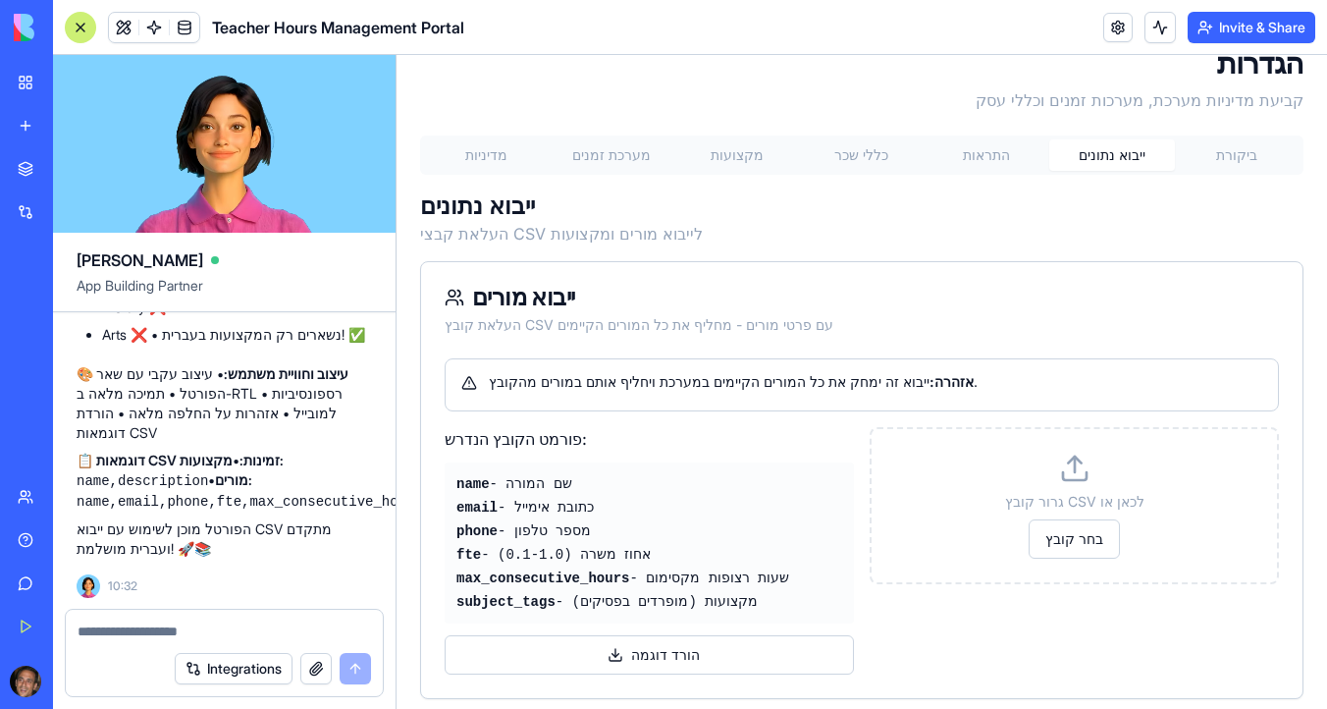
scroll to position [0, 0]
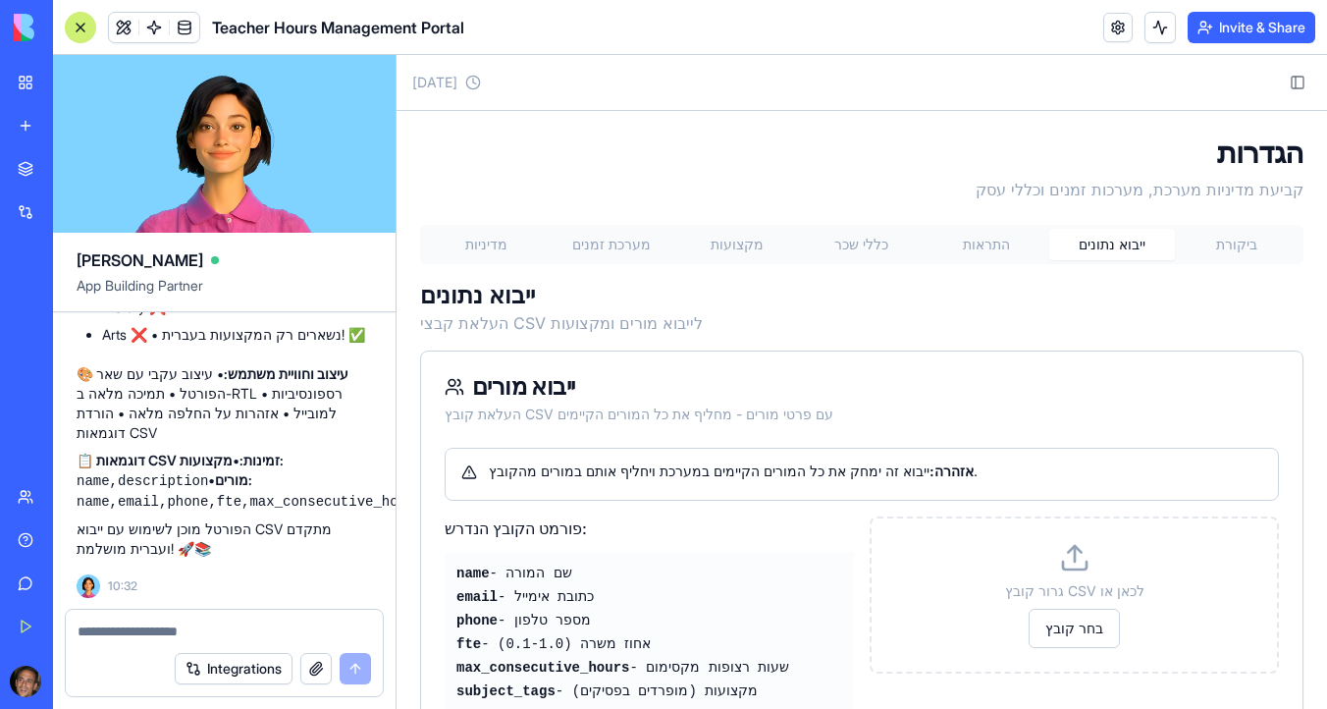
click at [1245, 26] on button "Invite & Share" at bounding box center [1251, 27] width 128 height 31
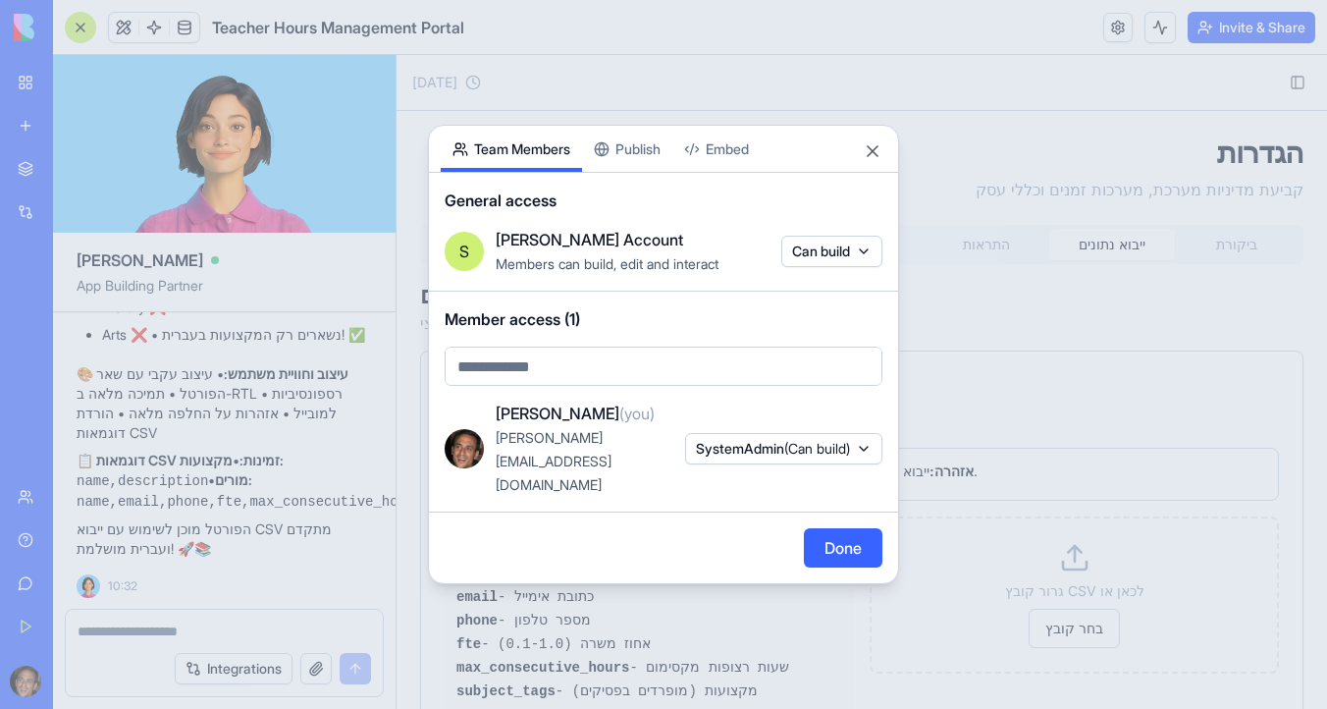
click at [650, 167] on div "Share App Team Members Publish Embed General access S Sharon's Account Members …" at bounding box center [663, 354] width 471 height 459
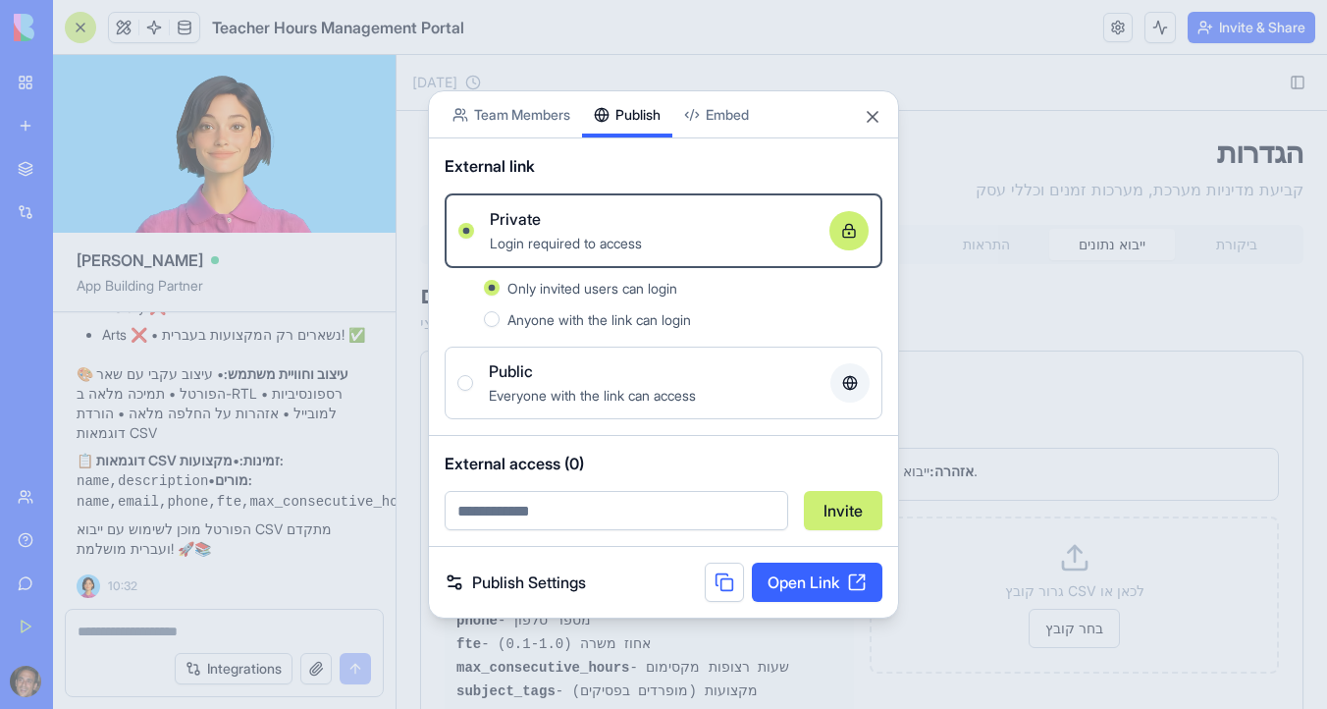
click at [459, 389] on div at bounding box center [465, 383] width 16 height 16
click at [459, 389] on button "Public Everyone with the link can access" at bounding box center [465, 383] width 16 height 16
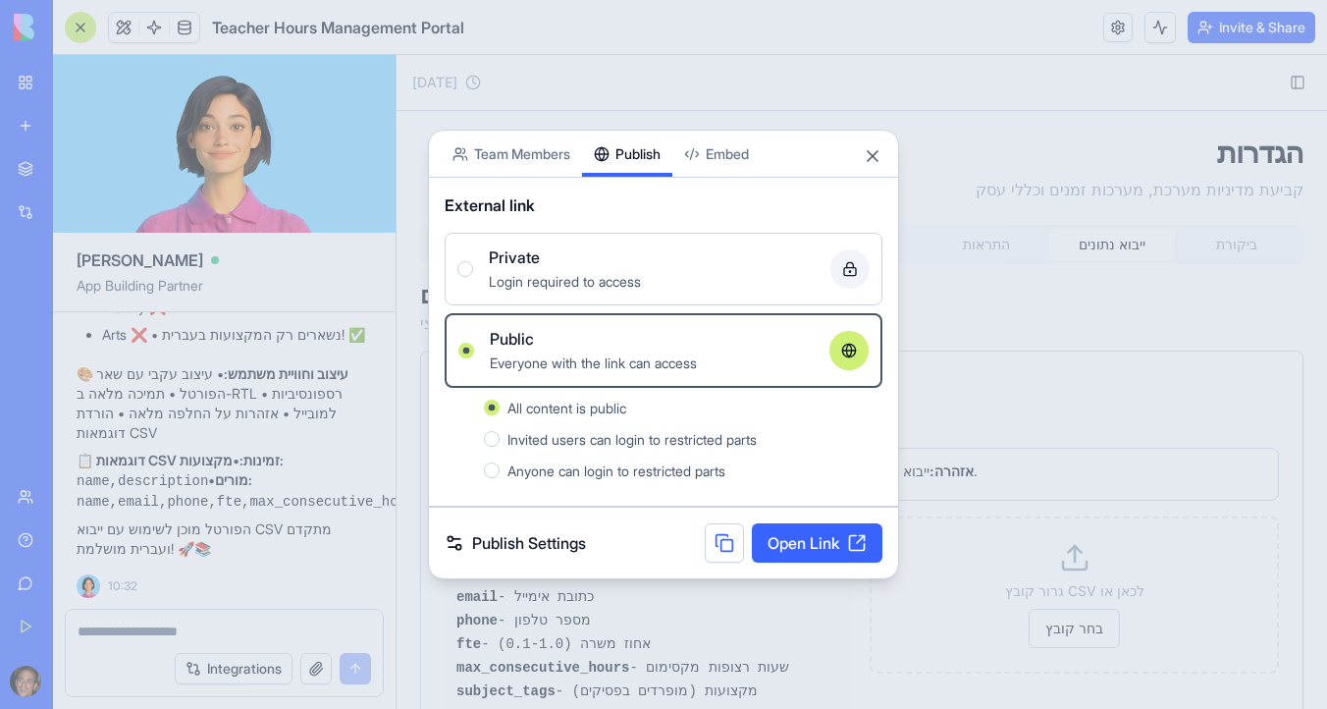
click at [723, 544] on button at bounding box center [724, 542] width 39 height 39
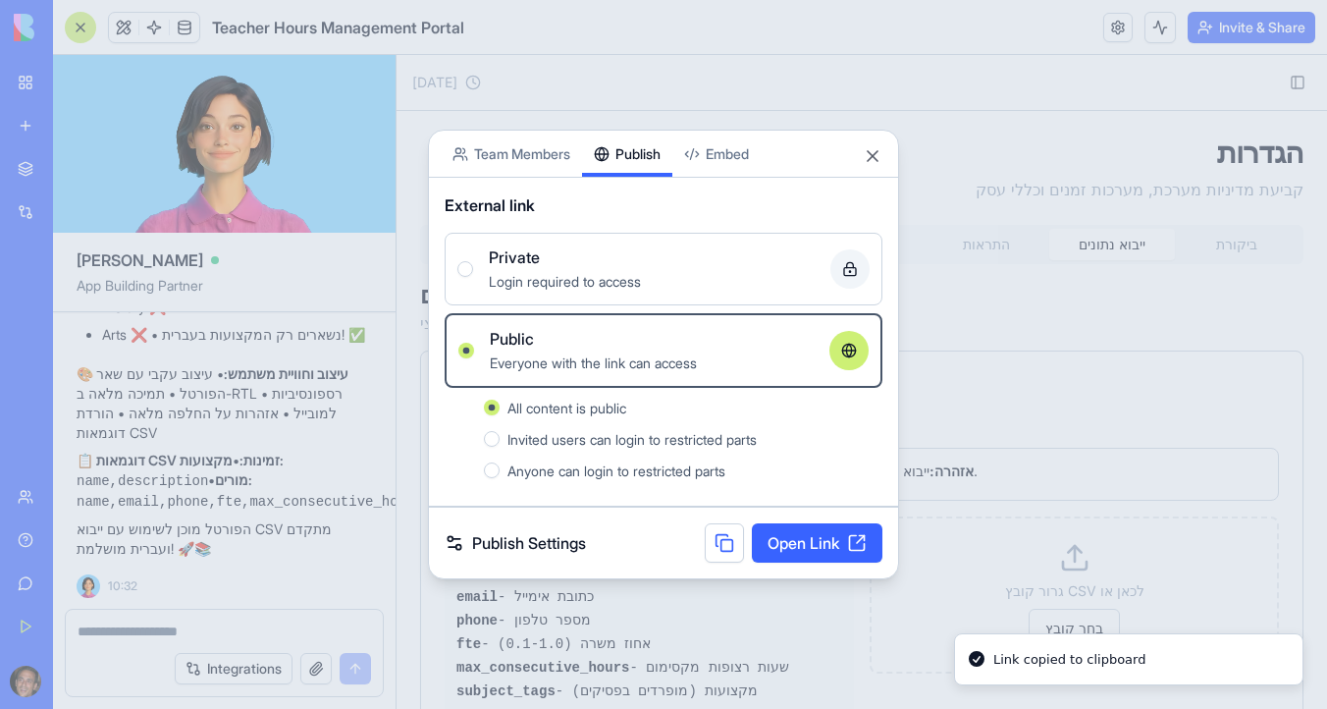
click at [798, 547] on link "Open Link" at bounding box center [817, 542] width 131 height 39
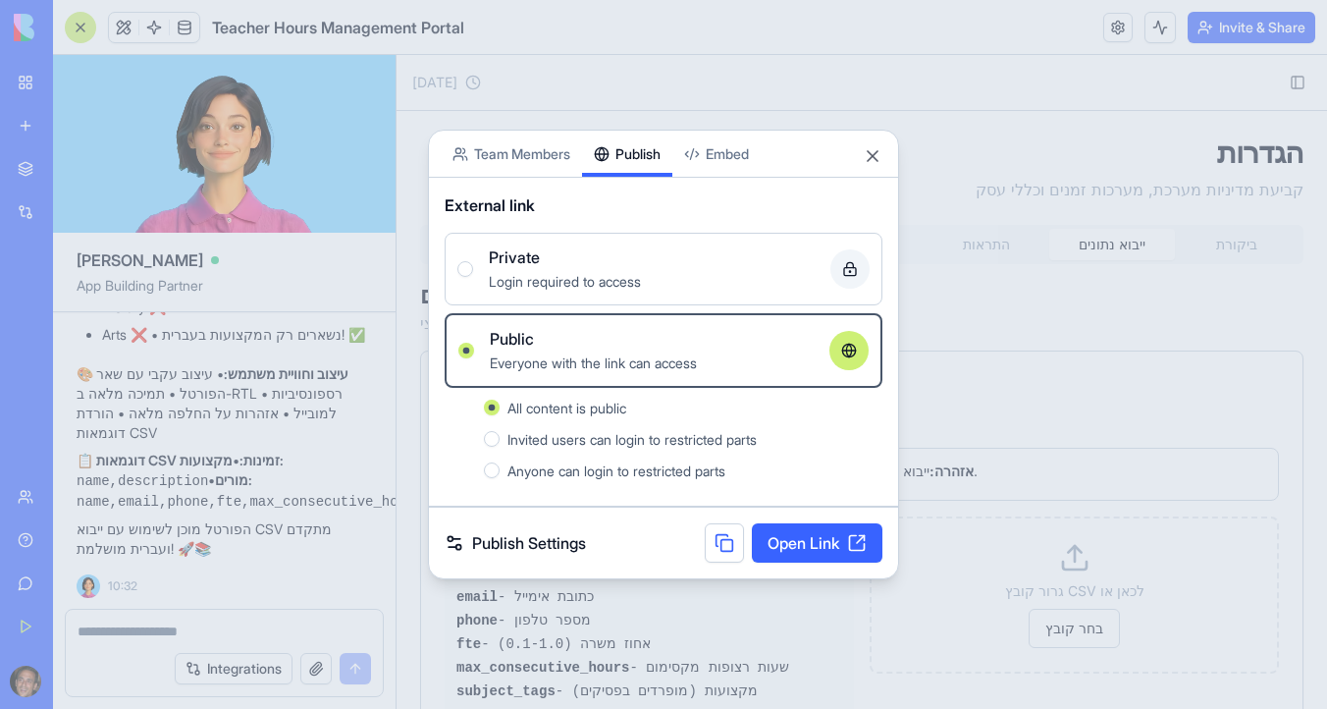
click at [735, 156] on button "Embed" at bounding box center [716, 154] width 88 height 46
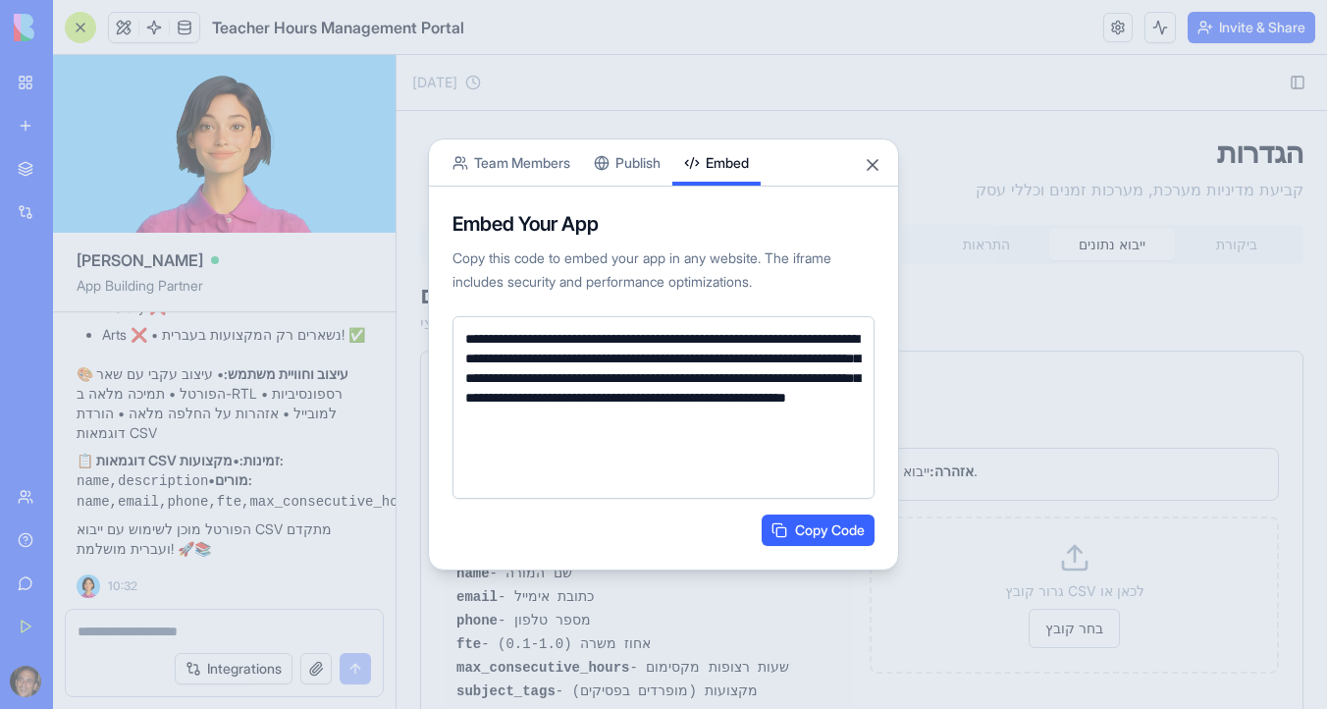
click at [520, 159] on button "Team Members" at bounding box center [511, 162] width 141 height 46
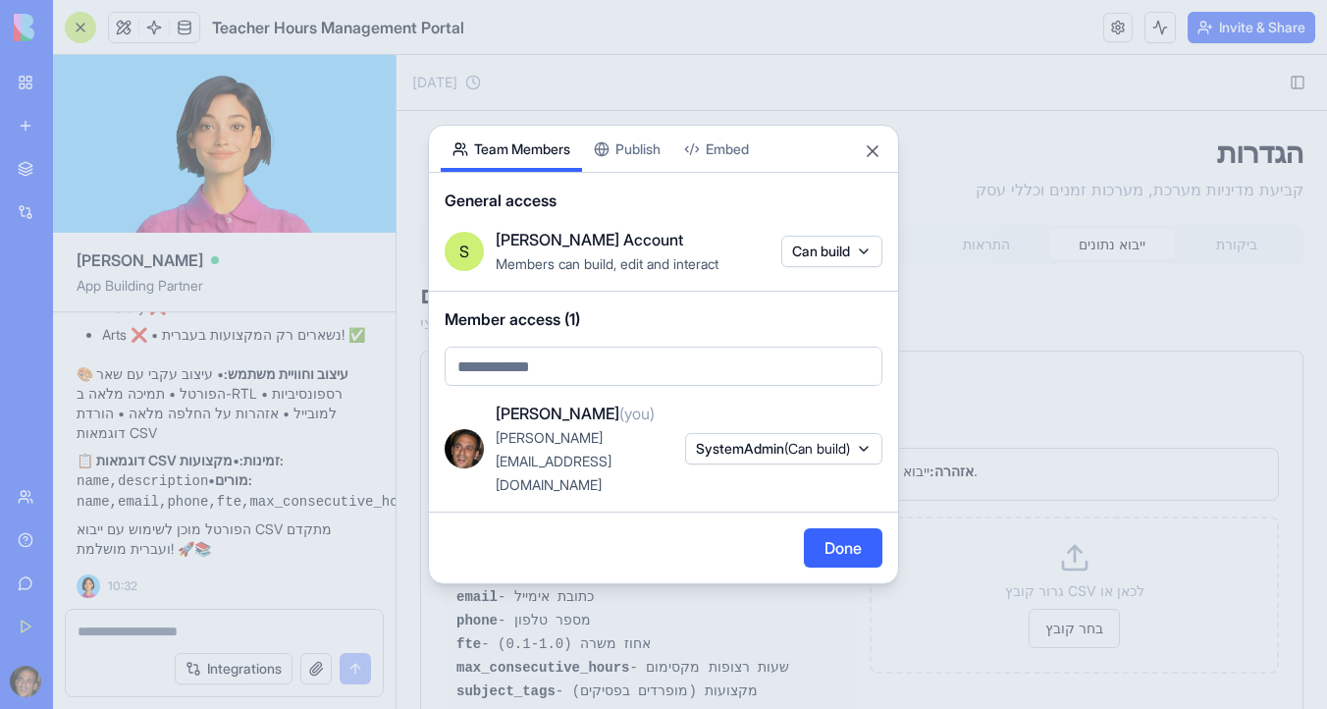
click at [861, 535] on button "Done" at bounding box center [843, 547] width 79 height 39
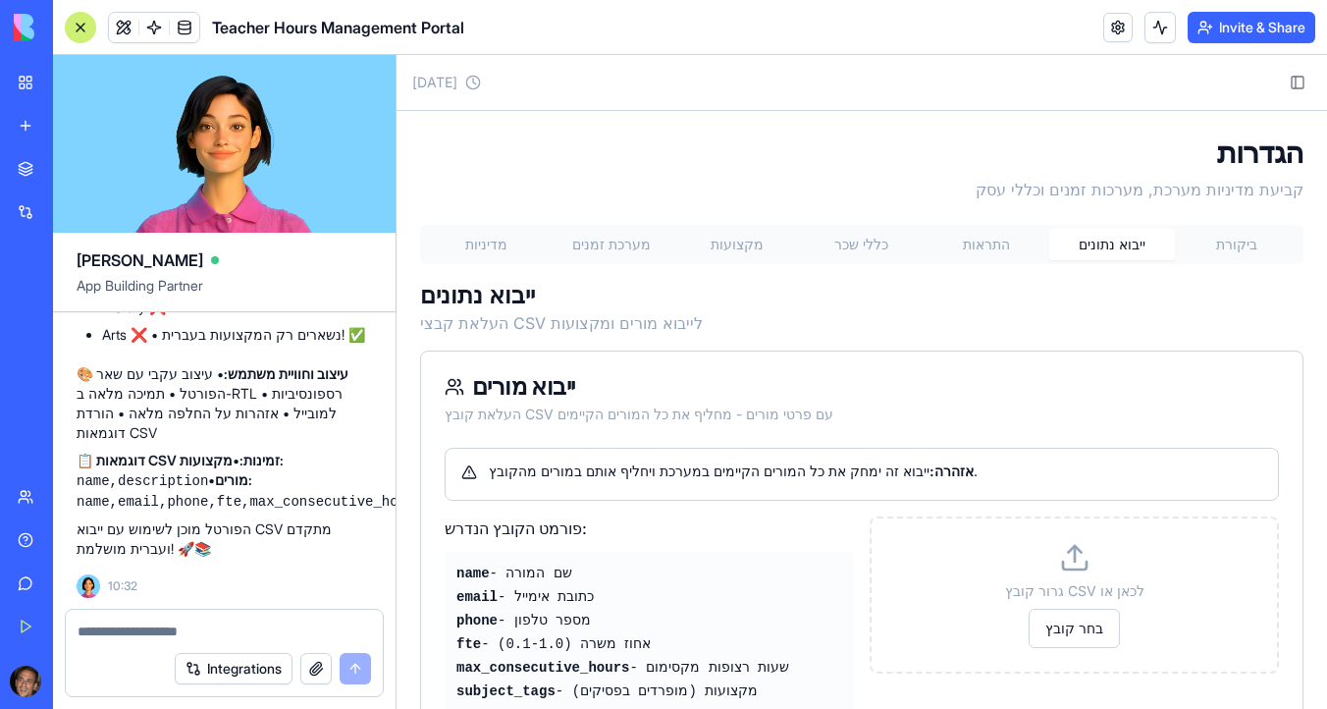
click at [1234, 35] on button "Invite & Share" at bounding box center [1251, 27] width 128 height 31
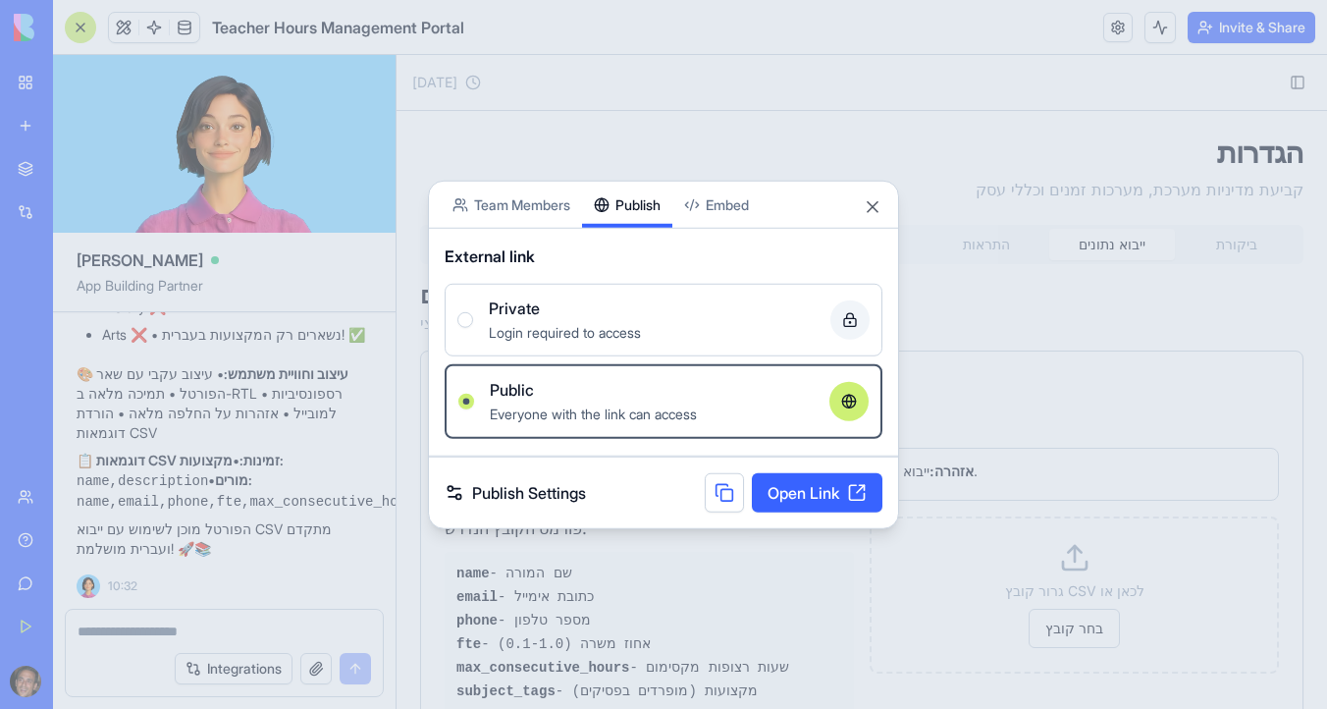
click at [616, 182] on button "Publish" at bounding box center [627, 205] width 90 height 46
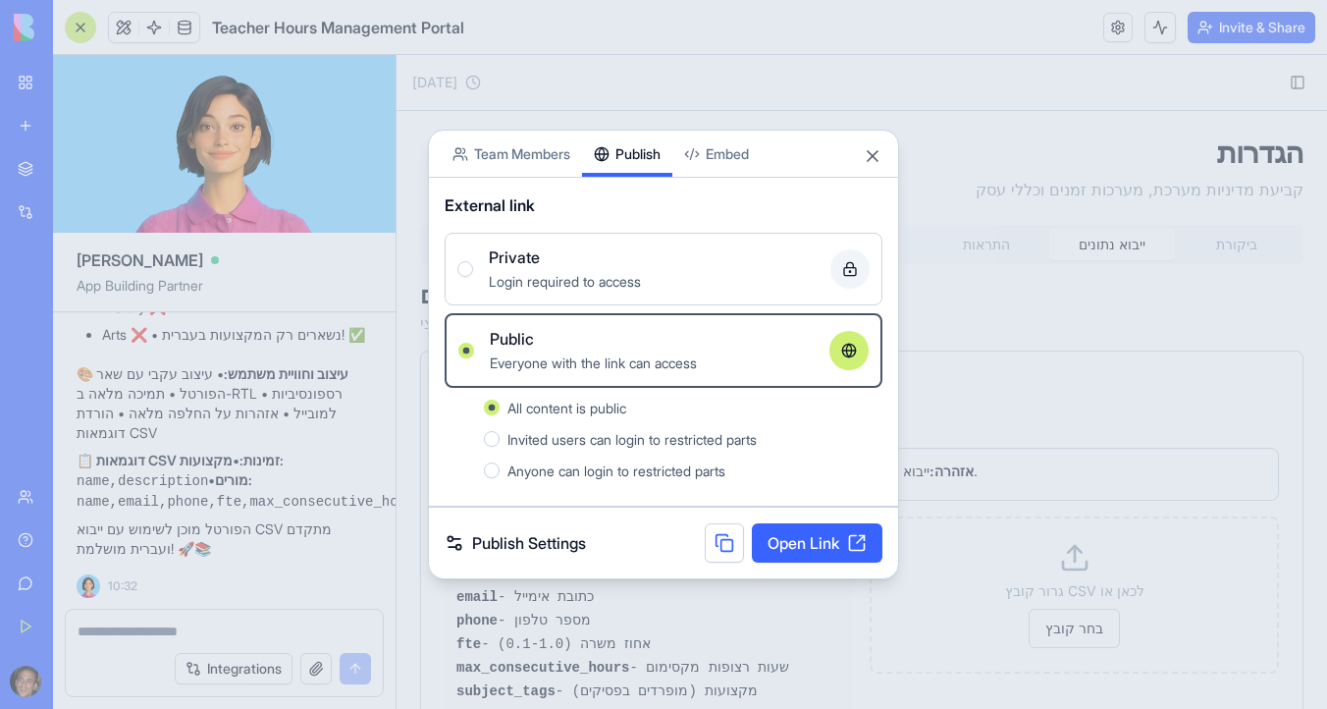
click at [798, 547] on link "Open Link" at bounding box center [817, 542] width 131 height 39
click at [868, 156] on button "Close" at bounding box center [873, 156] width 20 height 20
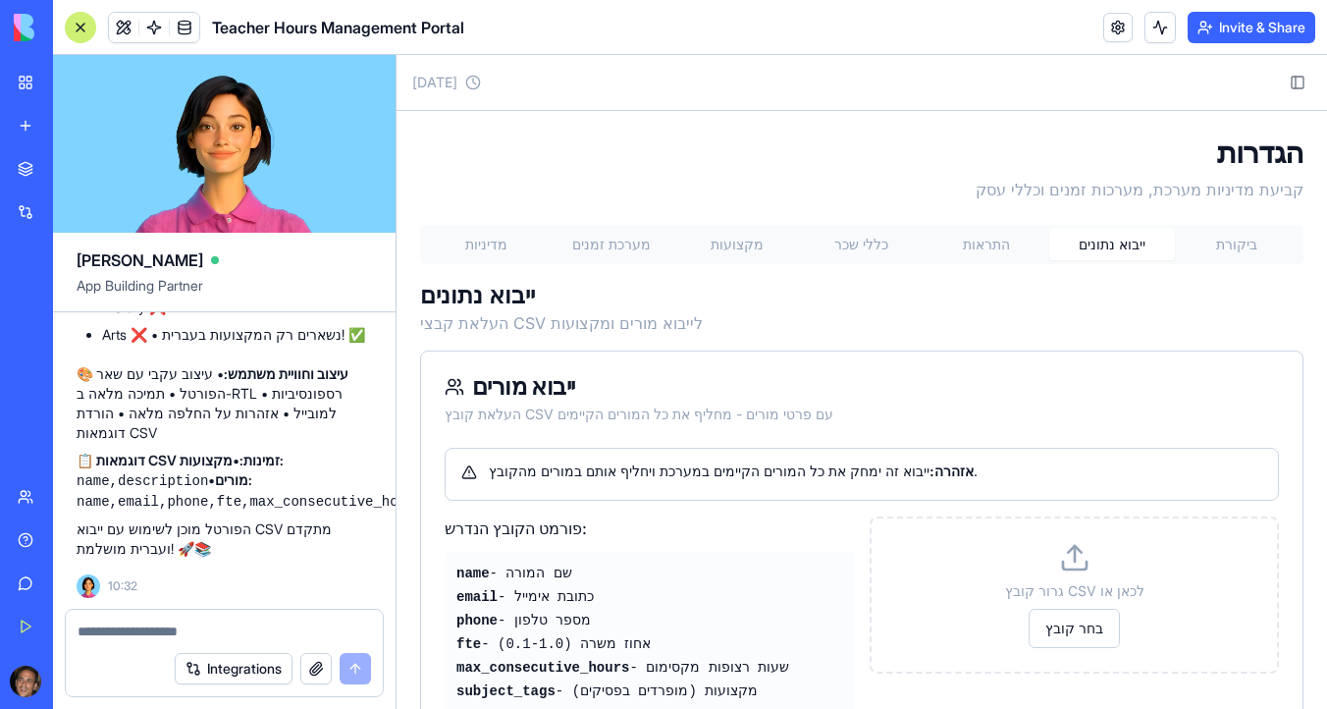
click at [241, 627] on textarea at bounding box center [224, 631] width 293 height 20
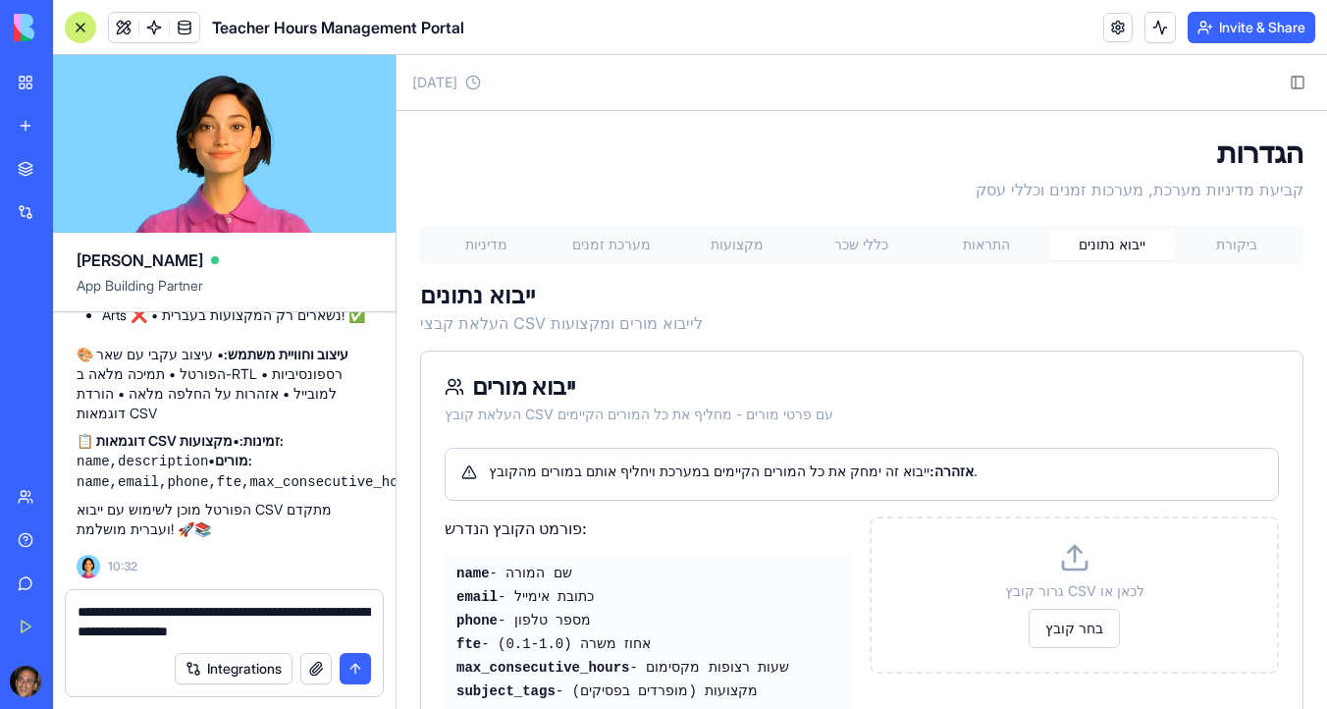
type textarea "**********"
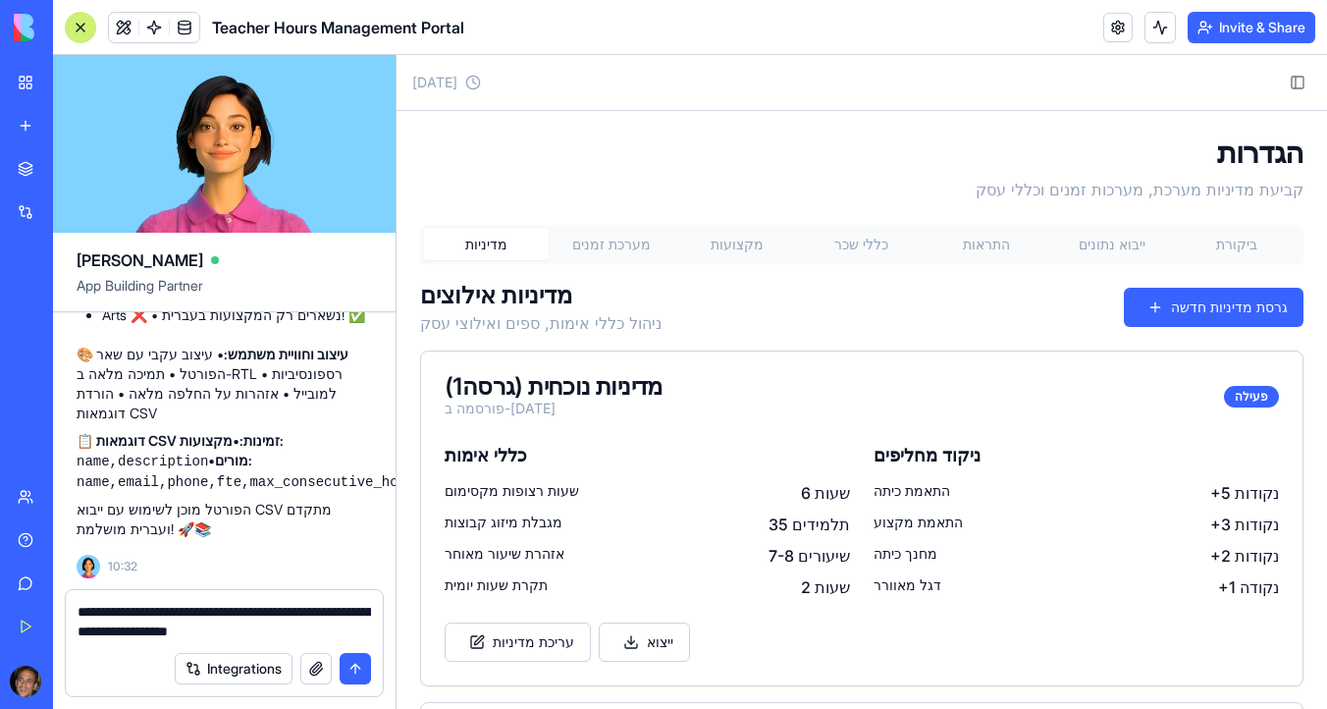
click at [509, 230] on button "מדיניות" at bounding box center [486, 244] width 125 height 31
click at [847, 227] on div "מדיניות מערכת זמנים מקצועות כללי שכר התראות ייבוא נתונים ביקורת" at bounding box center [861, 244] width 883 height 39
click at [749, 244] on button "מקצועות" at bounding box center [736, 244] width 125 height 31
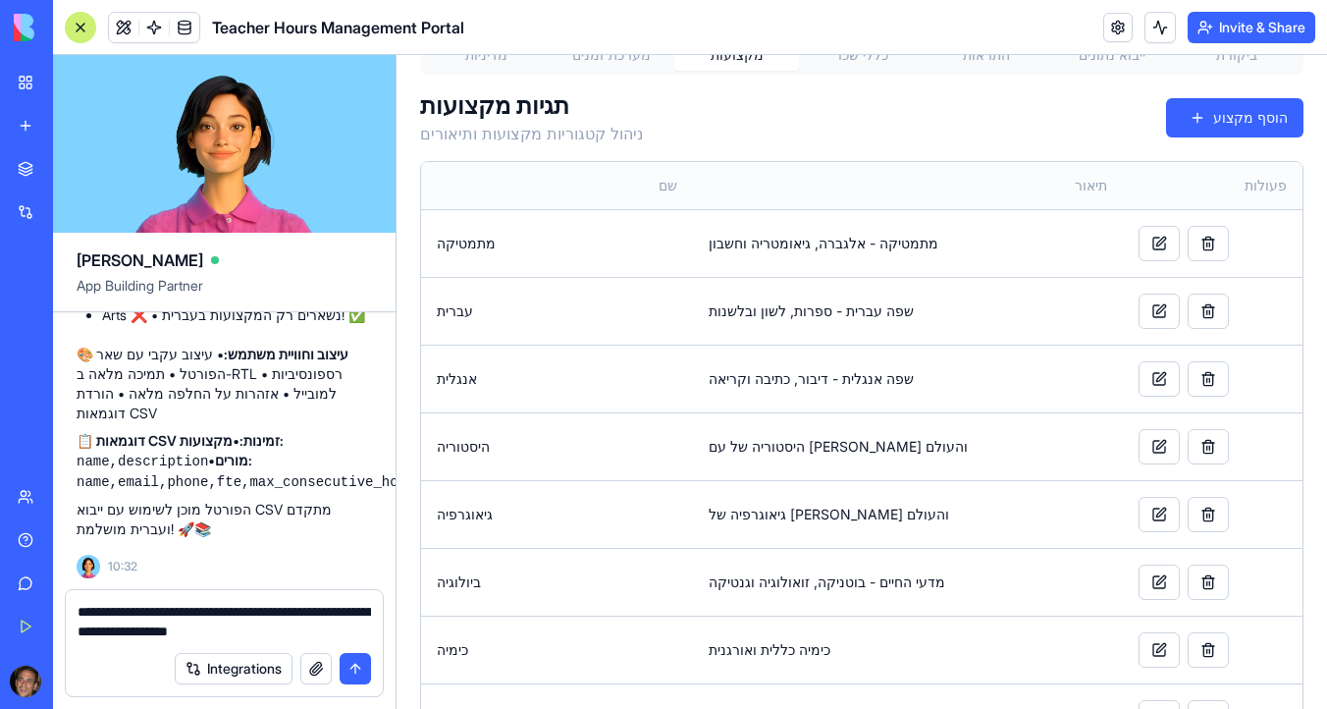
scroll to position [278, 0]
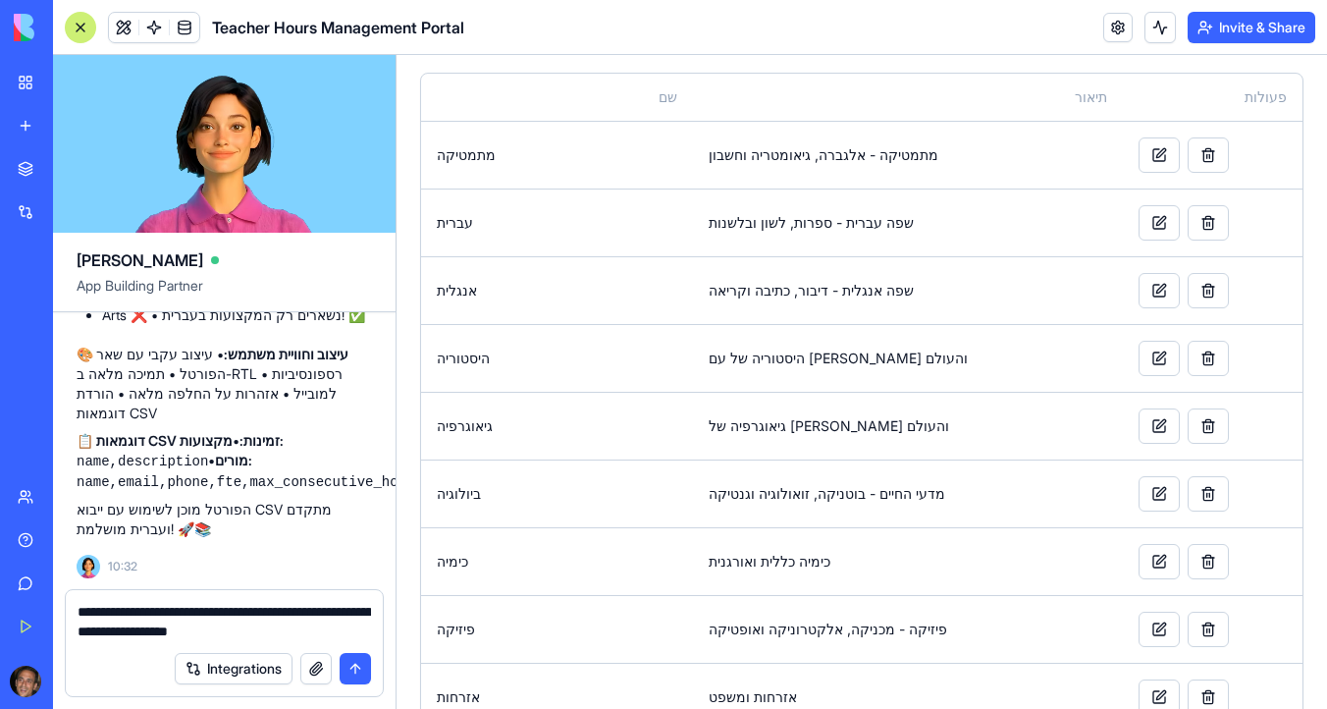
click at [72, 15] on div at bounding box center [80, 27] width 31 height 31
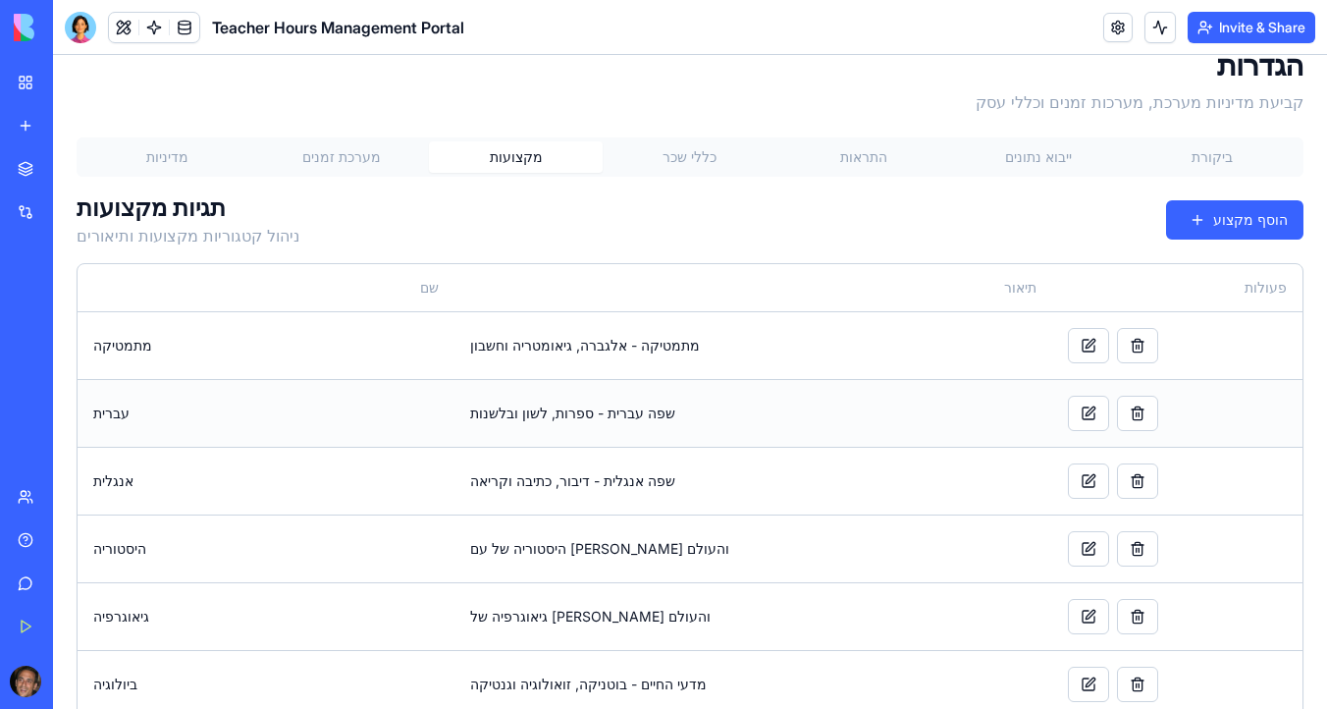
scroll to position [0, 0]
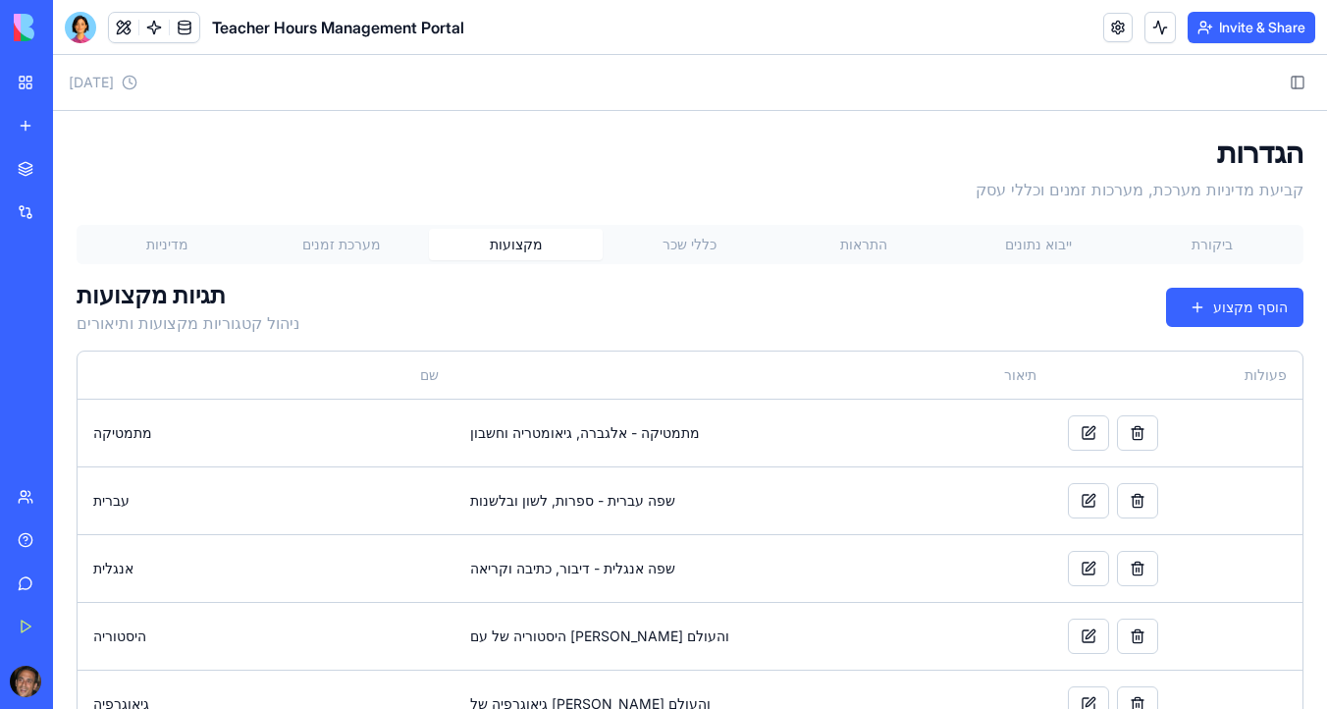
click at [342, 246] on button "מערכת זמנים" at bounding box center [341, 244] width 174 height 31
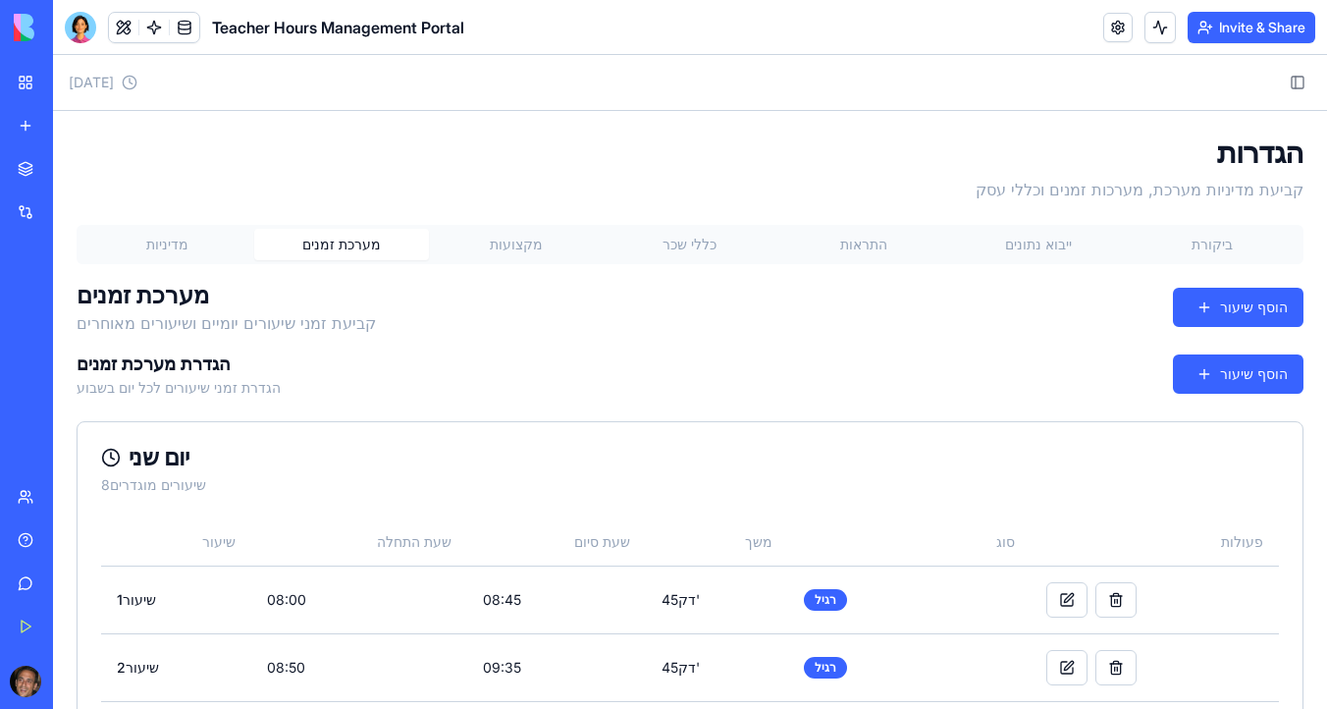
click at [172, 248] on button "מדיניות" at bounding box center [167, 244] width 174 height 31
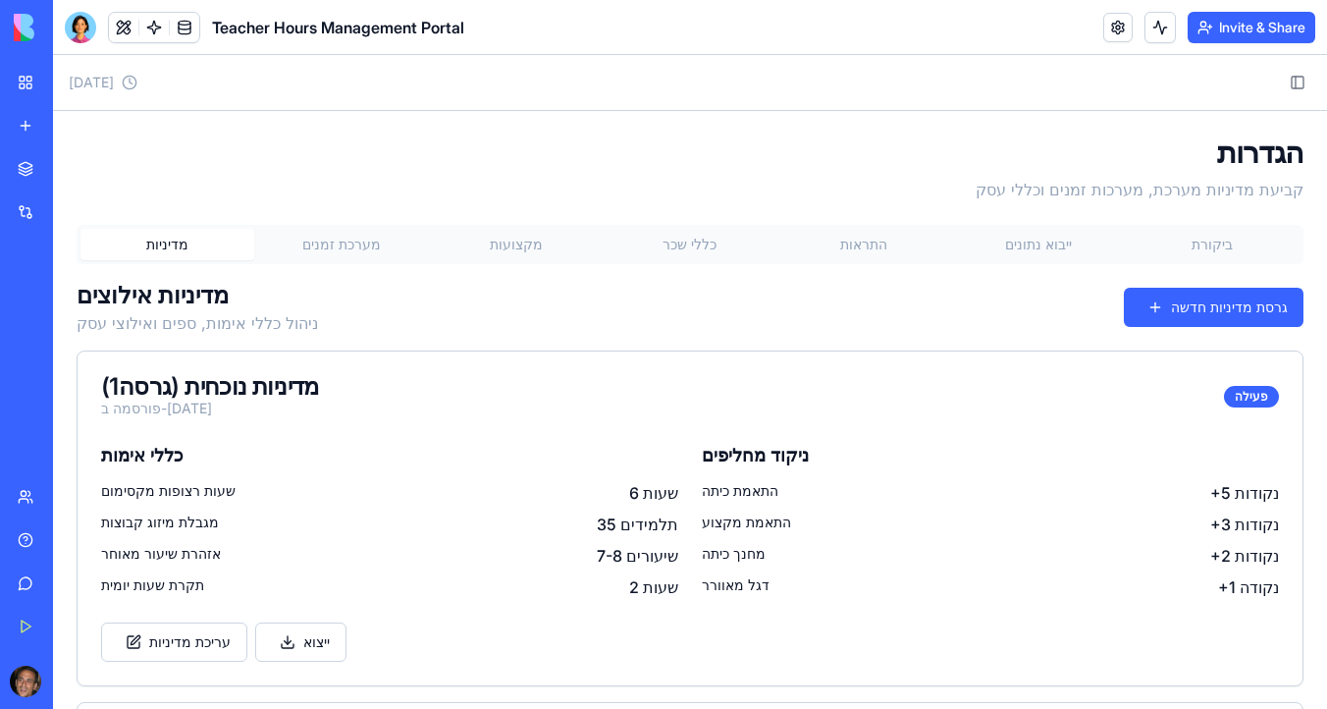
click at [495, 247] on button "מקצועות" at bounding box center [516, 244] width 174 height 31
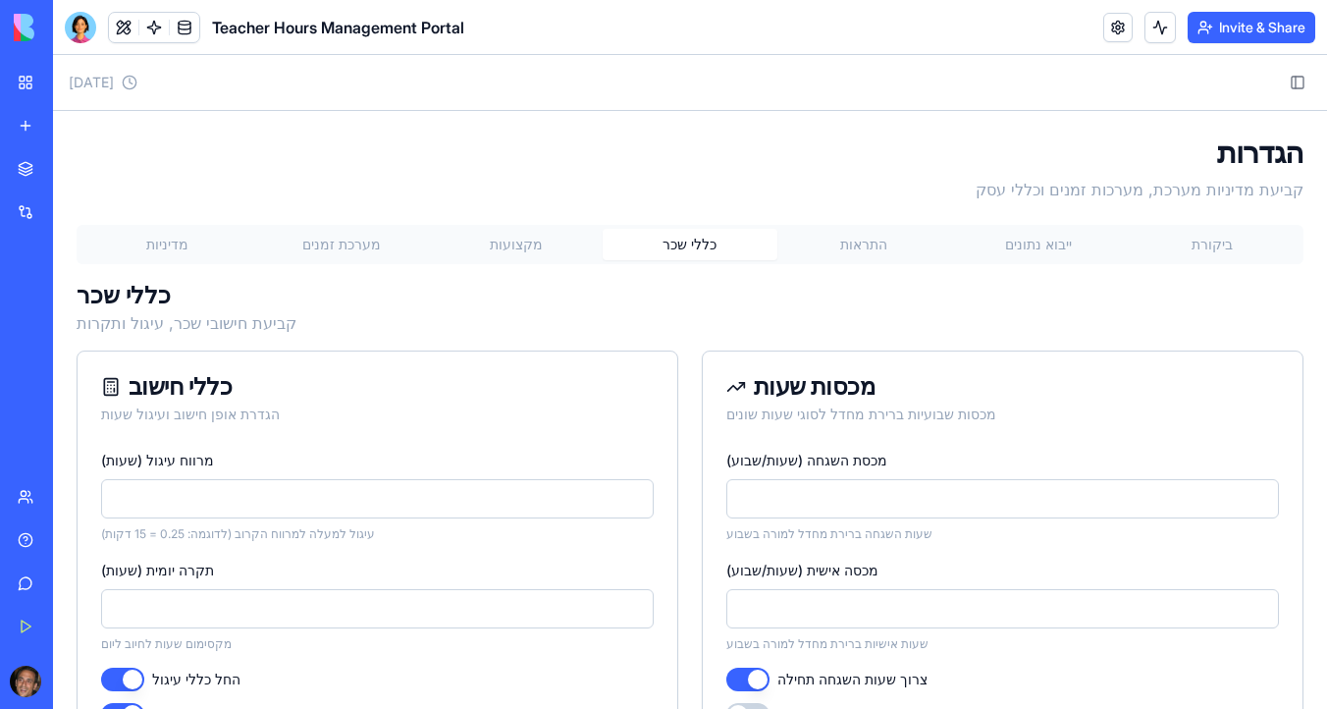
click at [708, 239] on button "כללי שכר" at bounding box center [690, 244] width 174 height 31
click at [1301, 82] on button "Toggle Sidebar" at bounding box center [1297, 82] width 27 height 27
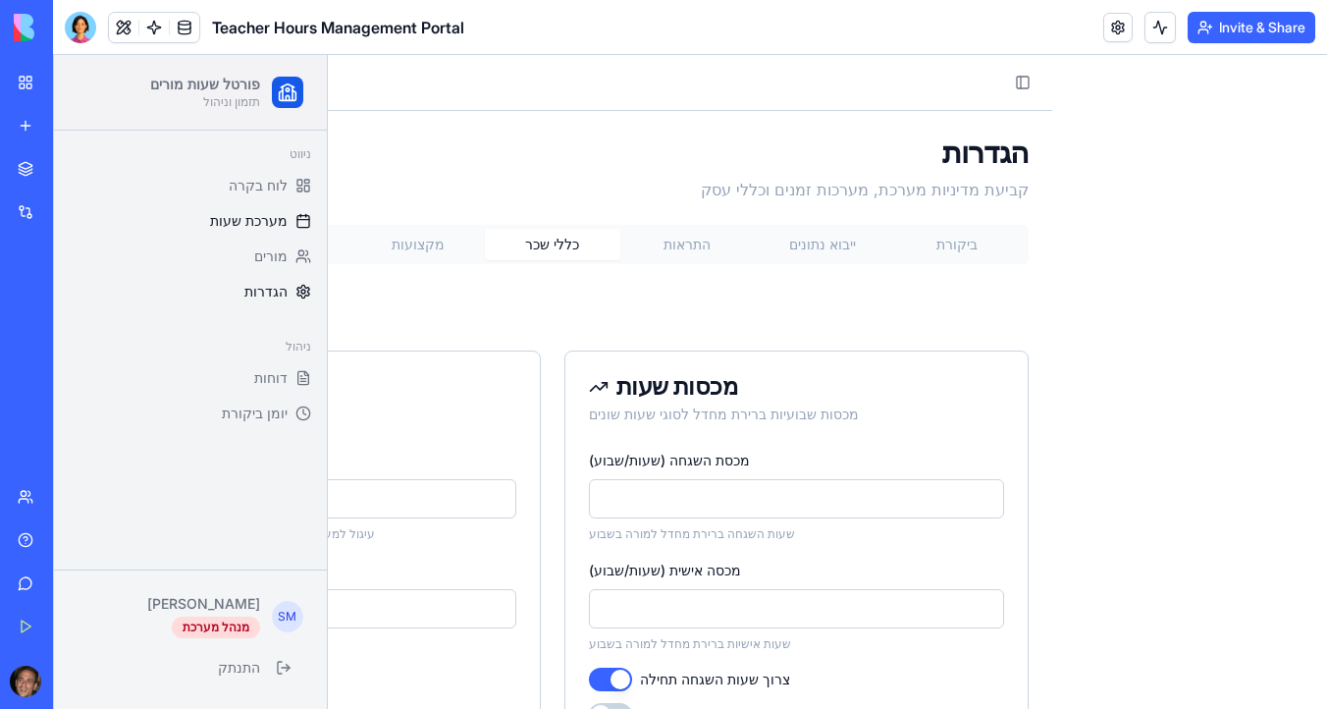
click at [278, 210] on link "מערכת שעות" at bounding box center [190, 220] width 257 height 31
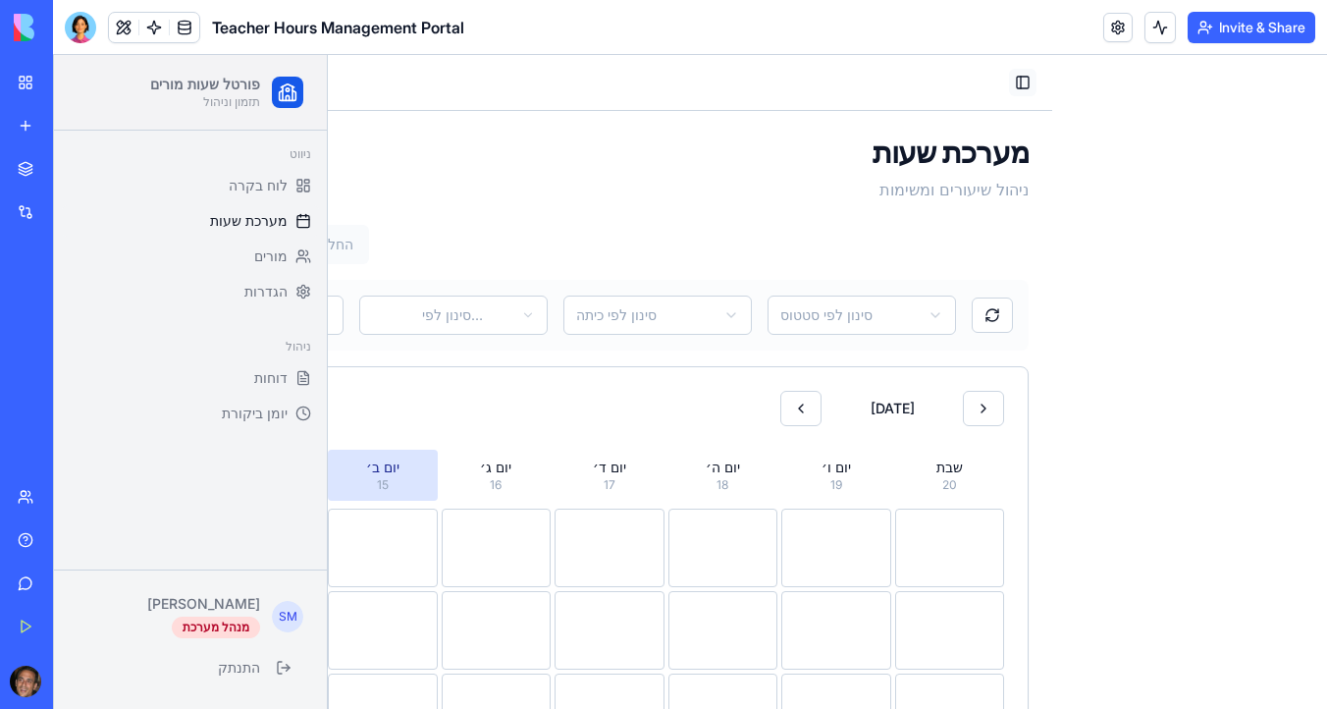
click at [1022, 86] on button "Toggle Sidebar" at bounding box center [1022, 82] width 27 height 27
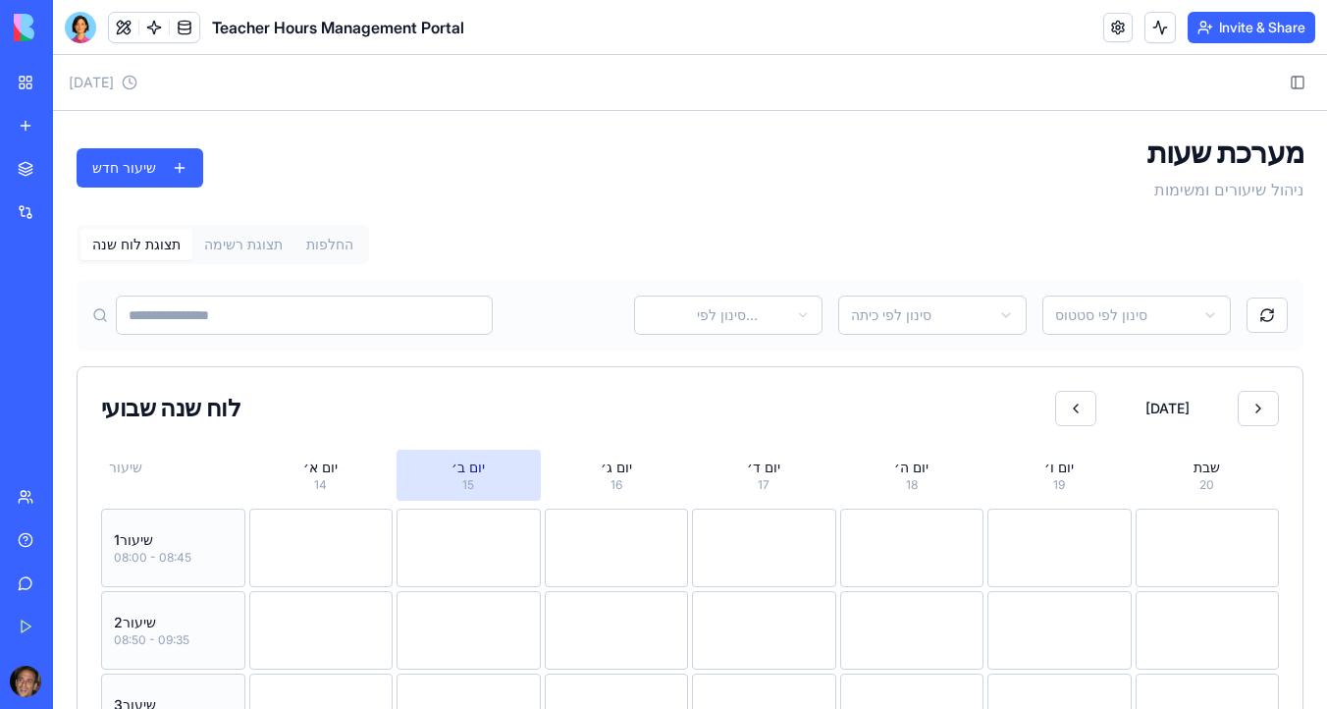
click at [261, 176] on div "מערכת שעות ניהול שיעורים ומשימות שיעור חדש תצוגת לוח שנה תצוגת רשימה החלפות סינ…" at bounding box center [690, 661] width 1274 height 1101
click at [155, 252] on button "תצוגת לוח שנה" at bounding box center [136, 244] width 112 height 31
click at [1301, 82] on button "Toggle Sidebar" at bounding box center [1297, 82] width 27 height 27
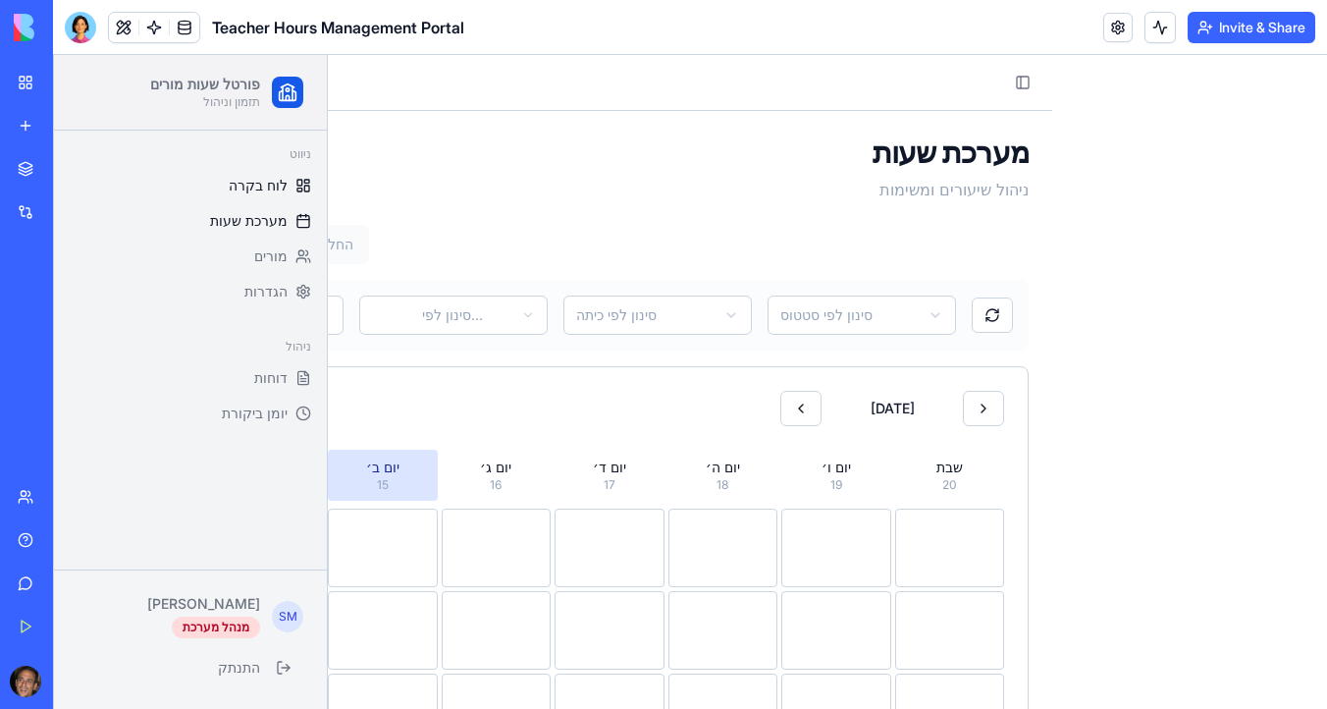
click at [281, 186] on span "לוח בקרה" at bounding box center [258, 186] width 59 height 20
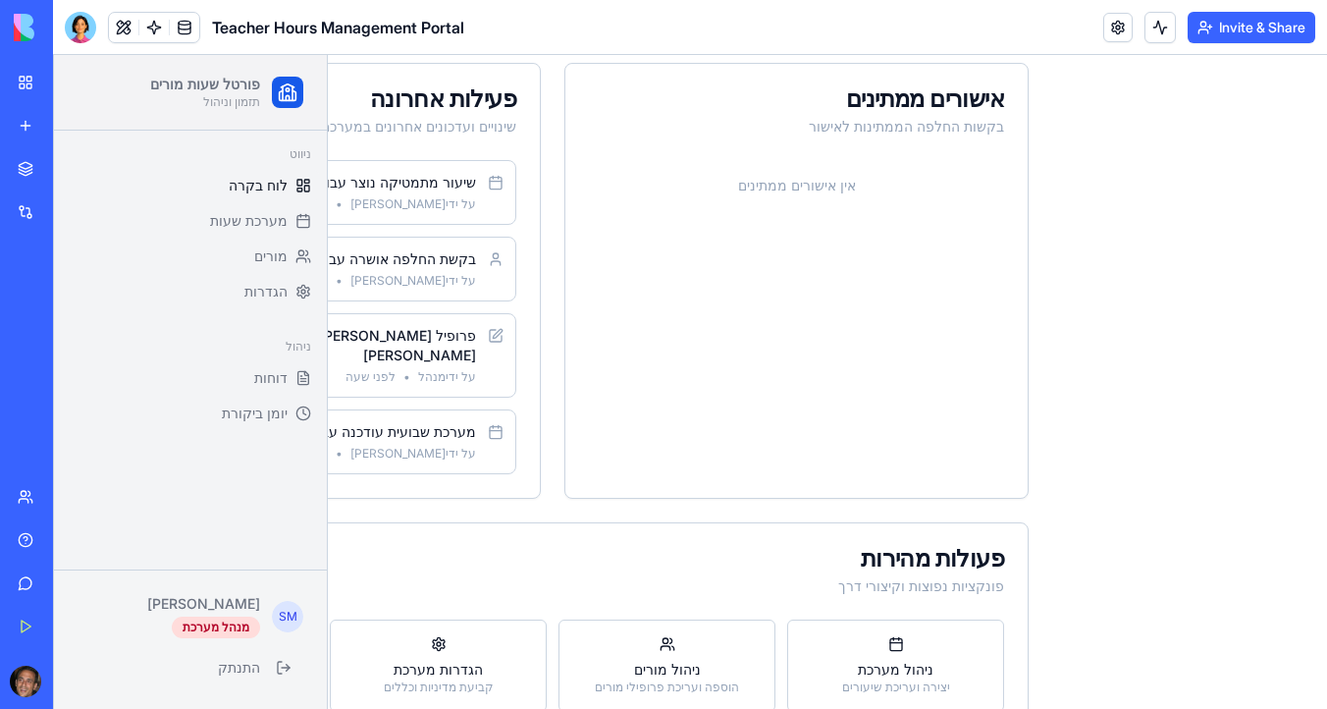
scroll to position [294, 0]
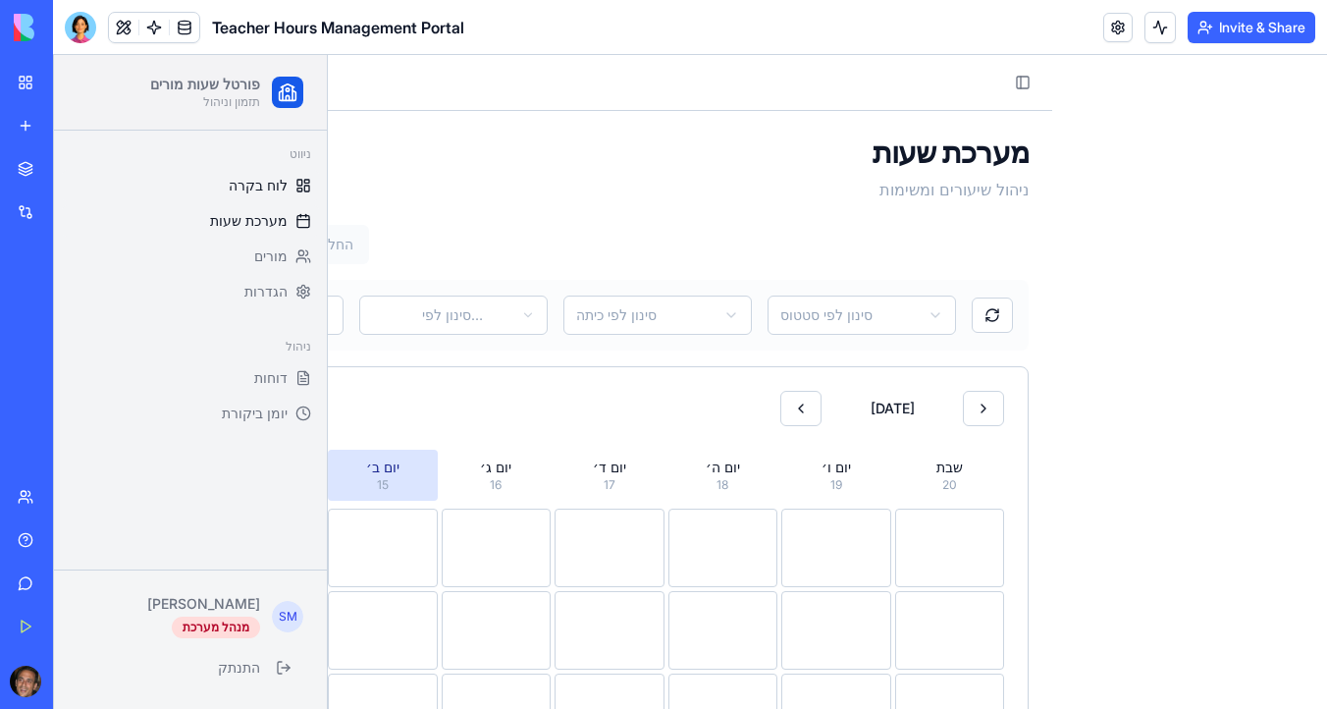
click at [258, 186] on span "לוח בקרה" at bounding box center [258, 186] width 59 height 20
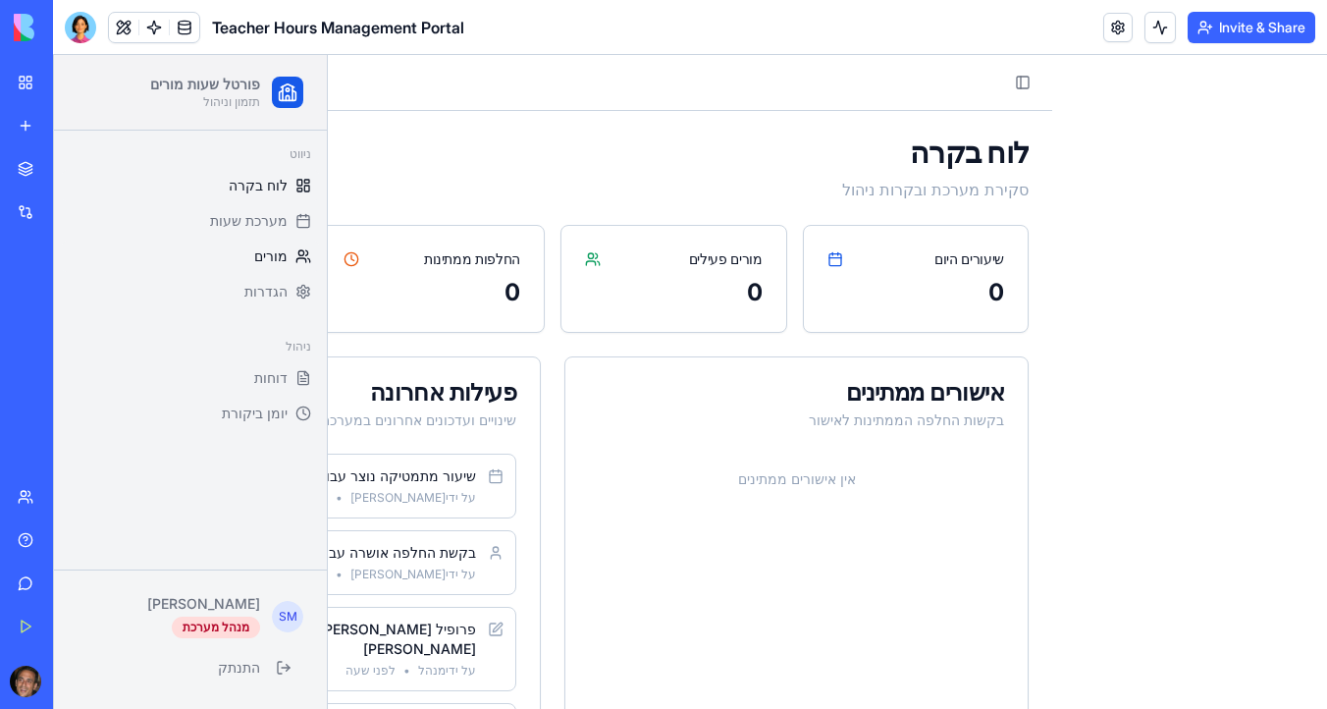
click at [270, 259] on span "מורים" at bounding box center [270, 256] width 33 height 20
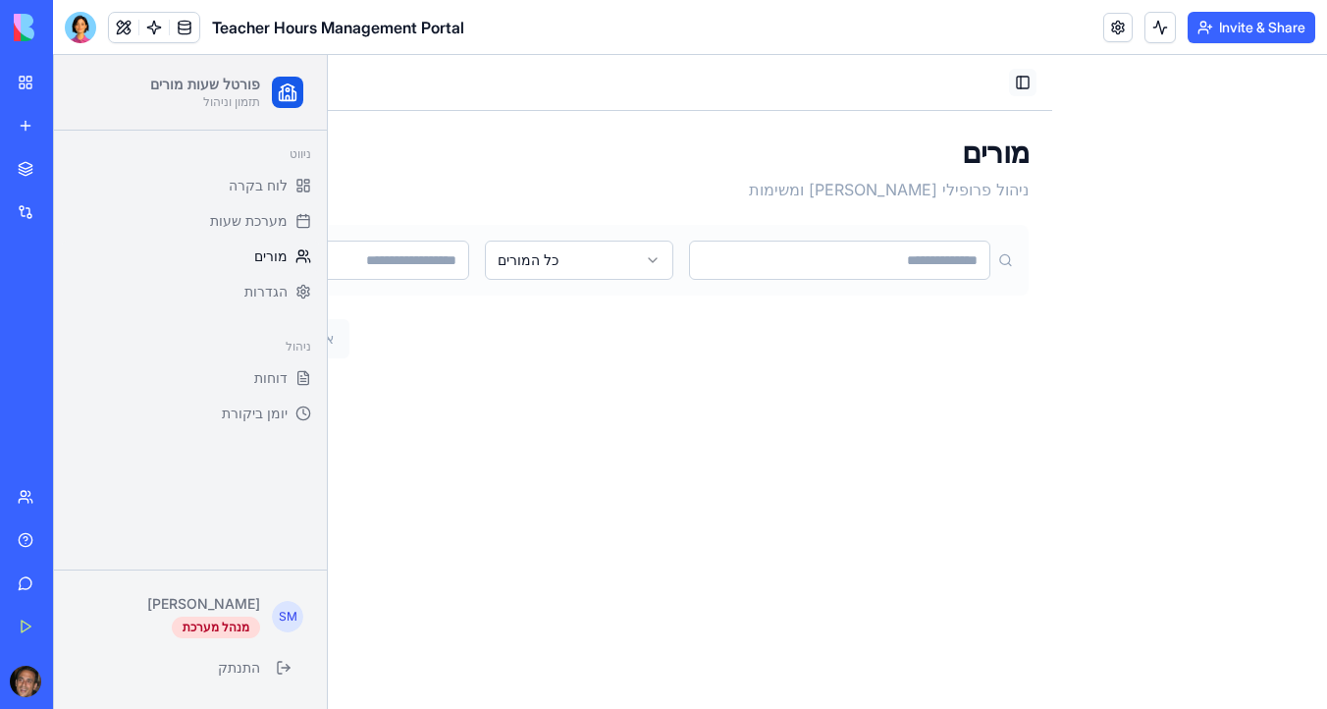
click at [1032, 88] on button "Toggle Sidebar" at bounding box center [1022, 82] width 27 height 27
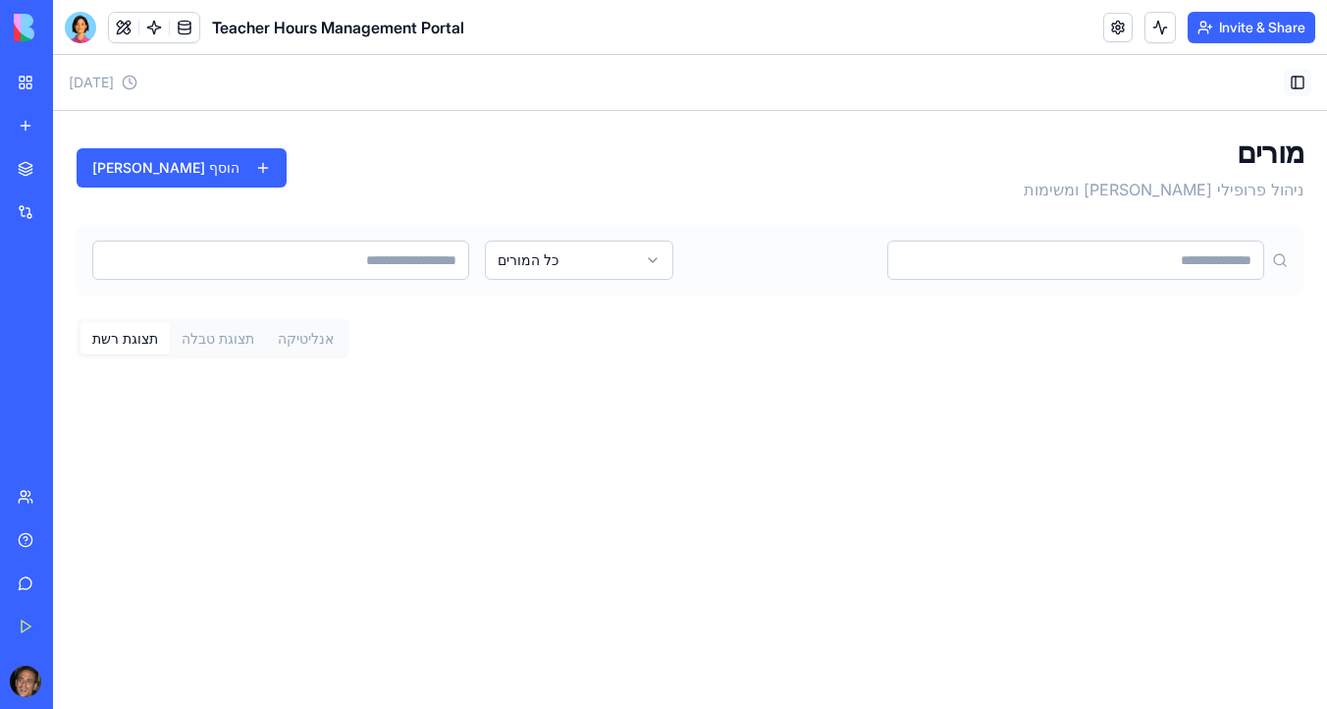
click at [1296, 87] on button "Toggle Sidebar" at bounding box center [1297, 82] width 27 height 27
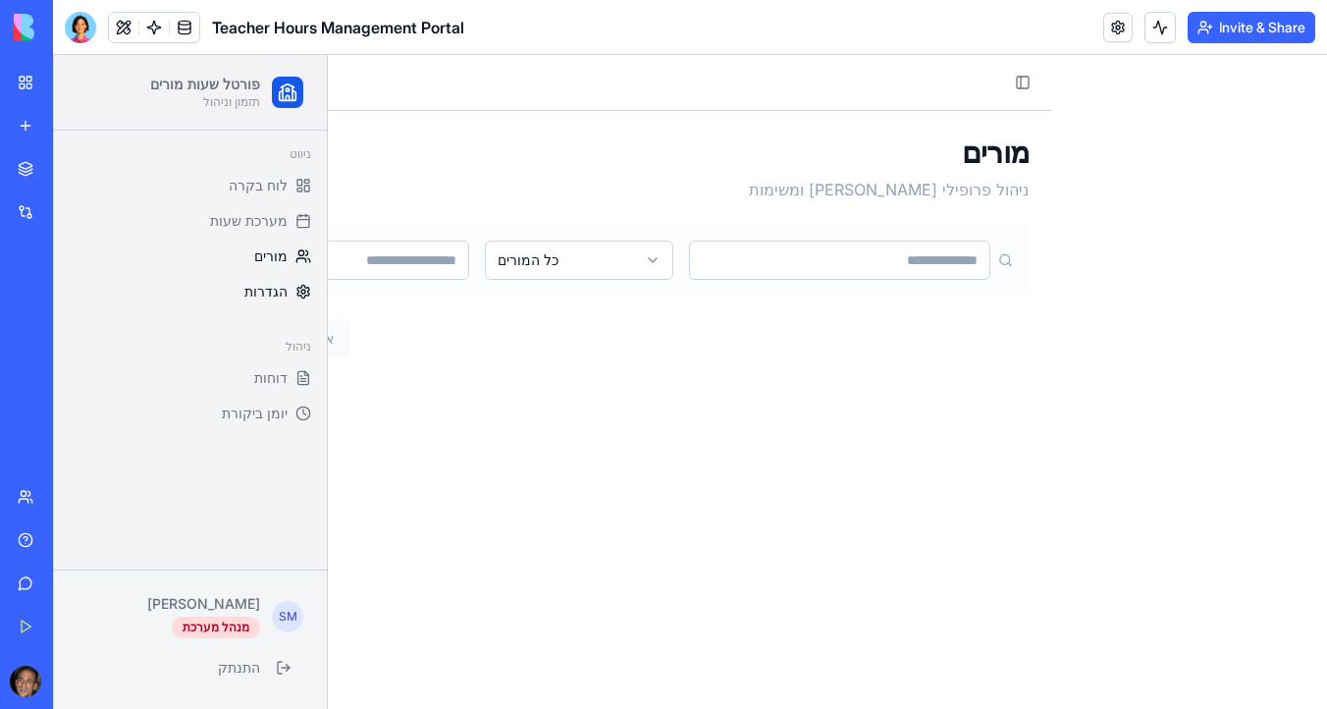
click at [265, 287] on span "הגדרות" at bounding box center [265, 292] width 43 height 20
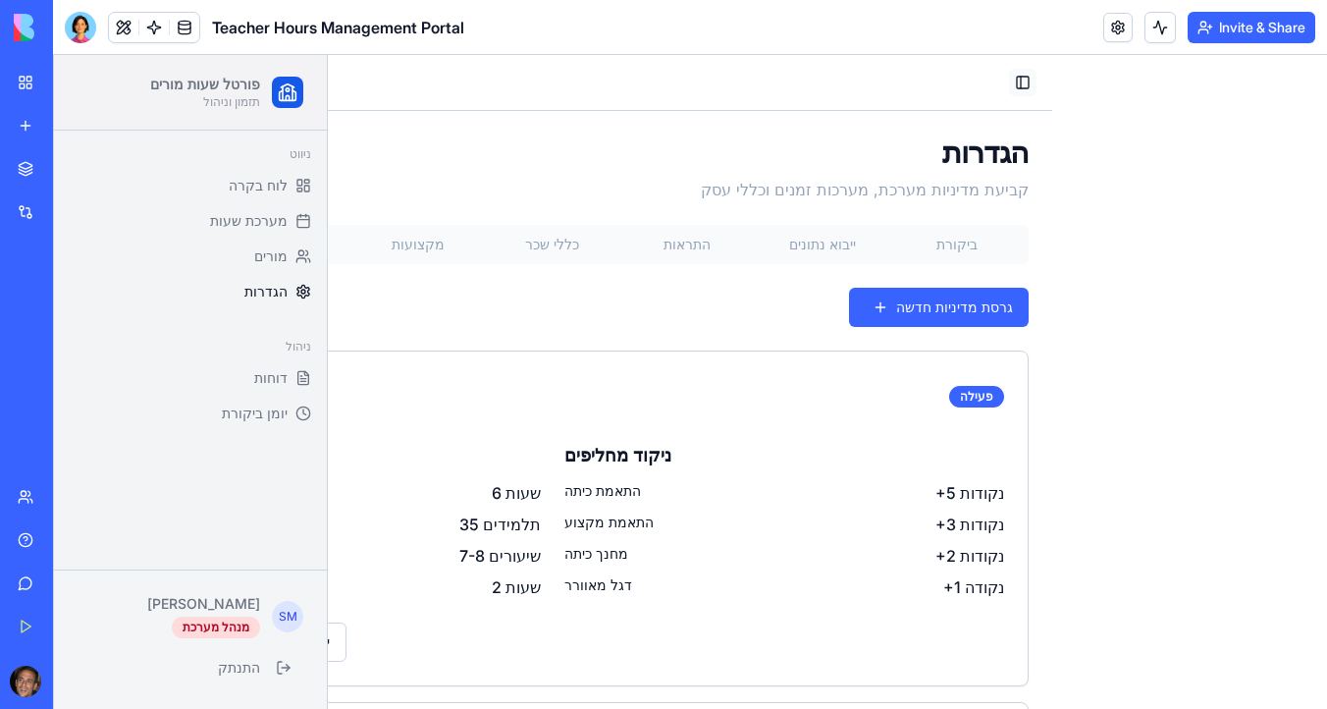
click at [1019, 92] on button "Toggle Sidebar" at bounding box center [1022, 82] width 27 height 27
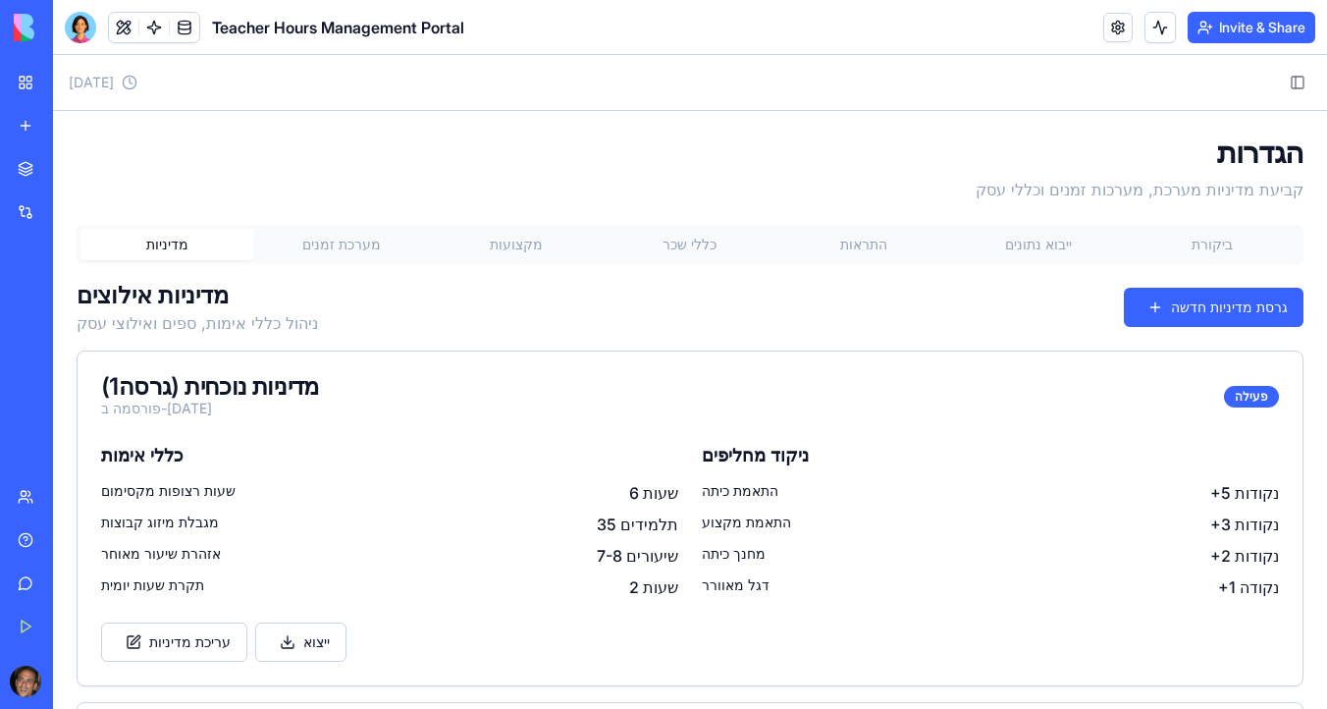
click at [371, 245] on button "מערכת זמנים" at bounding box center [341, 244] width 174 height 31
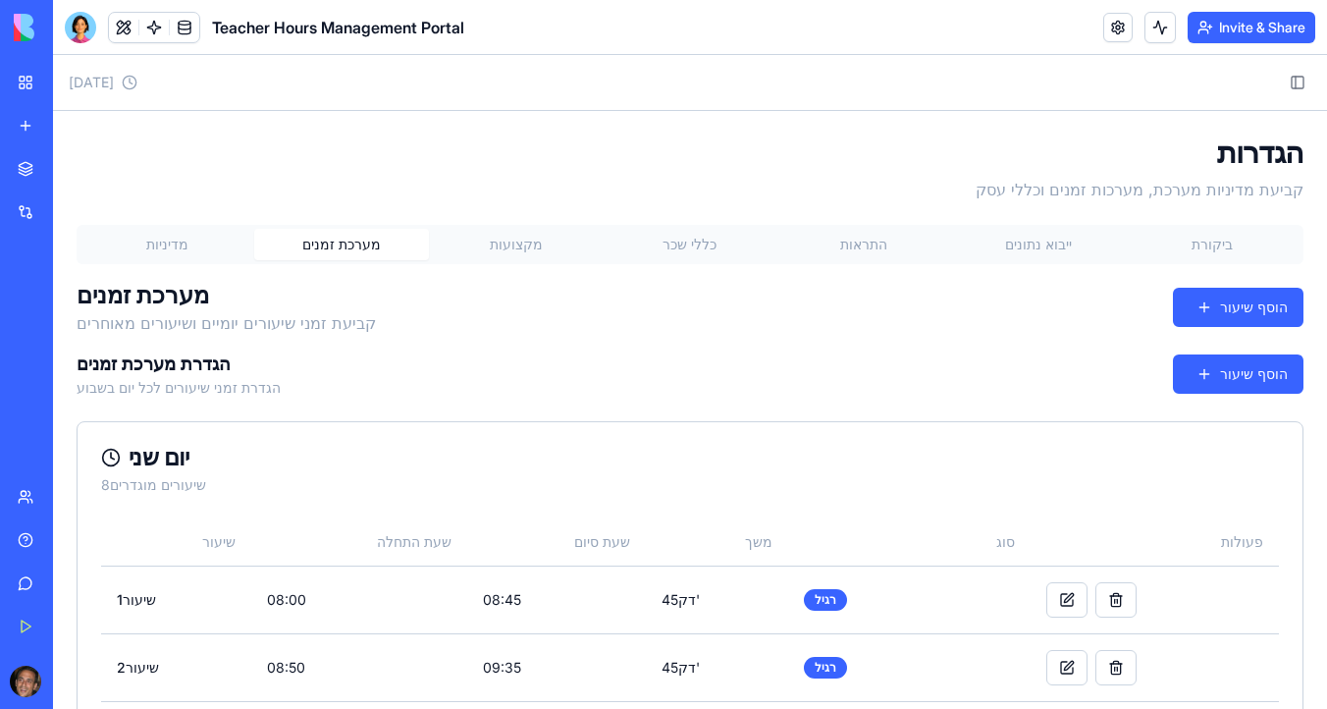
click at [514, 246] on button "מקצועות" at bounding box center [516, 244] width 174 height 31
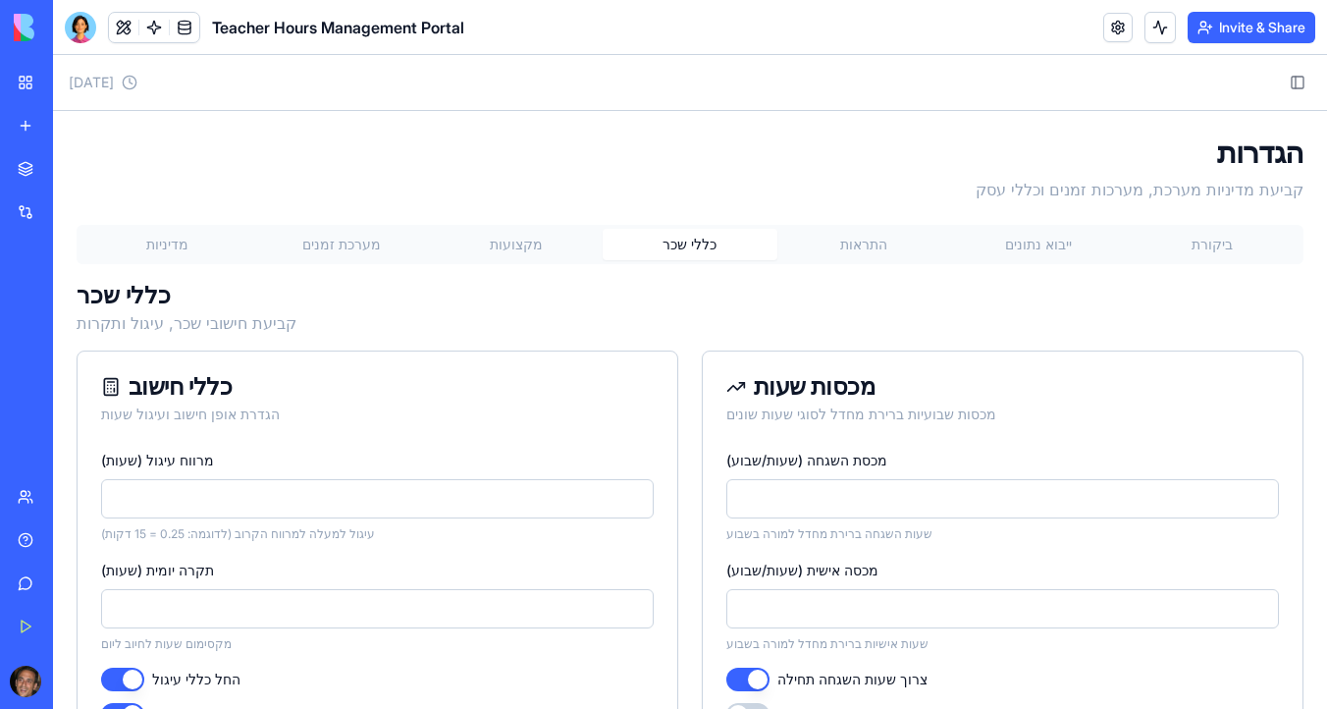
click at [698, 254] on button "כללי שכר" at bounding box center [690, 244] width 174 height 31
click at [870, 251] on button "התראות" at bounding box center [864, 244] width 174 height 31
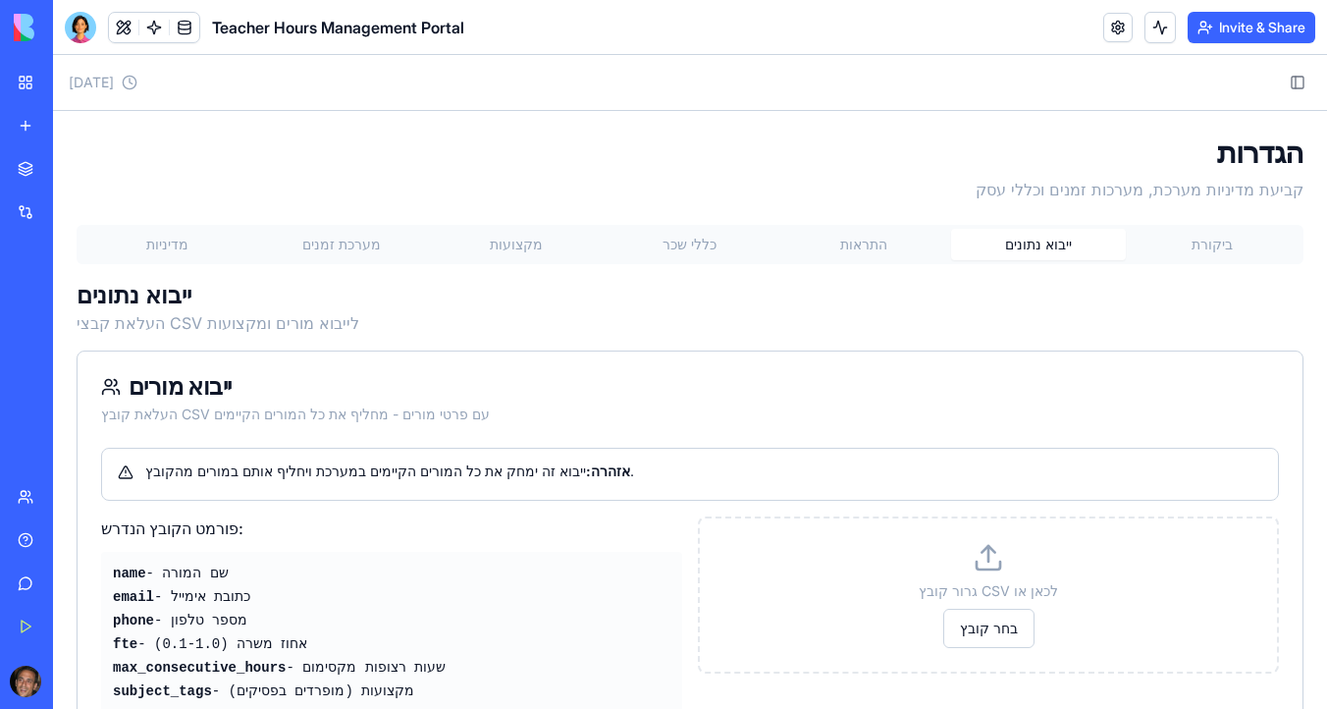
click at [1044, 255] on button "ייבוא נתונים" at bounding box center [1038, 244] width 174 height 31
click at [1296, 81] on button "Toggle Sidebar" at bounding box center [1297, 82] width 27 height 27
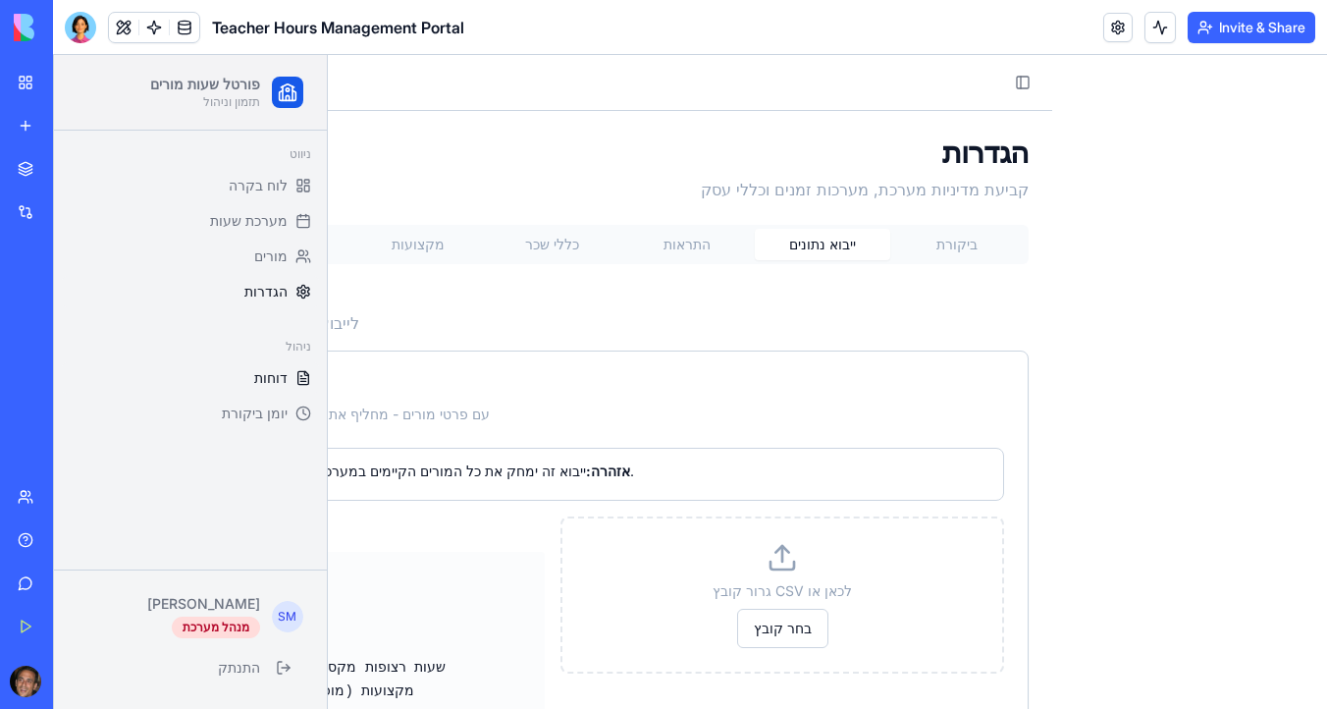
click at [284, 381] on span "דוחות" at bounding box center [270, 378] width 33 height 20
click at [264, 415] on span "יומן ביקורת" at bounding box center [255, 413] width 66 height 20
click at [1020, 85] on button "Toggle Sidebar" at bounding box center [1022, 82] width 27 height 27
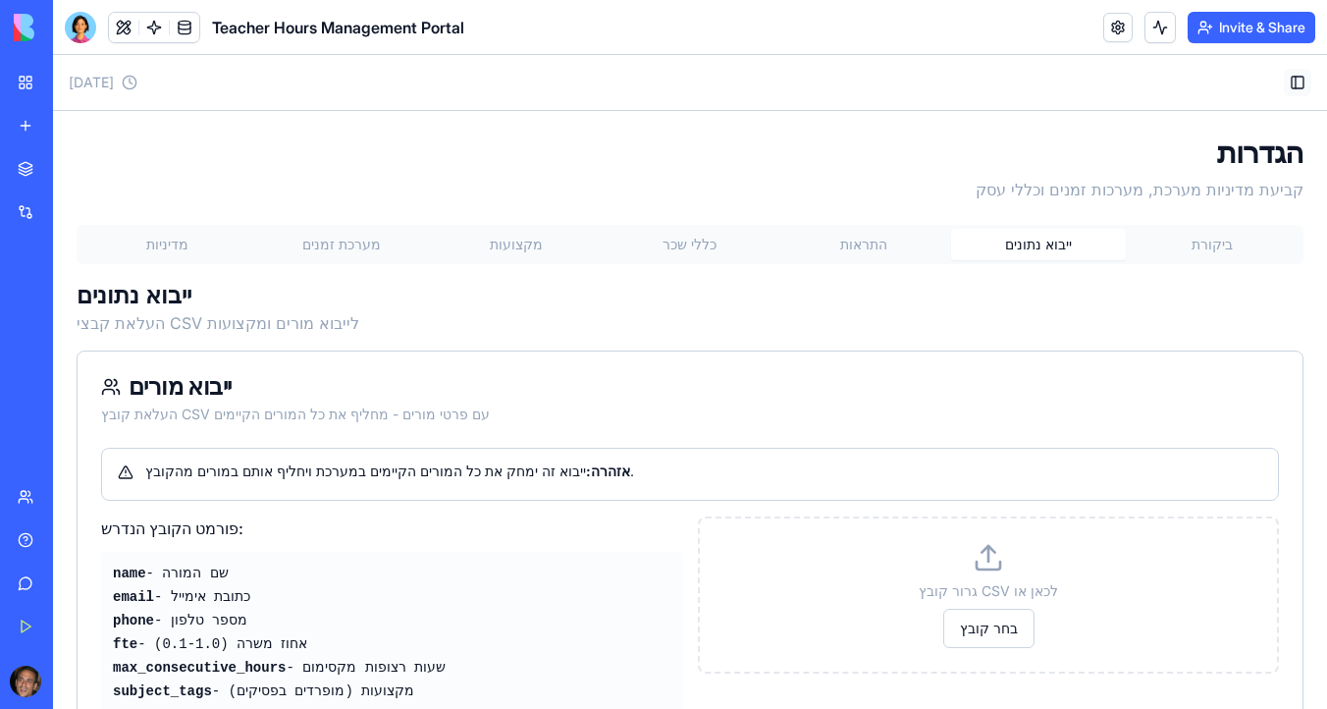
click at [1299, 84] on button "Toggle Sidebar" at bounding box center [1297, 82] width 27 height 27
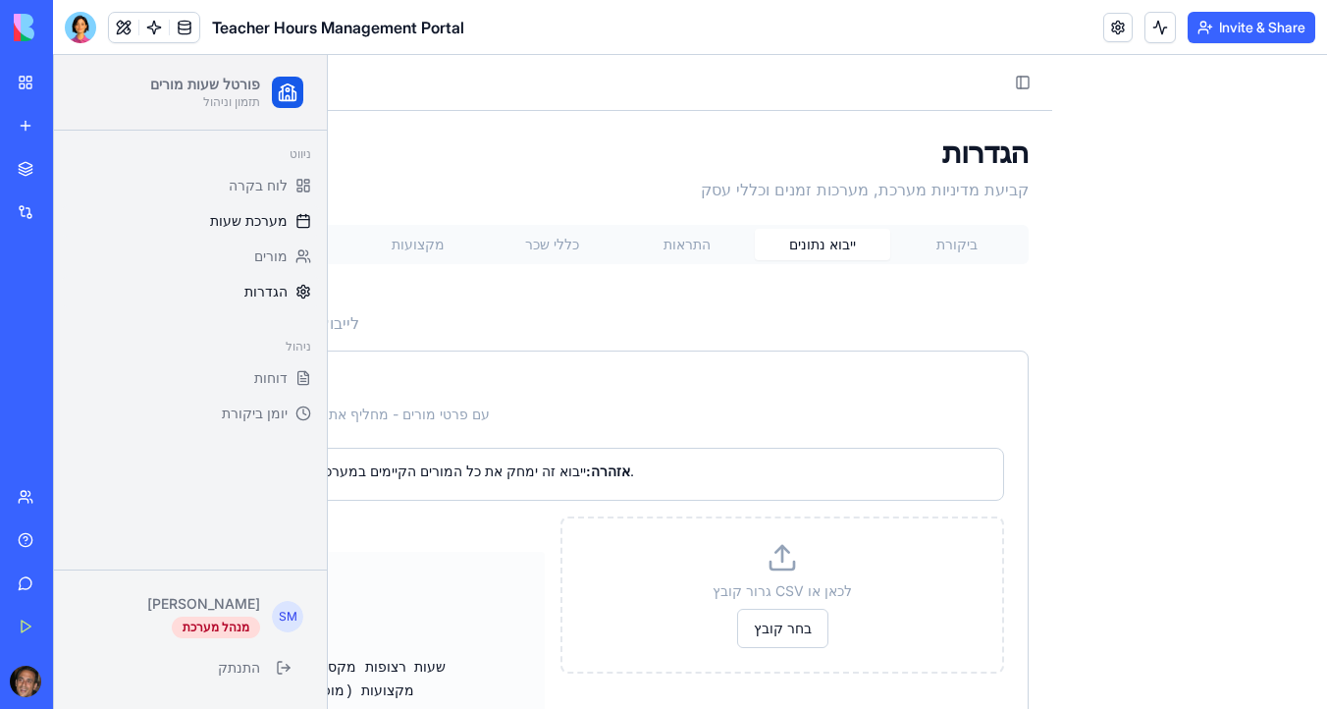
click at [252, 214] on span "מערכת שעות" at bounding box center [249, 221] width 78 height 20
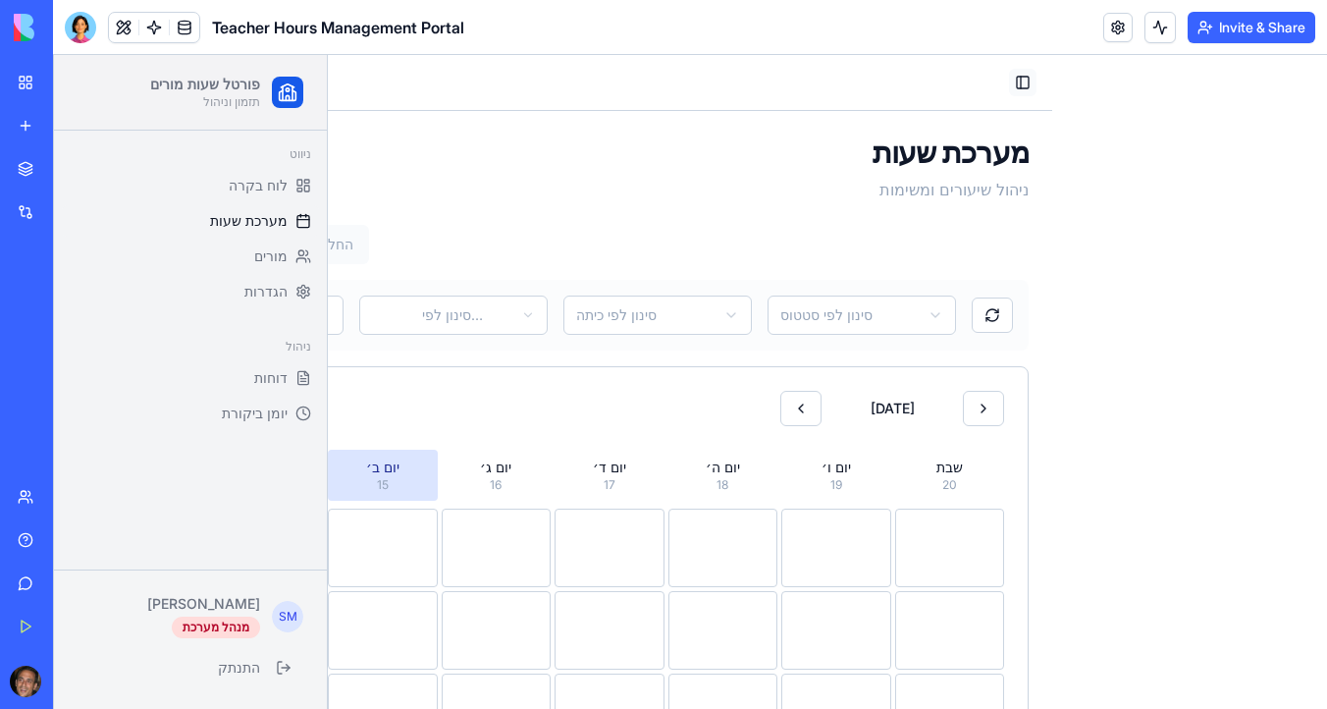
click at [1024, 82] on button "Toggle Sidebar" at bounding box center [1022, 82] width 27 height 27
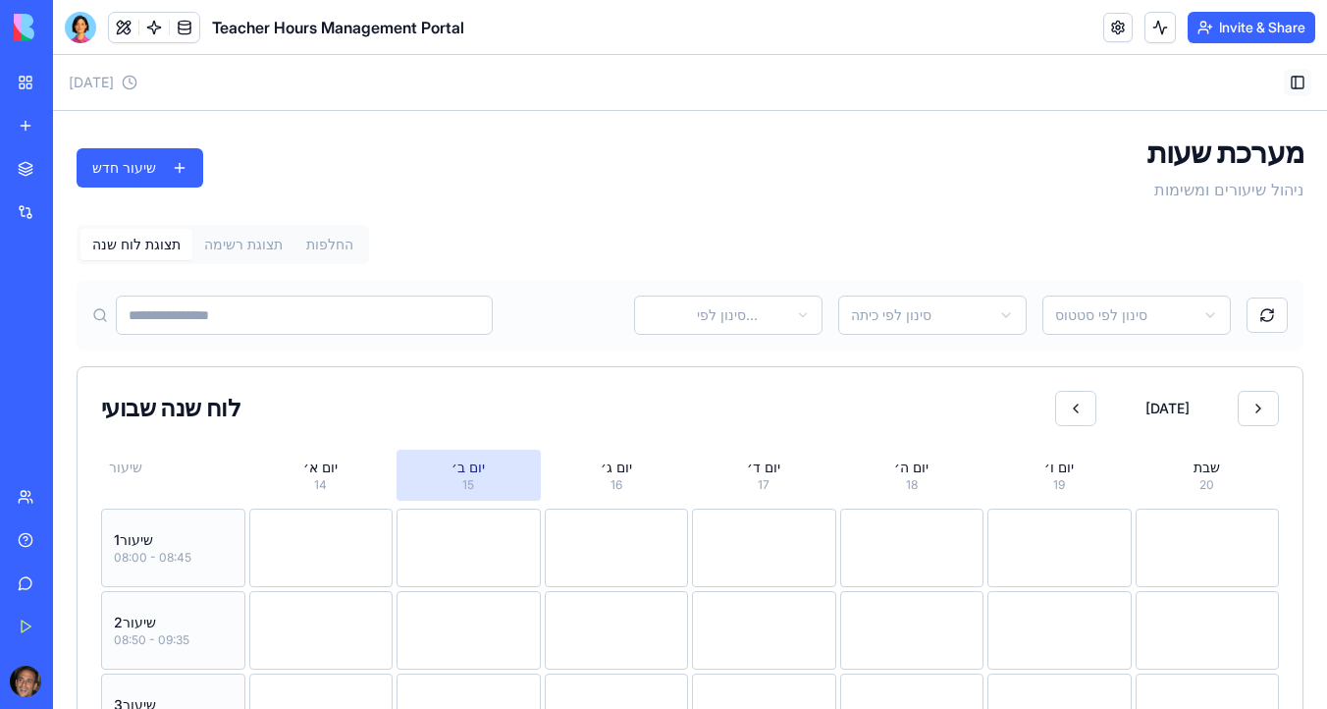
click at [1295, 85] on button "Toggle Sidebar" at bounding box center [1297, 82] width 27 height 27
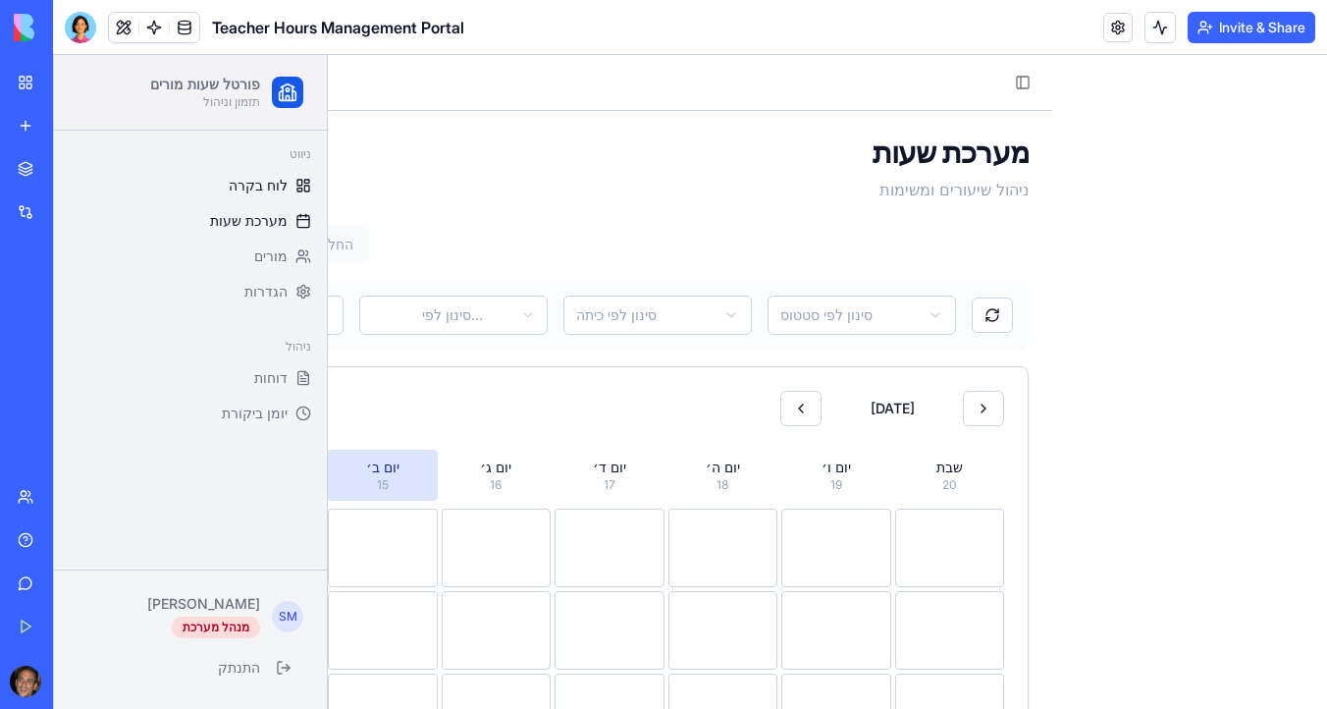
click at [265, 182] on span "לוח בקרה" at bounding box center [258, 186] width 59 height 20
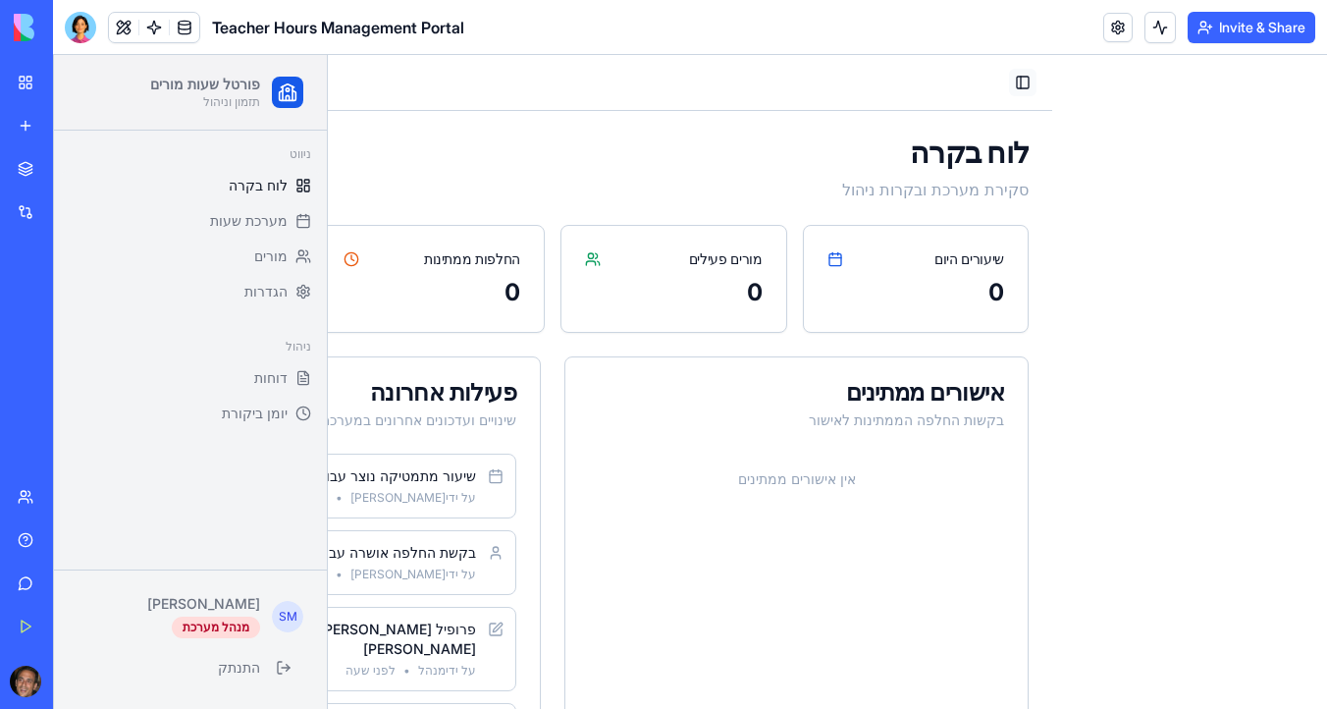
click at [1018, 82] on button "Toggle Sidebar" at bounding box center [1022, 82] width 27 height 27
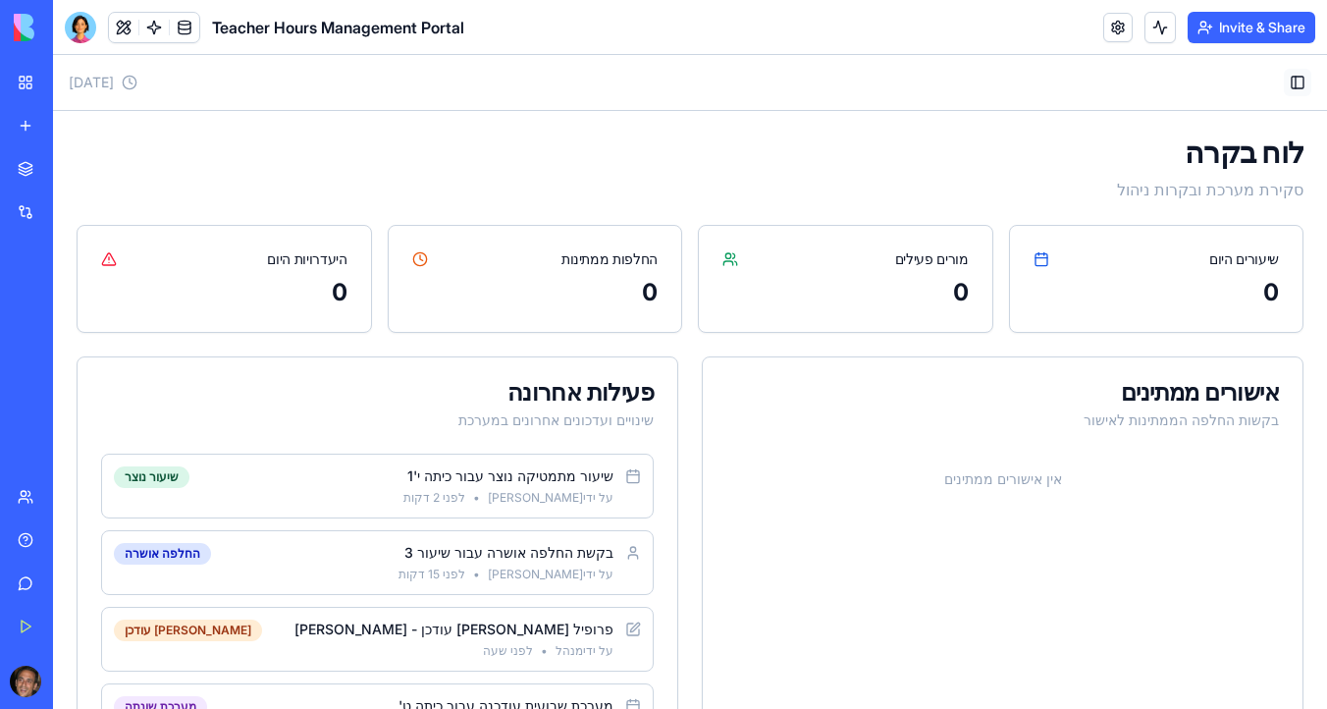
click at [1297, 85] on button "Toggle Sidebar" at bounding box center [1297, 82] width 27 height 27
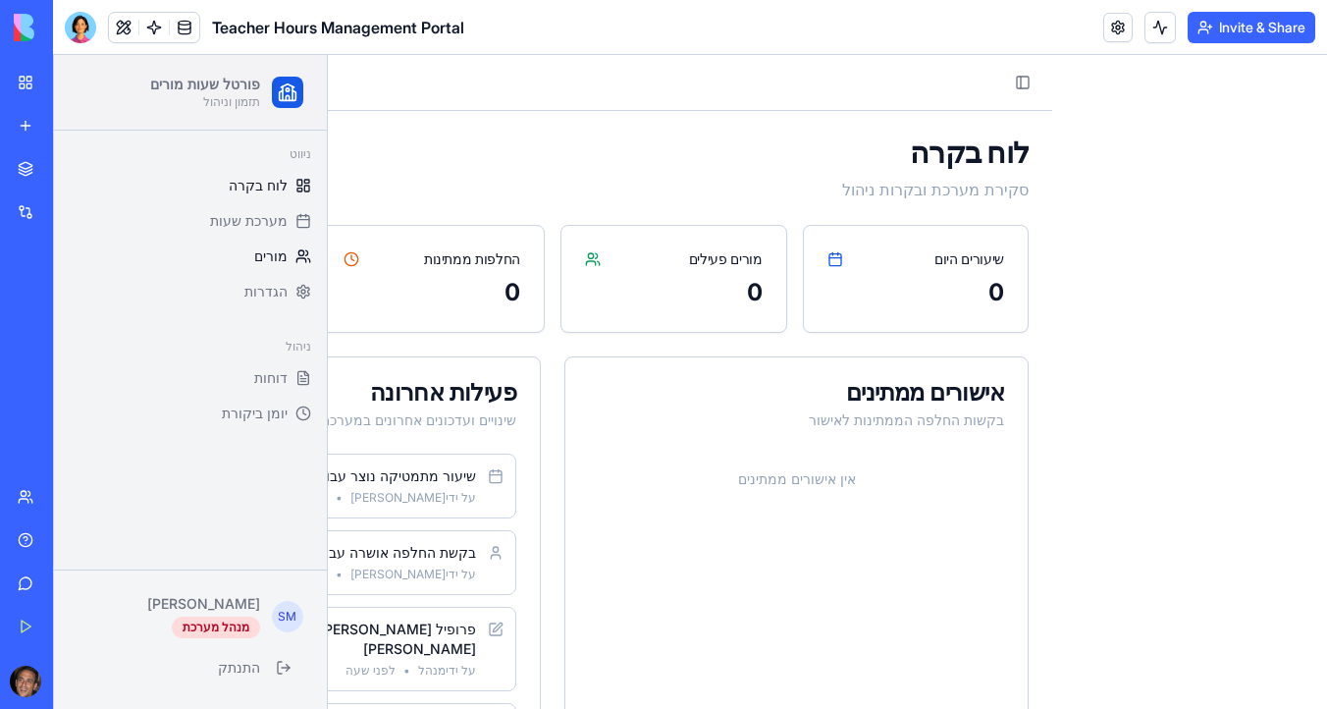
click at [277, 249] on span "מורים" at bounding box center [270, 256] width 33 height 20
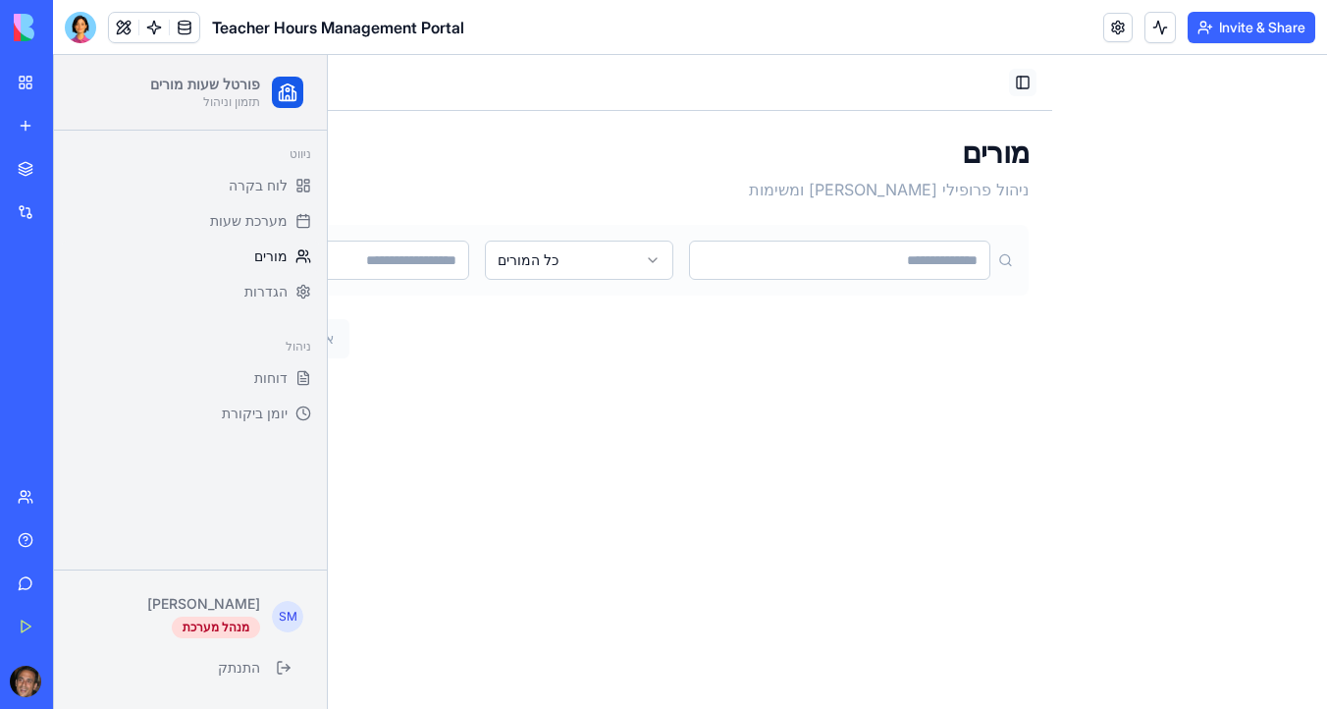
click at [1028, 90] on button "Toggle Sidebar" at bounding box center [1022, 82] width 27 height 27
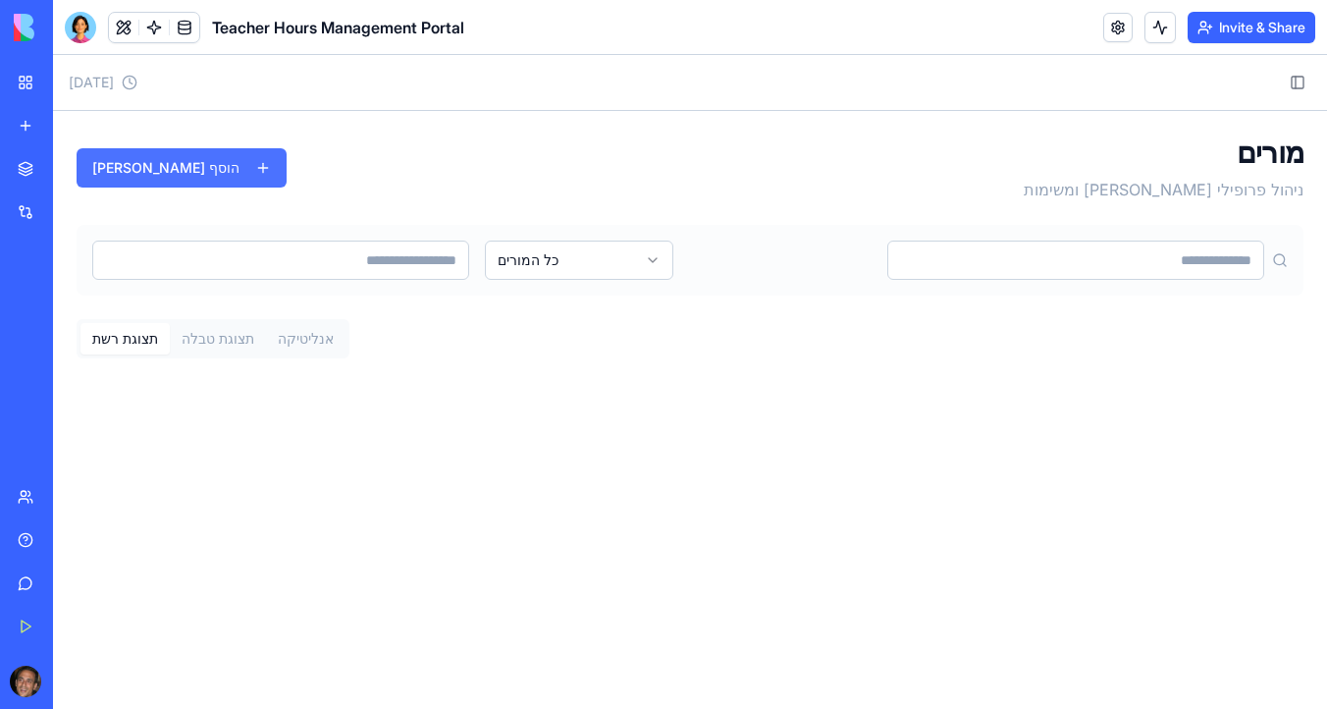
click at [156, 170] on button "הוסף מורה" at bounding box center [182, 167] width 210 height 39
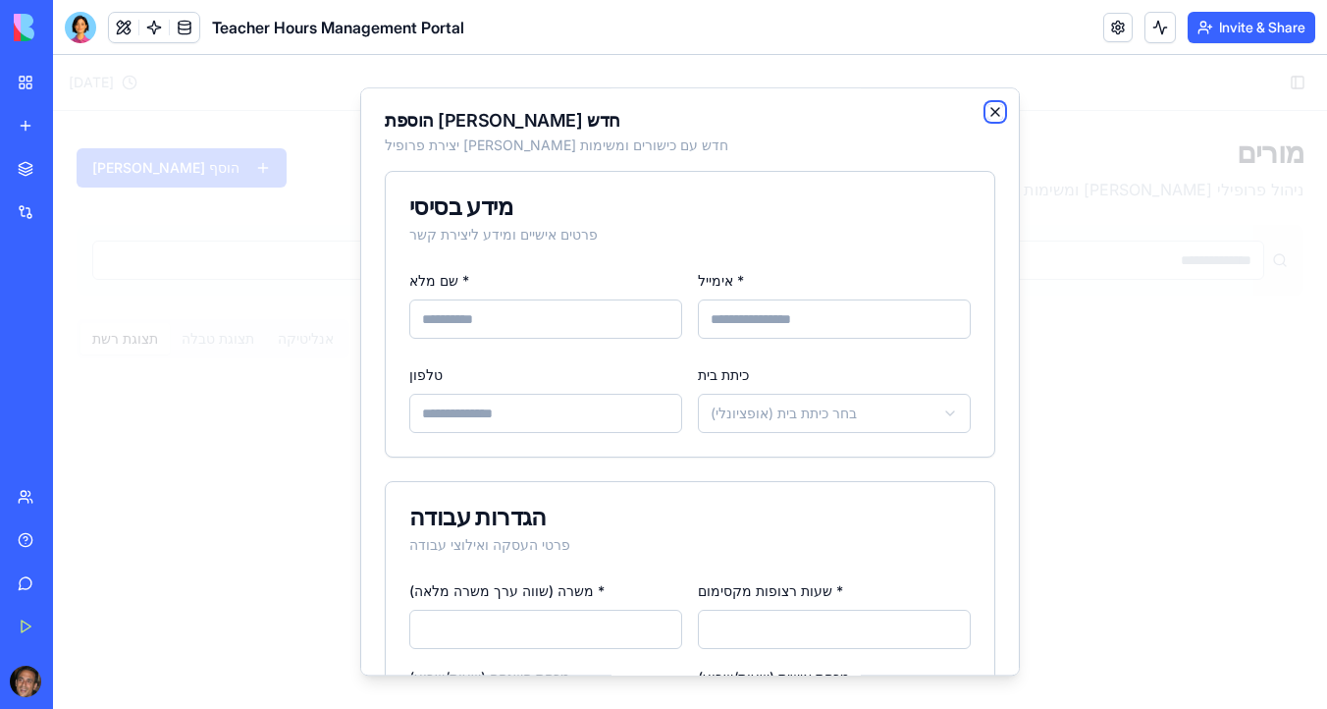
click at [993, 108] on icon "button" at bounding box center [995, 112] width 16 height 16
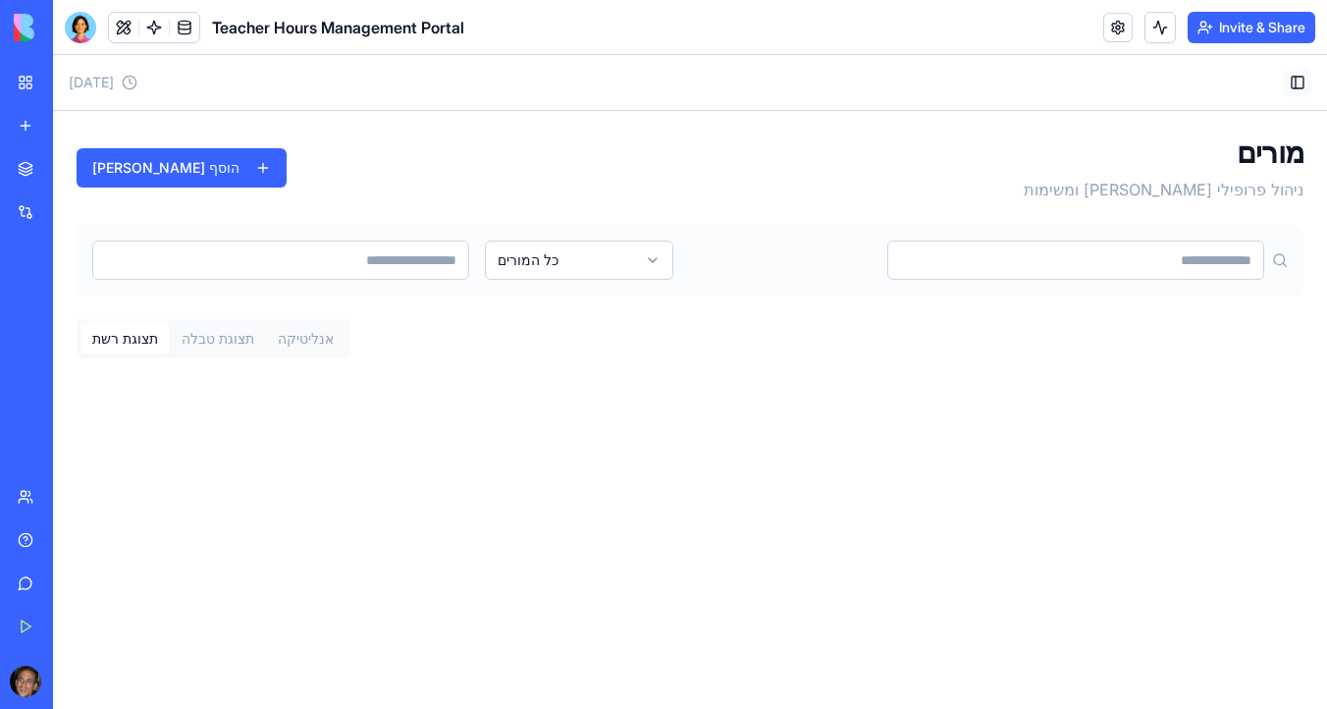
click at [1297, 84] on button "Toggle Sidebar" at bounding box center [1297, 82] width 27 height 27
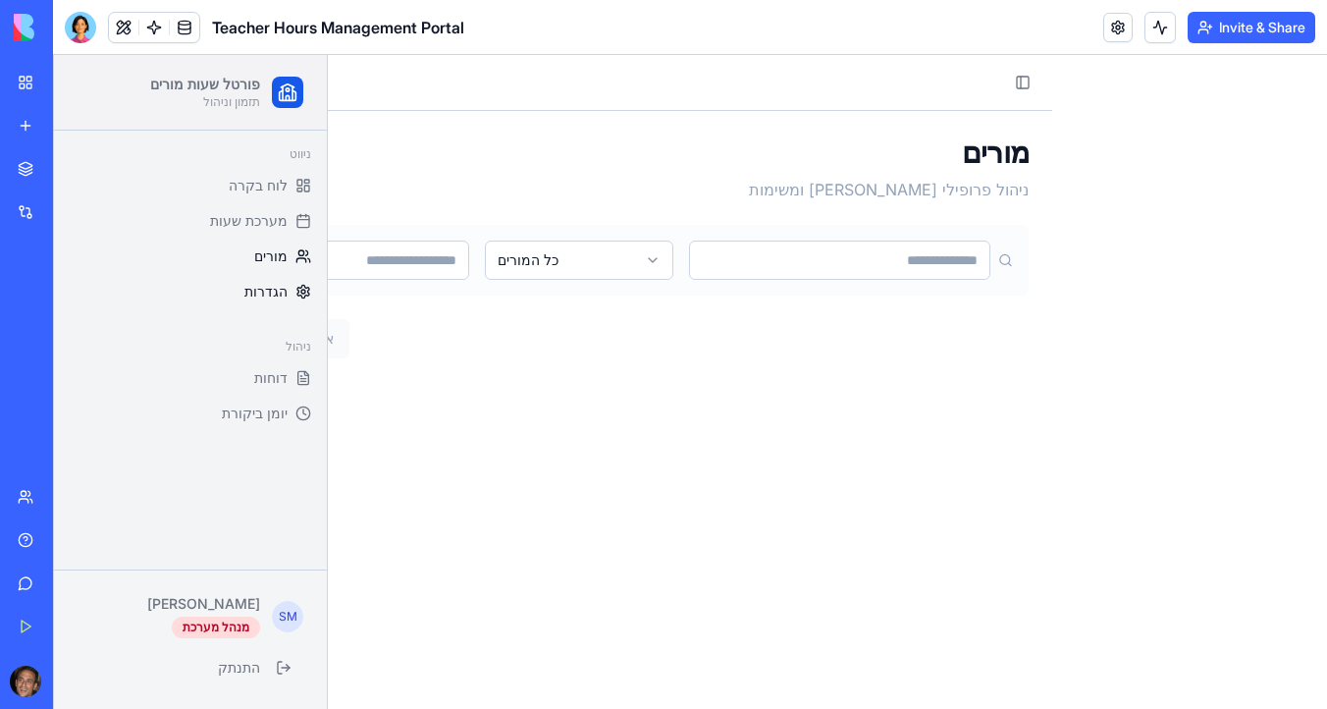
click at [273, 291] on span "הגדרות" at bounding box center [265, 292] width 43 height 20
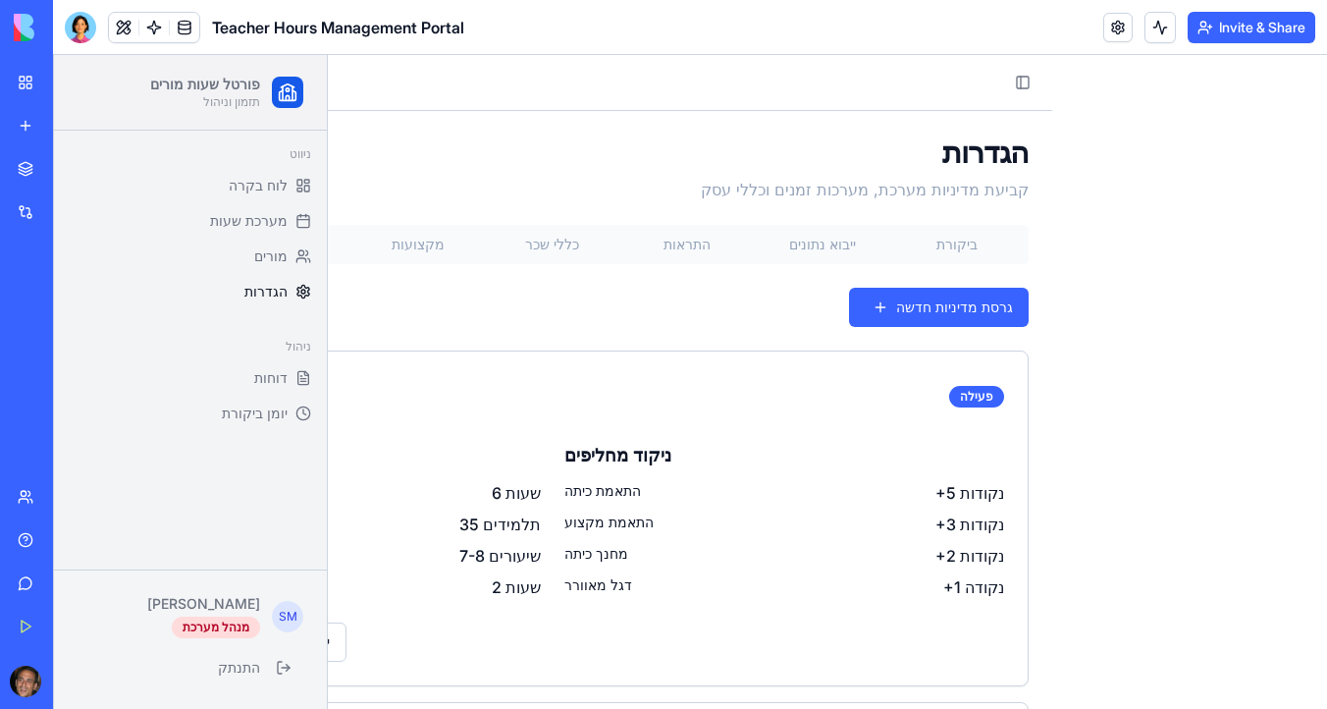
click at [810, 242] on button "ייבוא נתונים" at bounding box center [822, 244] width 134 height 31
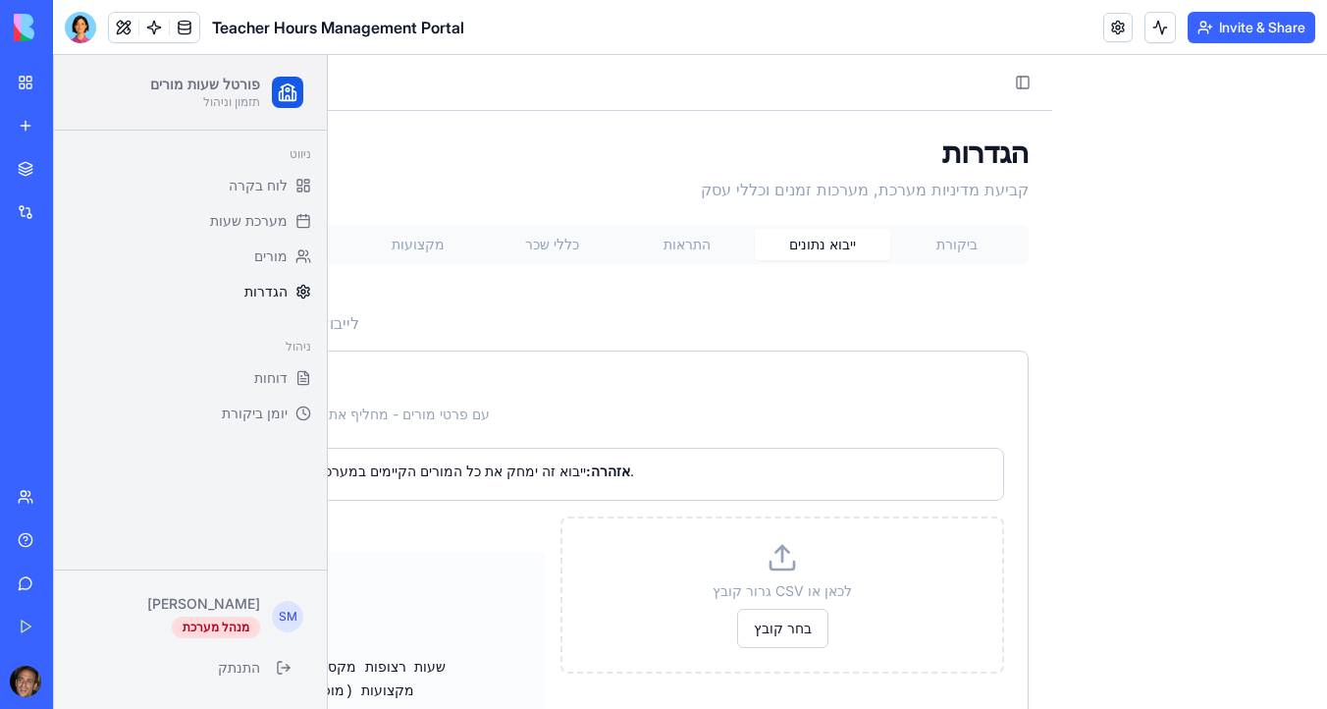
click at [1023, 98] on div "Toggle Sidebar יום שני, 15 בספטמבר 2025" at bounding box center [552, 82] width 999 height 55
click at [1023, 79] on button "Toggle Sidebar" at bounding box center [1022, 82] width 27 height 27
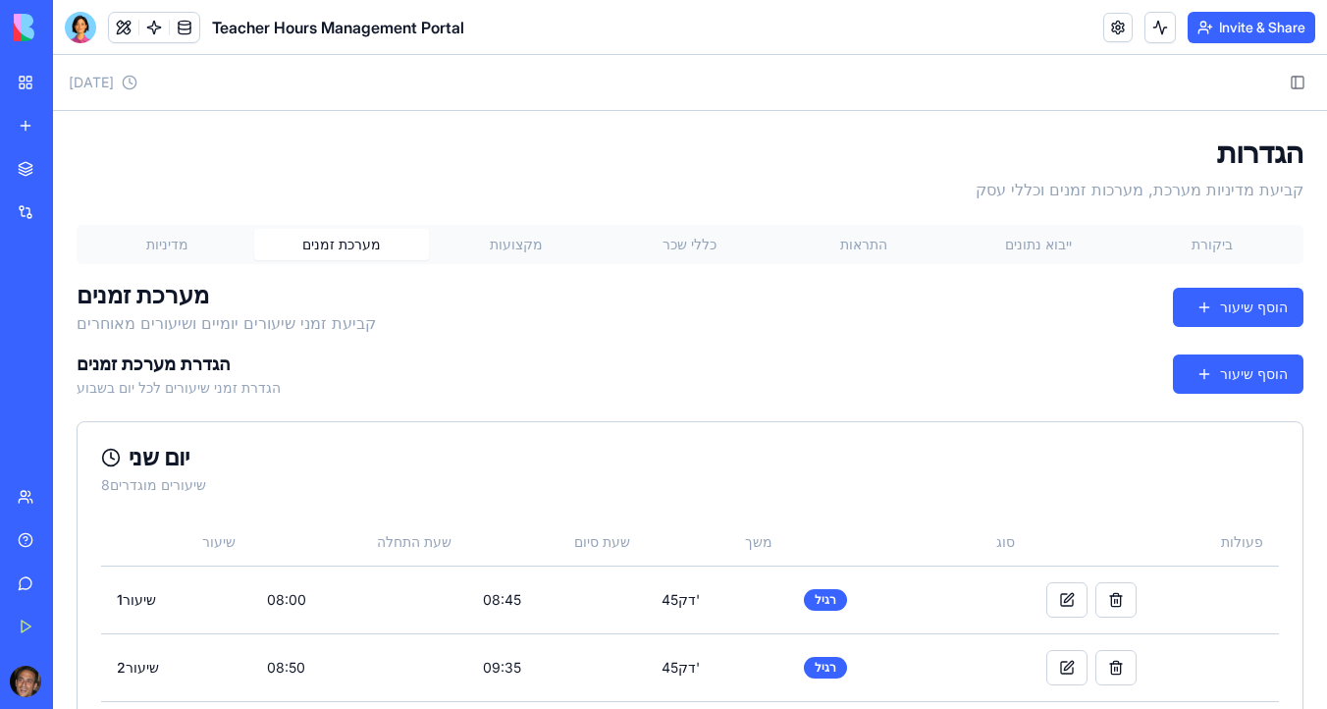
click at [353, 245] on button "מערכת זמנים" at bounding box center [341, 244] width 174 height 31
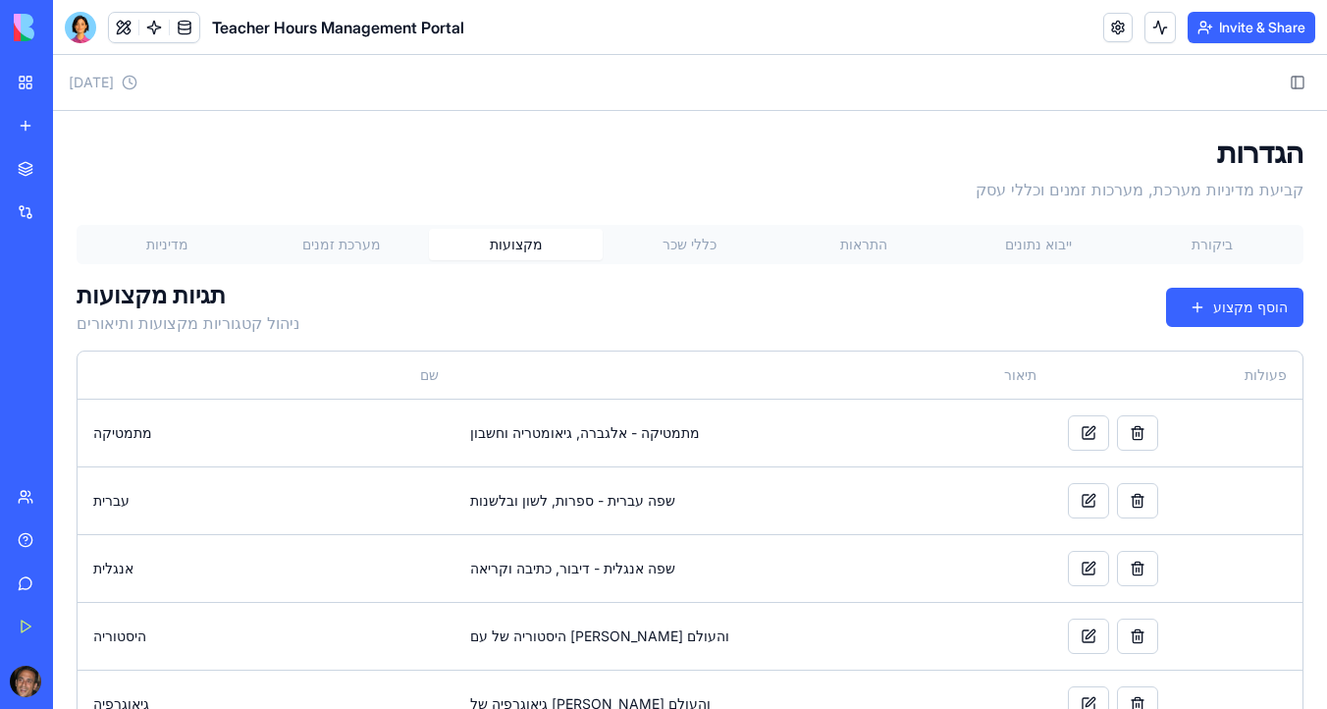
click at [529, 249] on button "מקצועות" at bounding box center [516, 244] width 174 height 31
click at [693, 256] on button "כללי שכר" at bounding box center [690, 244] width 174 height 31
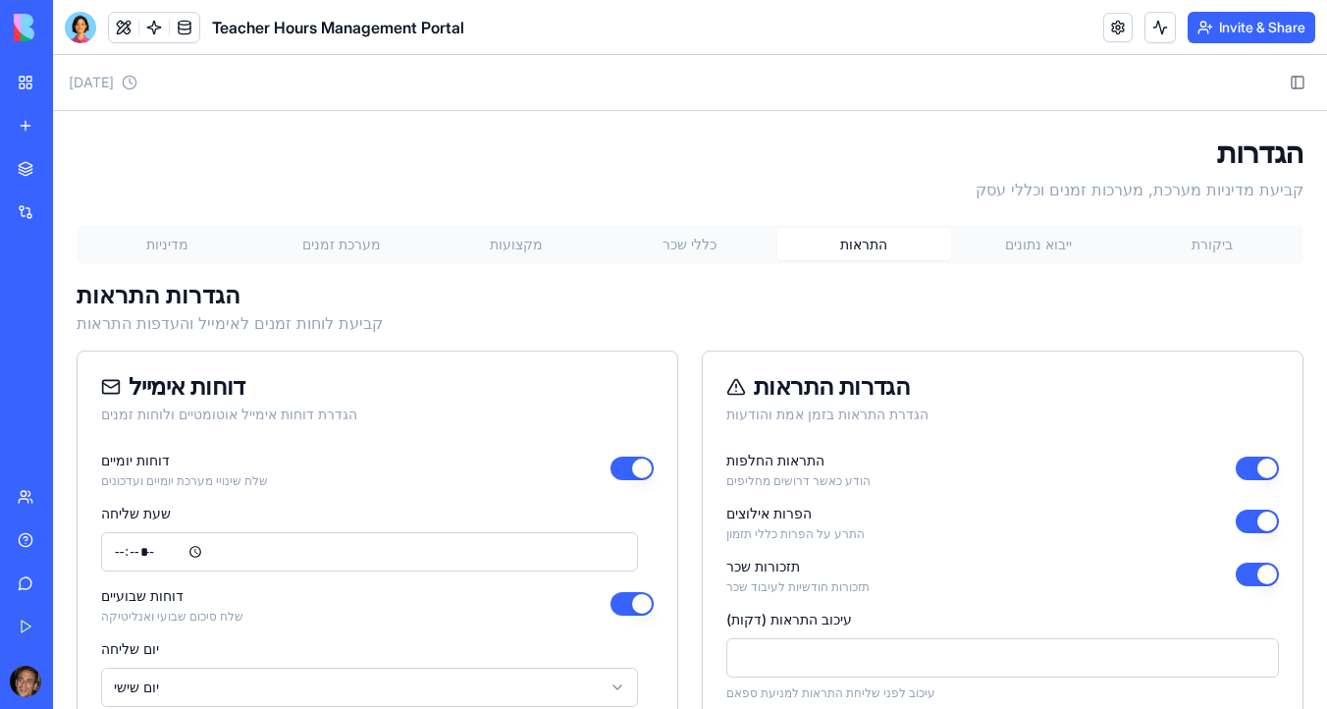
click at [875, 255] on button "התראות" at bounding box center [864, 244] width 174 height 31
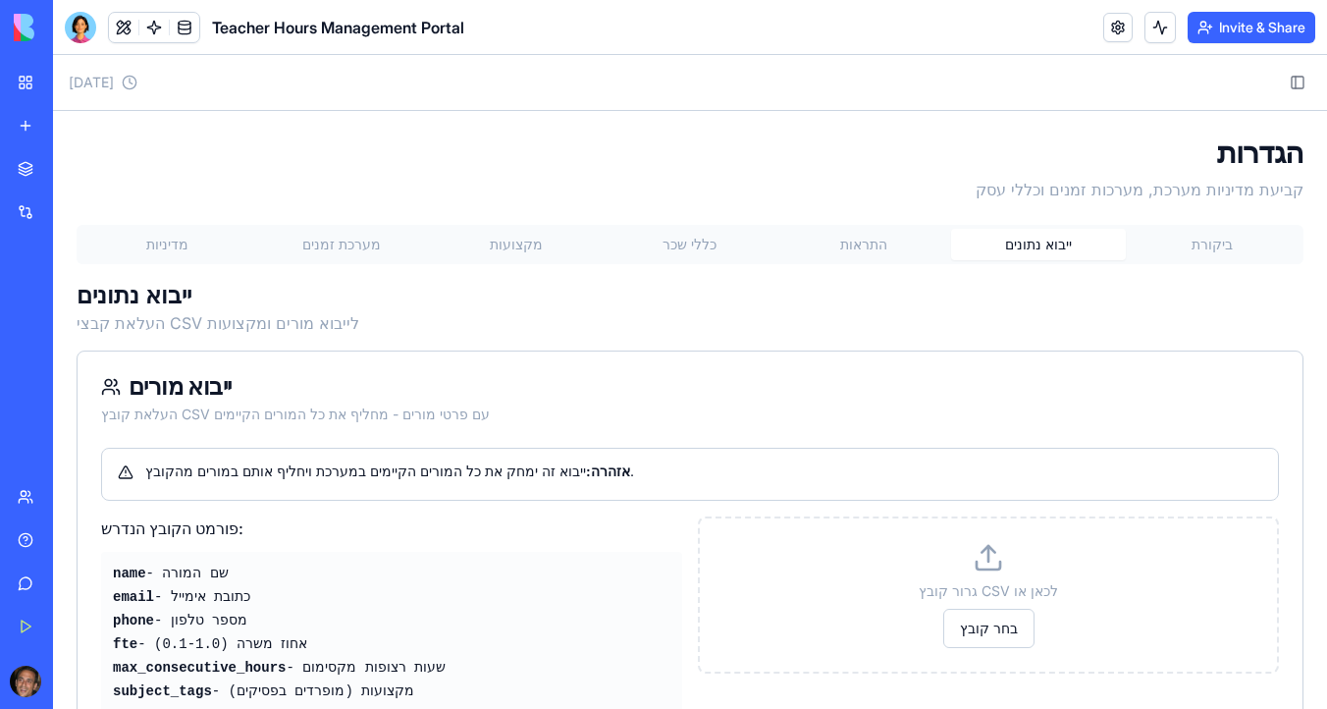
click at [1029, 246] on button "ייבוא נתונים" at bounding box center [1038, 244] width 174 height 31
click at [1218, 245] on button "ביקורת" at bounding box center [1213, 244] width 174 height 31
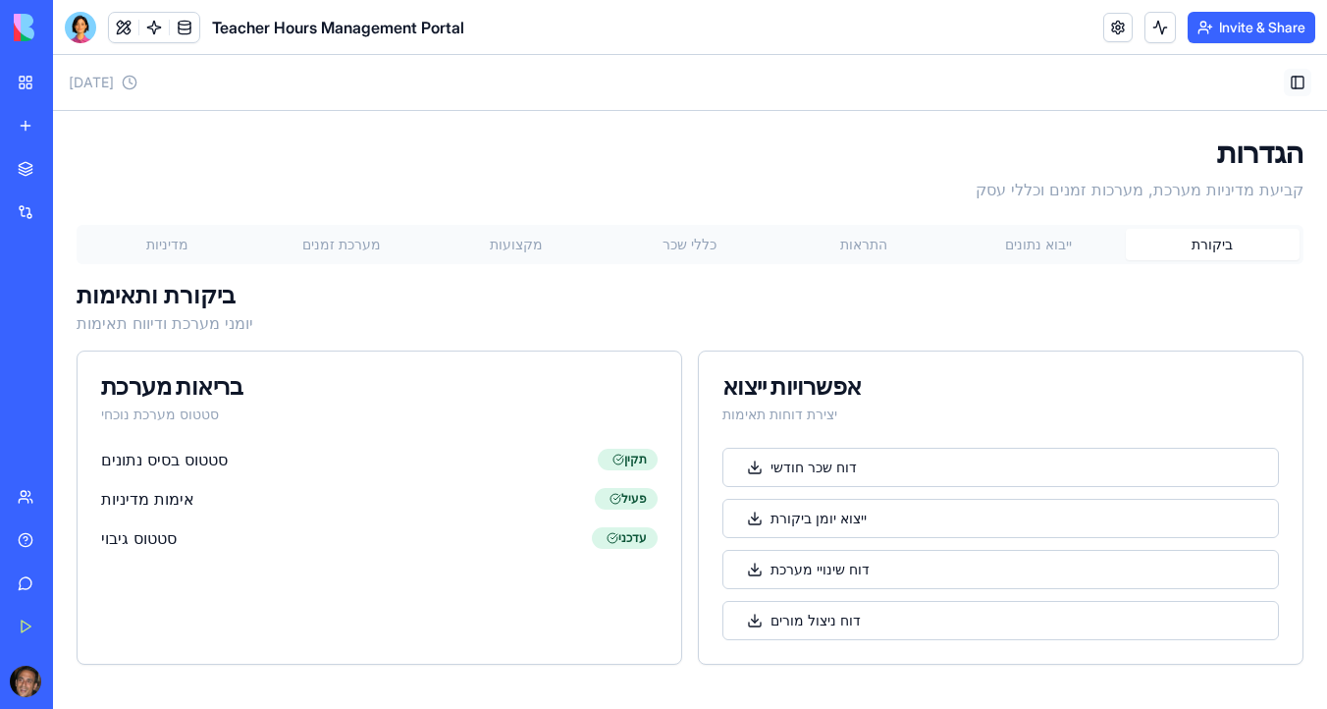
click at [1289, 95] on button "Toggle Sidebar" at bounding box center [1297, 82] width 27 height 27
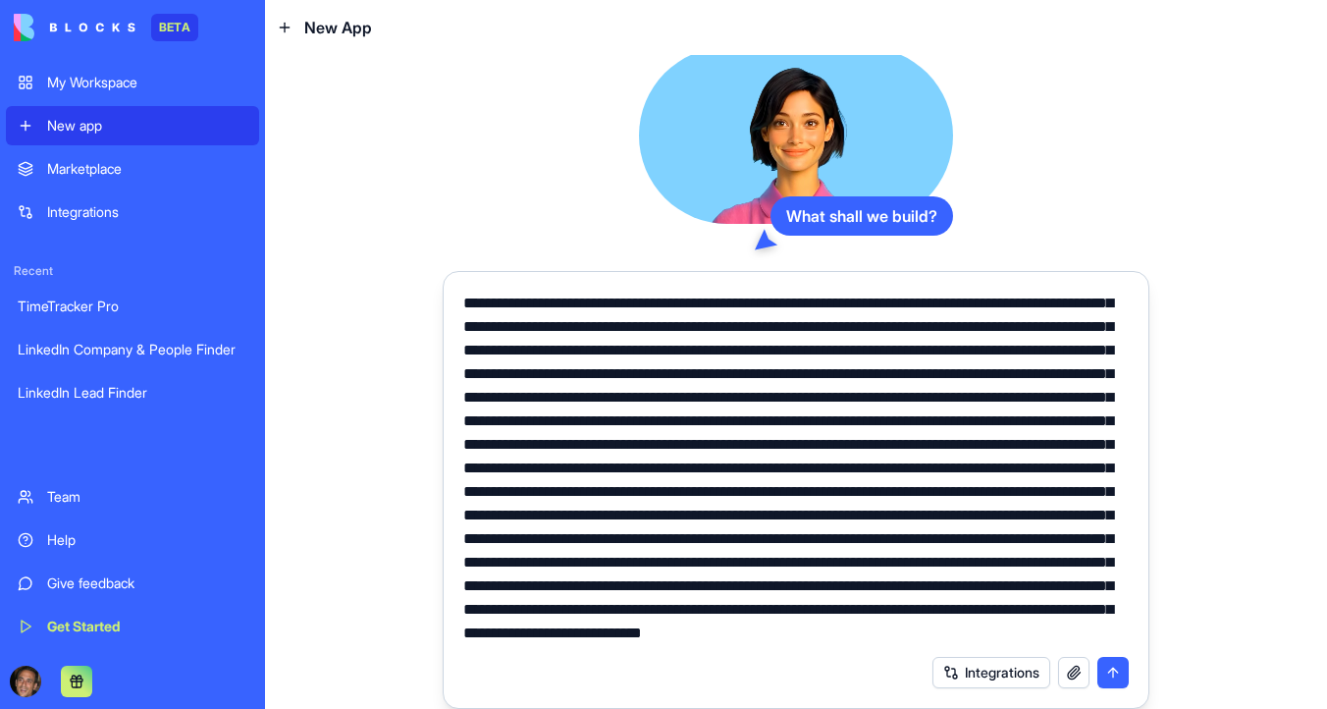
scroll to position [212, 0]
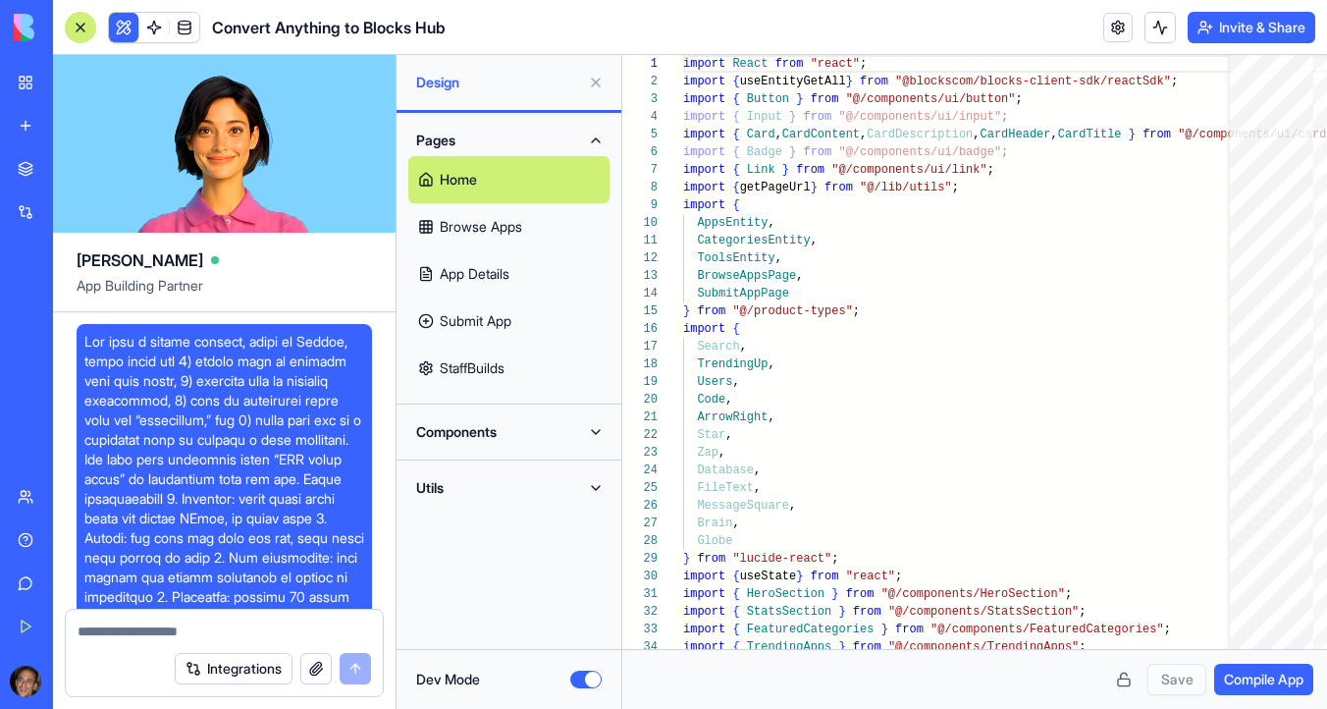
scroll to position [177, 0]
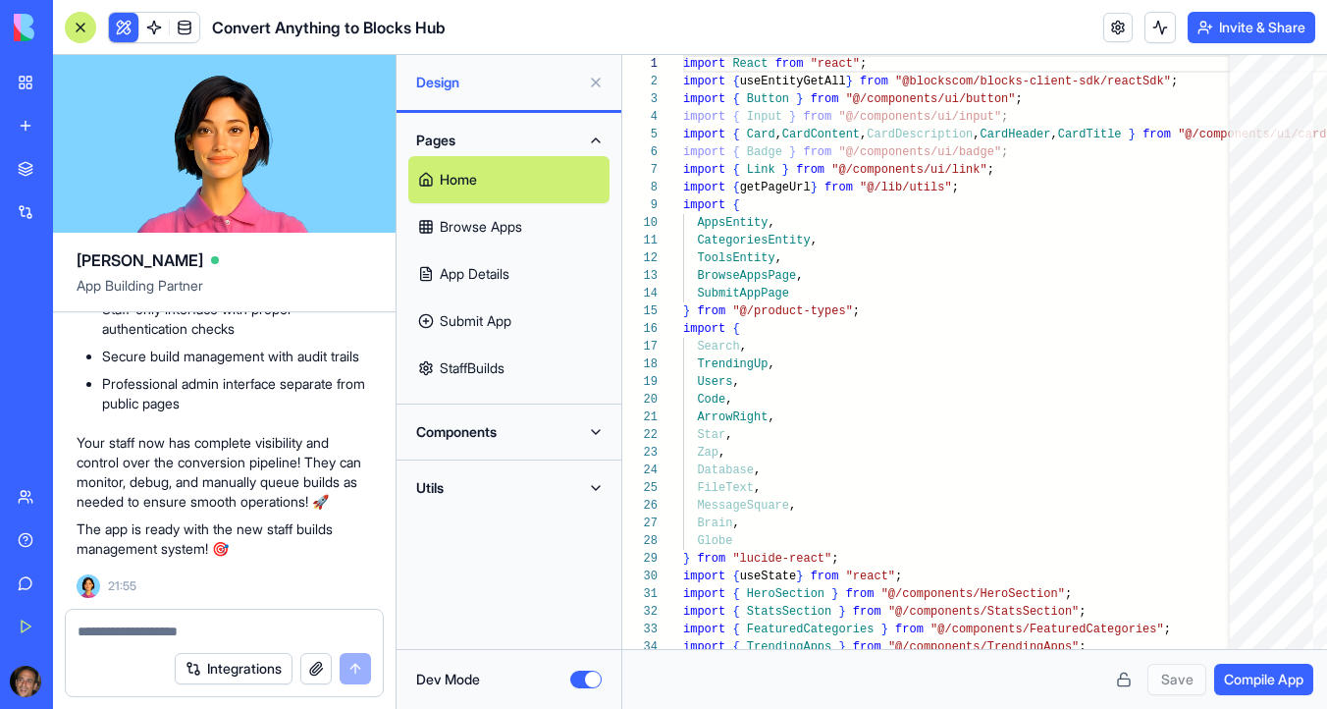
click at [587, 671] on button "Dev Mode" at bounding box center [585, 679] width 31 height 18
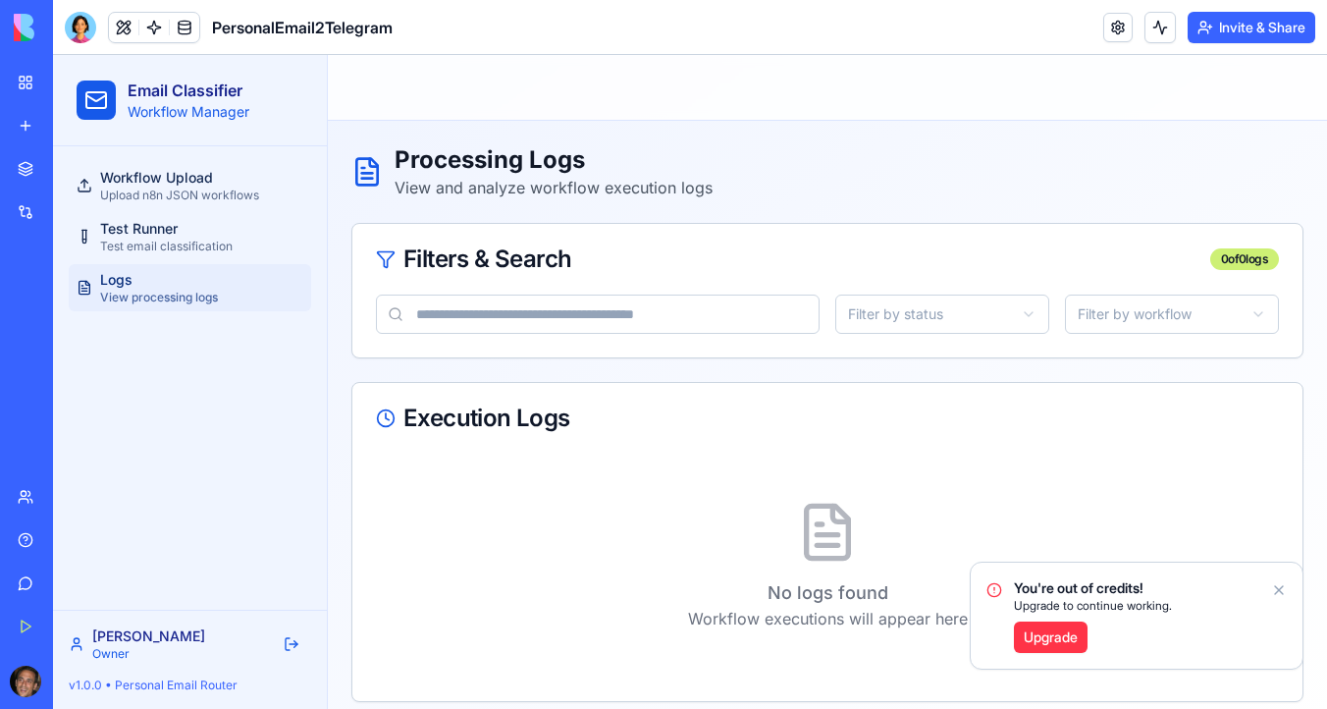
scroll to position [17, 0]
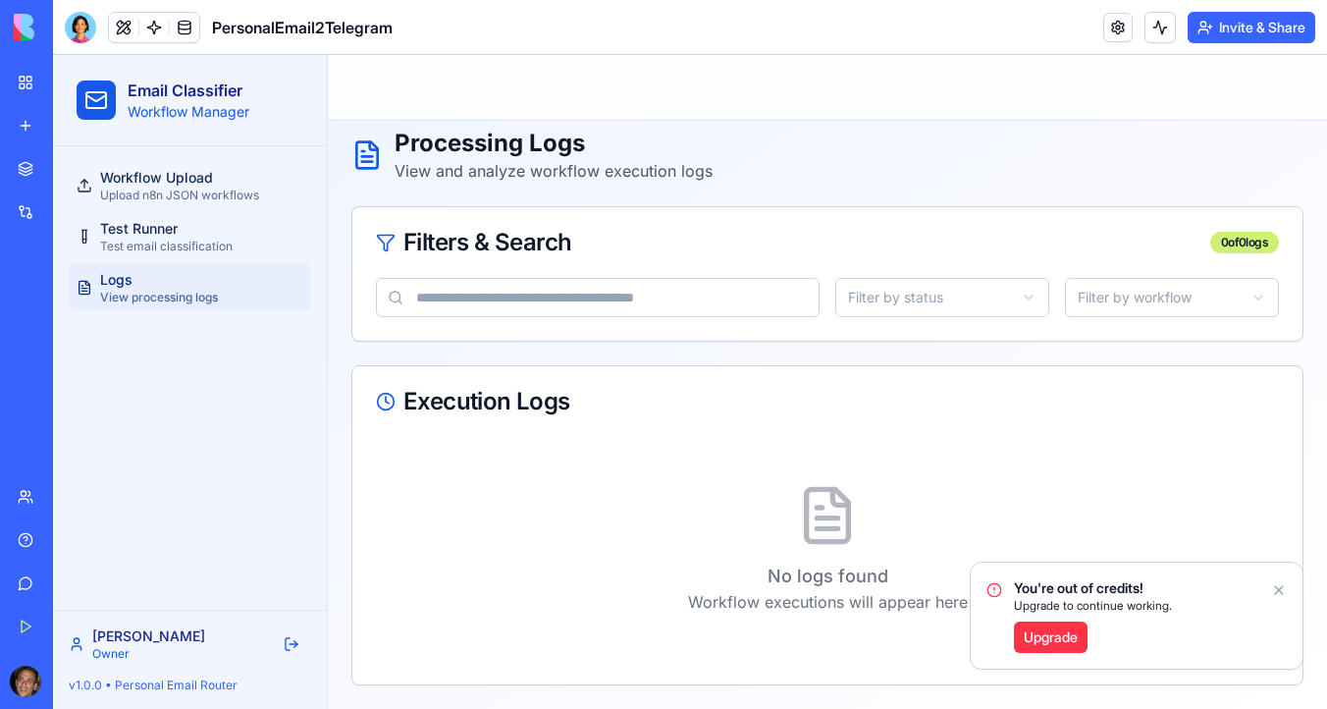
click at [1282, 589] on icon "Notifications alt+T" at bounding box center [1279, 590] width 16 height 16
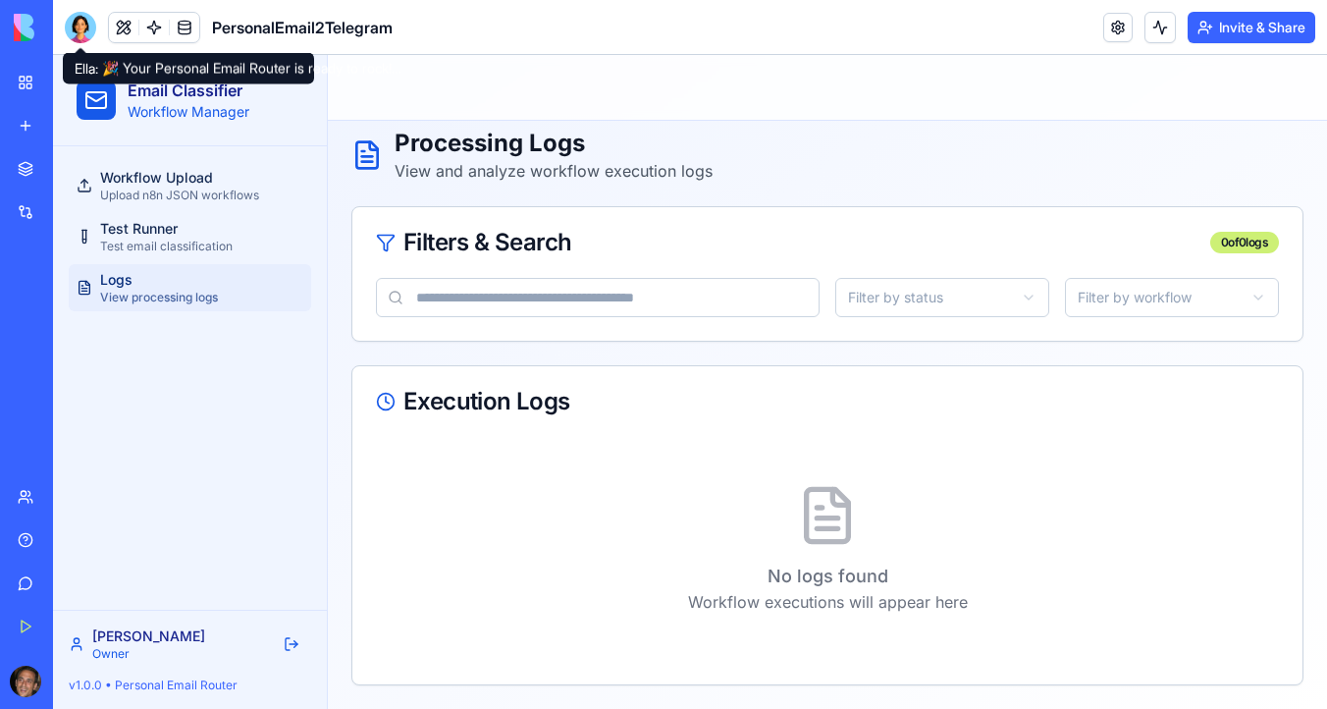
click at [84, 20] on div at bounding box center [80, 27] width 31 height 31
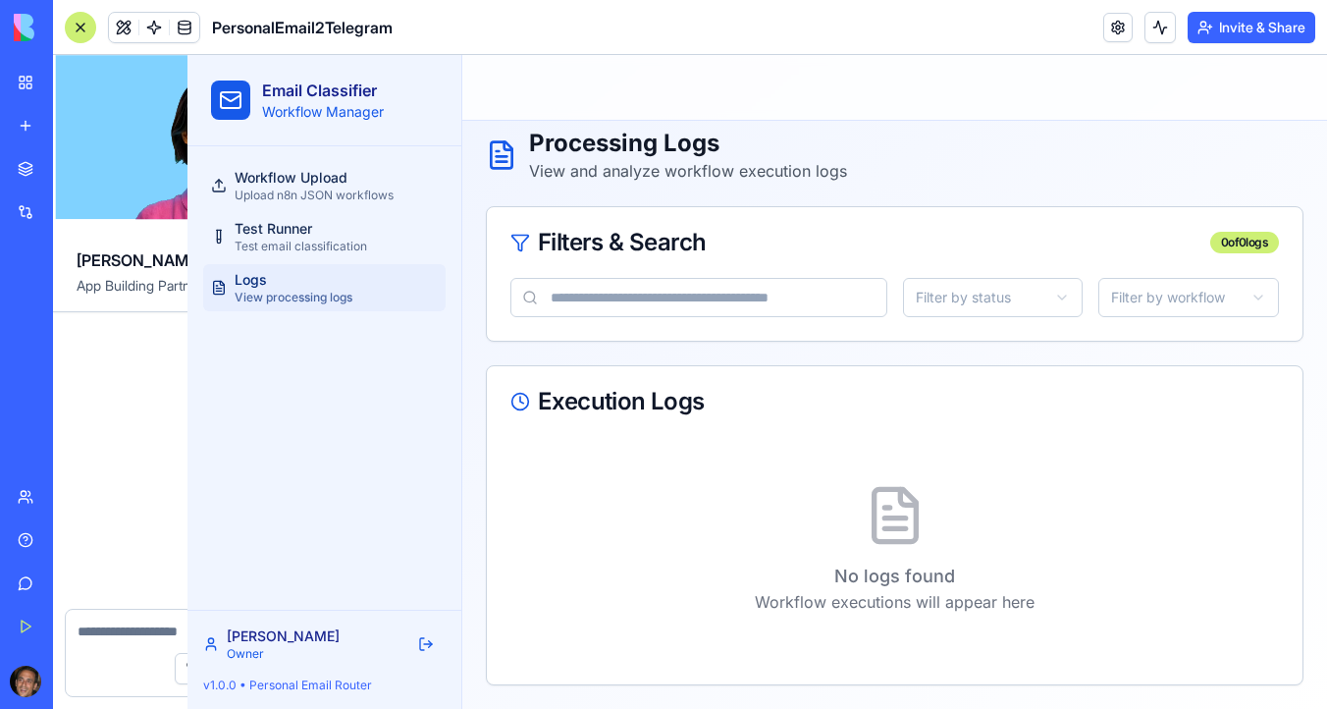
scroll to position [5320, 0]
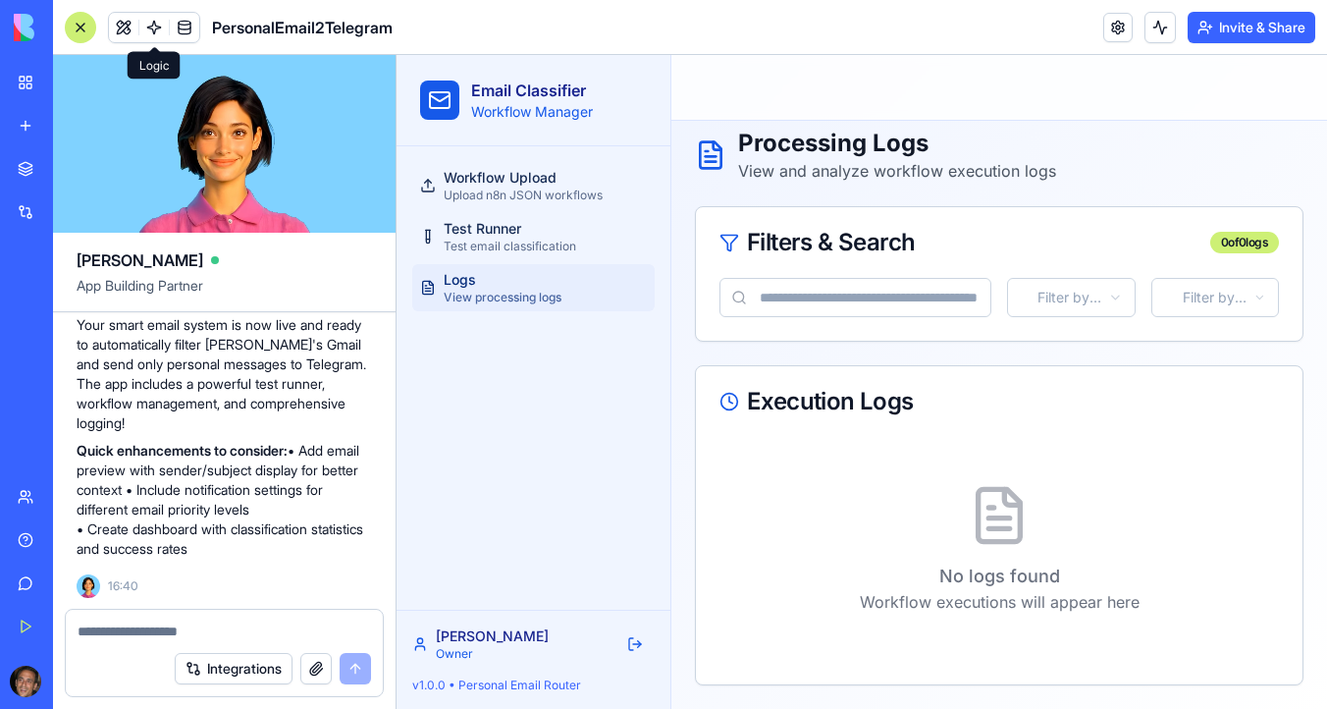
click at [162, 24] on link at bounding box center [153, 27] width 29 height 29
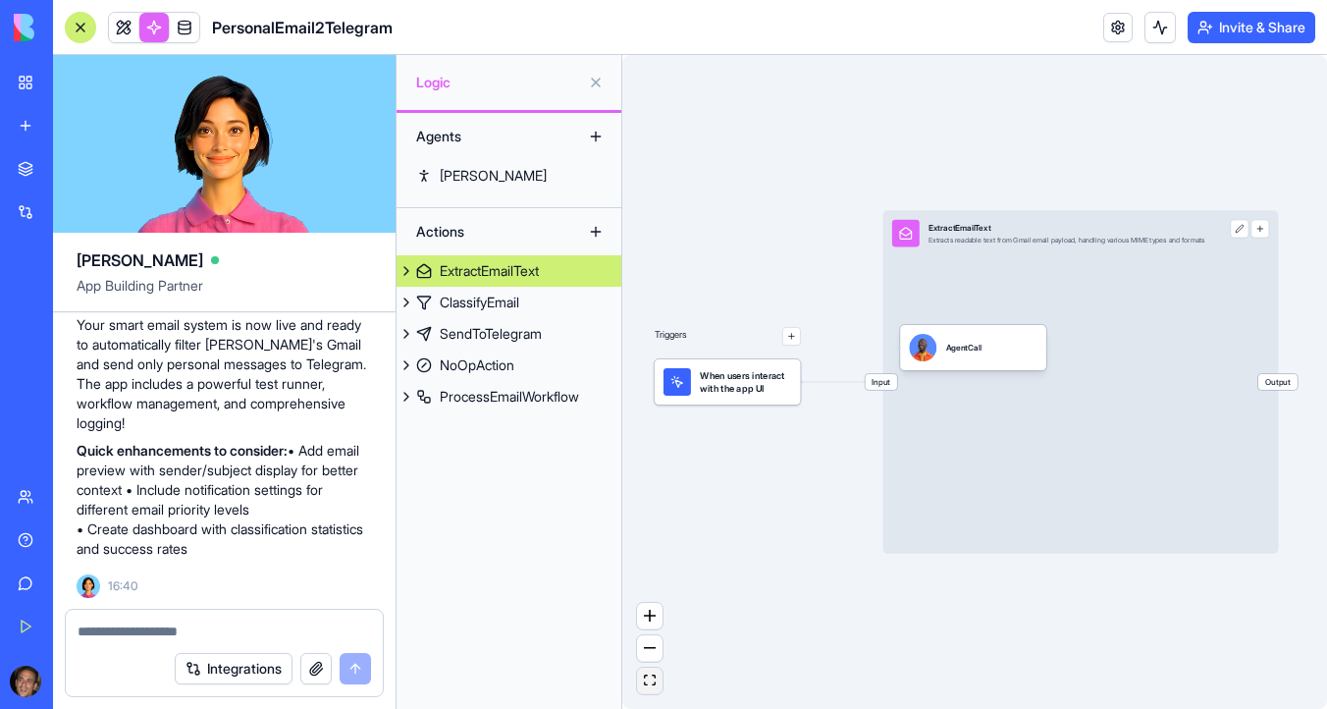
click at [659, 680] on button "fit view" at bounding box center [650, 680] width 26 height 26
click at [650, 684] on icon "fit view" at bounding box center [650, 679] width 12 height 11
click at [651, 680] on icon "fit view" at bounding box center [650, 679] width 12 height 11
click at [649, 682] on icon "fit view" at bounding box center [650, 679] width 12 height 11
click at [653, 623] on button "zoom in" at bounding box center [650, 616] width 26 height 26
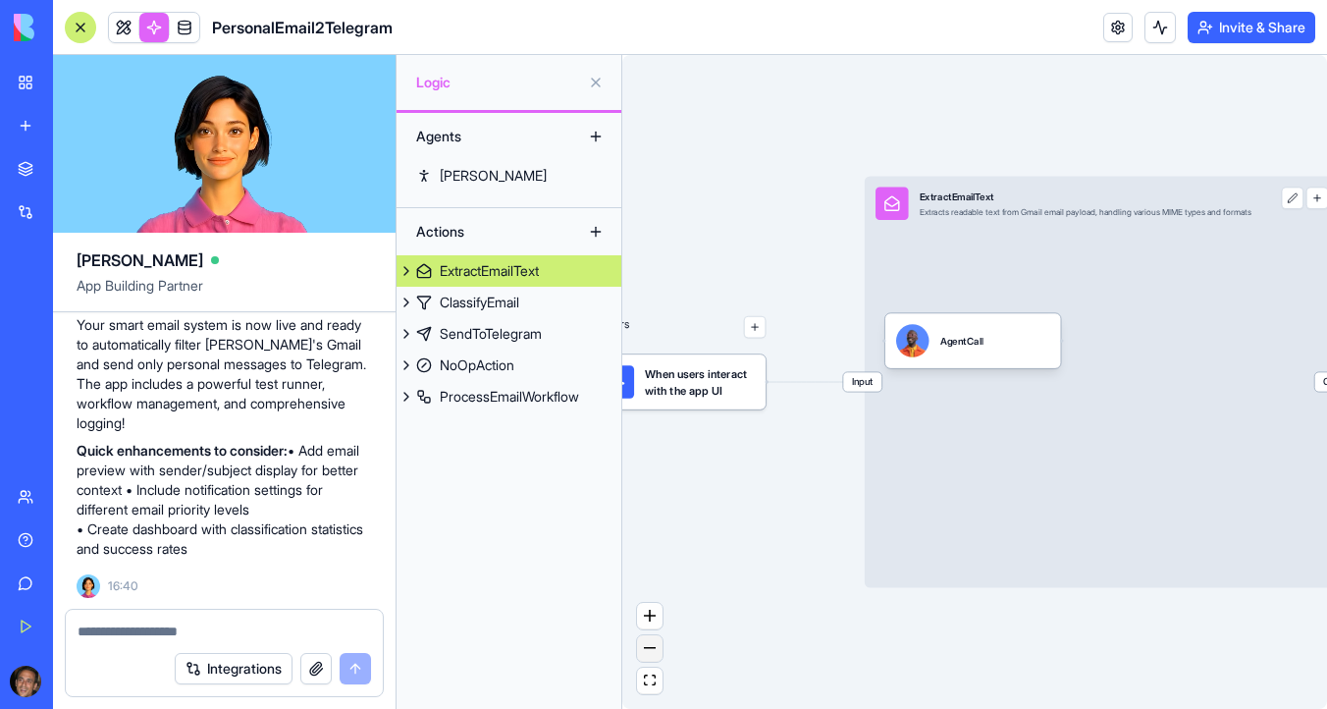
click at [652, 655] on button "zoom out" at bounding box center [650, 648] width 26 height 26
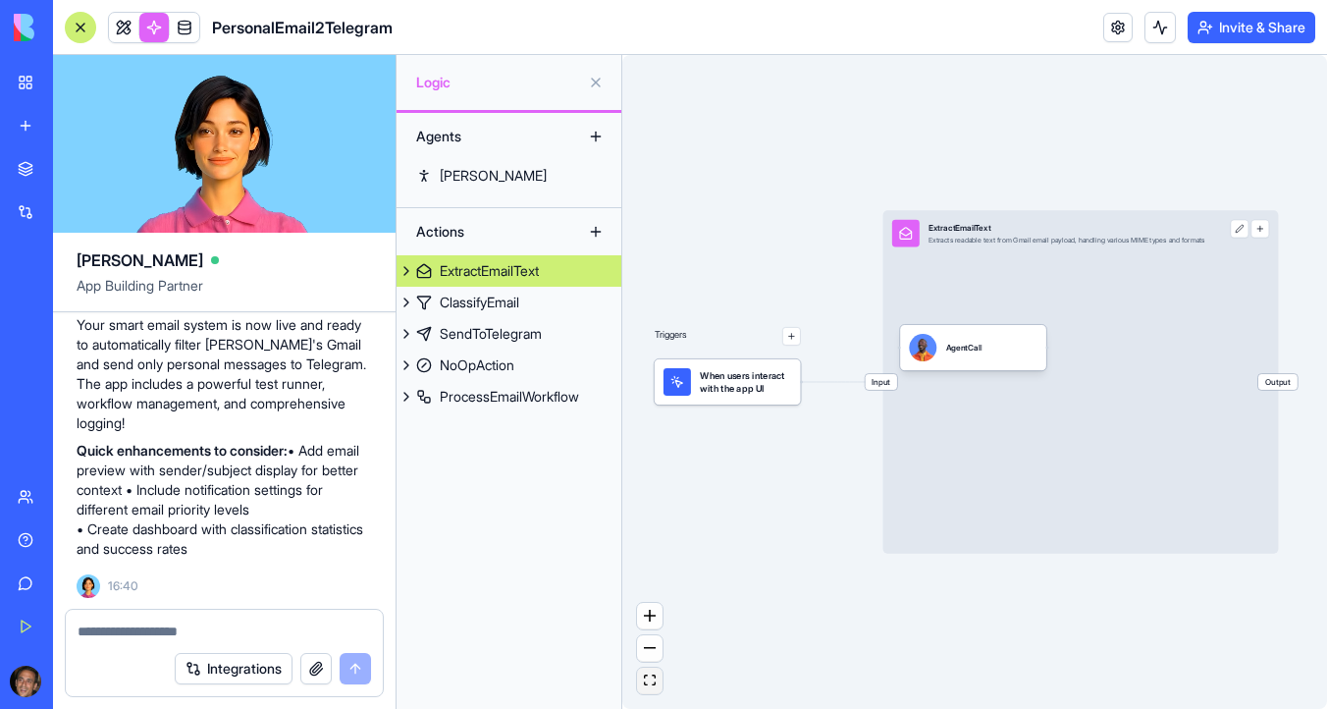
click at [650, 689] on button "fit view" at bounding box center [650, 680] width 26 height 26
click at [650, 682] on icon "fit view" at bounding box center [650, 679] width 12 height 11
click at [601, 83] on button at bounding box center [595, 82] width 31 height 31
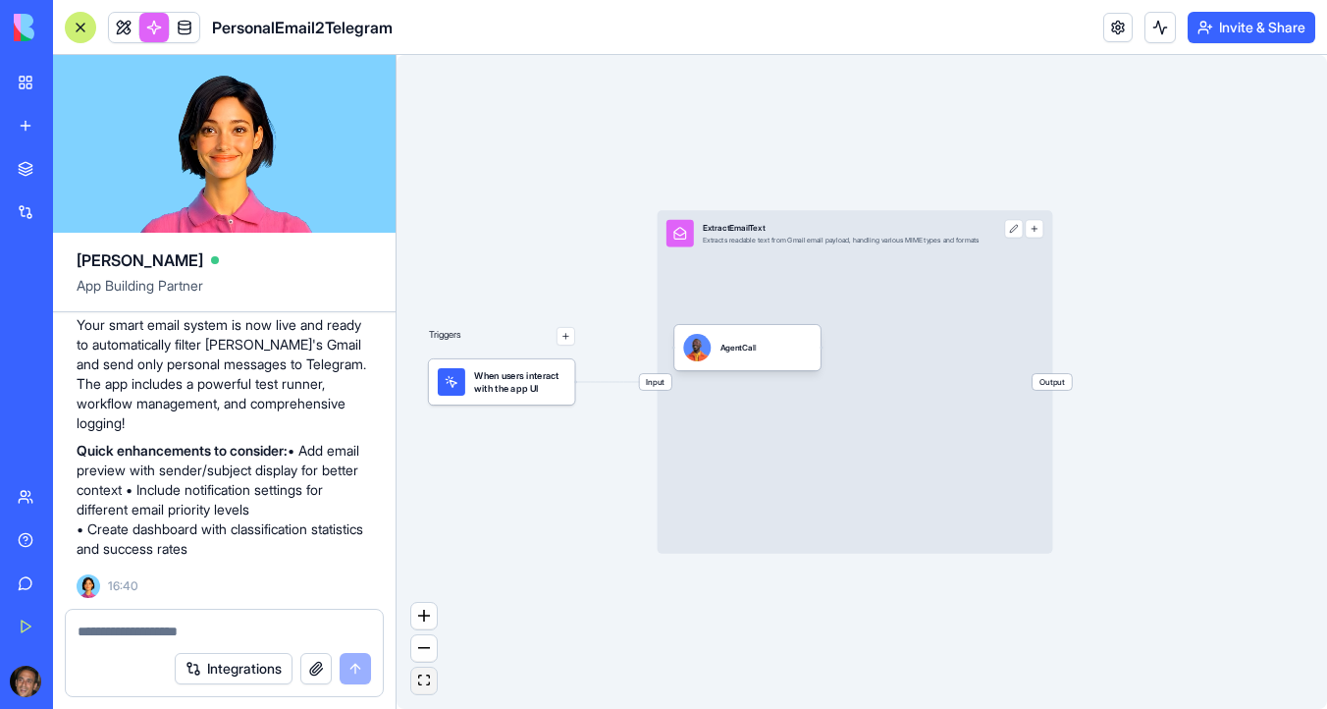
click at [428, 683] on icon "fit view" at bounding box center [424, 679] width 12 height 11
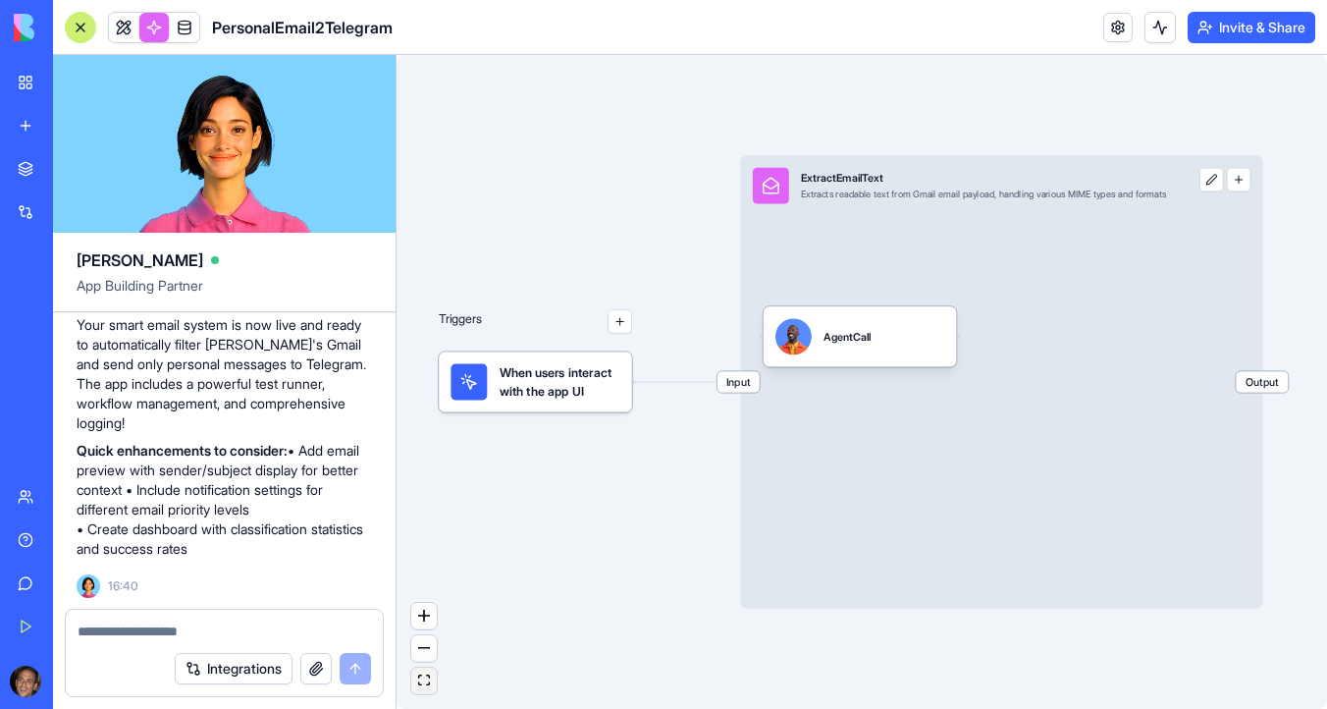
click at [428, 683] on icon "fit view" at bounding box center [424, 679] width 12 height 11
click at [81, 25] on div at bounding box center [80, 27] width 31 height 31
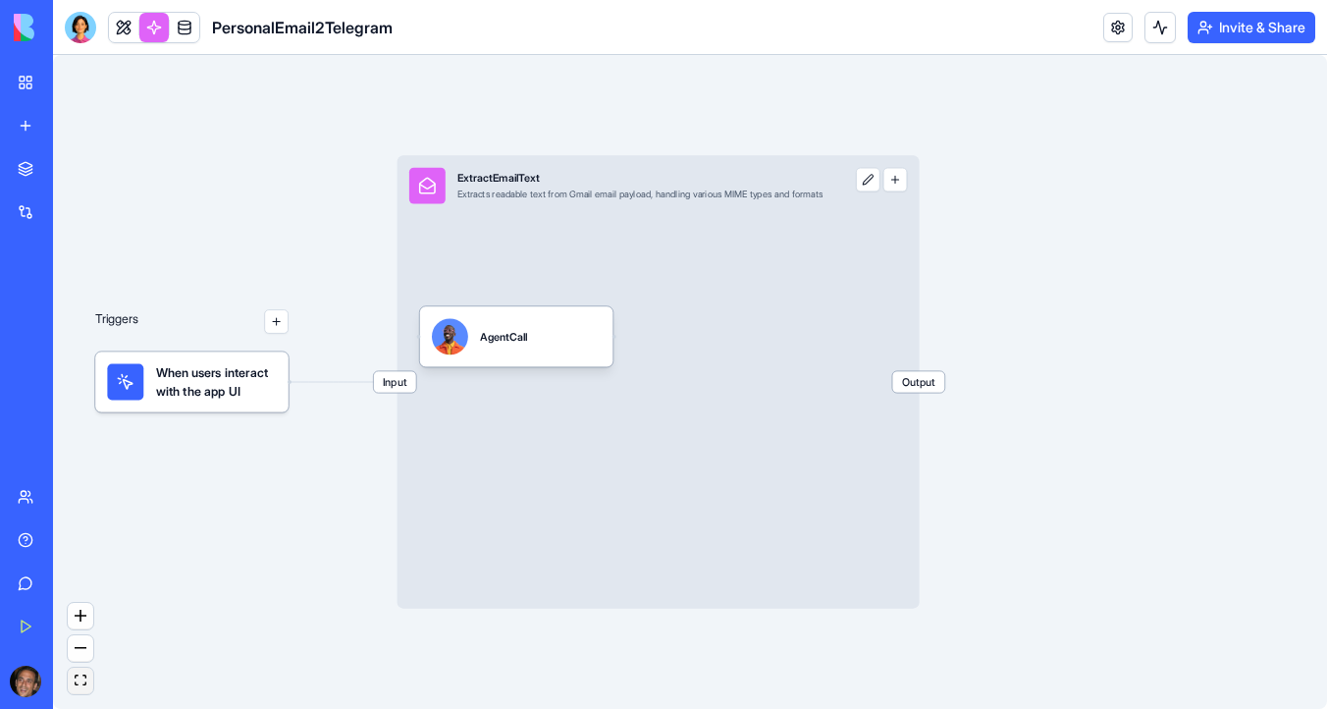
click at [81, 691] on button "fit view" at bounding box center [81, 680] width 26 height 26
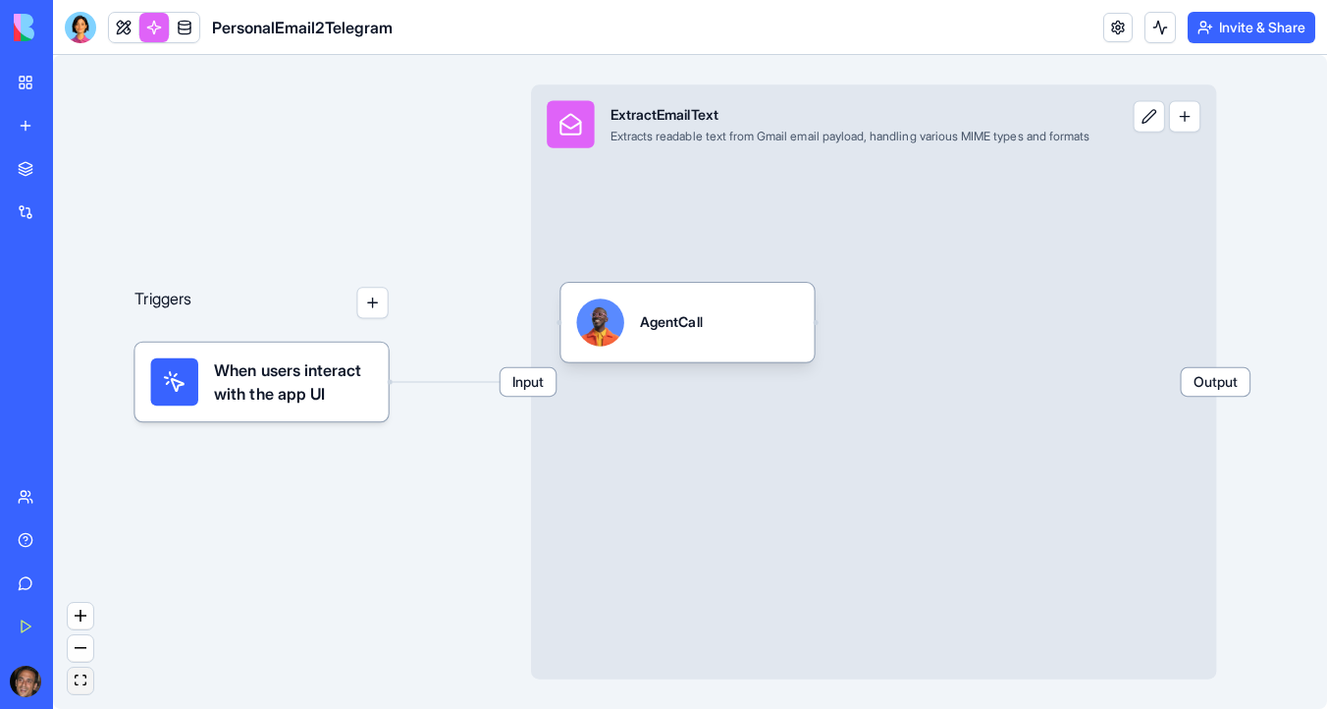
click at [81, 691] on button "fit view" at bounding box center [81, 680] width 26 height 26
click at [83, 674] on icon "fit view" at bounding box center [81, 679] width 12 height 11
click at [254, 379] on span "When users interact with the app UI" at bounding box center [293, 381] width 158 height 47
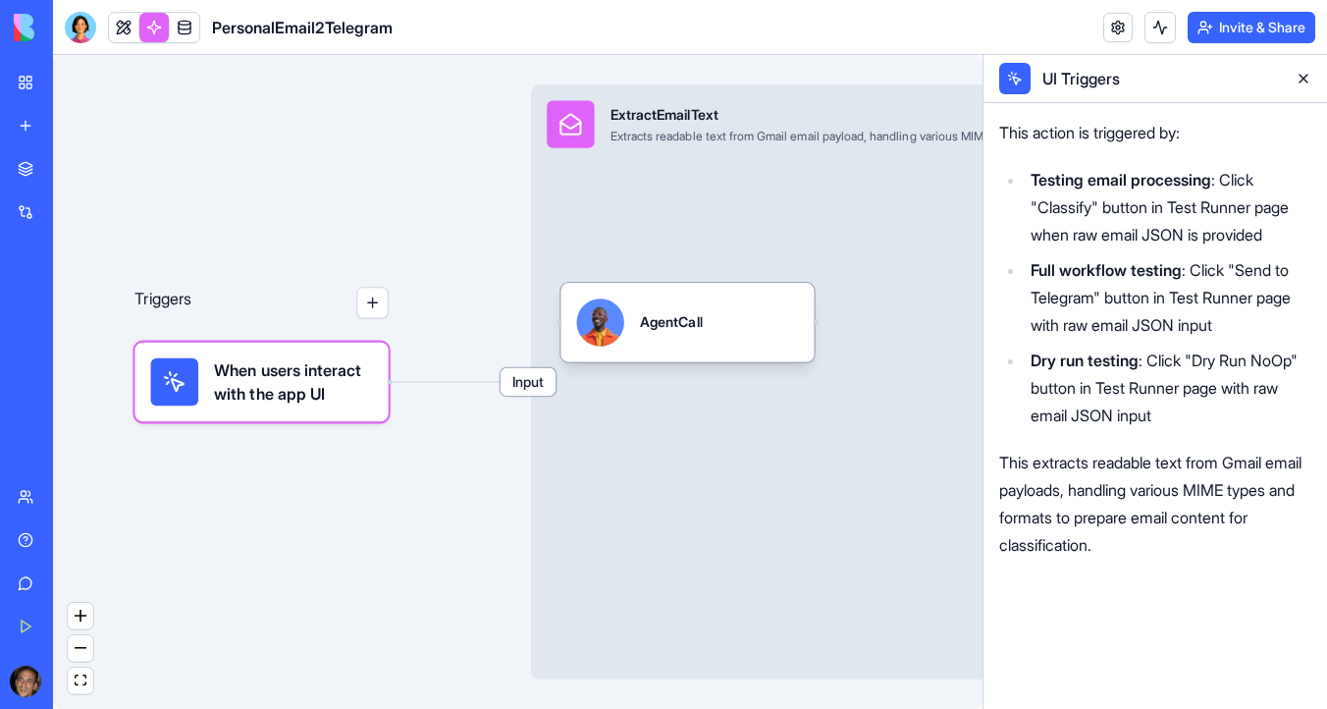
click at [261, 404] on span "When users interact with the app UI" at bounding box center [293, 381] width 158 height 47
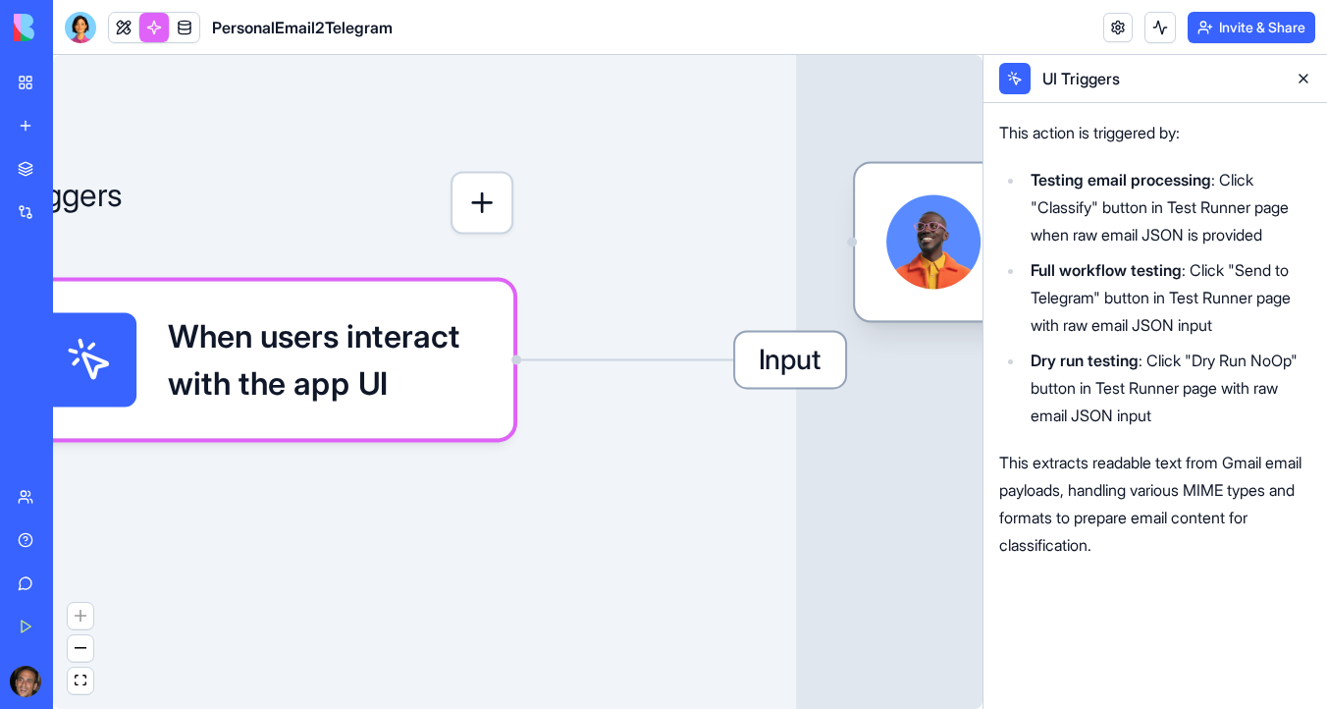
click at [261, 404] on span "When users interact with the app UI" at bounding box center [325, 359] width 314 height 94
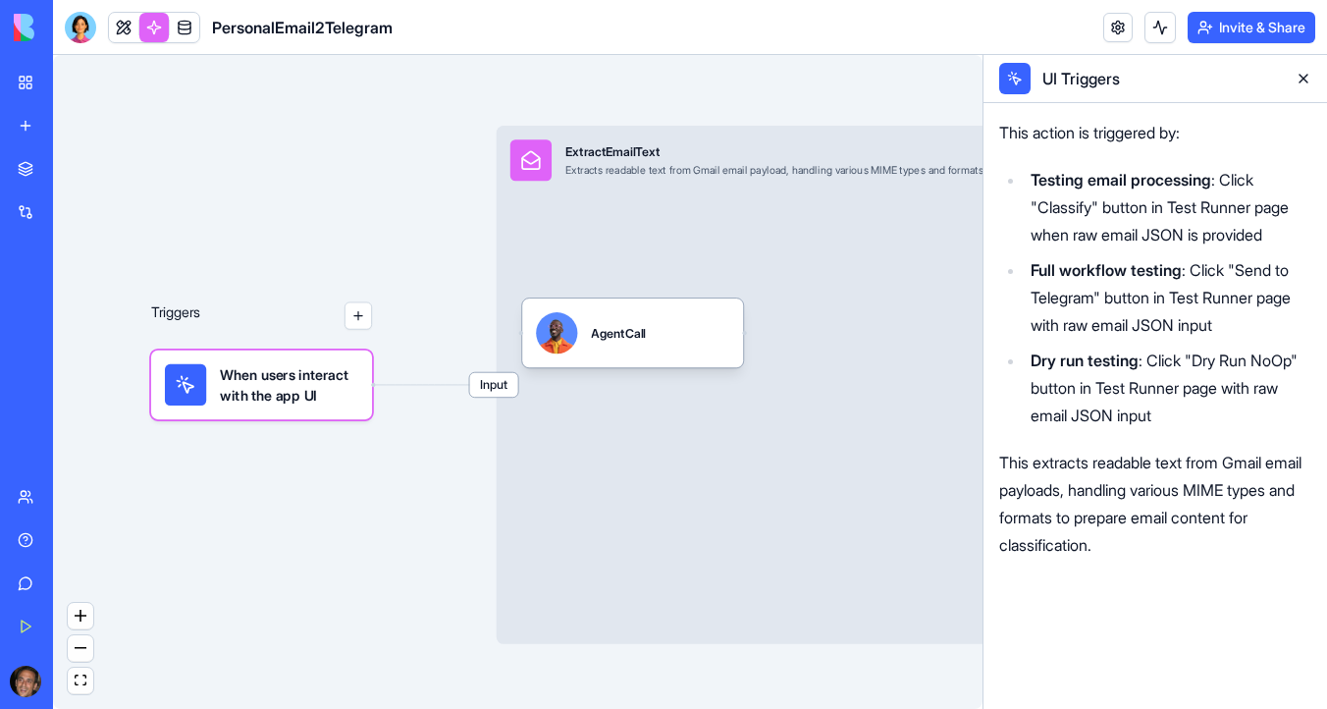
click at [275, 390] on span "When users interact with the app UI" at bounding box center [289, 384] width 138 height 41
click at [501, 391] on span "Input" at bounding box center [493, 385] width 48 height 25
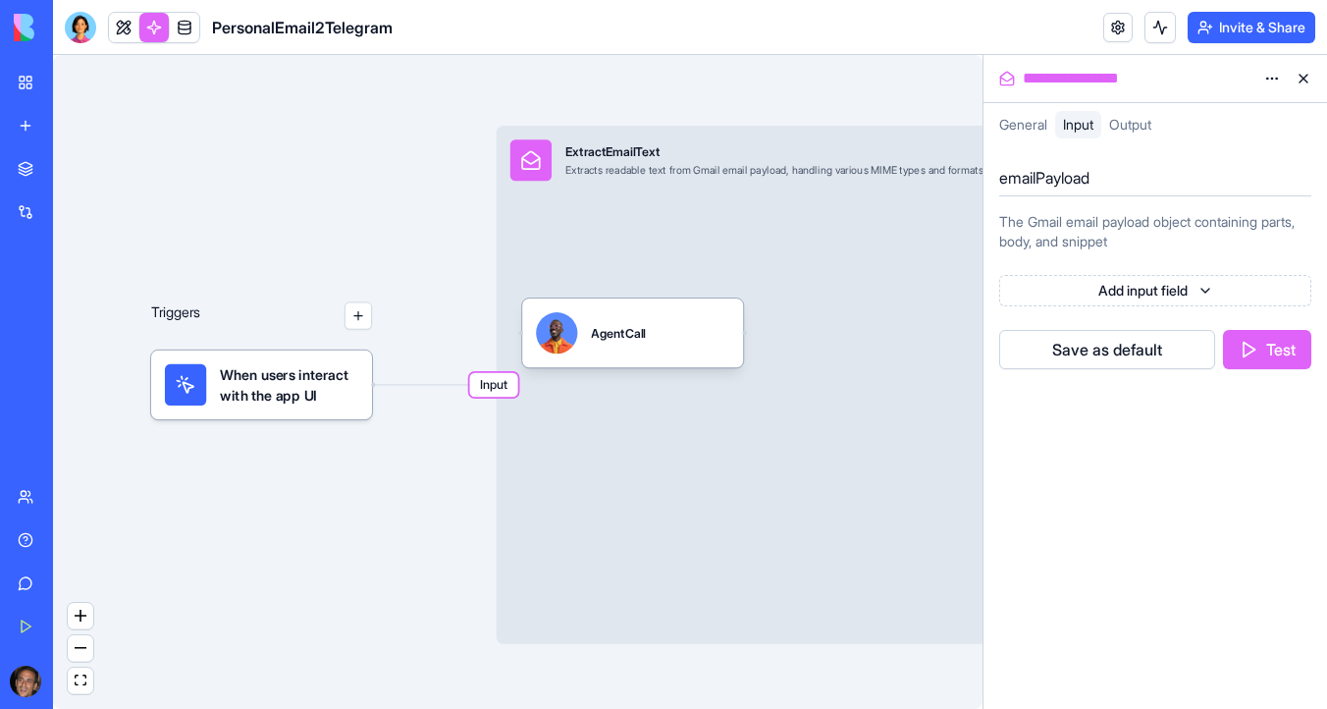
click at [1137, 126] on span "Output" at bounding box center [1130, 124] width 42 height 17
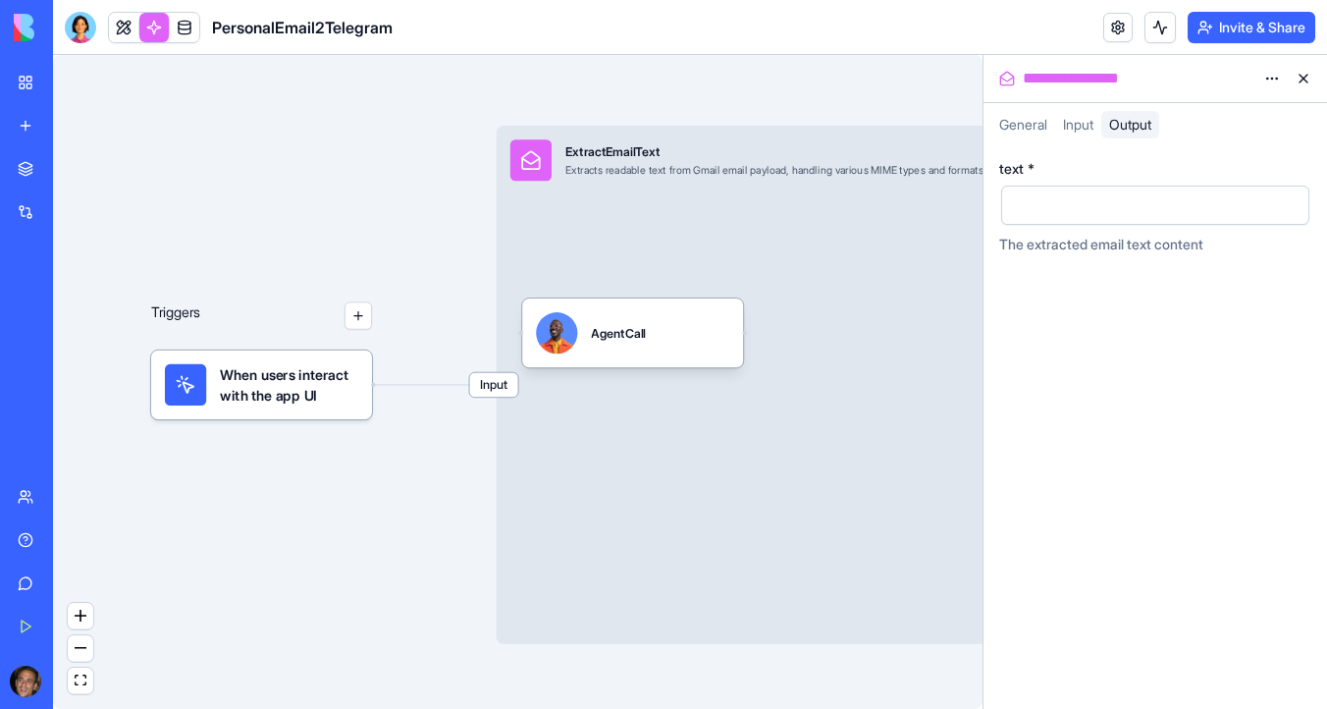
click at [1032, 120] on span "General" at bounding box center [1023, 124] width 48 height 17
